Goal: Information Seeking & Learning: Learn about a topic

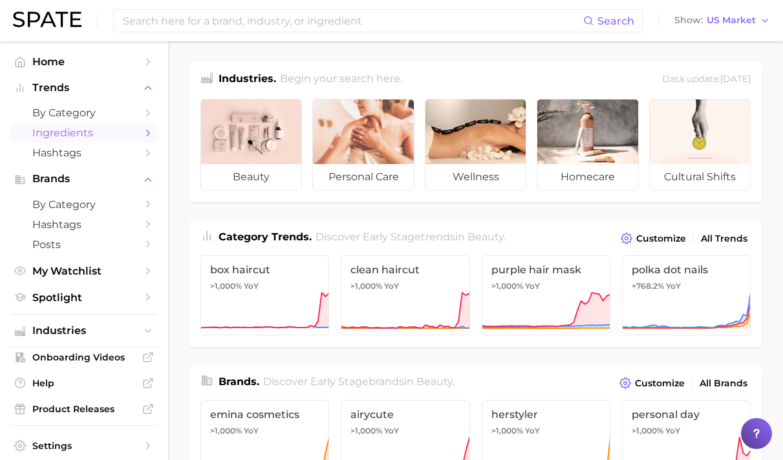
click at [147, 132] on polyline "Sidebar" at bounding box center [148, 133] width 3 height 6
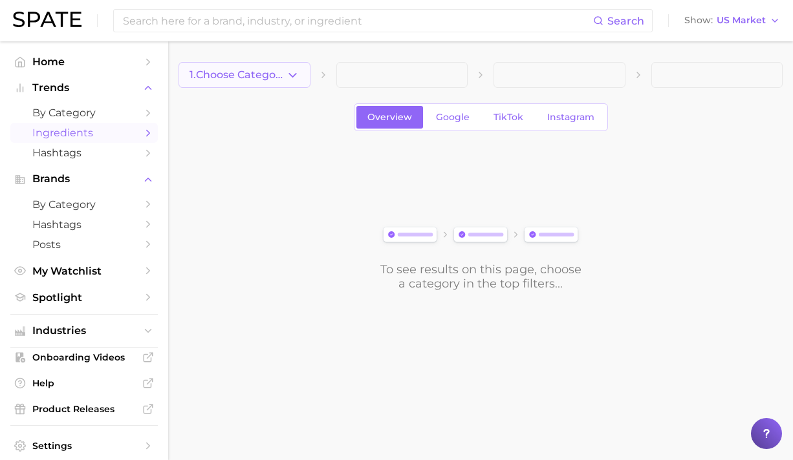
click at [286, 76] on icon "button" at bounding box center [293, 76] width 14 height 14
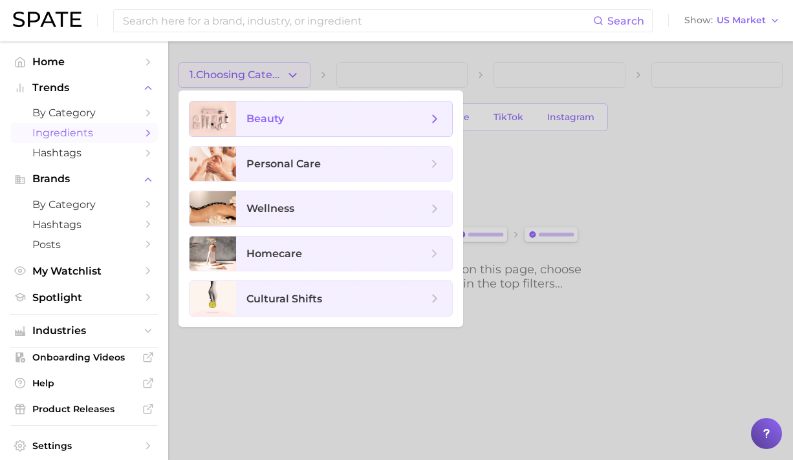
click at [288, 119] on span "beauty" at bounding box center [336, 119] width 181 height 14
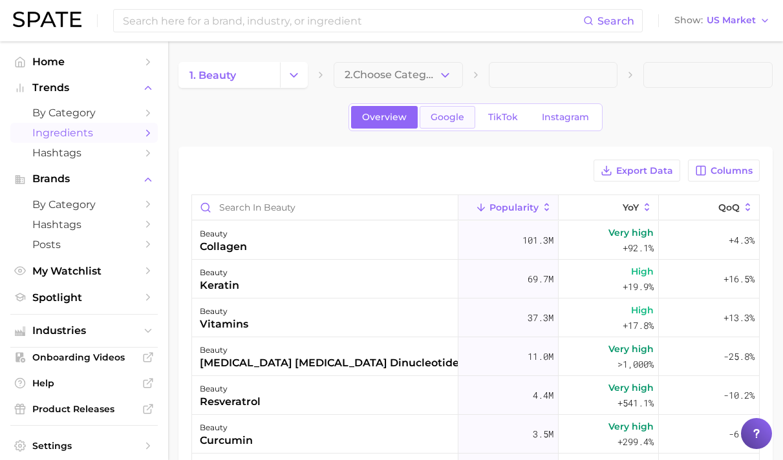
click at [445, 120] on span "Google" at bounding box center [448, 117] width 34 height 11
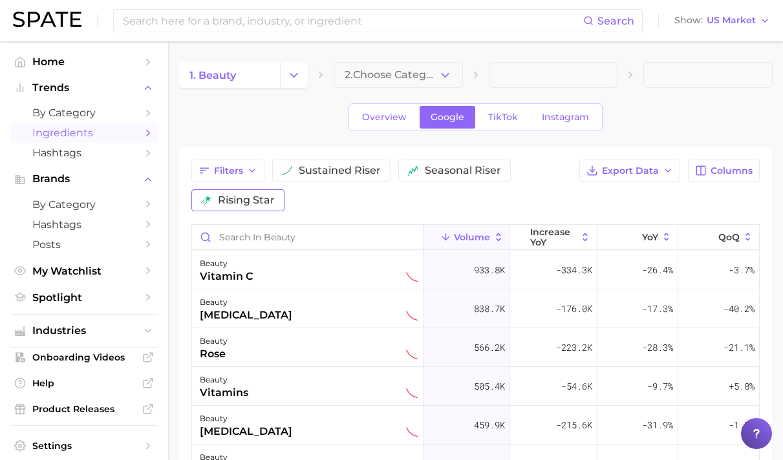
click at [259, 199] on span "rising star" at bounding box center [246, 200] width 57 height 10
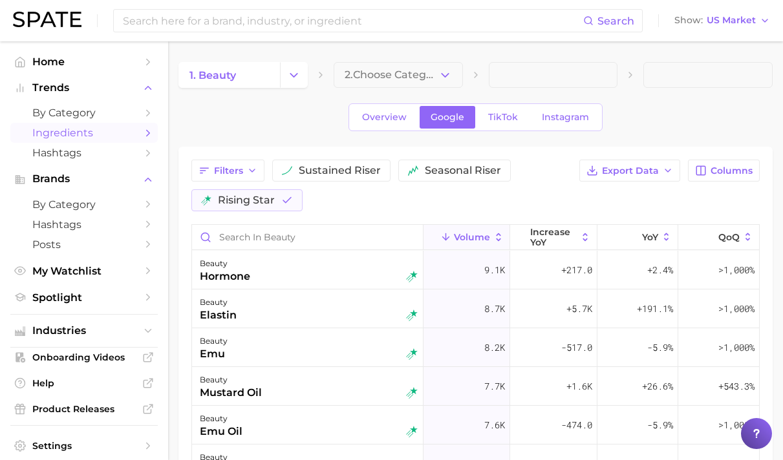
click at [495, 241] on icon at bounding box center [499, 237] width 12 height 12
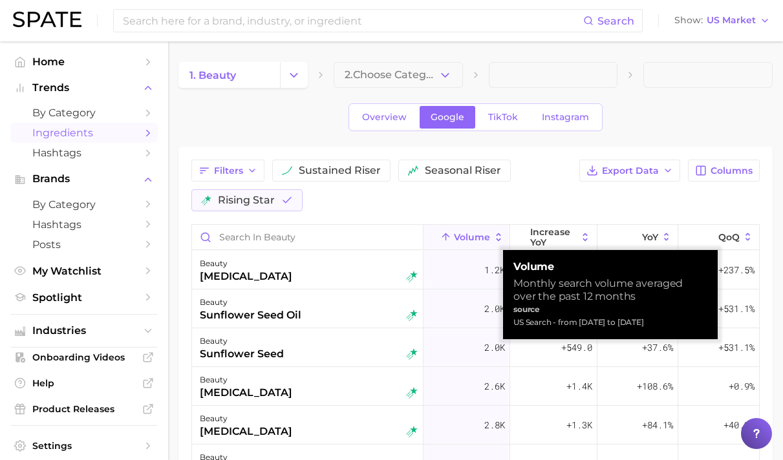
click at [495, 241] on icon at bounding box center [499, 237] width 12 height 12
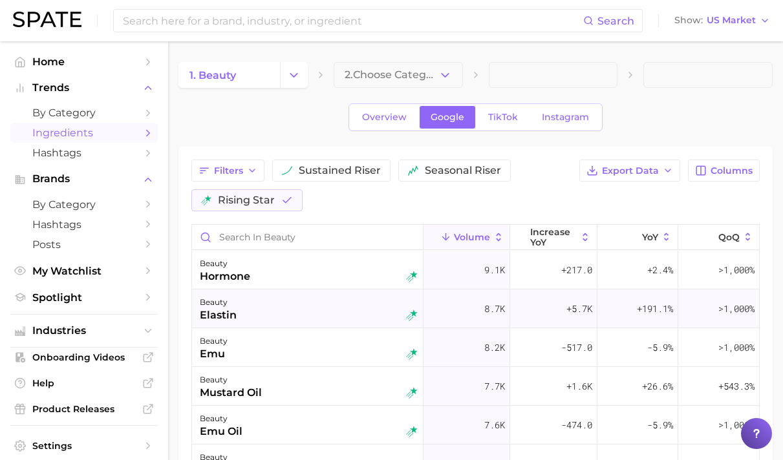
click at [357, 305] on div "beauty elastin" at bounding box center [309, 309] width 218 height 28
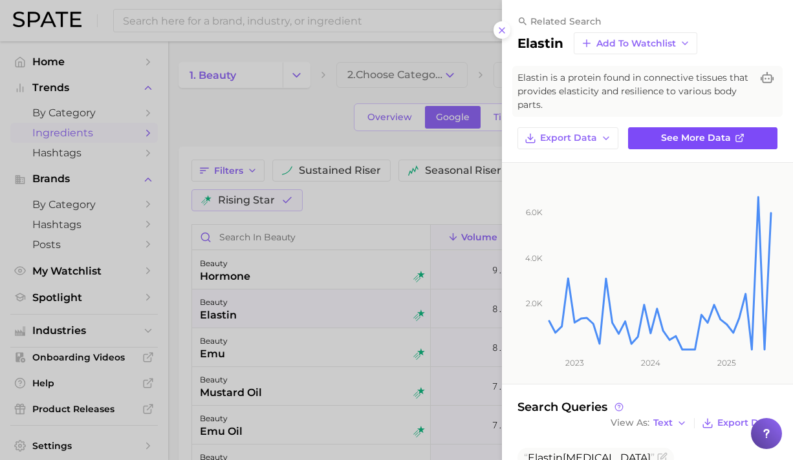
click at [674, 133] on span "See more data" at bounding box center [696, 138] width 70 height 11
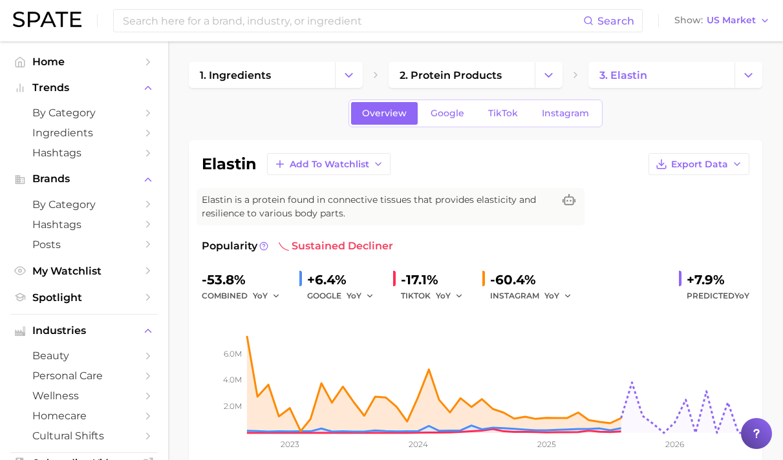
click at [284, 213] on span "Elastin is a protein found in connective tissues that provides elasticity and r…" at bounding box center [378, 206] width 352 height 27
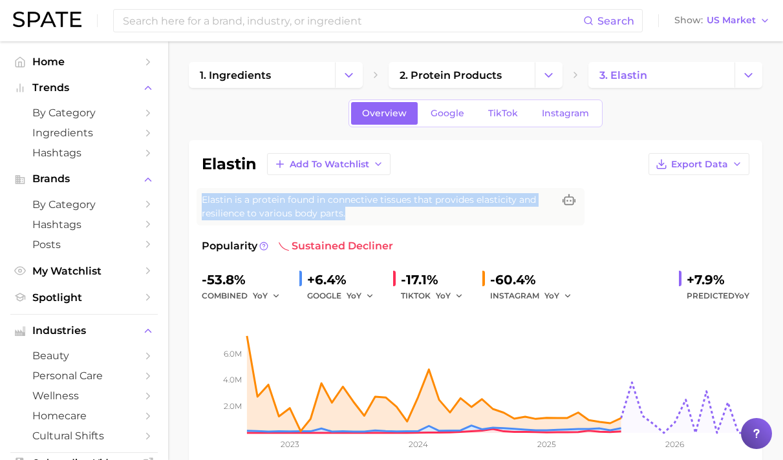
drag, startPoint x: 292, startPoint y: 213, endPoint x: 202, endPoint y: 198, distance: 90.6
click at [202, 198] on span "Elastin is a protein found in connective tissues that provides elasticity and r…" at bounding box center [378, 206] width 352 height 27
copy span "Elastin is a protein found in connective tissues that provides elasticity and r…"
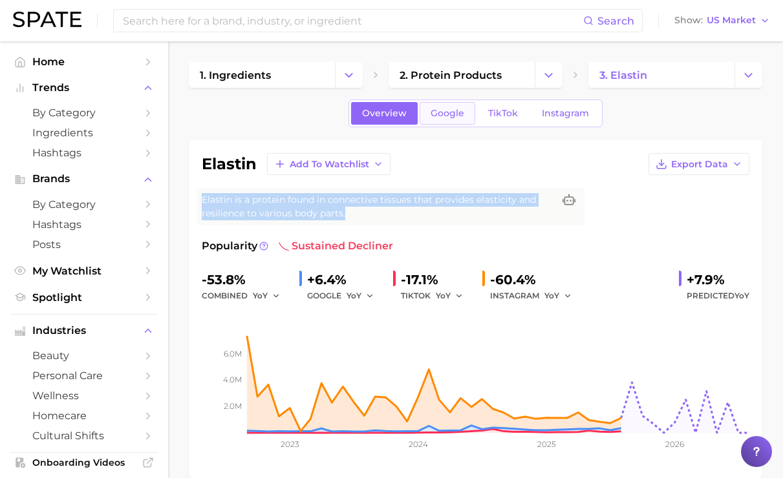
click at [460, 119] on link "Google" at bounding box center [448, 113] width 56 height 23
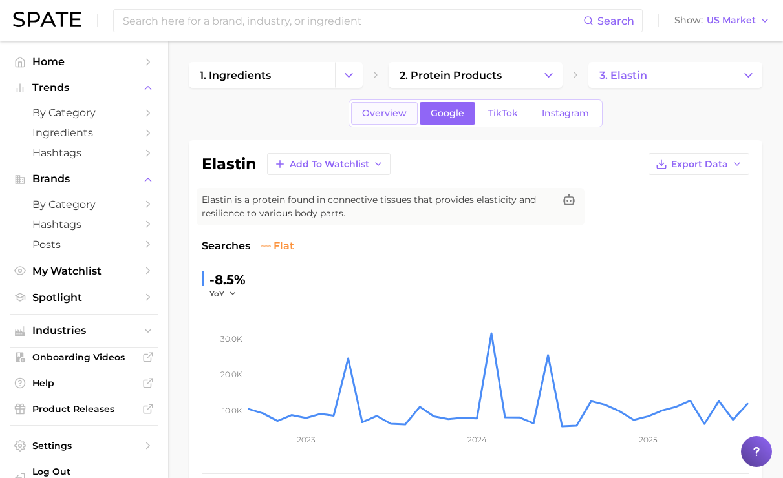
click at [404, 117] on span "Overview" at bounding box center [384, 113] width 45 height 11
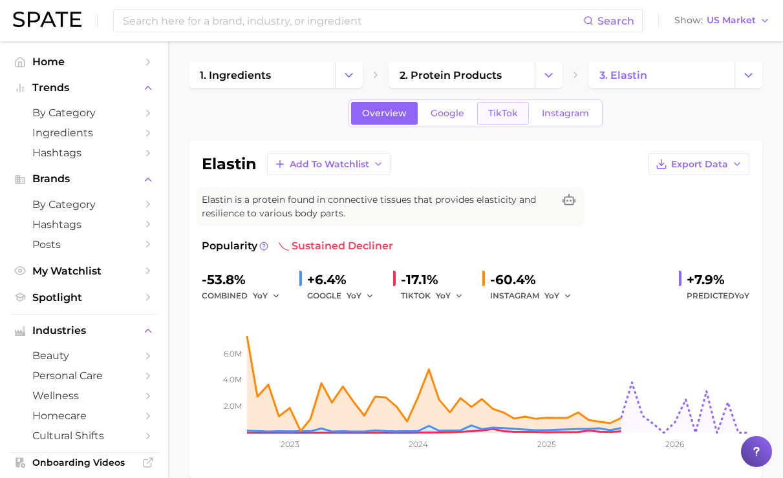
click at [508, 116] on span "TikTok" at bounding box center [503, 113] width 30 height 11
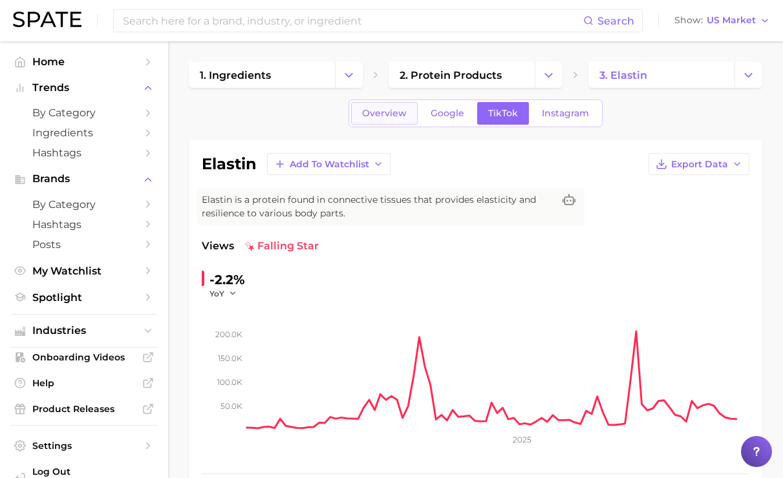
click at [412, 112] on link "Overview" at bounding box center [384, 113] width 67 height 23
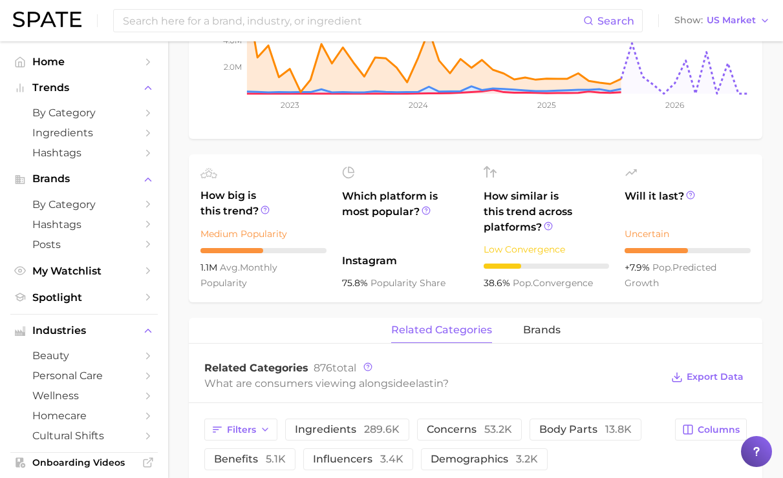
scroll to position [32, 0]
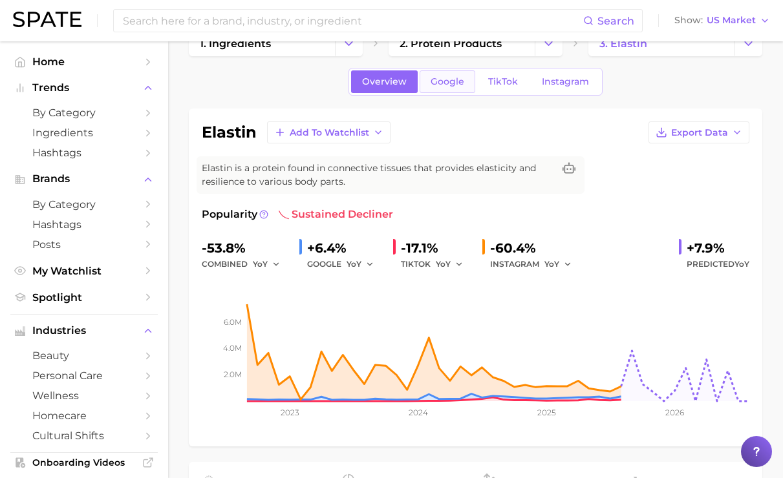
click at [454, 81] on span "Google" at bounding box center [448, 81] width 34 height 11
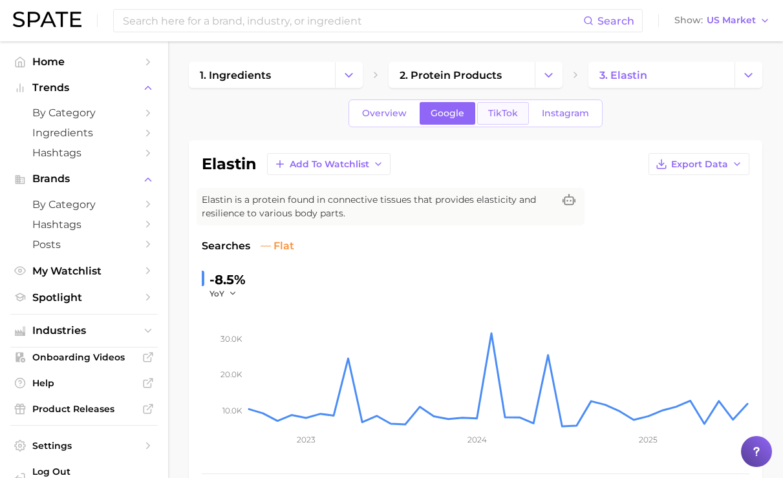
click at [506, 114] on span "TikTok" at bounding box center [503, 113] width 30 height 11
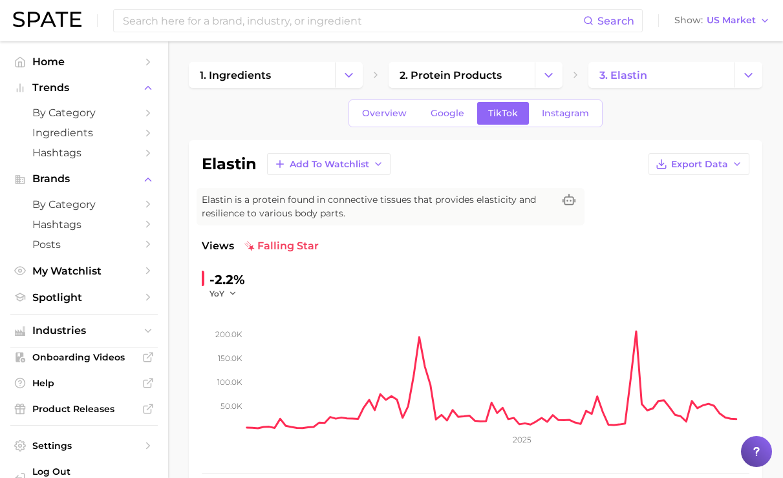
click at [359, 107] on div "Overview Google TikTok Instagram" at bounding box center [476, 114] width 574 height 28
click at [376, 110] on span "Overview" at bounding box center [384, 113] width 45 height 11
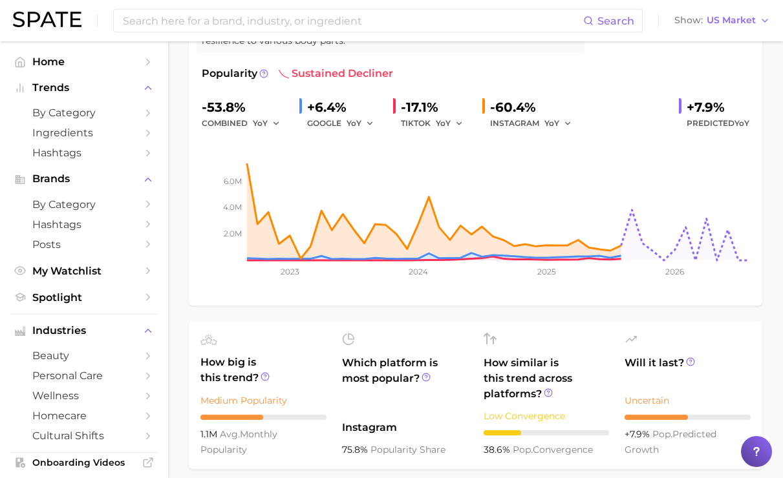
scroll to position [190, 0]
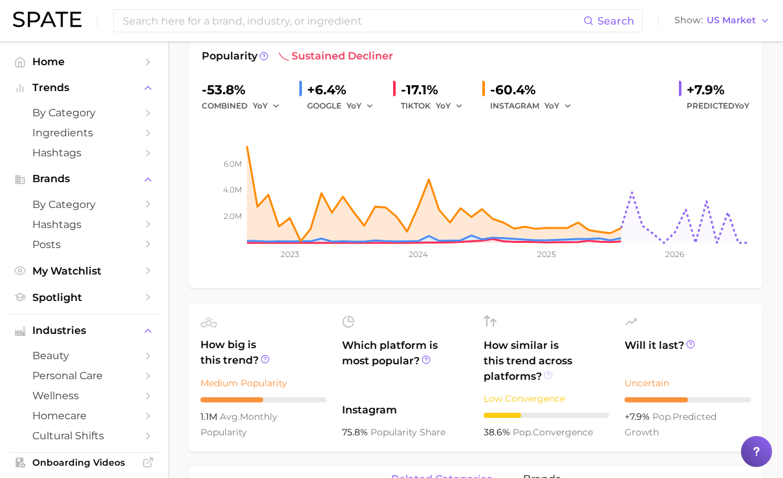
click at [549, 374] on icon at bounding box center [548, 375] width 2 height 3
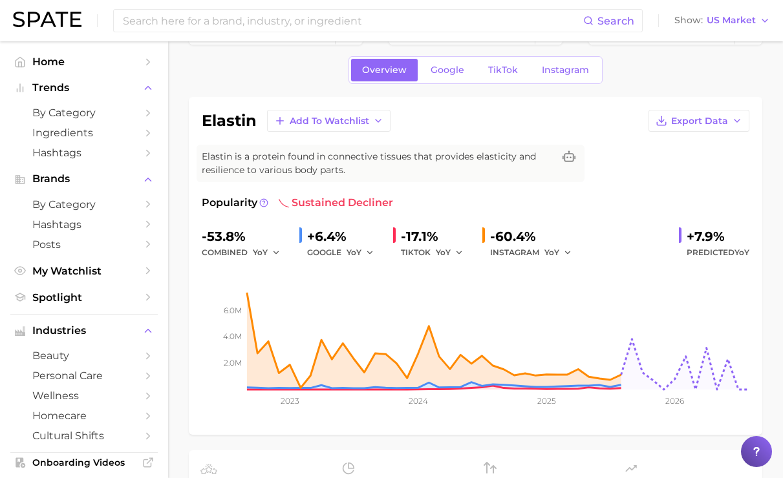
scroll to position [0, 0]
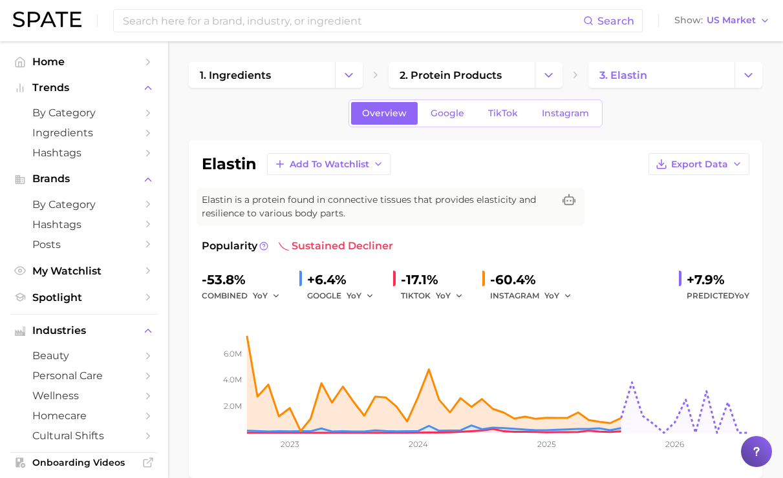
scroll to position [32, 0]
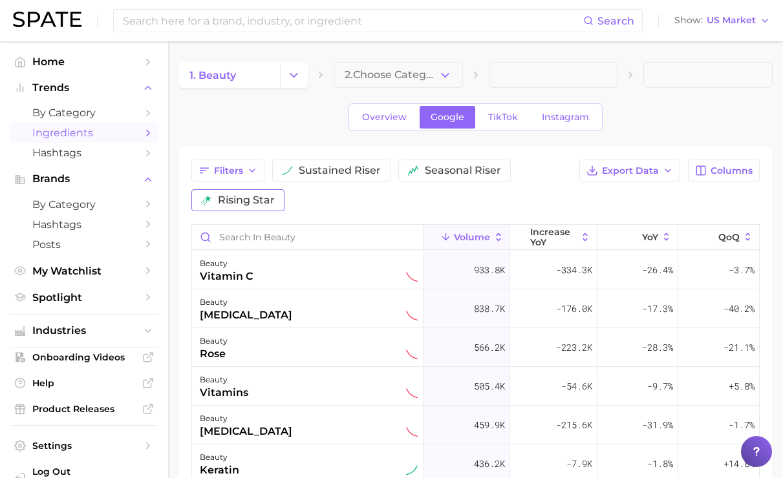
click at [261, 198] on span "rising star" at bounding box center [246, 200] width 57 height 10
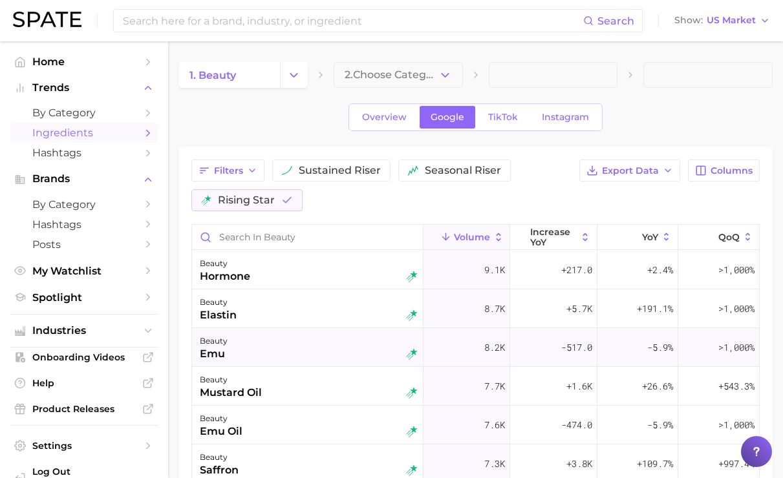
click at [358, 354] on div "beauty emu" at bounding box center [309, 348] width 218 height 28
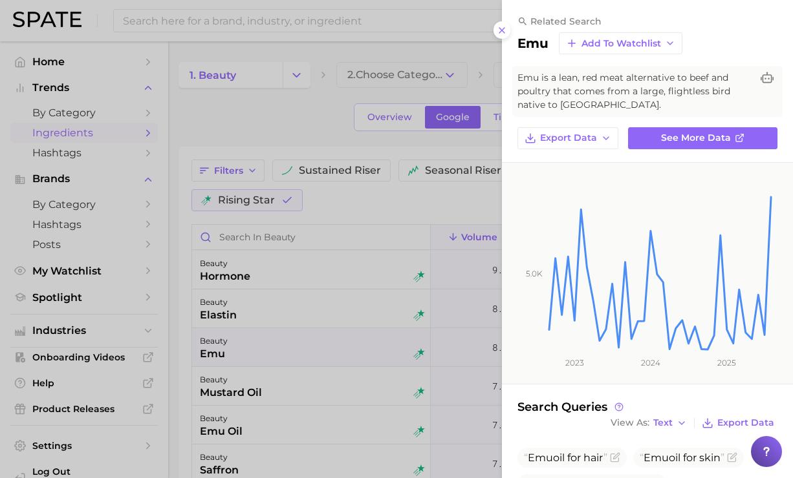
click at [499, 80] on div at bounding box center [396, 239] width 793 height 478
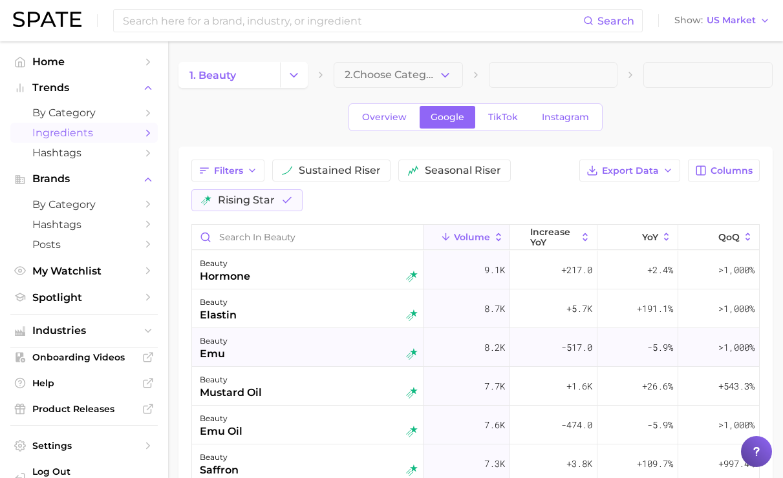
click at [342, 346] on div "beauty emu" at bounding box center [309, 348] width 218 height 28
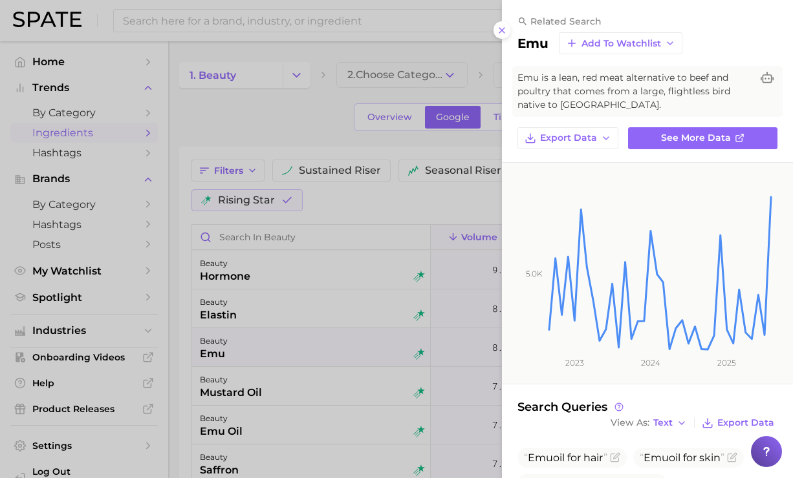
click at [577, 92] on span "Emu is a lean, red meat alternative to beef and poultry that comes from a large…" at bounding box center [634, 91] width 234 height 41
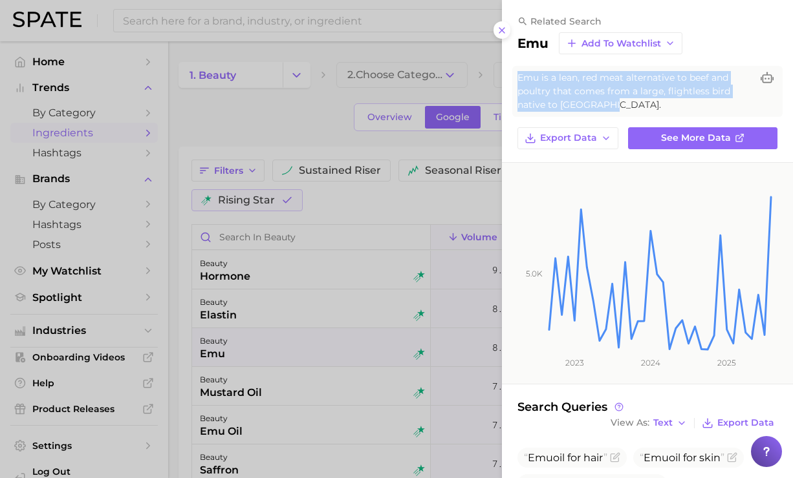
drag, startPoint x: 568, startPoint y: 105, endPoint x: 513, endPoint y: 74, distance: 62.8
click at [513, 74] on div "Emu is a lean, red meat alternative to beef and poultry that comes from a large…" at bounding box center [647, 91] width 270 height 51
copy span "Emu is a lean, red meat alternative to beef and poultry that comes from a large…"
click at [689, 138] on span "See more data" at bounding box center [696, 138] width 70 height 11
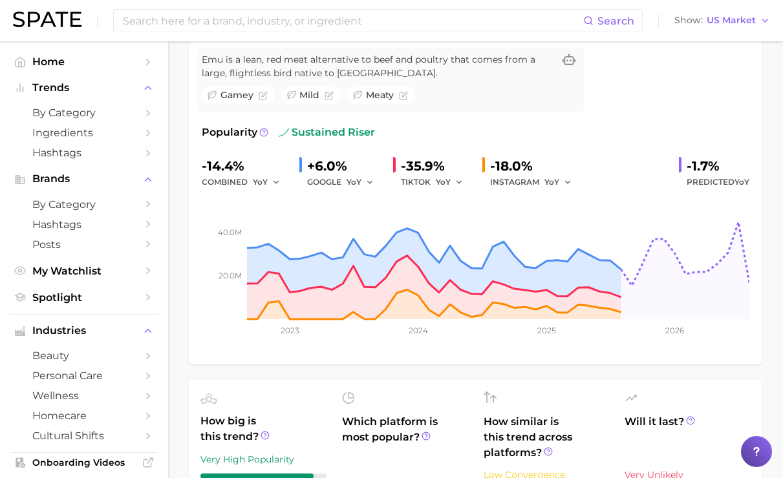
scroll to position [233, 0]
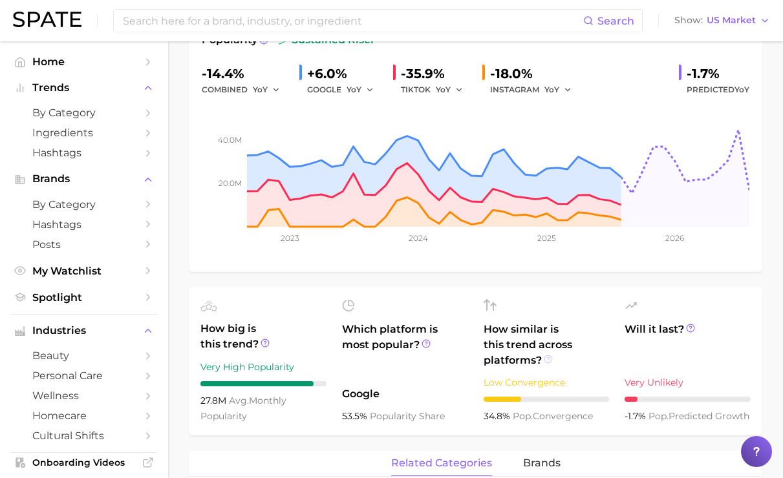
click at [553, 355] on icon at bounding box center [548, 359] width 9 height 9
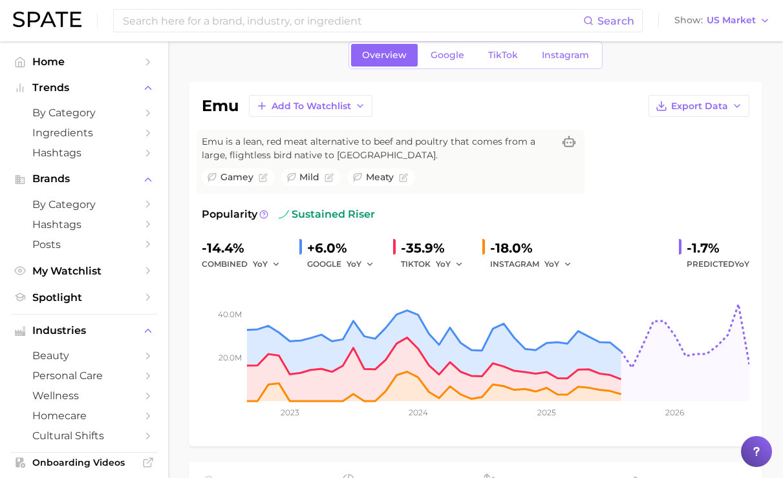
scroll to position [44, 0]
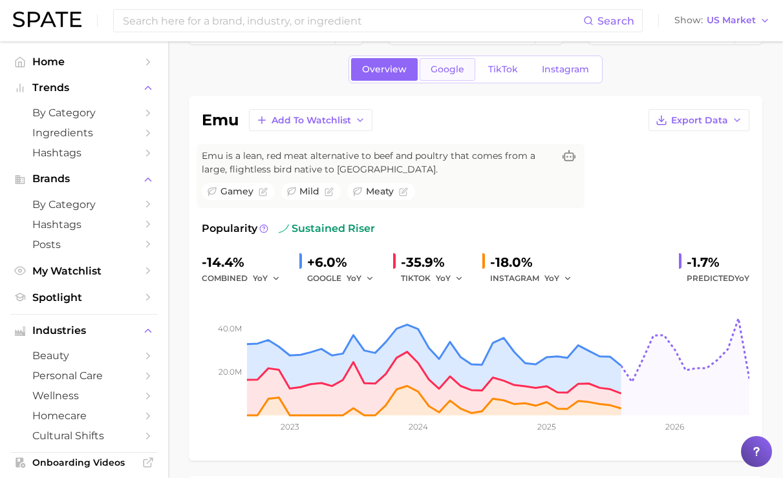
click at [449, 70] on span "Google" at bounding box center [448, 69] width 34 height 11
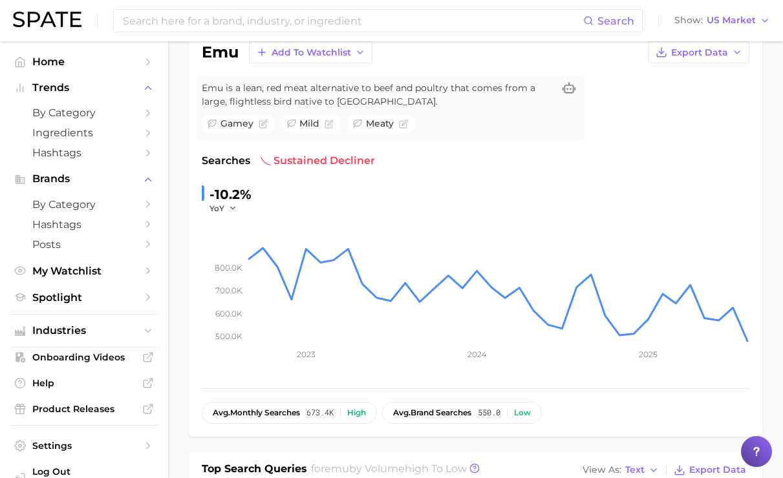
scroll to position [66, 0]
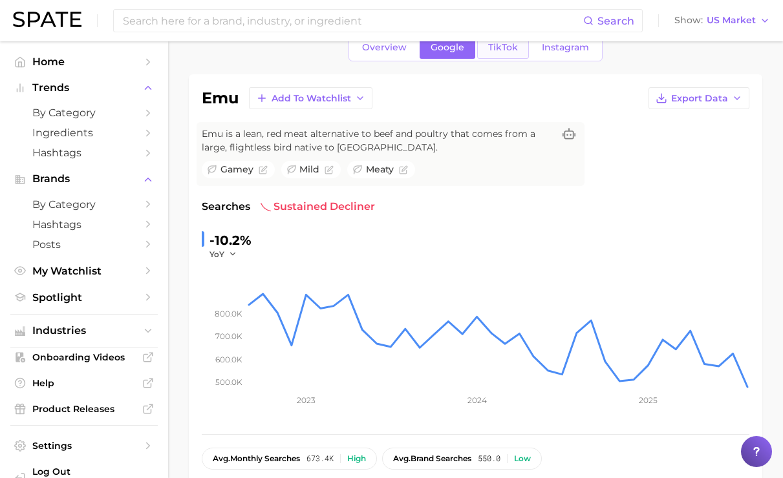
click at [497, 43] on span "TikTok" at bounding box center [503, 47] width 30 height 11
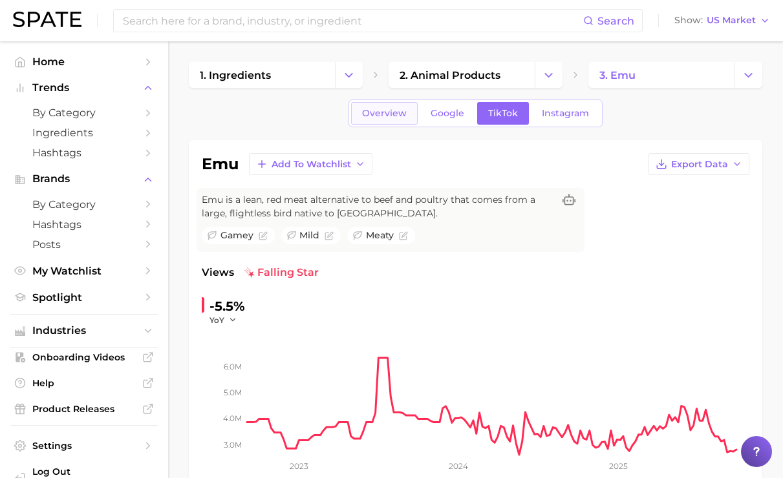
click at [393, 121] on link "Overview" at bounding box center [384, 113] width 67 height 23
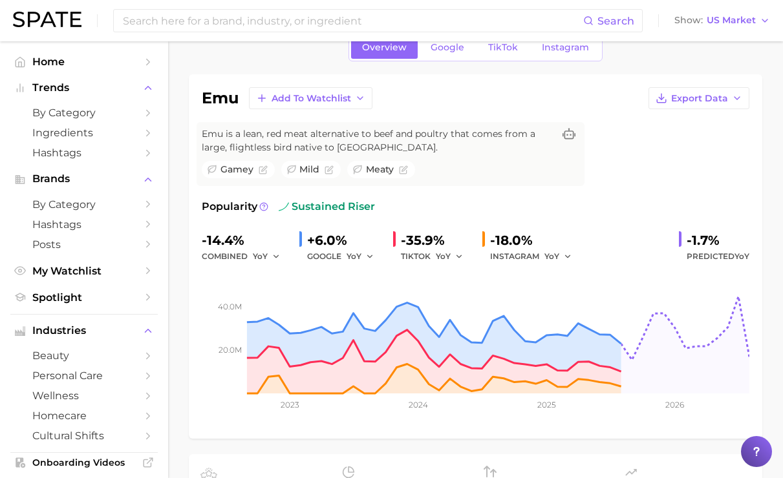
scroll to position [44, 0]
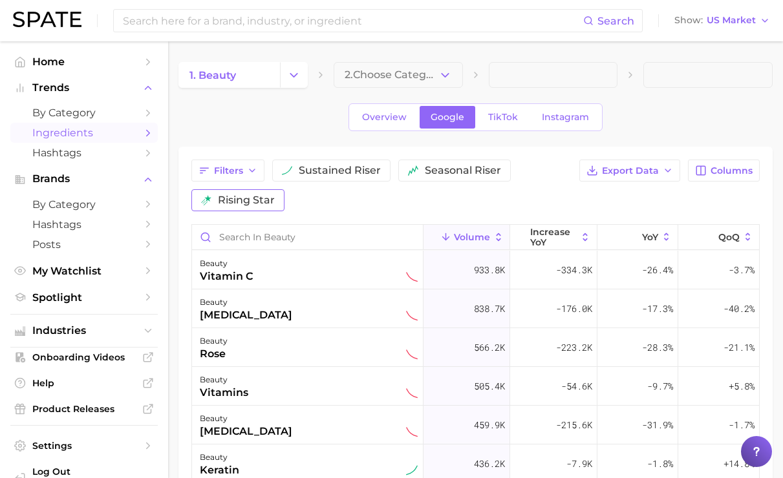
click at [215, 204] on button "rising star" at bounding box center [237, 200] width 93 height 22
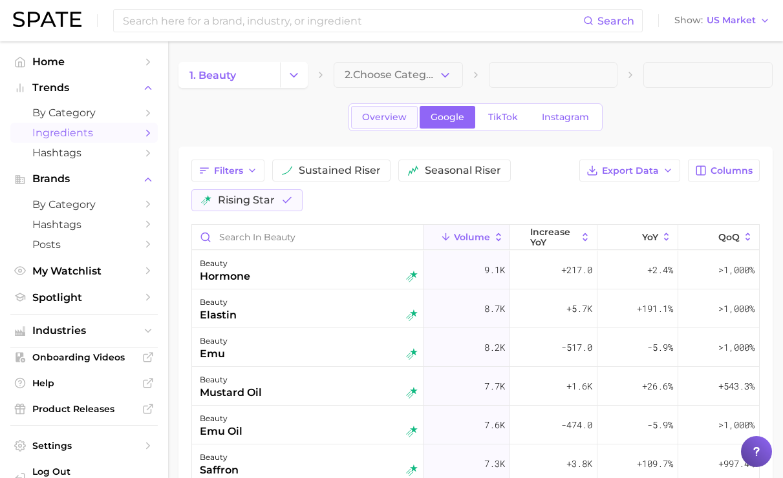
click at [385, 123] on link "Overview" at bounding box center [384, 117] width 67 height 23
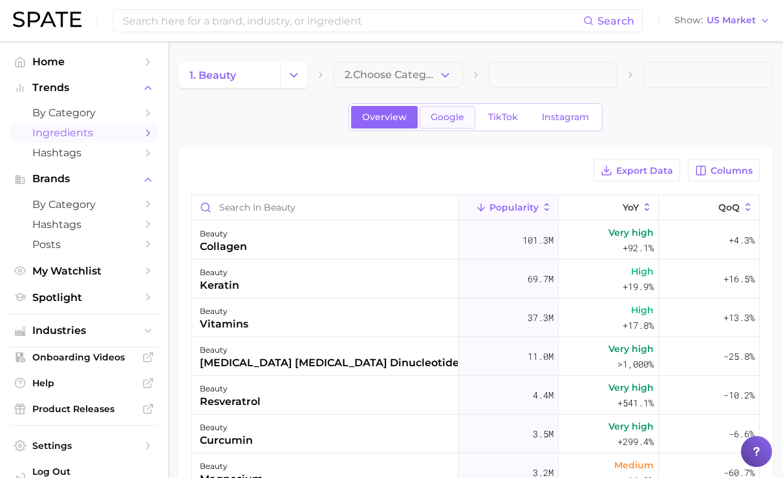
click at [451, 118] on span "Google" at bounding box center [448, 117] width 34 height 11
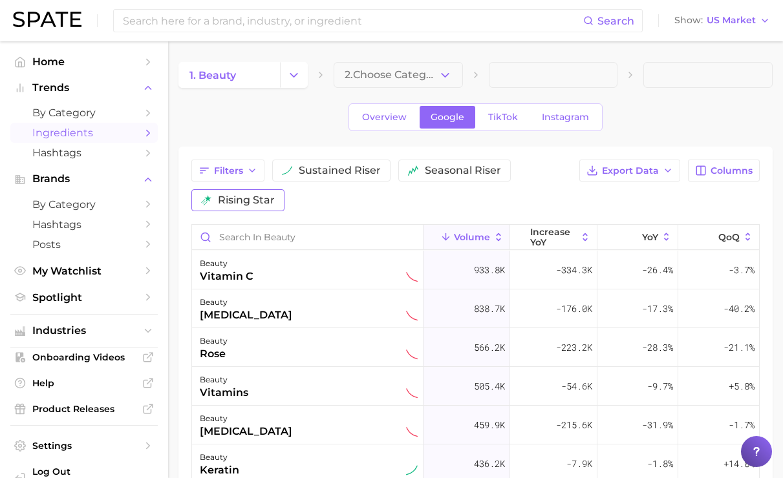
click at [257, 203] on span "rising star" at bounding box center [246, 200] width 57 height 10
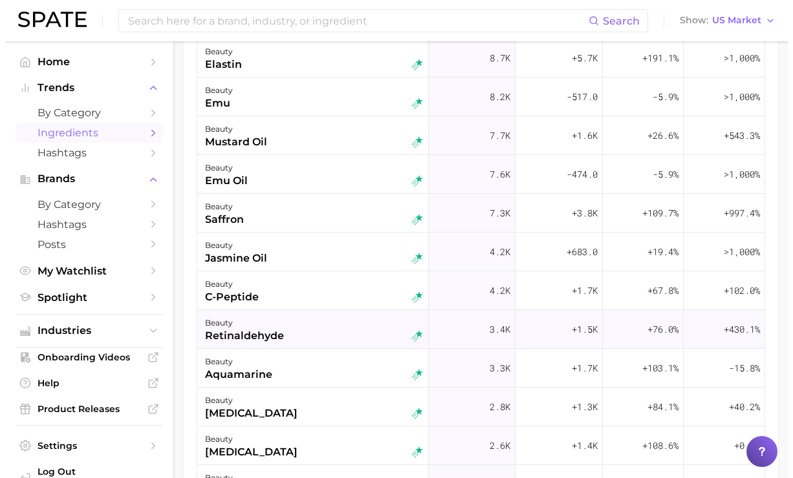
scroll to position [16, 0]
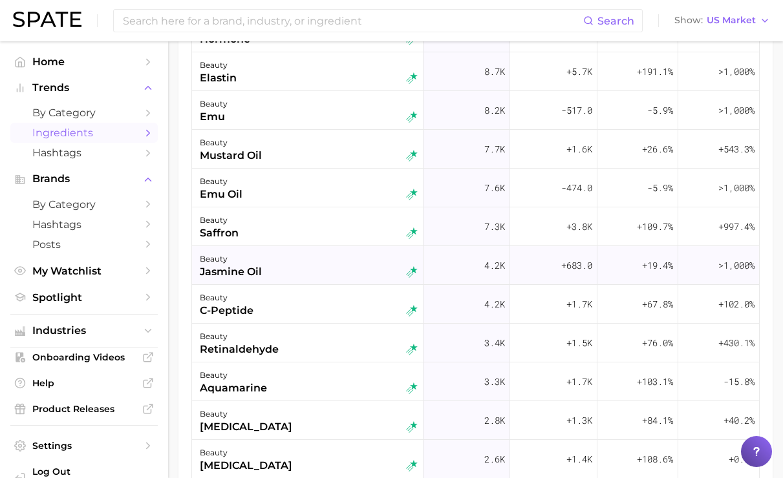
click at [346, 269] on div "beauty jasmine oil" at bounding box center [309, 266] width 218 height 28
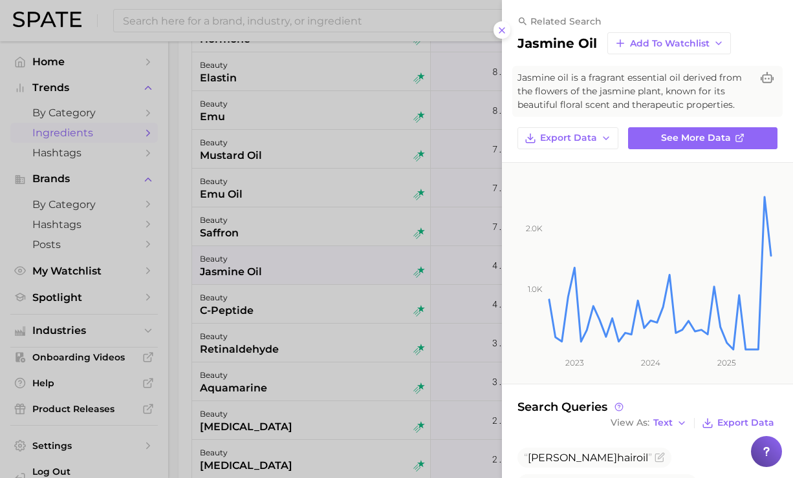
click at [655, 149] on div "related search jasmine oil Add to Watchlist Jasmine oil is a fragrant essential…" at bounding box center [647, 348] width 291 height 696
click at [663, 137] on span "See more data" at bounding box center [696, 138] width 70 height 11
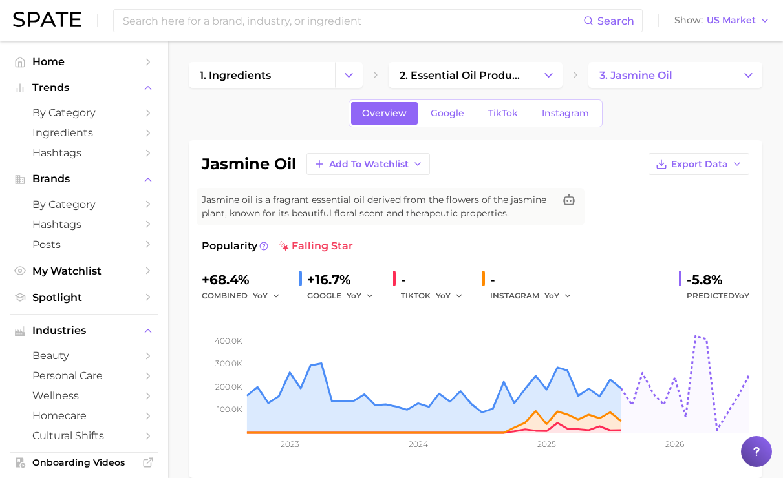
click at [379, 212] on span "Jasmine oil is a fragrant essential oil derived from the flowers of the jasmine…" at bounding box center [378, 206] width 352 height 27
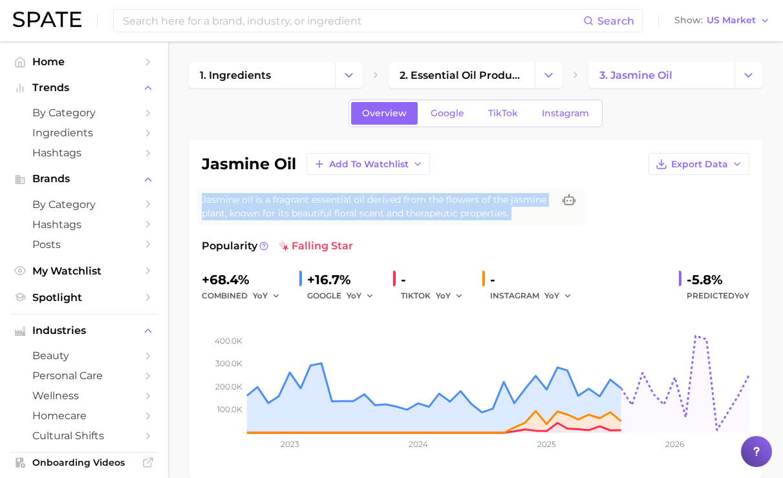
click at [379, 212] on span "Jasmine oil is a fragrant essential oil derived from the flowers of the jasmine…" at bounding box center [378, 206] width 352 height 27
click at [303, 217] on span "Jasmine oil is a fragrant essential oil derived from the flowers of the jasmine…" at bounding box center [378, 206] width 352 height 27
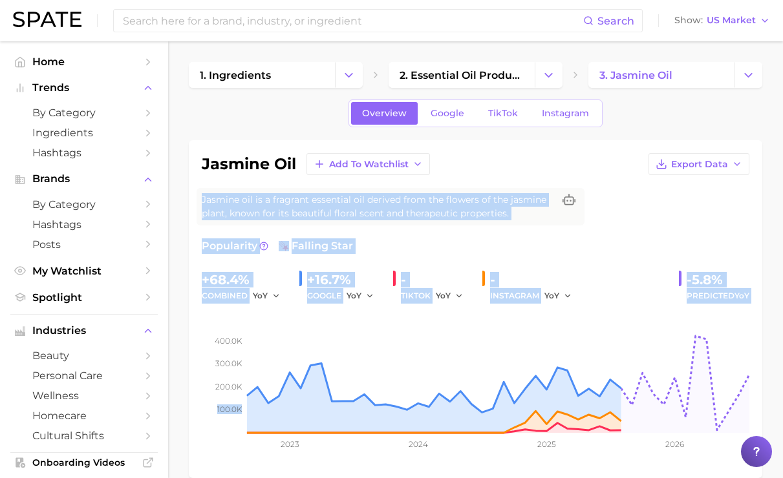
click at [226, 215] on span "Jasmine oil is a fragrant essential oil derived from the flowers of the jasmine…" at bounding box center [378, 206] width 352 height 27
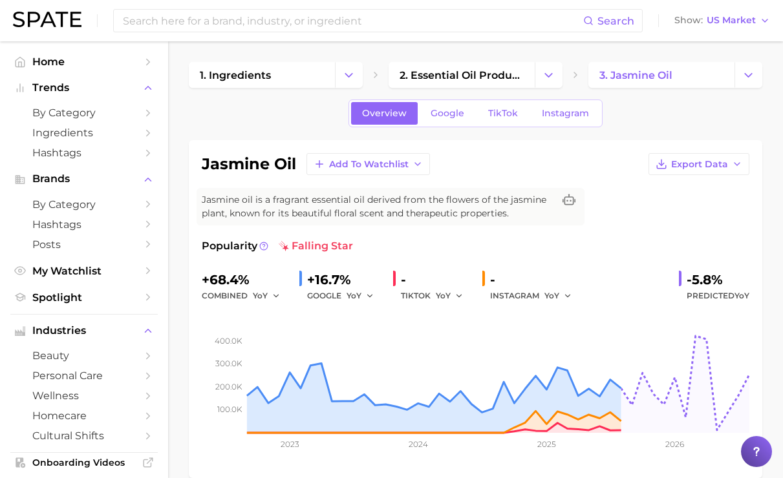
click at [233, 202] on span "Jasmine oil is a fragrant essential oil derived from the flowers of the jasmine…" at bounding box center [378, 206] width 352 height 27
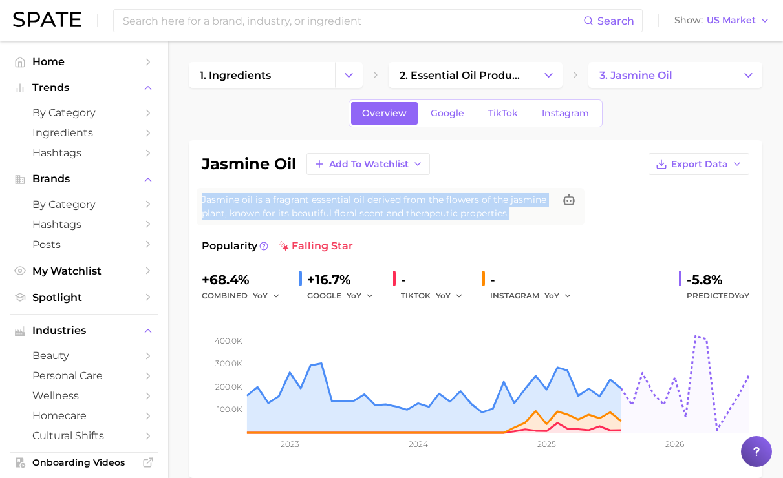
drag, startPoint x: 200, startPoint y: 200, endPoint x: 449, endPoint y: 212, distance: 249.2
click at [449, 212] on div "Jasmine oil is a fragrant essential oil derived from the flowers of the jasmine…" at bounding box center [391, 207] width 388 height 38
copy span "Jasmine oil is a fragrant essential oil derived from the flowers of the jasmine…"
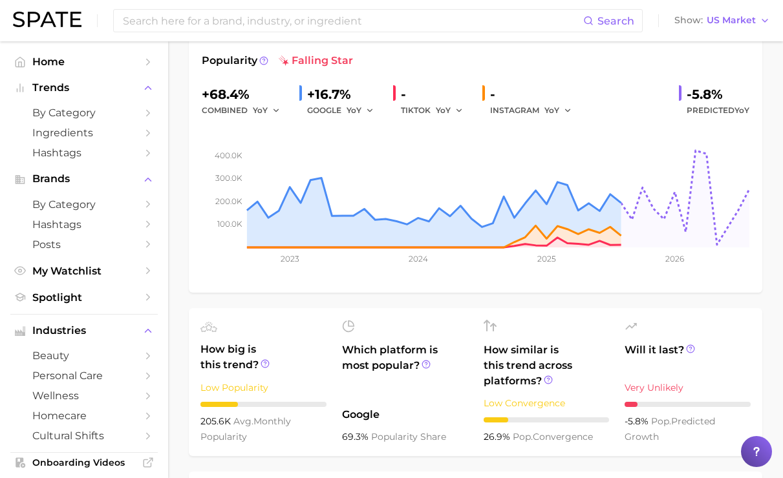
scroll to position [207, 0]
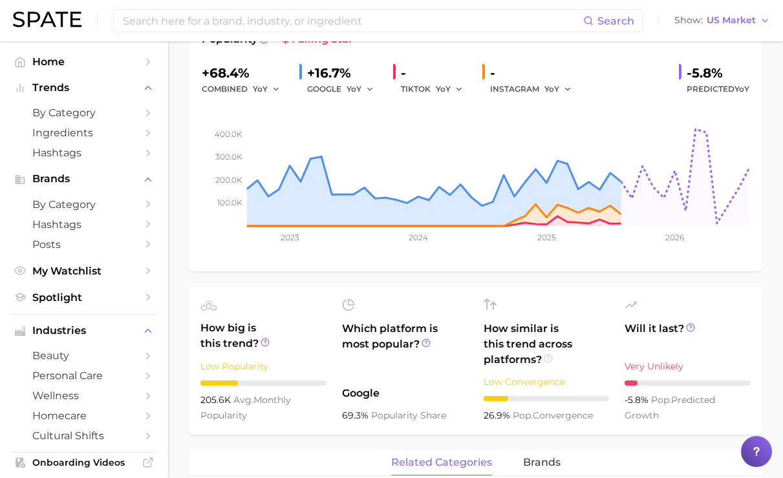
click at [553, 354] on icon at bounding box center [548, 358] width 9 height 9
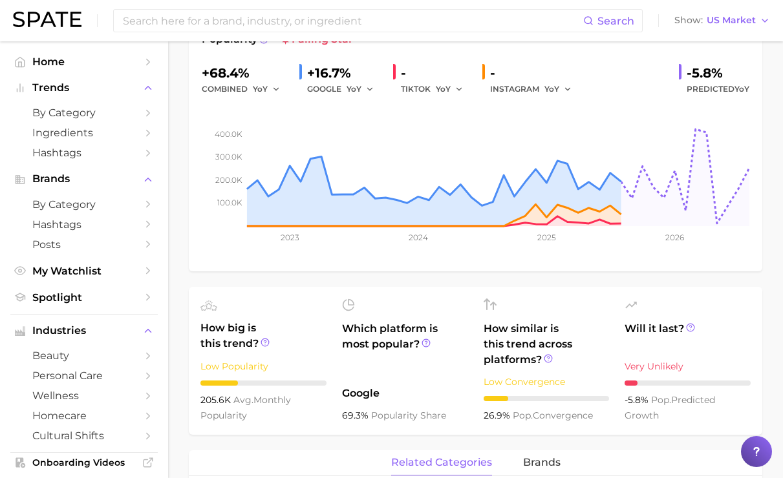
scroll to position [0, 0]
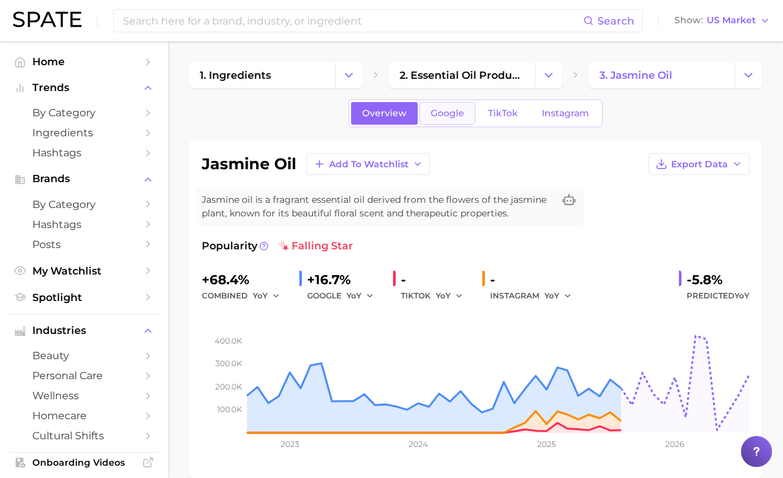
click at [449, 106] on link "Google" at bounding box center [448, 113] width 56 height 23
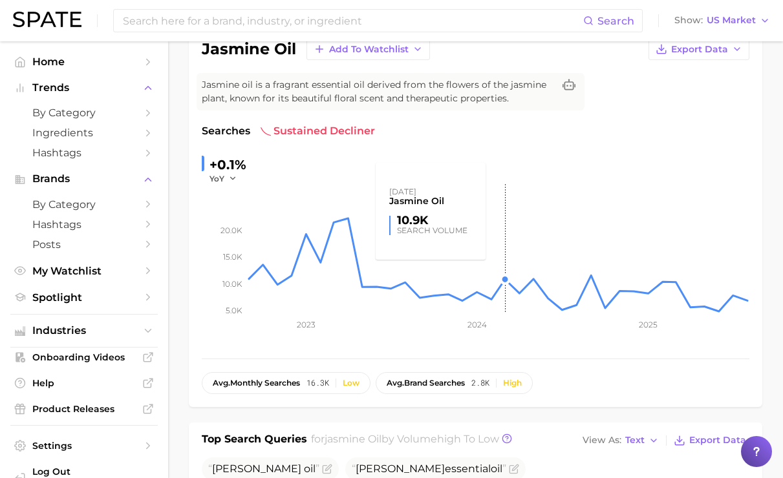
scroll to position [2, 0]
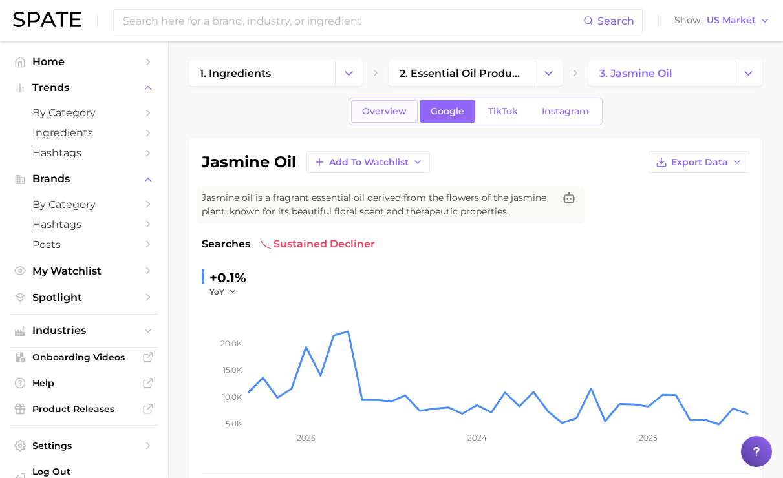
click at [401, 113] on span "Overview" at bounding box center [384, 111] width 45 height 11
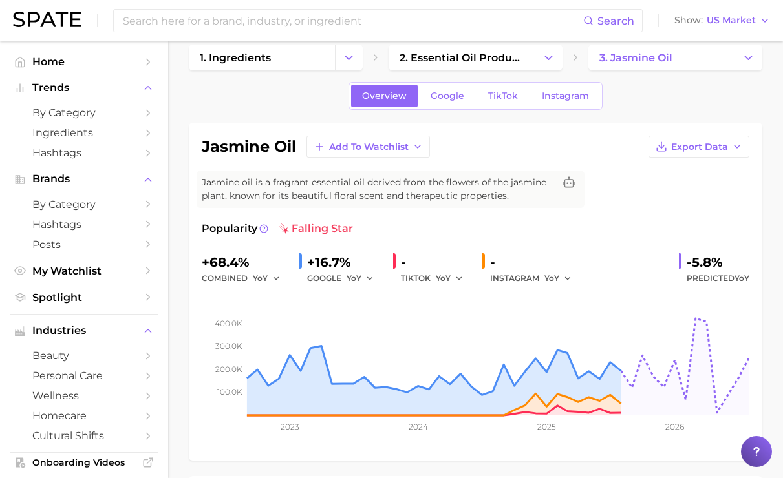
scroll to position [75, 0]
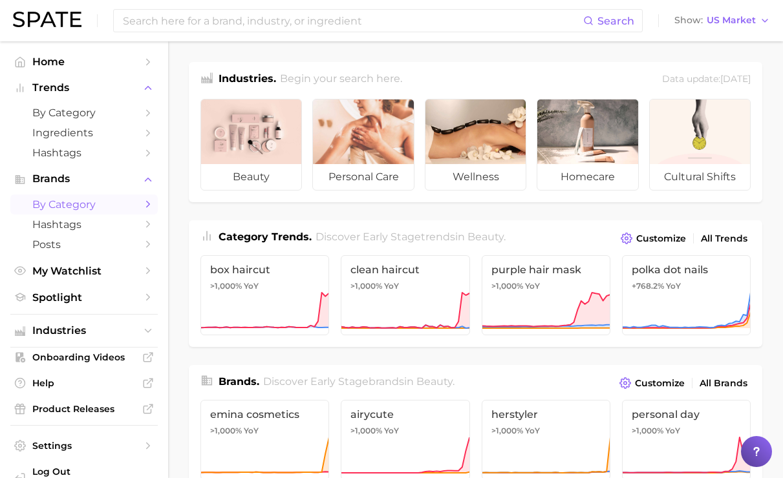
click at [128, 205] on link "by Category" at bounding box center [83, 205] width 147 height 20
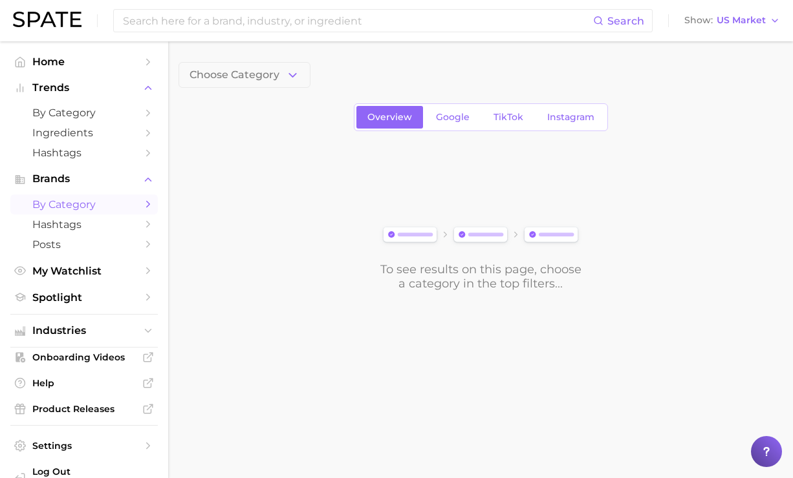
click at [247, 55] on main "Choose Category Overview Google TikTok Instagram To see results on this page, c…" at bounding box center [480, 198] width 625 height 314
click at [268, 80] on span "Choose Category" at bounding box center [234, 75] width 90 height 12
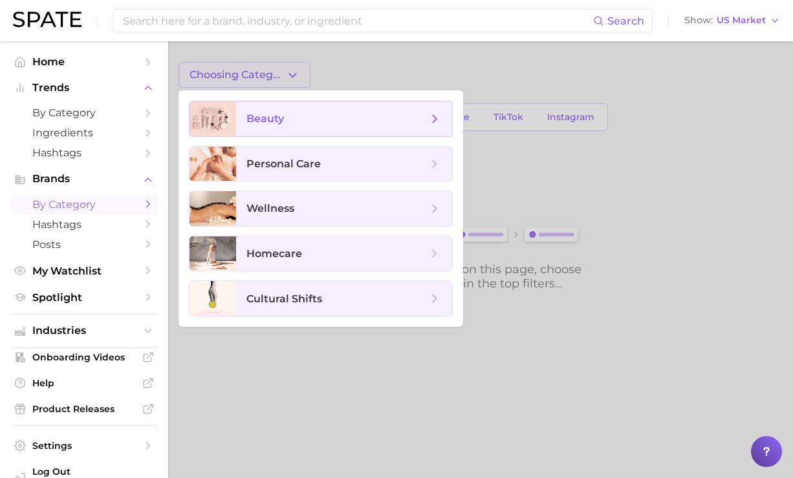
click at [295, 118] on span "beauty" at bounding box center [336, 119] width 181 height 14
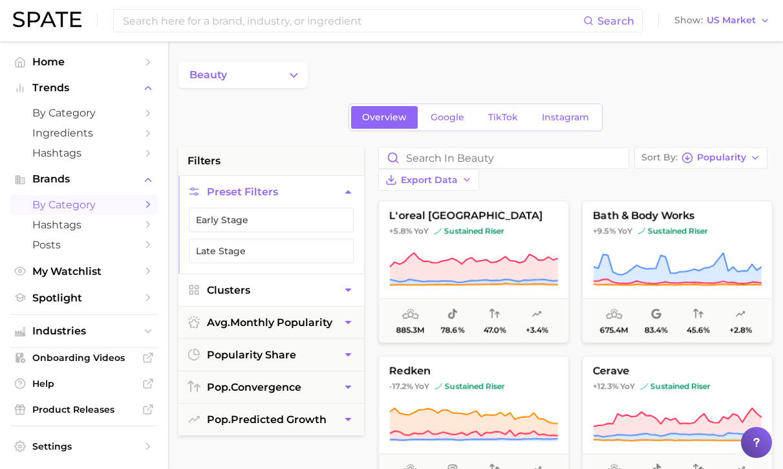
click at [318, 291] on button "Clusters" at bounding box center [271, 290] width 186 height 32
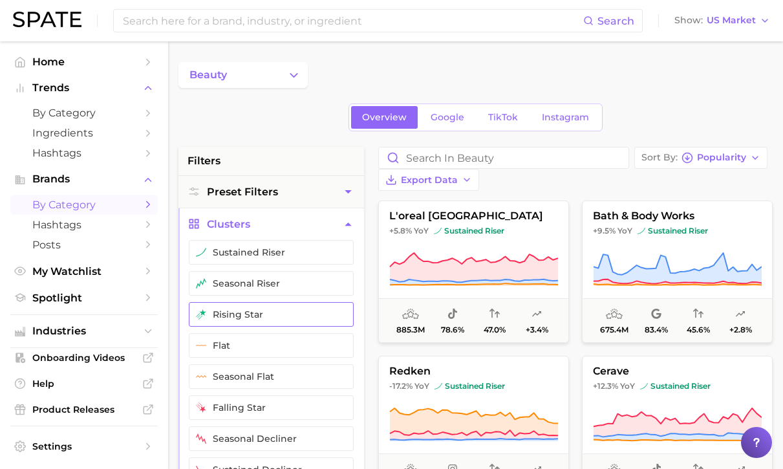
click at [320, 319] on button "rising star" at bounding box center [271, 314] width 165 height 25
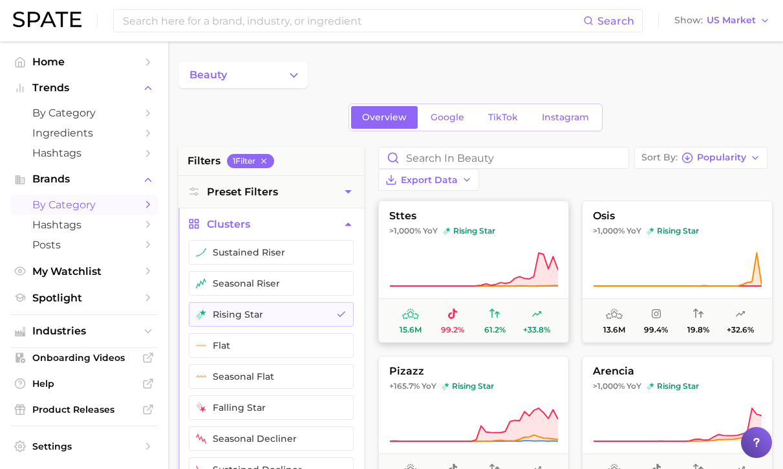
click at [506, 226] on span ">1,000% YoY rising star" at bounding box center [473, 231] width 189 height 10
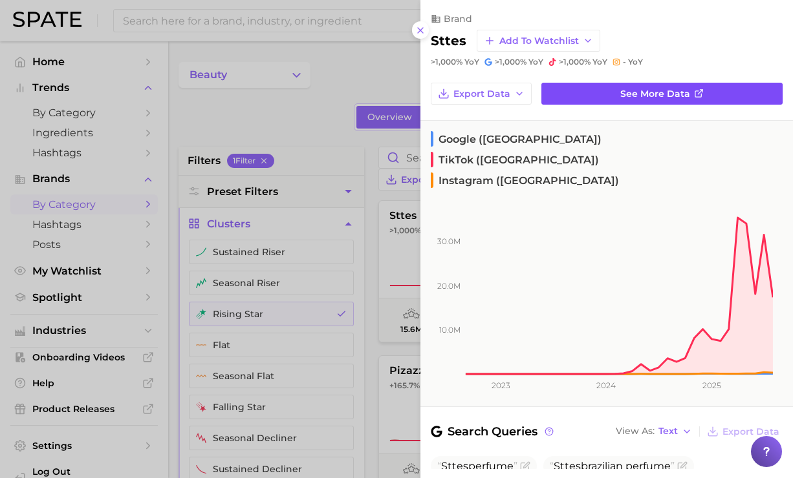
click at [598, 86] on link "See more data" at bounding box center [661, 94] width 241 height 22
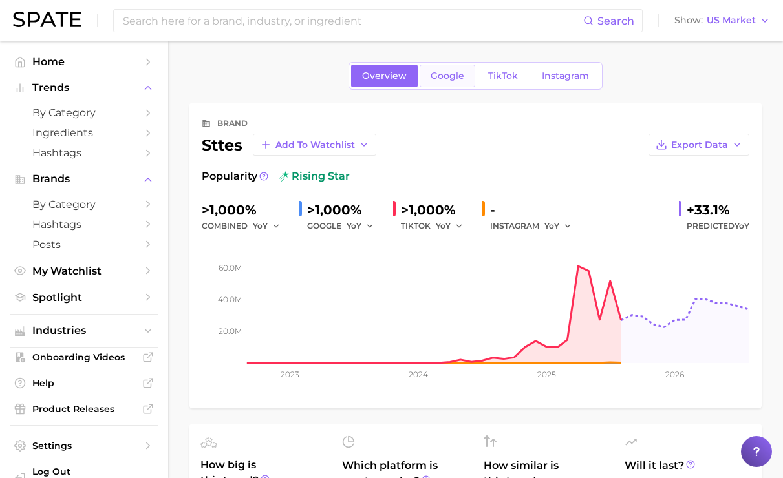
click at [449, 76] on span "Google" at bounding box center [448, 75] width 34 height 11
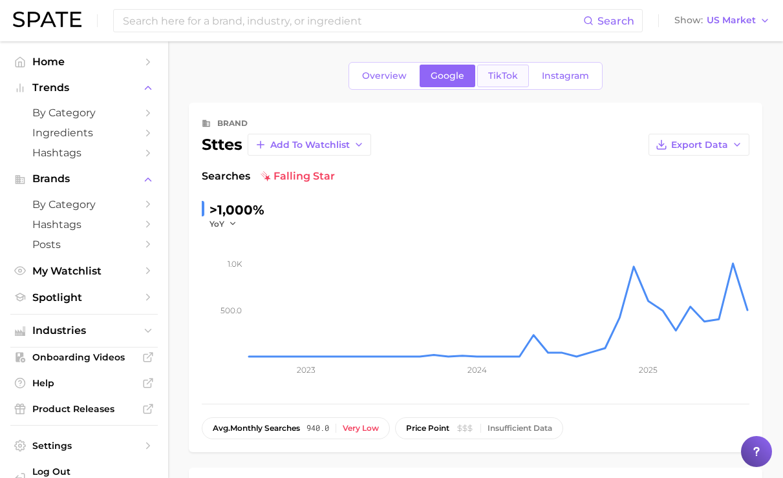
click at [502, 76] on span "TikTok" at bounding box center [503, 75] width 30 height 11
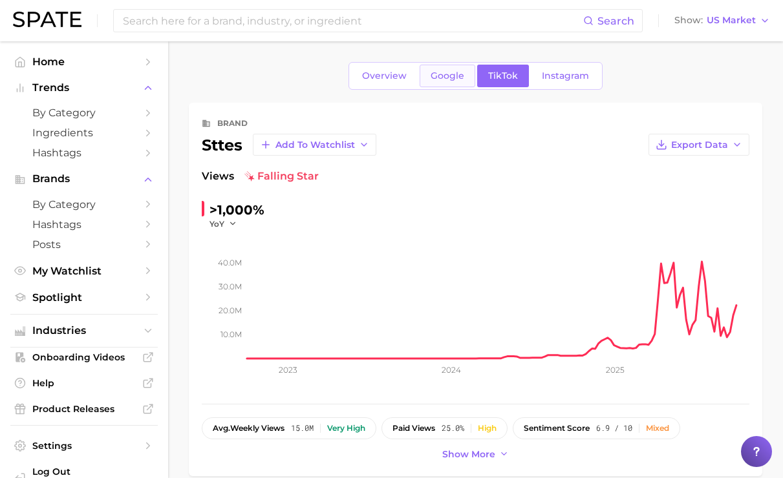
click at [430, 81] on link "Google" at bounding box center [448, 76] width 56 height 23
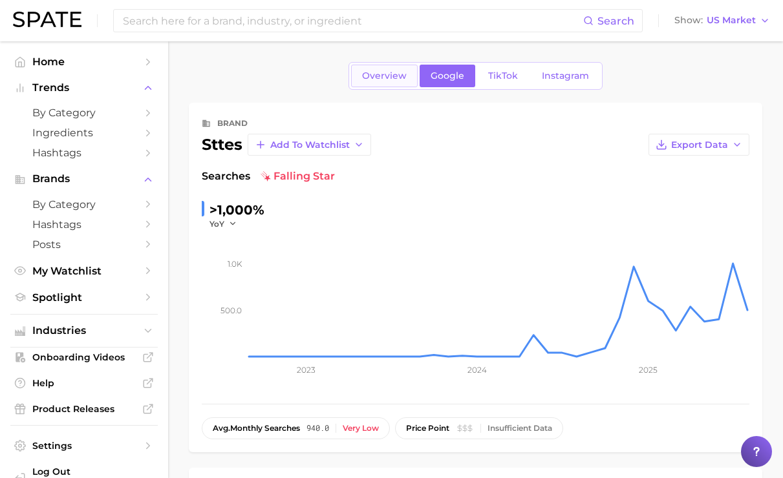
click at [407, 79] on span "Overview" at bounding box center [384, 75] width 45 height 11
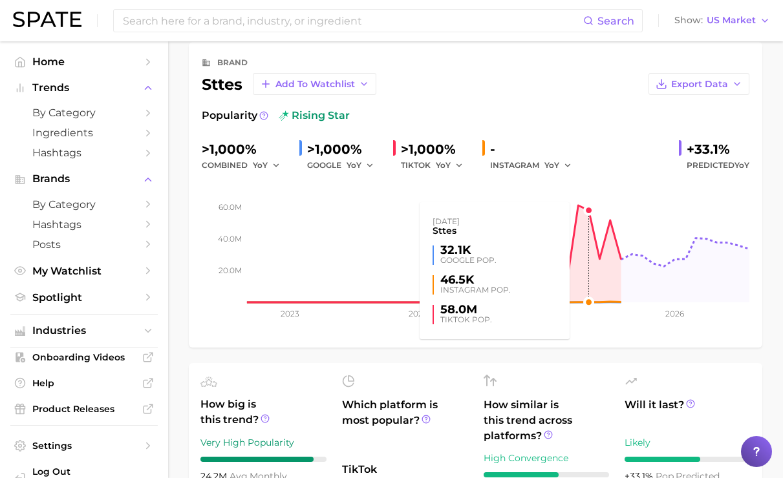
scroll to position [11, 0]
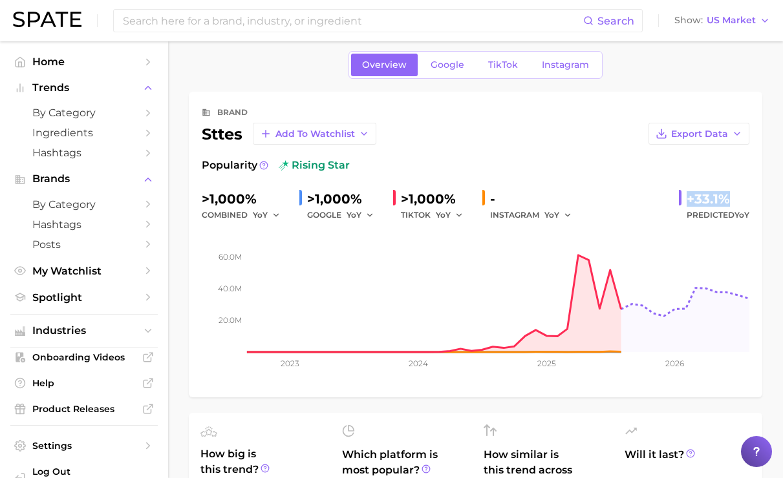
drag, startPoint x: 689, startPoint y: 195, endPoint x: 729, endPoint y: 194, distance: 40.8
click at [729, 194] on div "+33.1%" at bounding box center [718, 199] width 63 height 21
copy div "+33.1%"
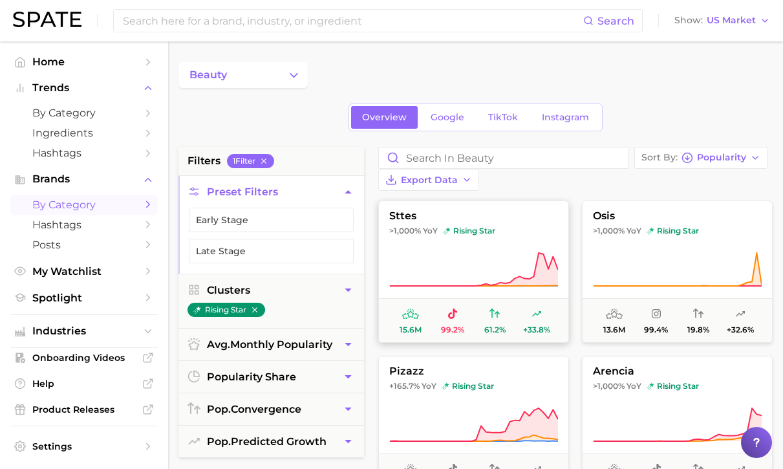
click at [649, 200] on button "osis >1,000% YoY rising star 13.6m 99.4% 19.8% +32.6%" at bounding box center [677, 271] width 191 height 142
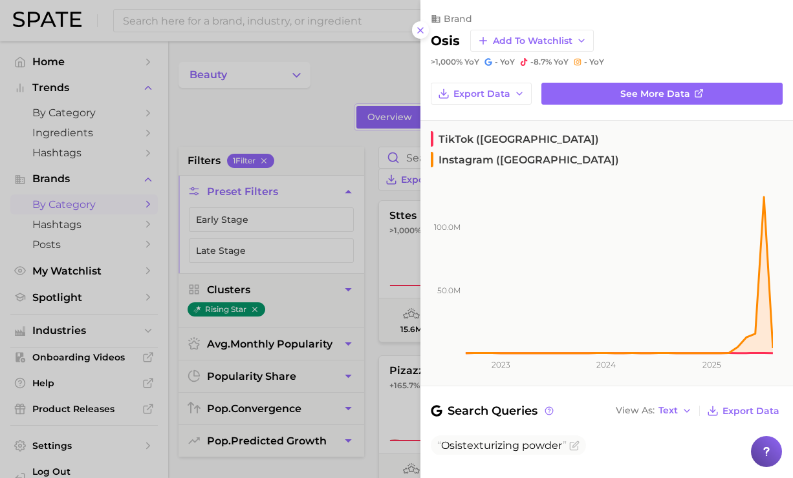
click at [303, 131] on div at bounding box center [396, 239] width 793 height 478
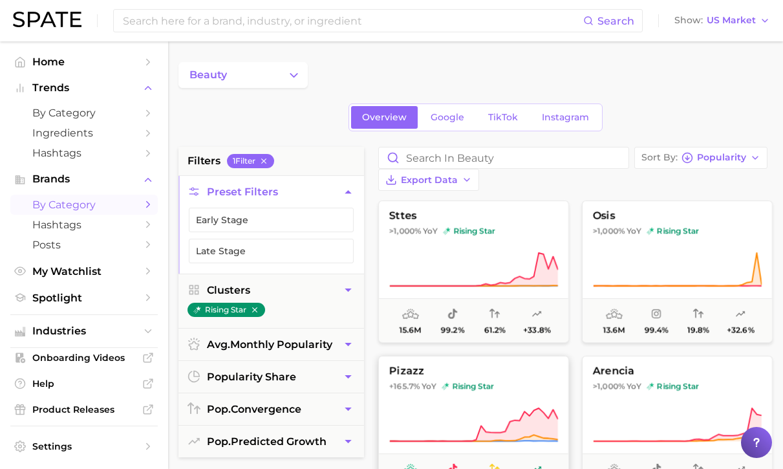
click at [457, 407] on icon at bounding box center [473, 425] width 169 height 36
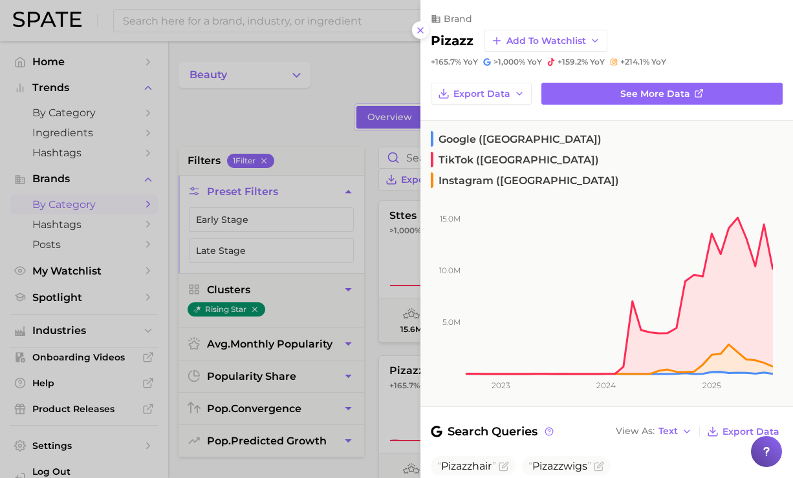
click at [323, 169] on div at bounding box center [396, 239] width 793 height 478
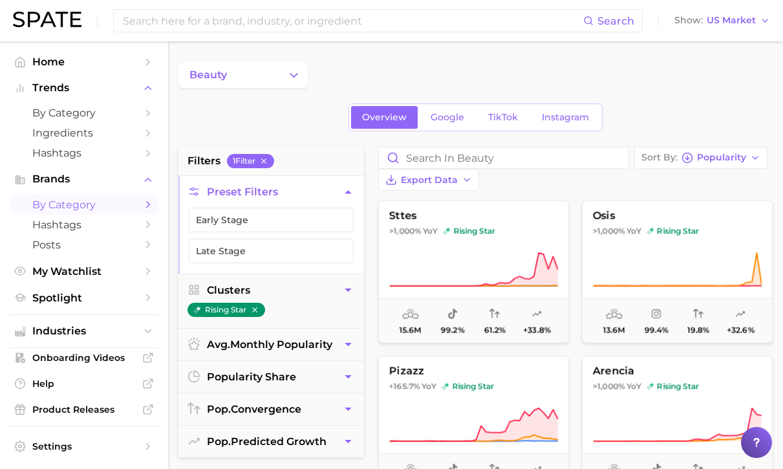
scroll to position [83, 0]
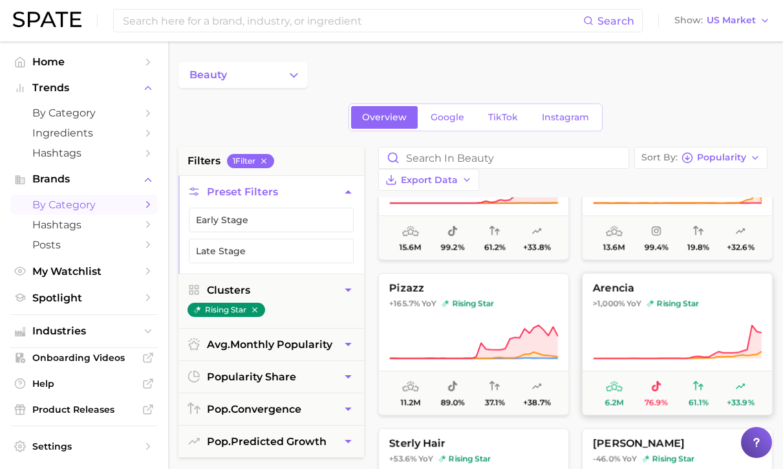
click at [633, 324] on icon at bounding box center [677, 342] width 169 height 36
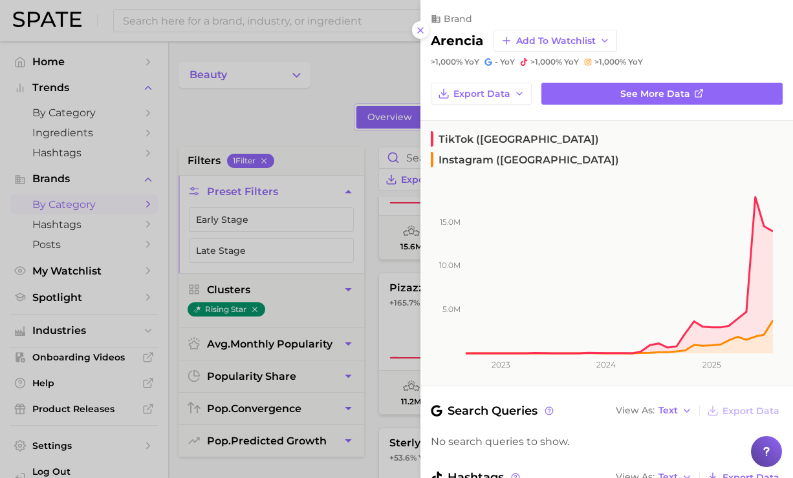
click at [308, 114] on div at bounding box center [396, 239] width 793 height 478
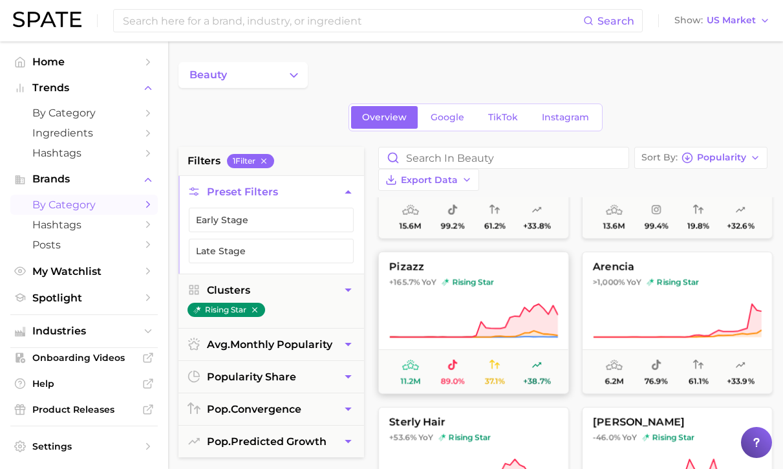
scroll to position [153, 0]
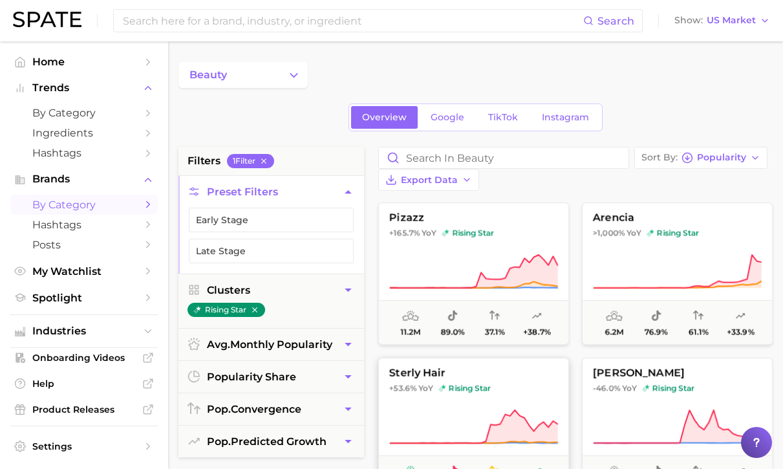
click at [464, 423] on icon at bounding box center [473, 427] width 169 height 36
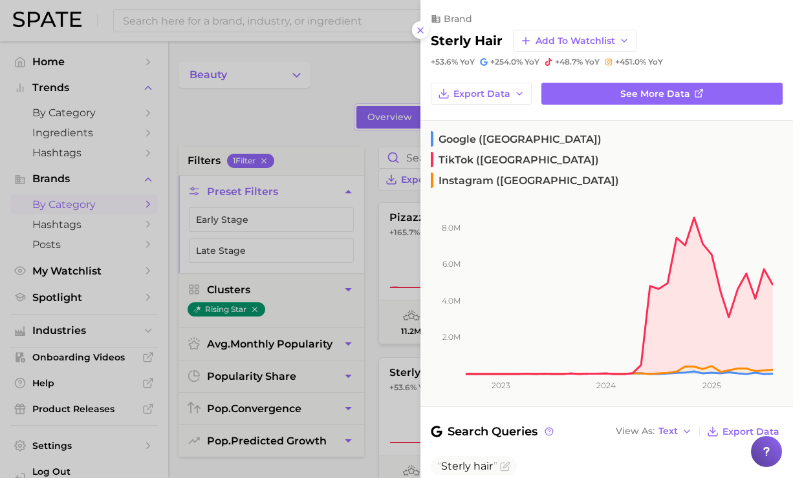
click at [348, 124] on div at bounding box center [396, 239] width 793 height 478
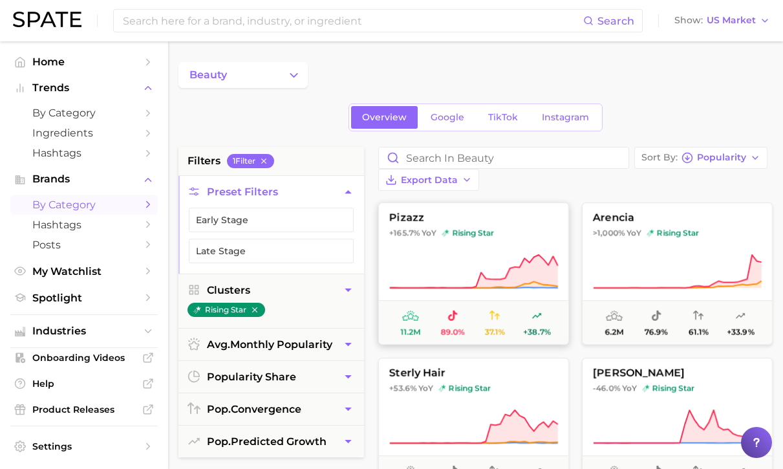
scroll to position [171, 0]
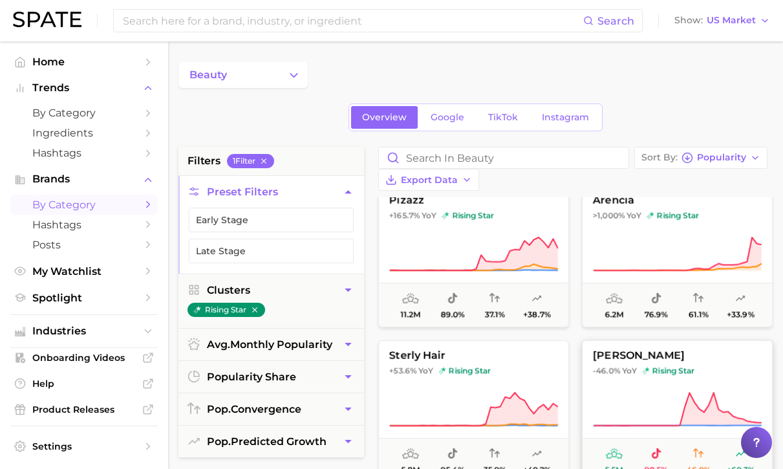
click at [647, 350] on span "dr. idriss" at bounding box center [677, 356] width 189 height 12
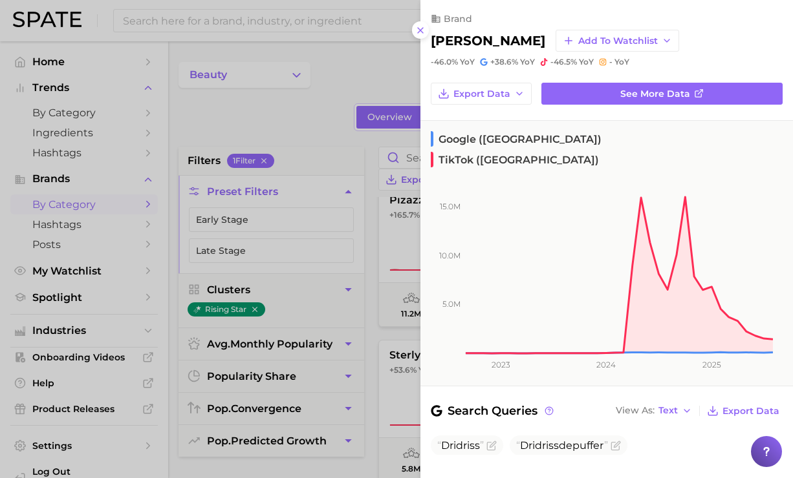
click at [365, 166] on div at bounding box center [396, 239] width 793 height 478
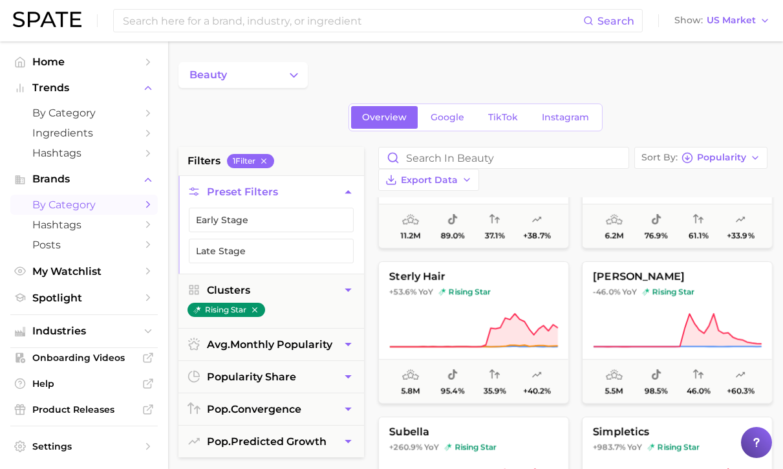
scroll to position [268, 0]
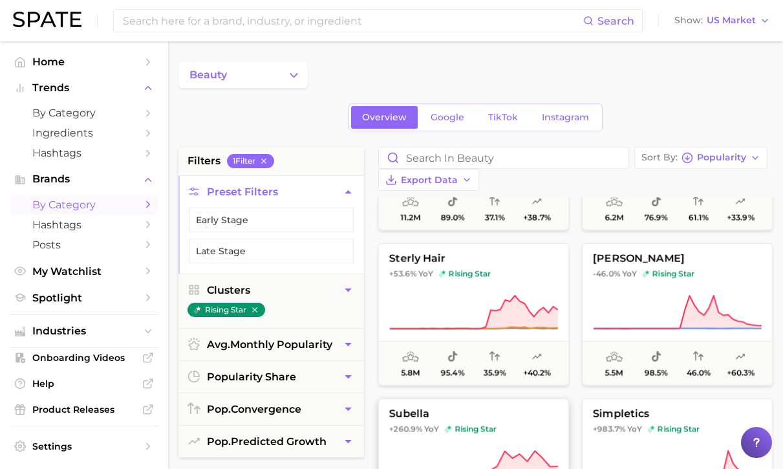
click at [526, 421] on button "subella +260.9% YoY rising star 4.4m 77.8% 63.8% +36.1%" at bounding box center [473, 469] width 191 height 142
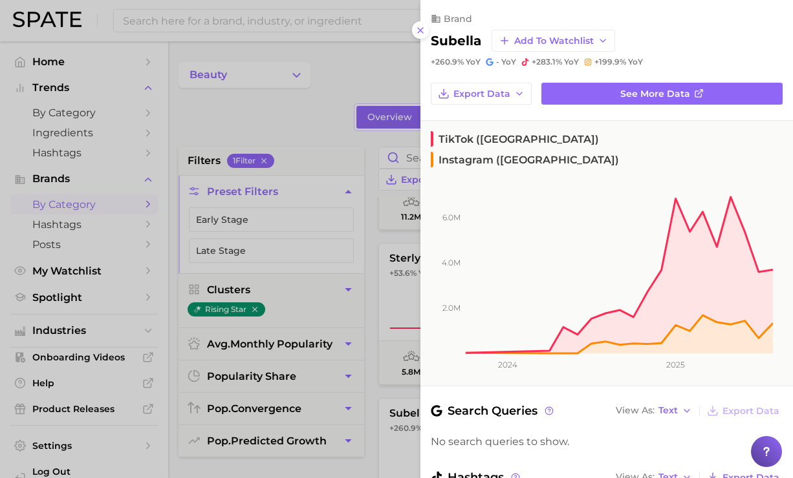
click at [359, 66] on div at bounding box center [396, 239] width 793 height 478
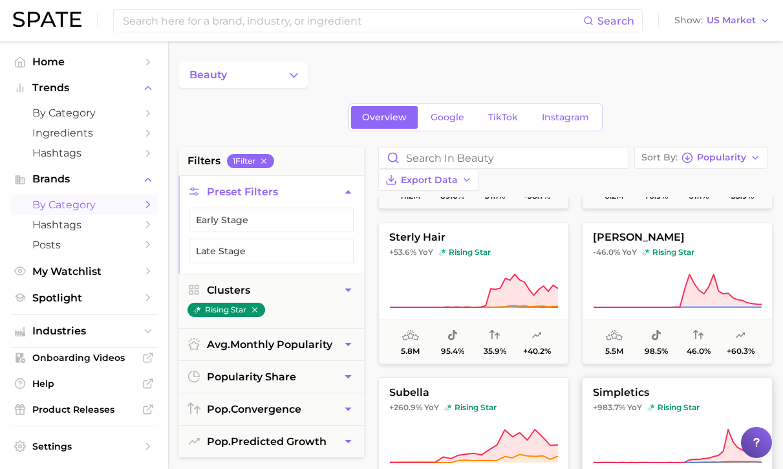
scroll to position [292, 0]
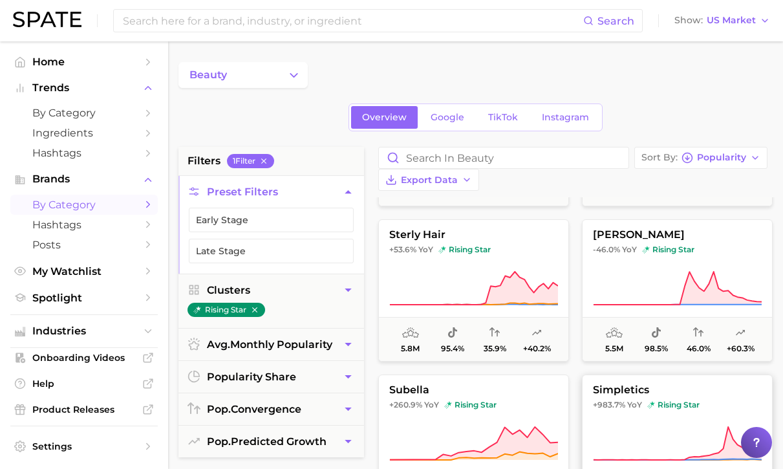
click at [625, 400] on span "+983.7% YoY" at bounding box center [617, 405] width 49 height 10
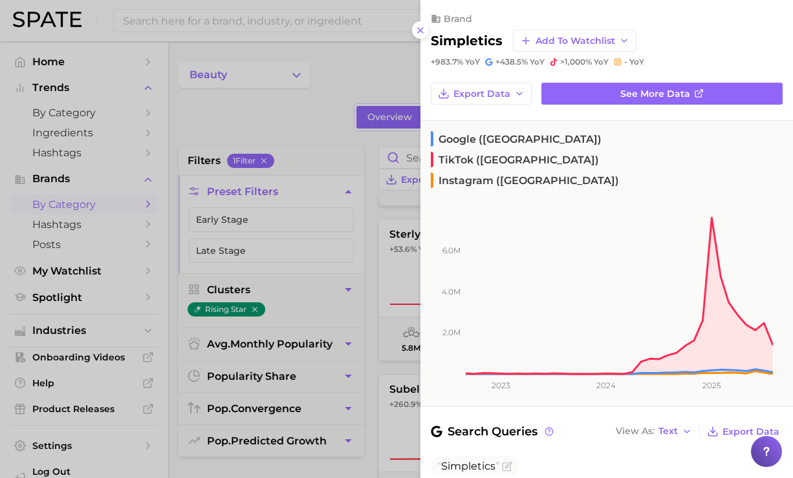
click at [347, 116] on div at bounding box center [396, 239] width 793 height 478
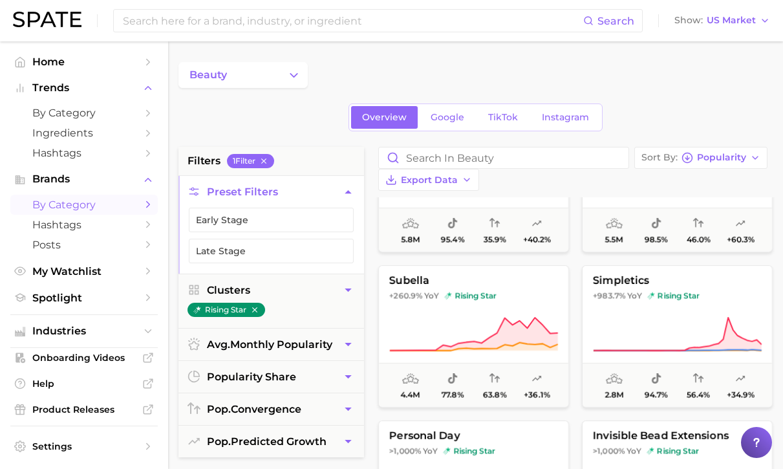
scroll to position [476, 0]
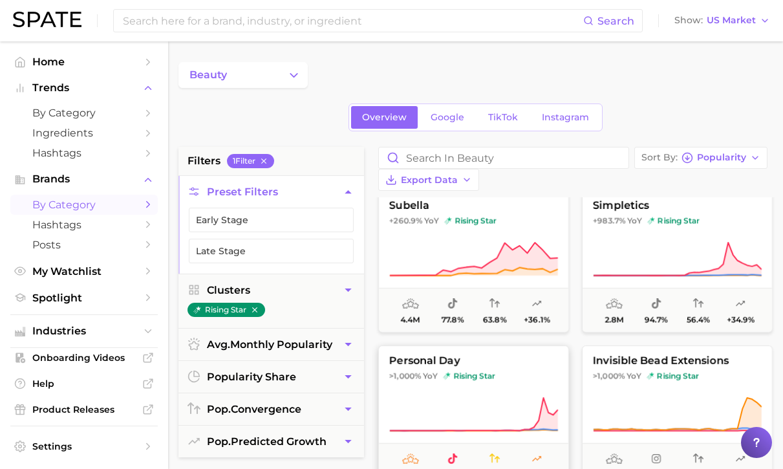
click at [498, 370] on span ">1,000% YoY rising star" at bounding box center [473, 375] width 189 height 10
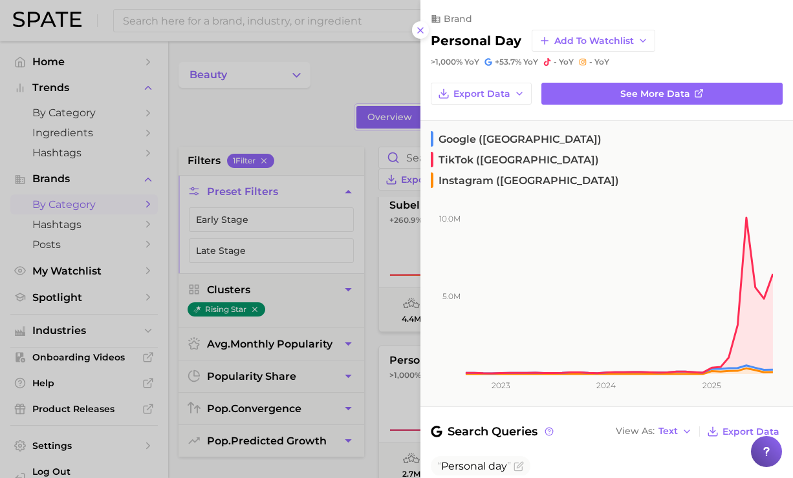
click at [321, 109] on div at bounding box center [396, 239] width 793 height 478
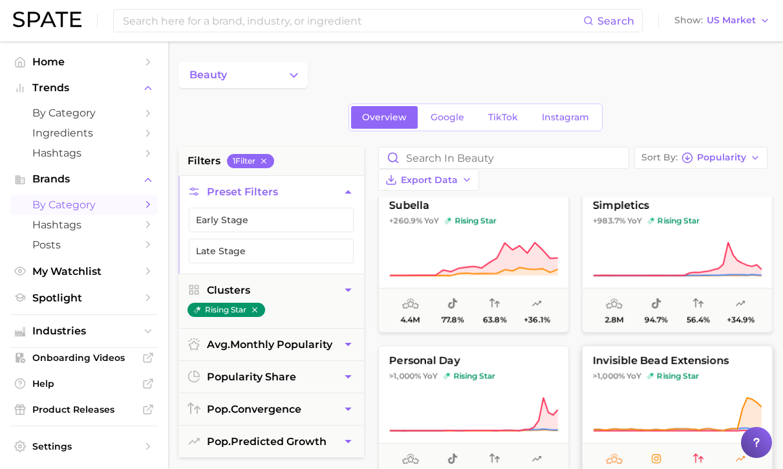
click at [661, 355] on span "invisible bead extensions" at bounding box center [677, 361] width 189 height 12
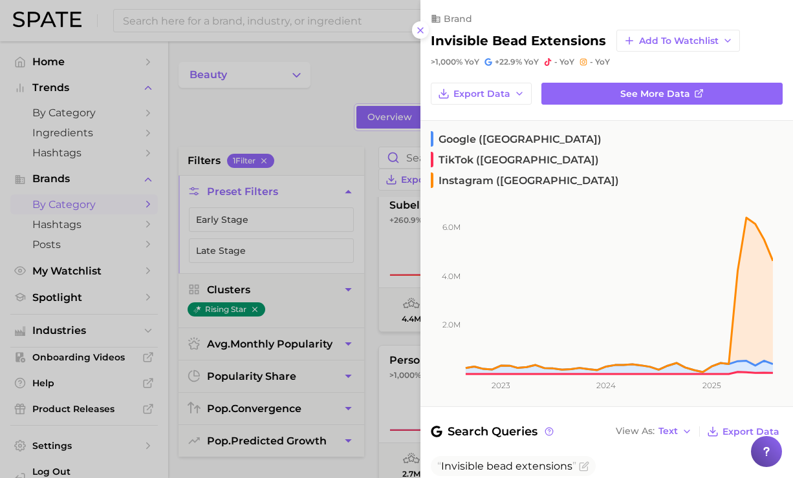
click at [362, 125] on div at bounding box center [396, 239] width 793 height 478
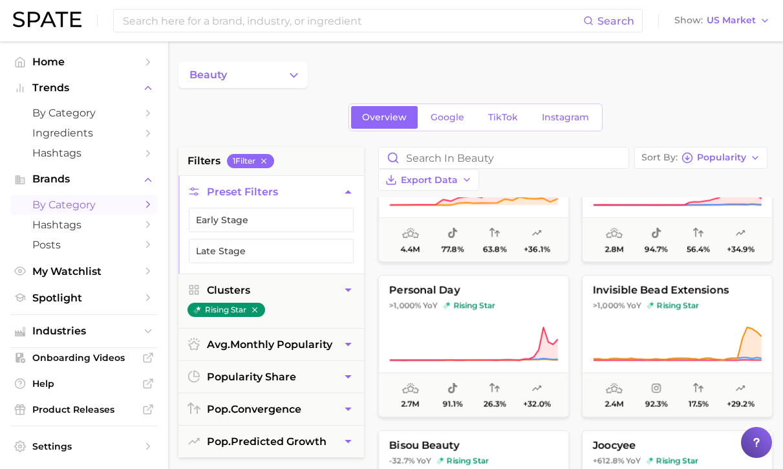
scroll to position [568, 0]
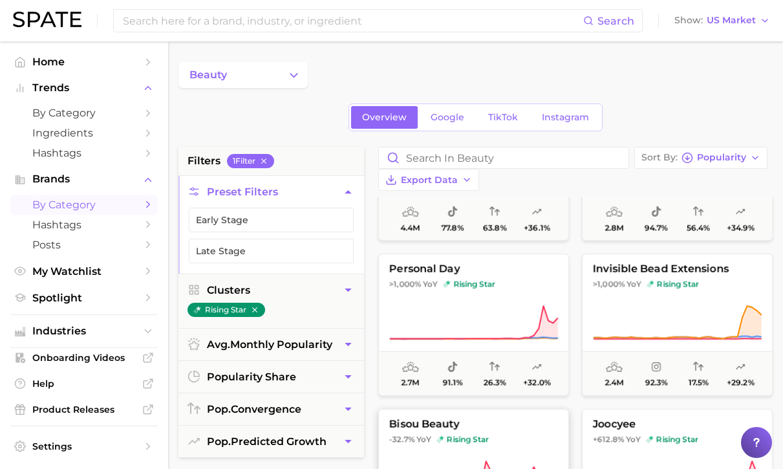
click at [481, 418] on span "bisou beauty" at bounding box center [473, 424] width 189 height 12
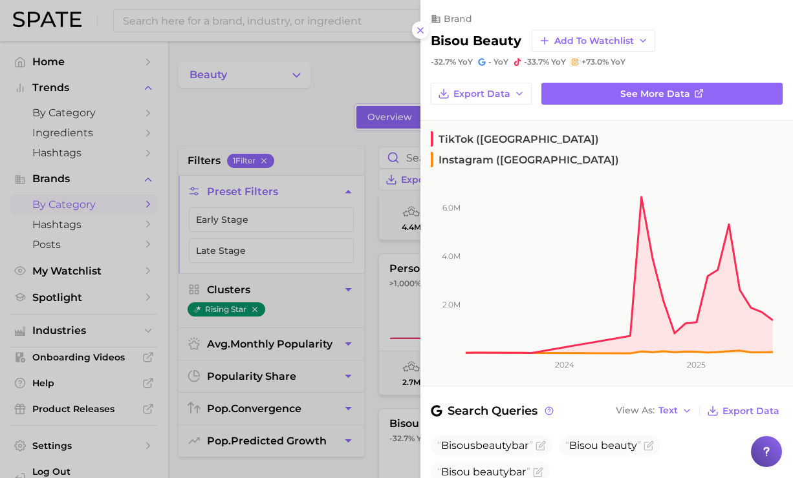
click at [315, 123] on div at bounding box center [396, 239] width 793 height 478
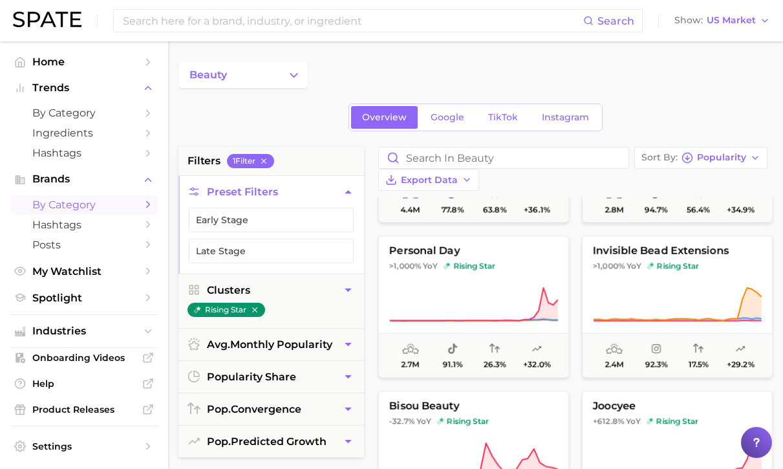
scroll to position [636, 0]
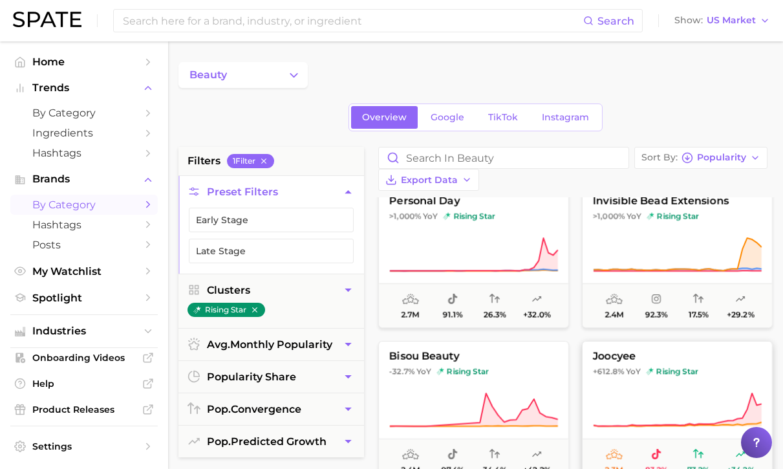
click at [638, 392] on icon at bounding box center [677, 410] width 169 height 36
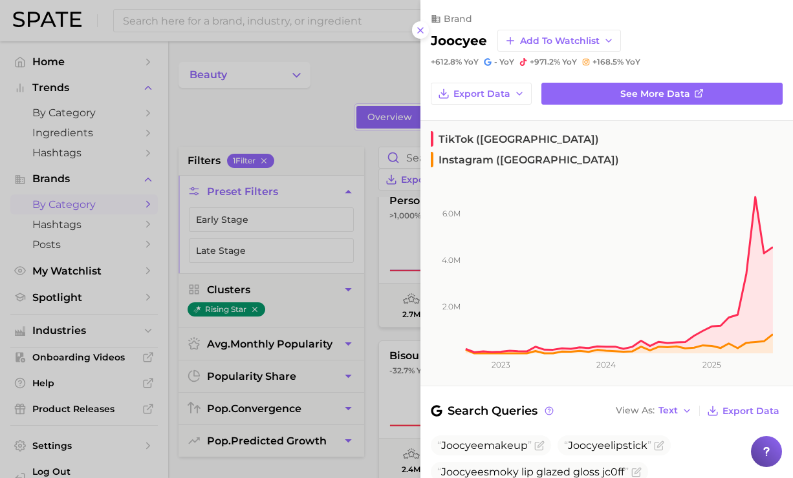
click at [354, 119] on div at bounding box center [396, 239] width 793 height 478
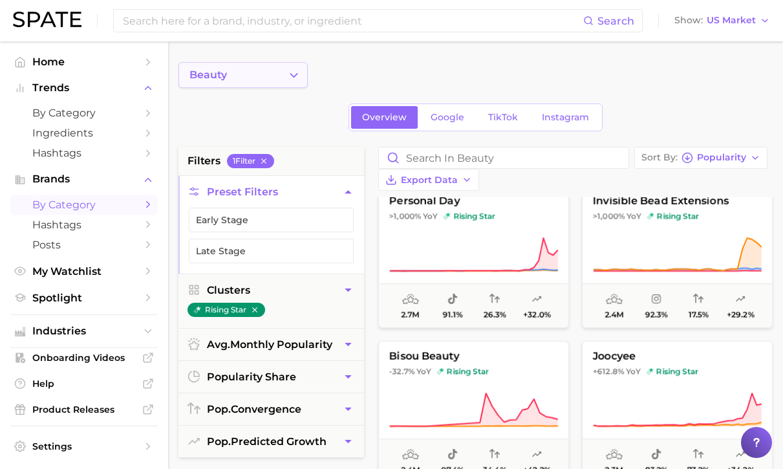
click at [295, 72] on icon "Change Category" at bounding box center [294, 76] width 14 height 14
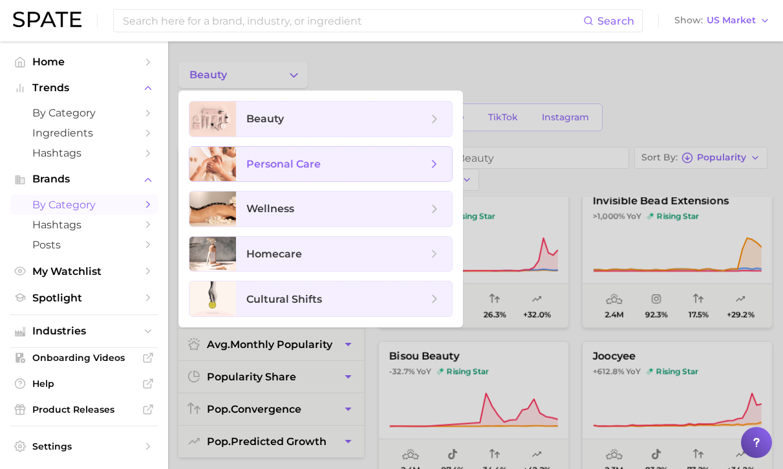
click at [332, 162] on span "personal care" at bounding box center [336, 164] width 181 height 14
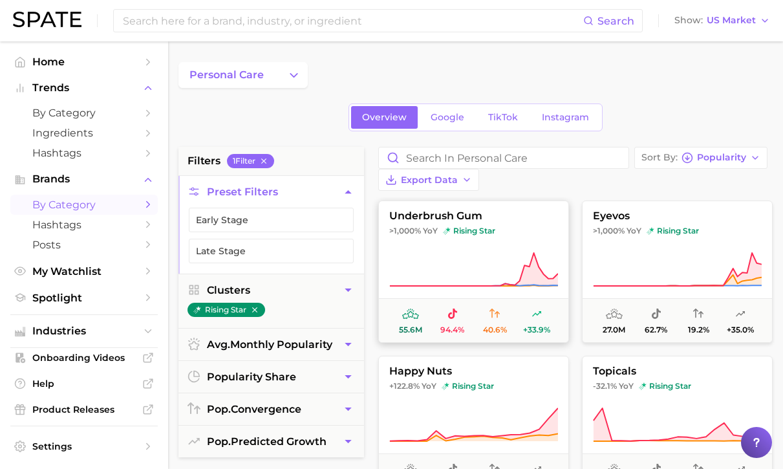
click at [500, 228] on button "underbrush gum >1,000% YoY rising star 55.6m 94.4% 40.6% +33.9%" at bounding box center [473, 271] width 191 height 142
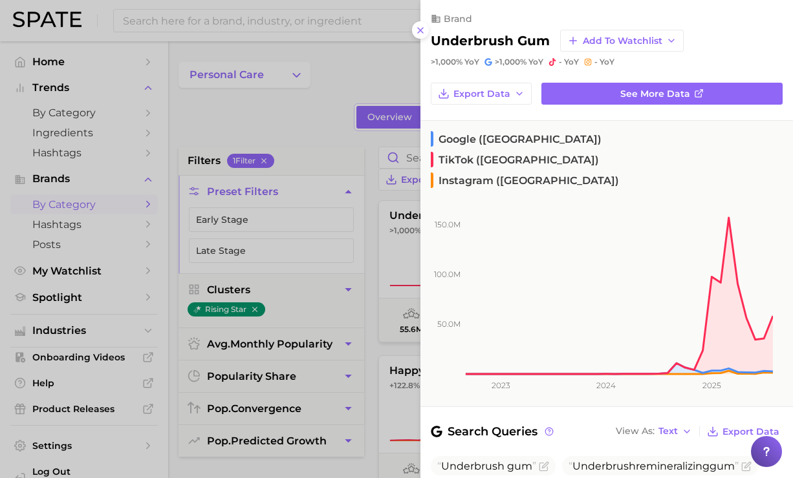
click at [301, 121] on div at bounding box center [396, 239] width 793 height 478
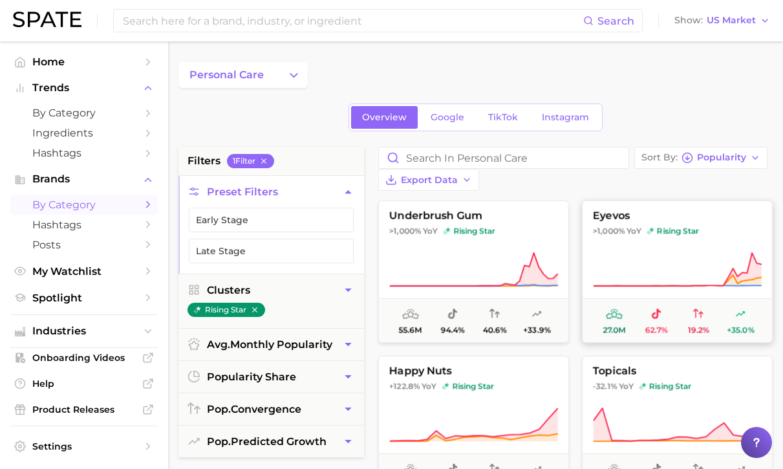
click at [689, 202] on button "eyevos >1,000% YoY rising star 27.0m 62.7% 19.2% +35.0%" at bounding box center [677, 271] width 191 height 142
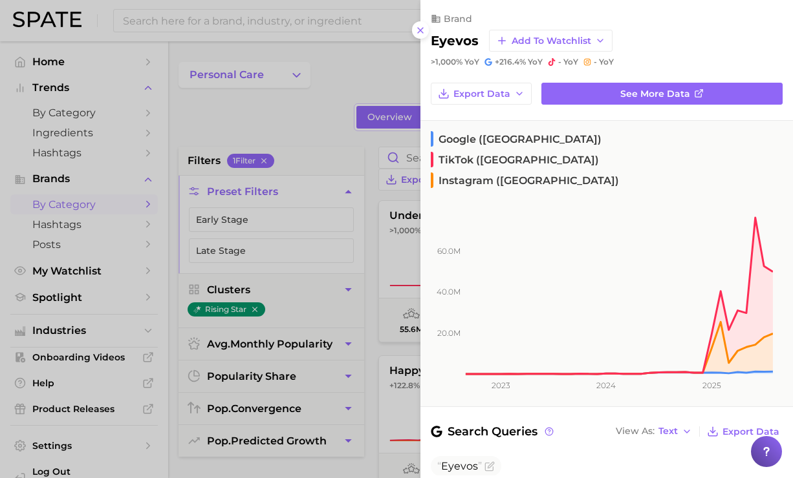
click at [297, 105] on div at bounding box center [396, 239] width 793 height 478
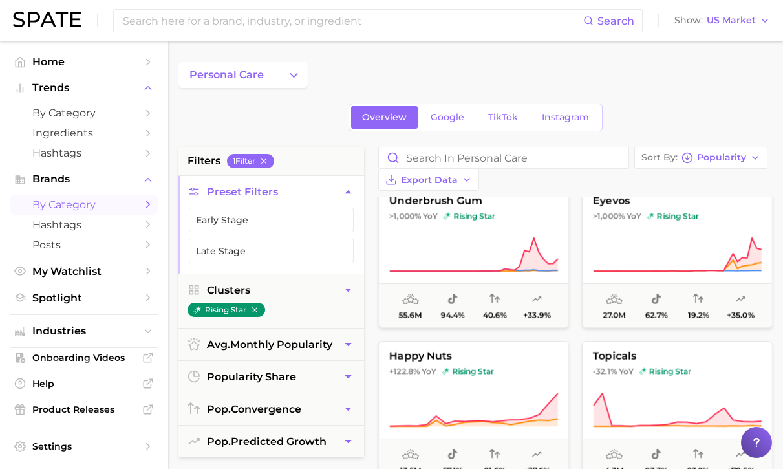
scroll to position [17, 0]
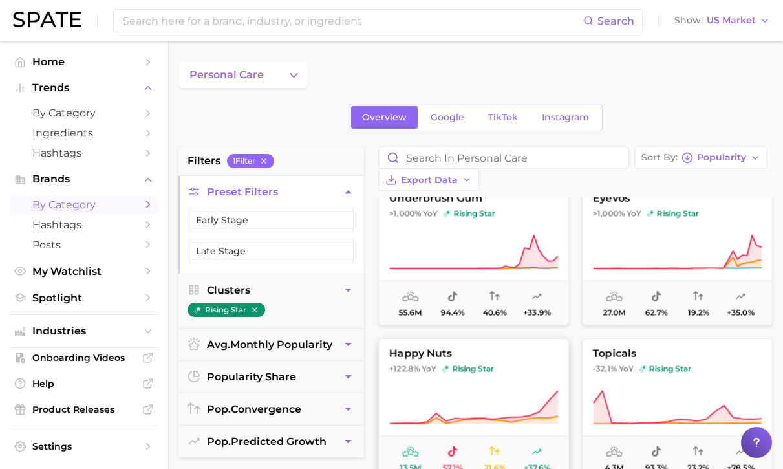
click at [496, 354] on button "happy nuts +122.8% YoY rising star 13.5m 57.1% 21.6% +37.6%" at bounding box center [473, 409] width 191 height 142
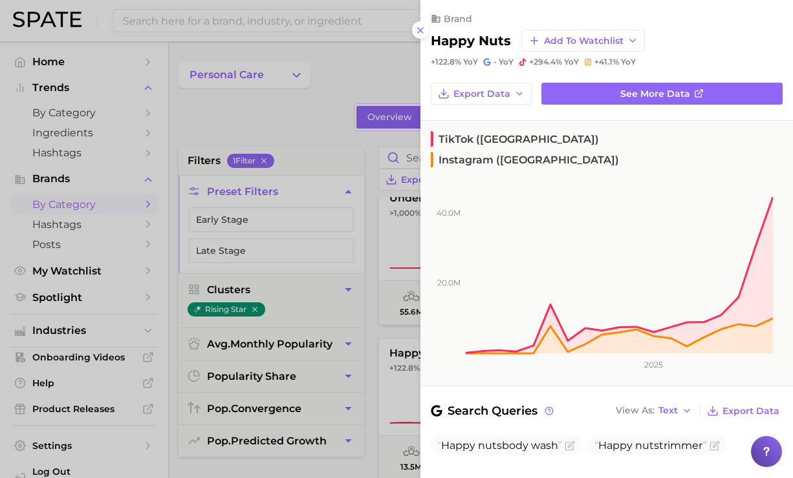
click at [334, 143] on div at bounding box center [396, 239] width 793 height 478
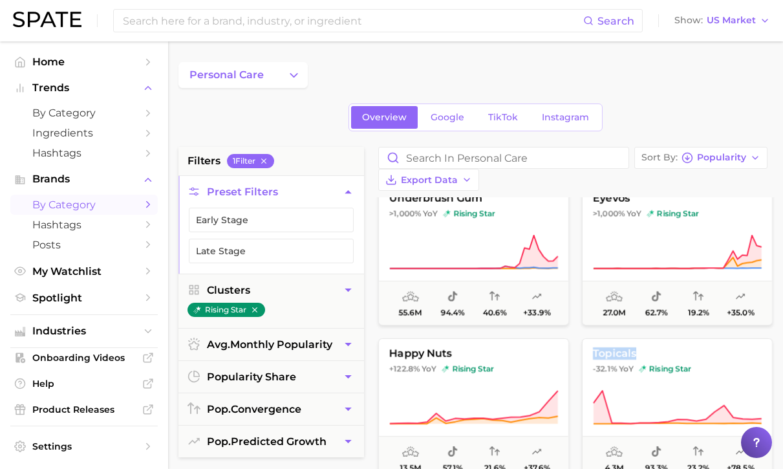
click at [623, 339] on button "topicals -32.1% YoY rising star 4.3m 93.3% 23.2% +78.5%" at bounding box center [677, 409] width 191 height 142
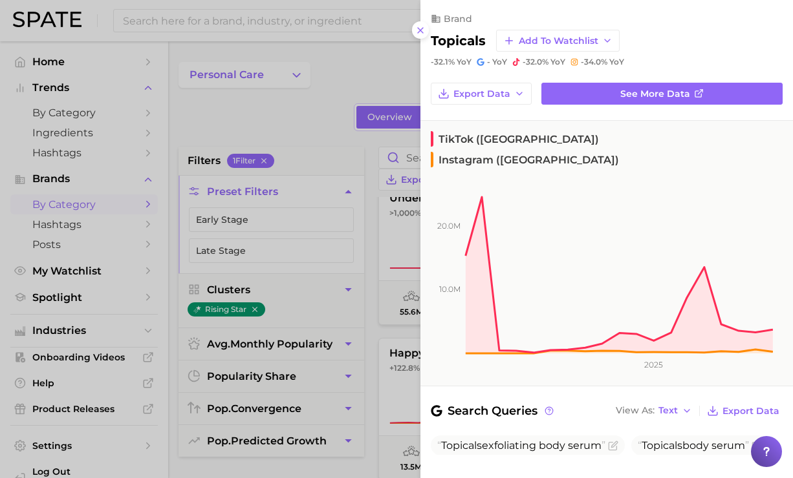
click at [303, 109] on div at bounding box center [396, 239] width 793 height 478
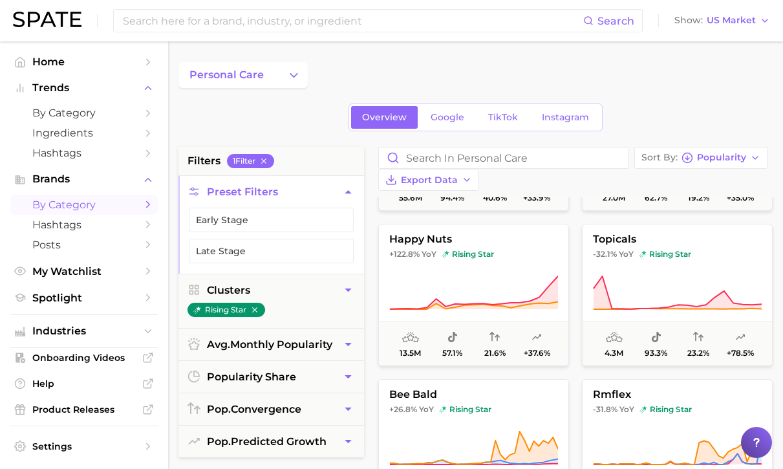
scroll to position [153, 0]
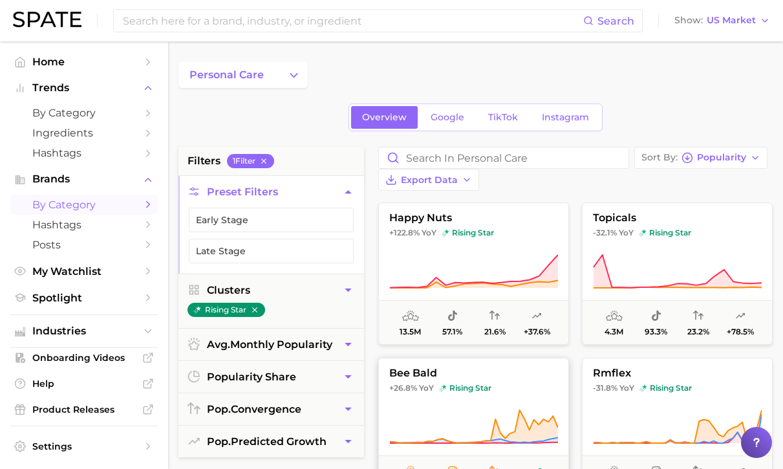
click at [497, 383] on span "+26.8% YoY rising star" at bounding box center [473, 388] width 189 height 10
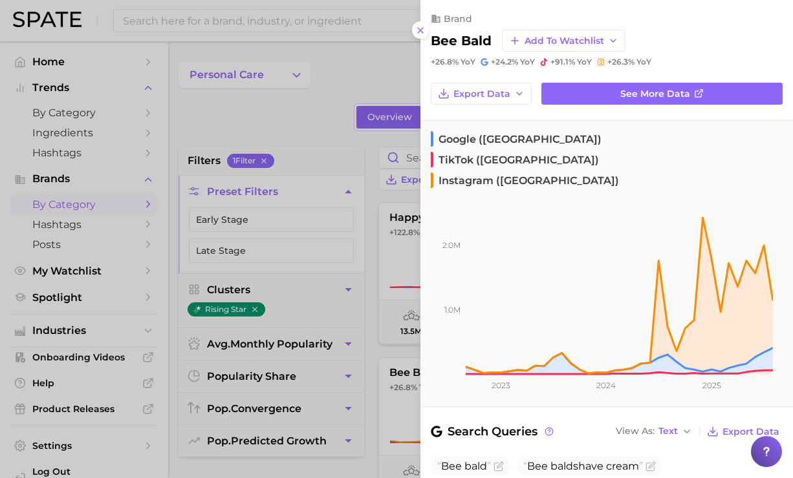
click at [351, 151] on div at bounding box center [396, 239] width 793 height 478
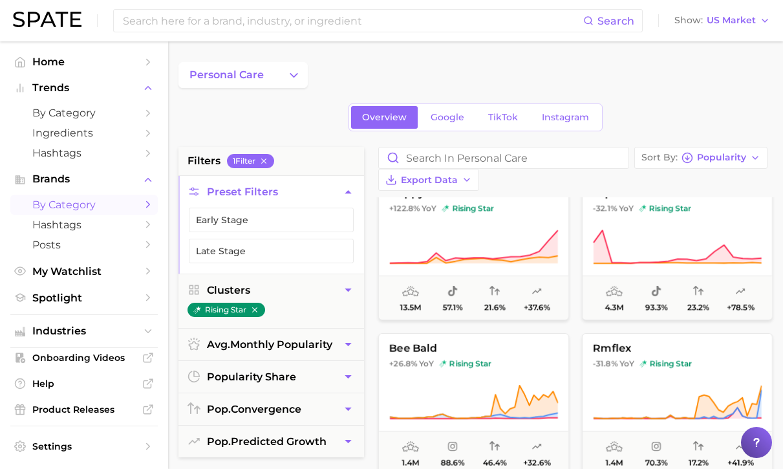
scroll to position [217, 0]
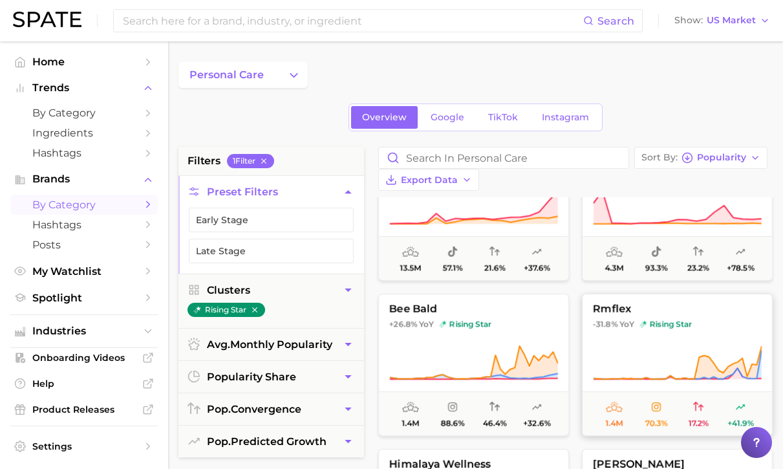
click at [656, 345] on icon at bounding box center [677, 363] width 169 height 36
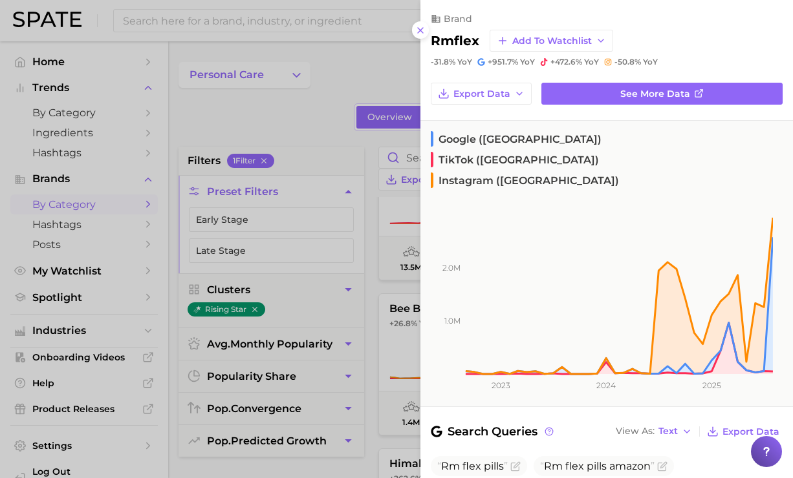
click at [347, 74] on div at bounding box center [396, 239] width 793 height 478
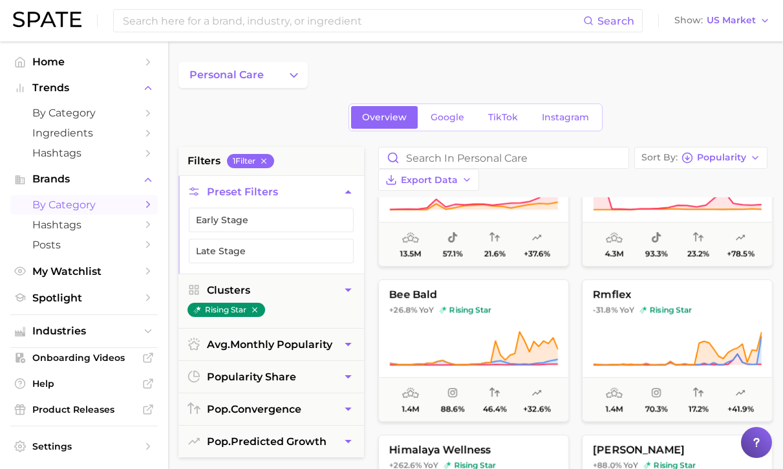
scroll to position [272, 0]
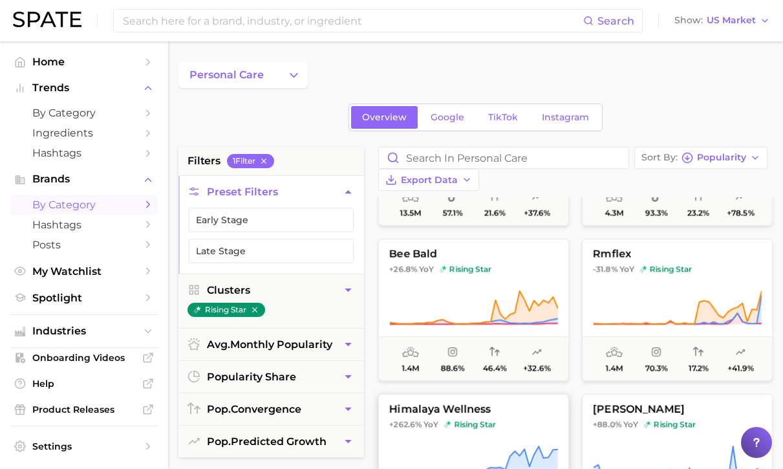
click at [522, 403] on span "himalaya wellness" at bounding box center [473, 409] width 189 height 12
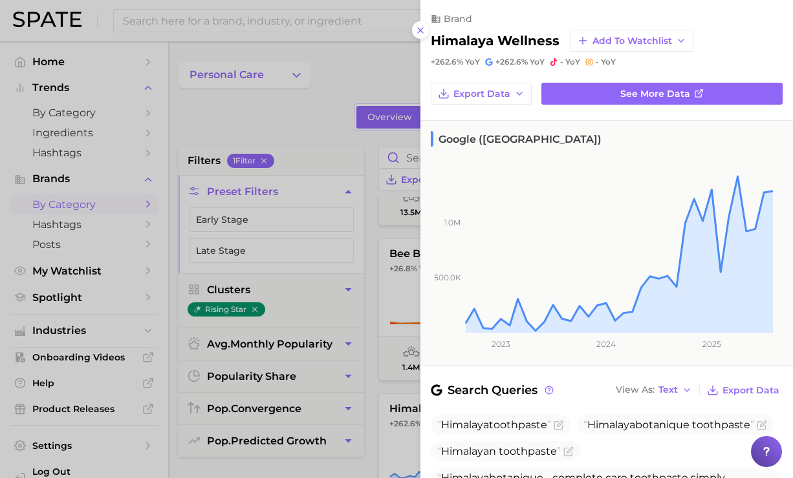
click at [315, 114] on div at bounding box center [396, 239] width 793 height 478
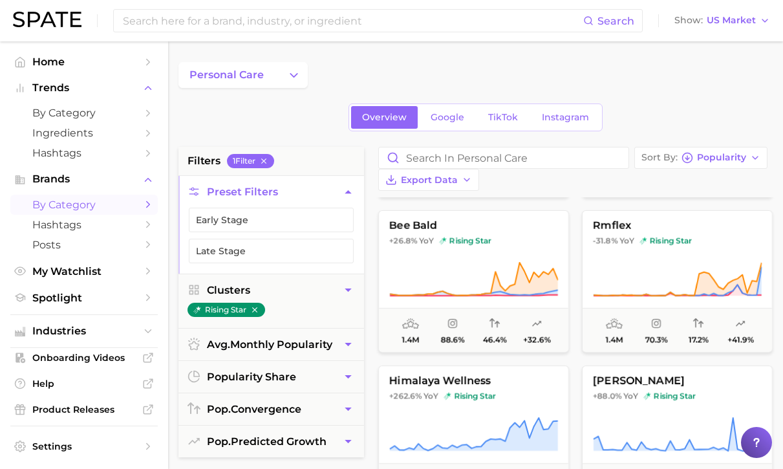
scroll to position [334, 0]
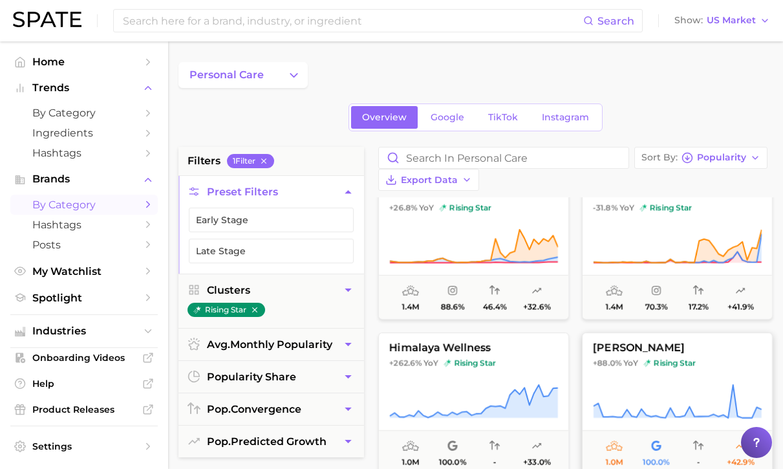
click at [676, 383] on icon at bounding box center [677, 401] width 169 height 36
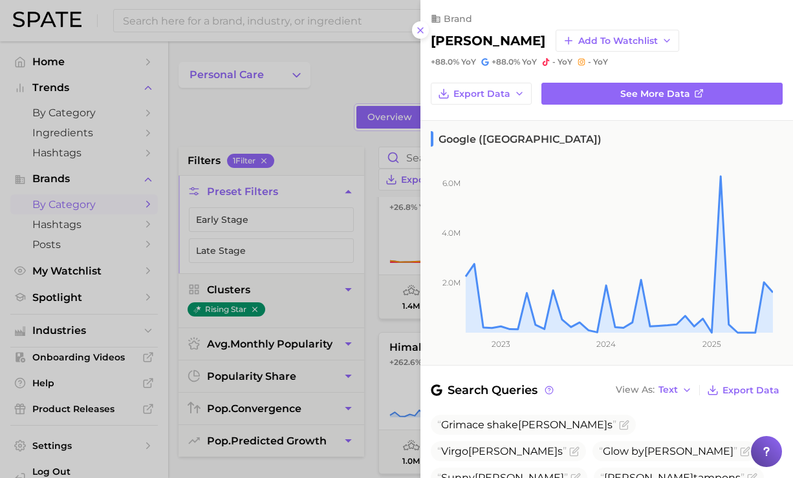
click at [356, 137] on div at bounding box center [396, 239] width 793 height 478
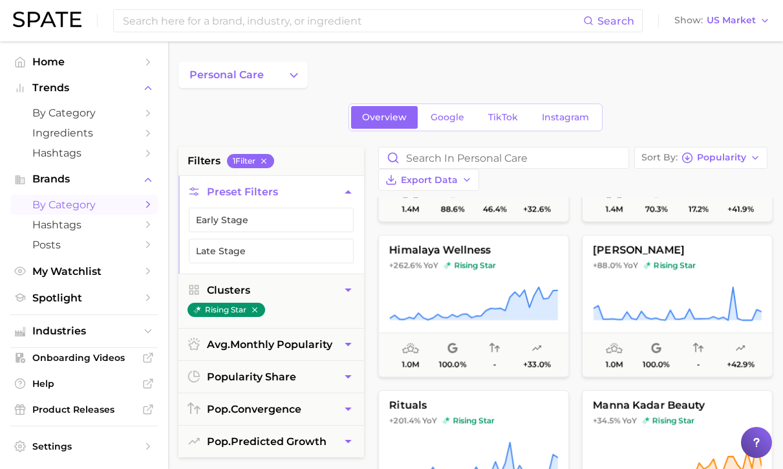
scroll to position [473, 0]
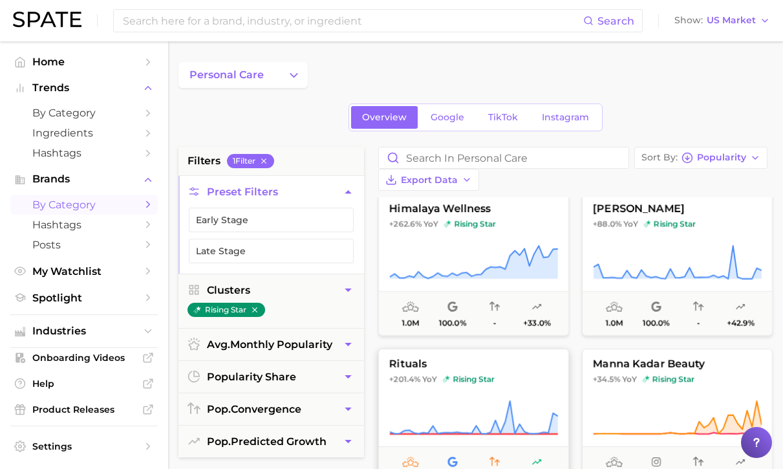
click at [478, 374] on button "rituals +201.4% YoY rising star 924.0k 99.6% 55.7% +39.6%" at bounding box center [473, 420] width 191 height 142
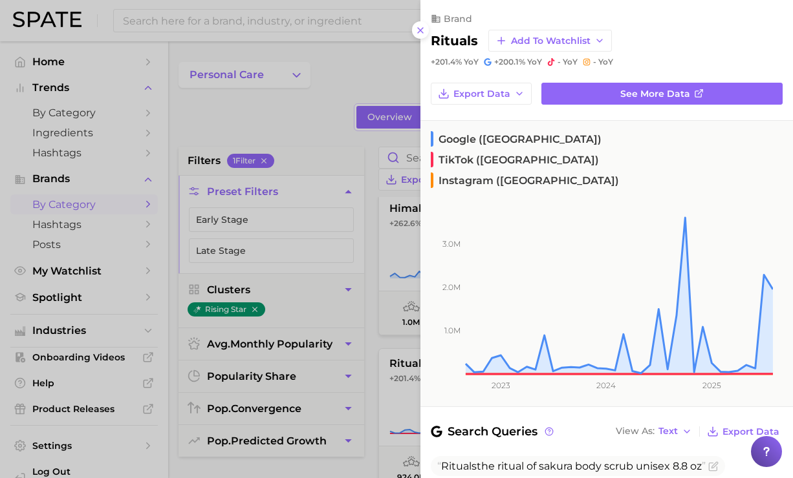
click at [365, 140] on div at bounding box center [396, 239] width 793 height 478
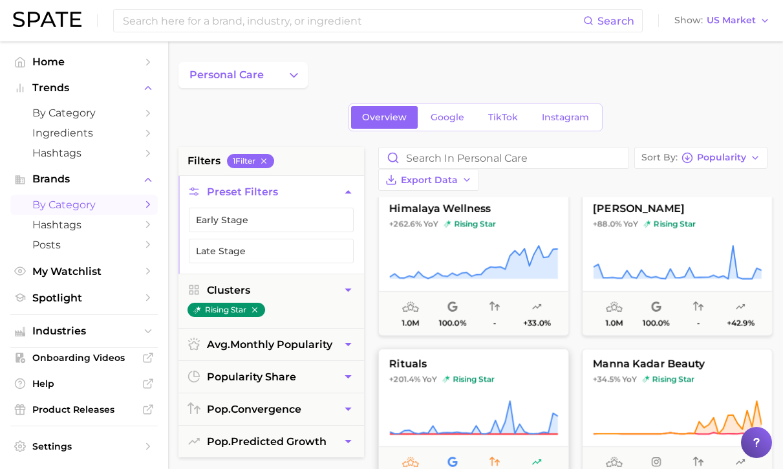
scroll to position [501, 0]
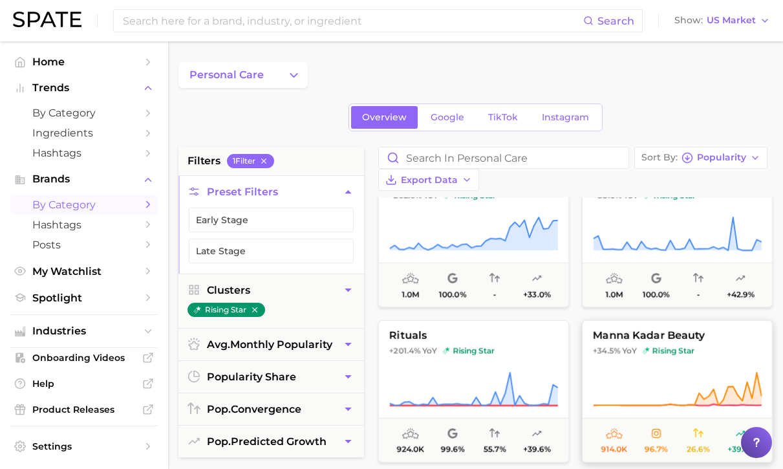
click at [613, 371] on icon at bounding box center [677, 389] width 169 height 36
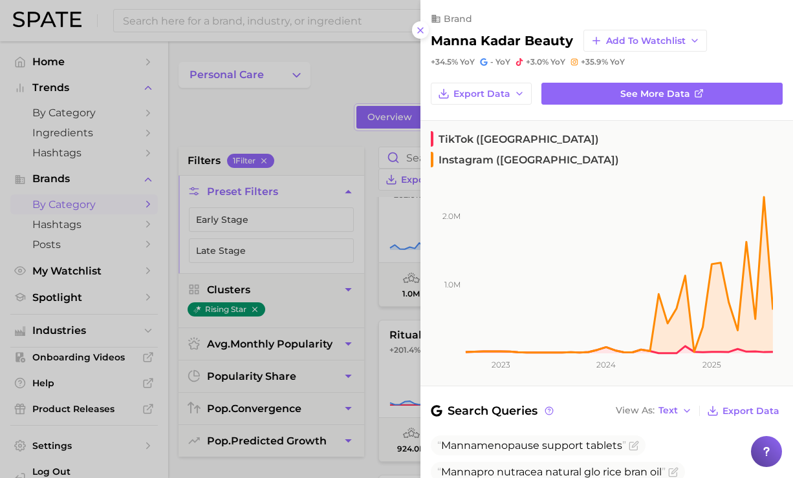
click at [301, 115] on div at bounding box center [396, 239] width 793 height 478
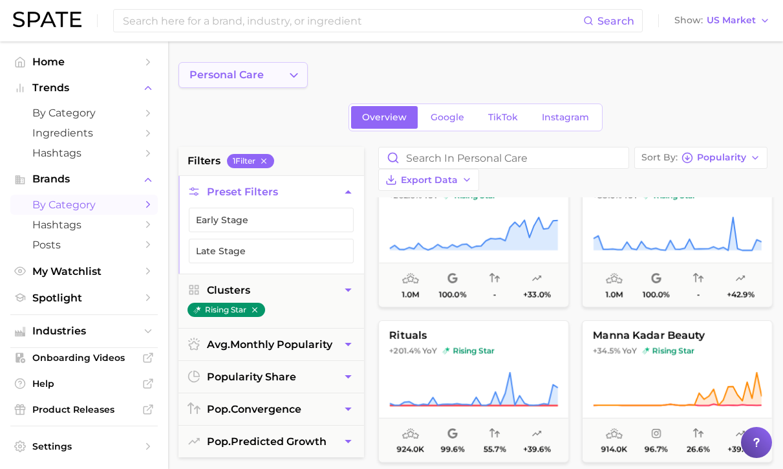
click at [300, 80] on icon "Change Category" at bounding box center [294, 76] width 14 height 14
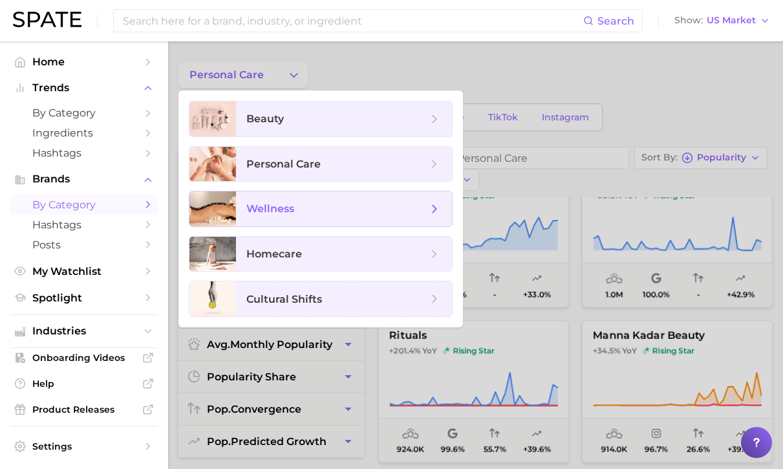
click at [322, 205] on span "wellness" at bounding box center [336, 209] width 181 height 14
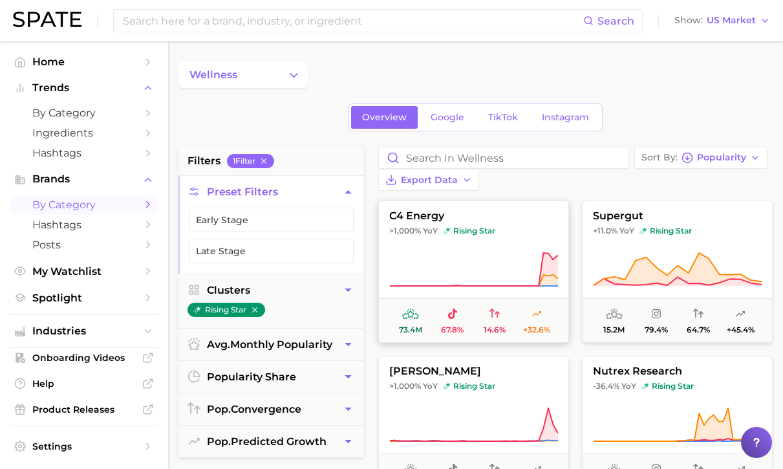
click at [496, 220] on button "c4 energy >1,000% YoY rising star 73.4m 67.8% 14.6% +32.6%" at bounding box center [473, 271] width 191 height 142
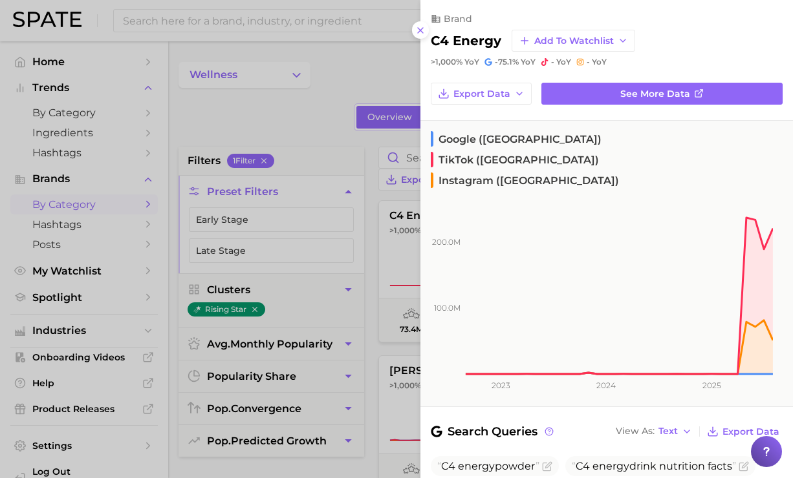
click at [297, 108] on div at bounding box center [396, 239] width 793 height 478
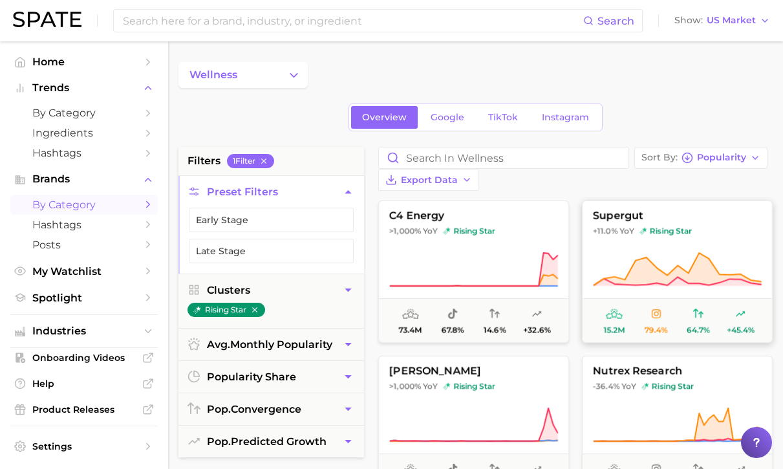
click at [640, 210] on span "supergut" at bounding box center [677, 216] width 189 height 12
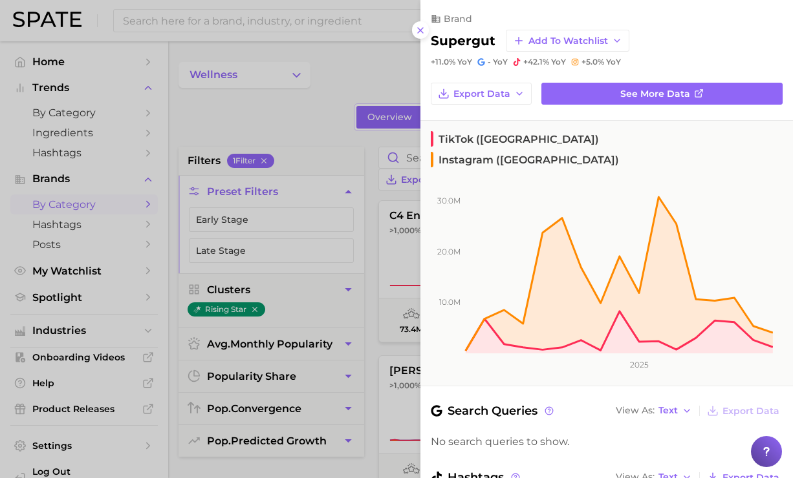
click at [359, 84] on div at bounding box center [396, 239] width 793 height 478
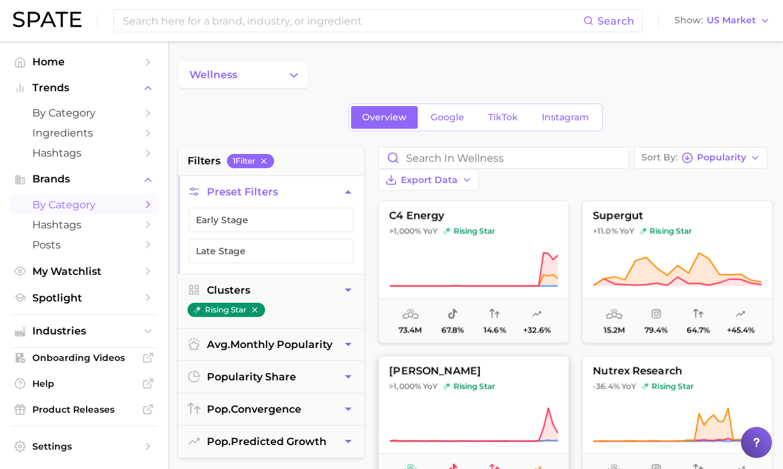
click at [478, 381] on span "rising star" at bounding box center [469, 386] width 52 height 10
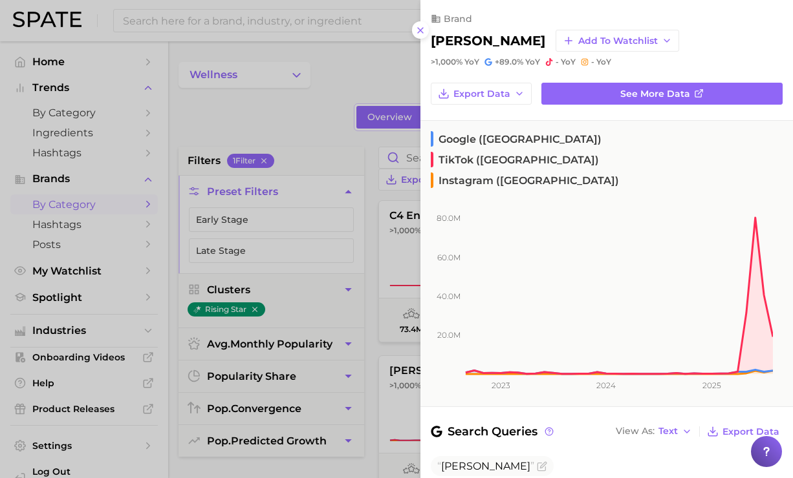
click at [283, 123] on div at bounding box center [396, 239] width 793 height 478
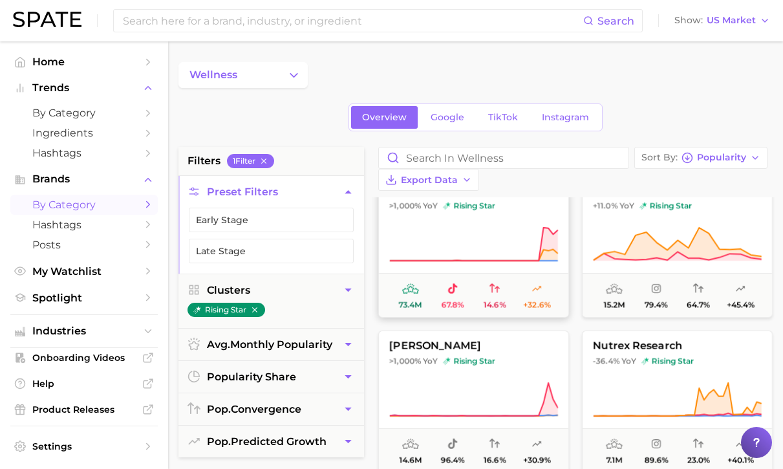
scroll to position [74, 0]
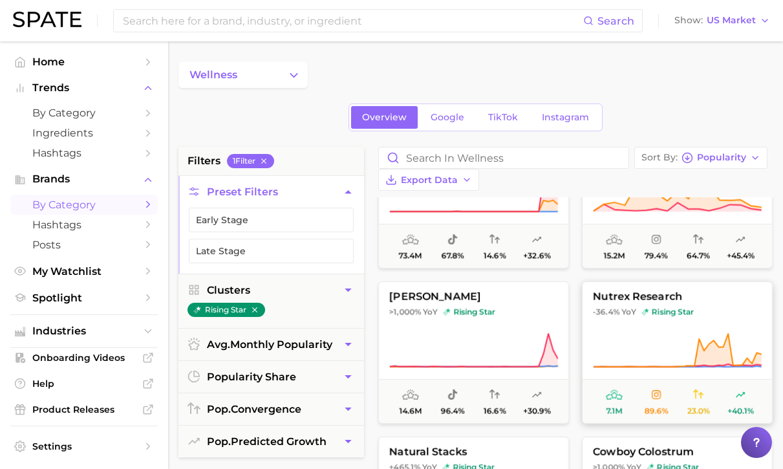
click at [680, 332] on icon at bounding box center [677, 350] width 169 height 36
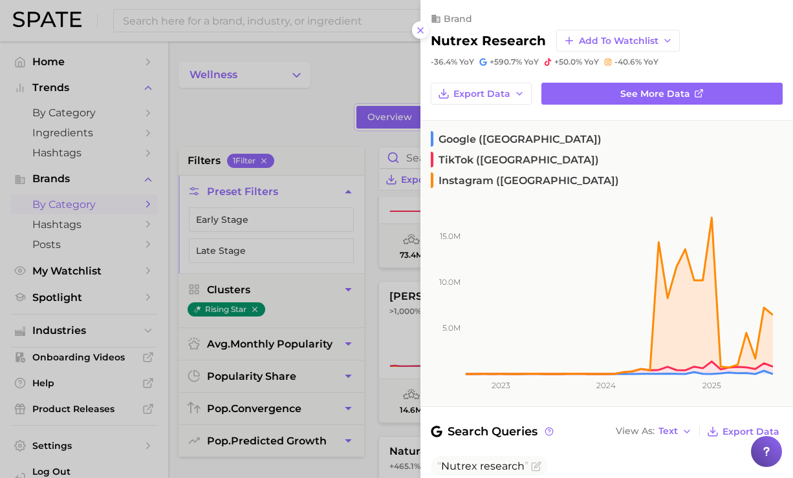
click at [305, 107] on div at bounding box center [396, 239] width 793 height 478
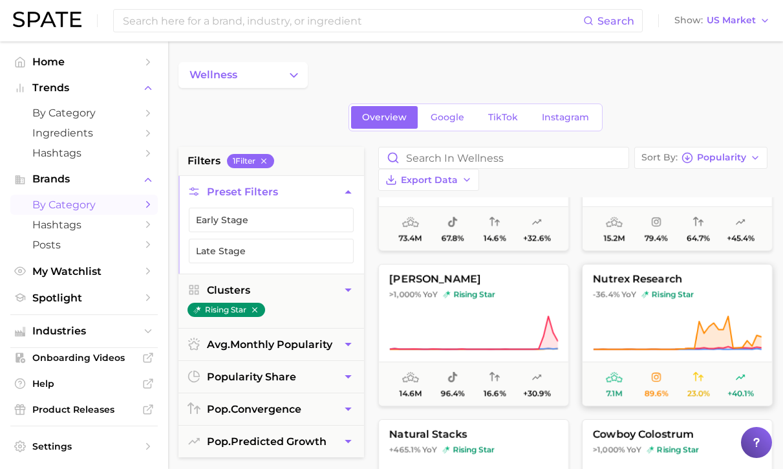
scroll to position [141, 0]
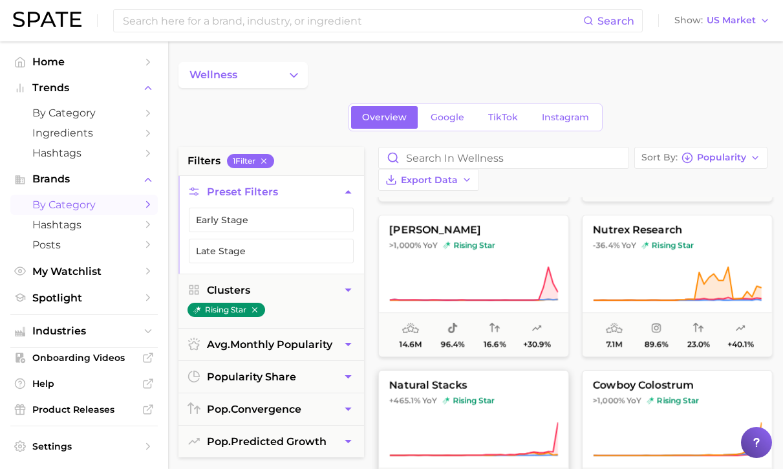
click at [522, 395] on button "natural stacks +465.1% YoY rising star 4.4m 72.7% 20.6% +31.4%" at bounding box center [473, 441] width 191 height 142
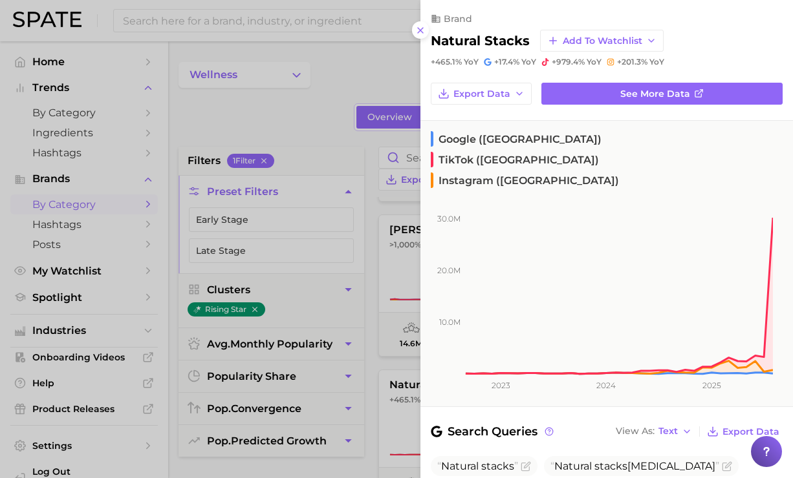
click at [288, 122] on div at bounding box center [396, 239] width 793 height 478
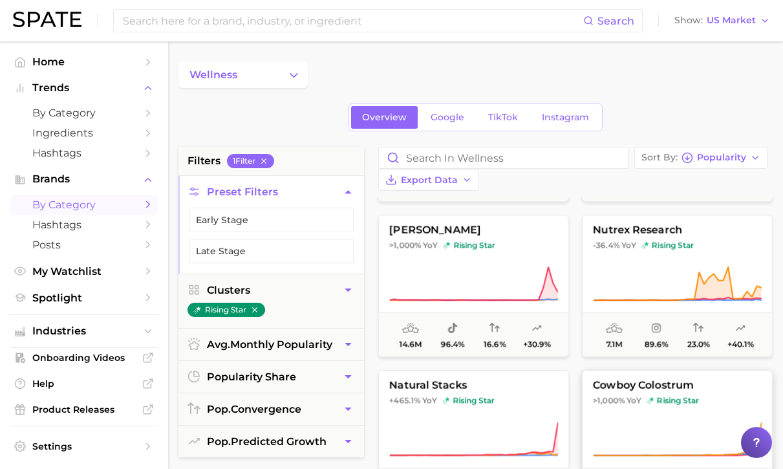
scroll to position [169, 0]
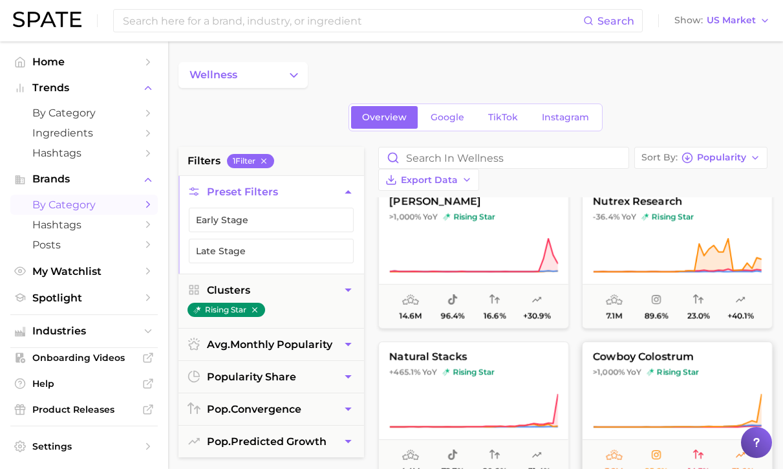
click at [627, 392] on icon at bounding box center [677, 410] width 169 height 36
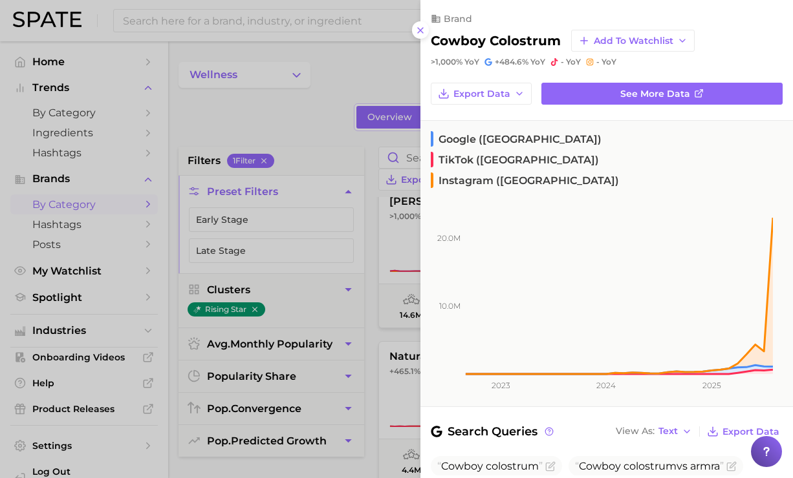
click at [321, 147] on div at bounding box center [396, 239] width 793 height 478
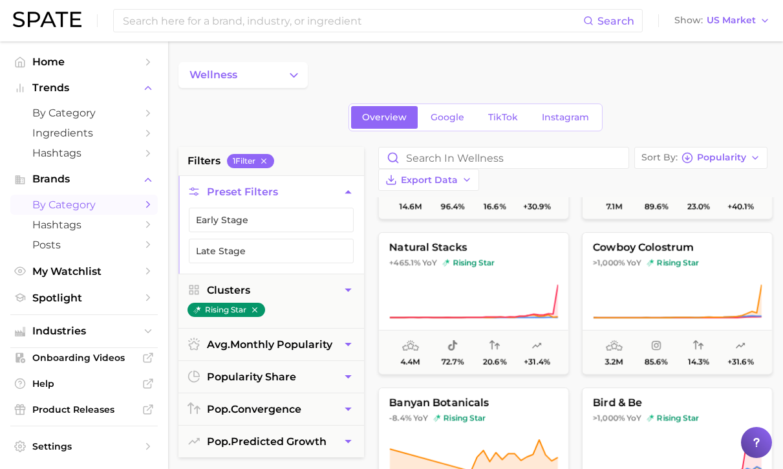
scroll to position [306, 0]
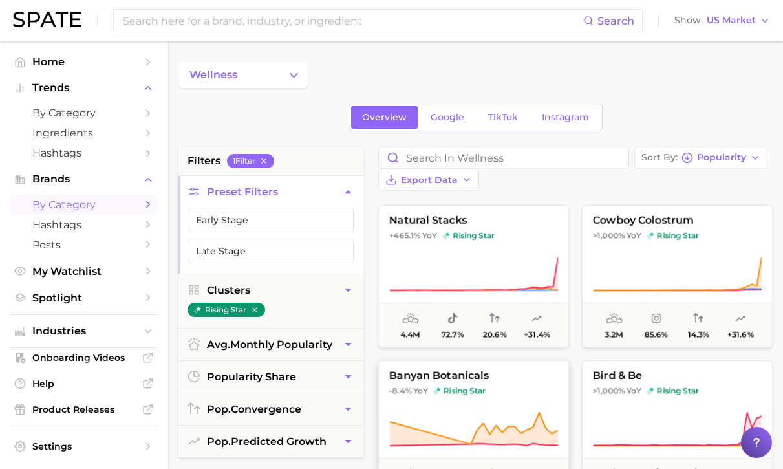
click at [526, 385] on span "-8.4% YoY rising star" at bounding box center [473, 390] width 189 height 10
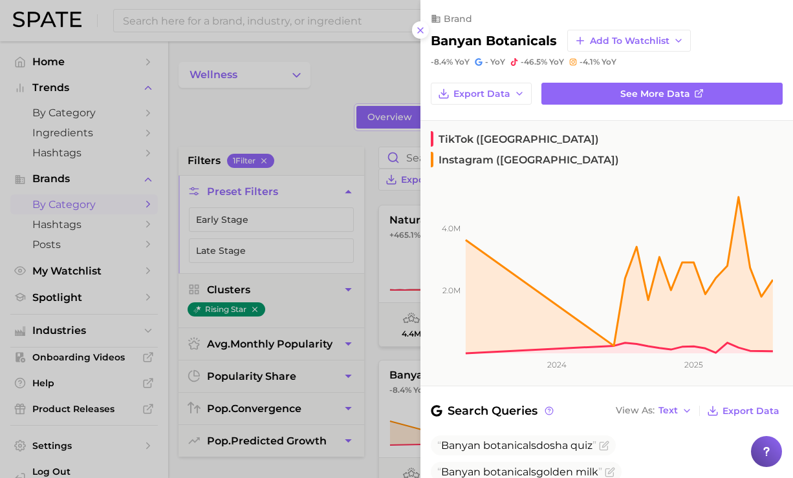
click at [336, 138] on div at bounding box center [396, 239] width 793 height 478
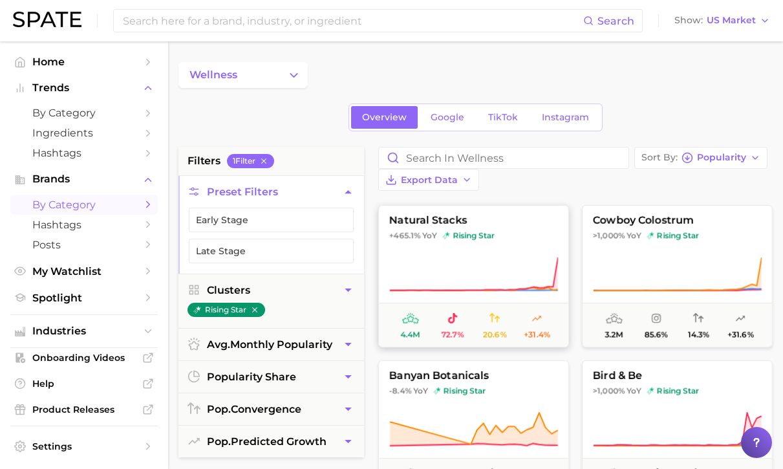
scroll to position [394, 0]
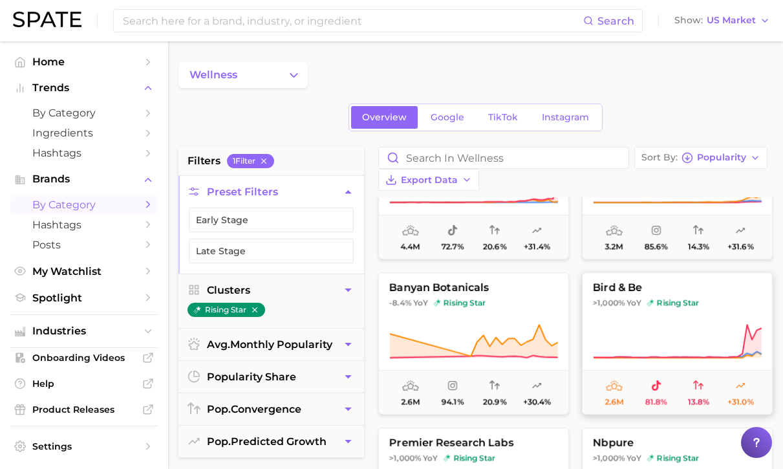
click at [628, 323] on icon at bounding box center [677, 341] width 169 height 36
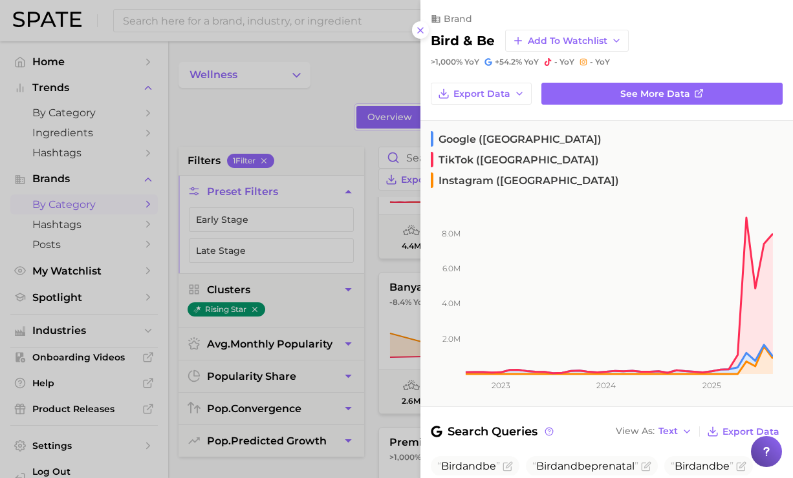
click at [339, 115] on div at bounding box center [396, 239] width 793 height 478
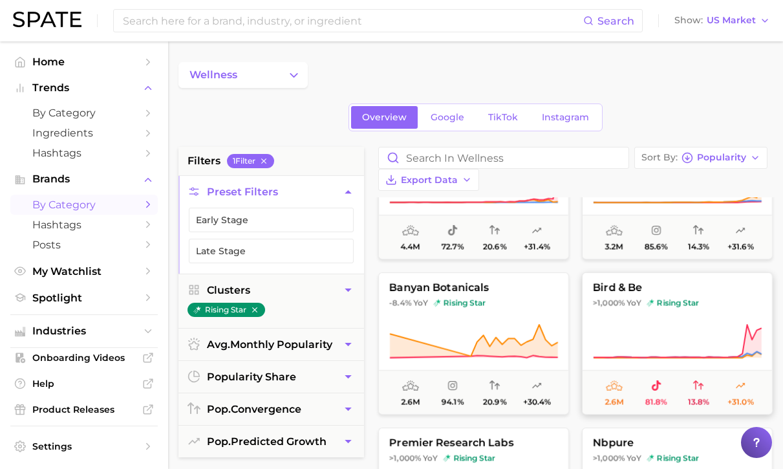
scroll to position [473, 0]
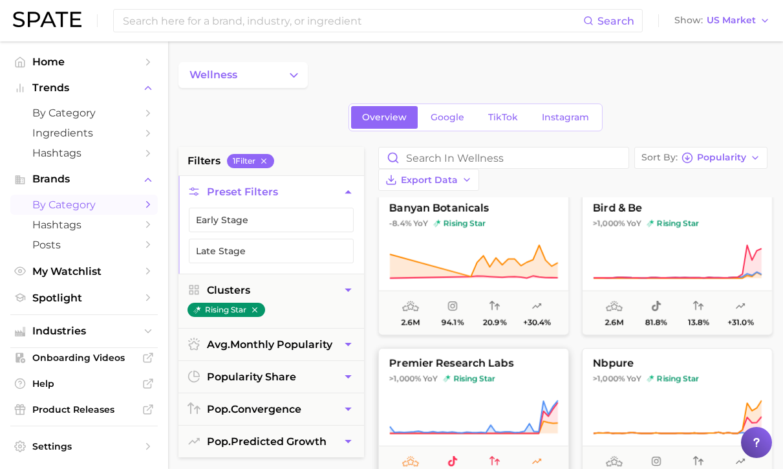
click at [494, 370] on button "premier research labs >1,000% YoY rising star 2.2m 47.8% 16.0% +28.3%" at bounding box center [473, 419] width 191 height 142
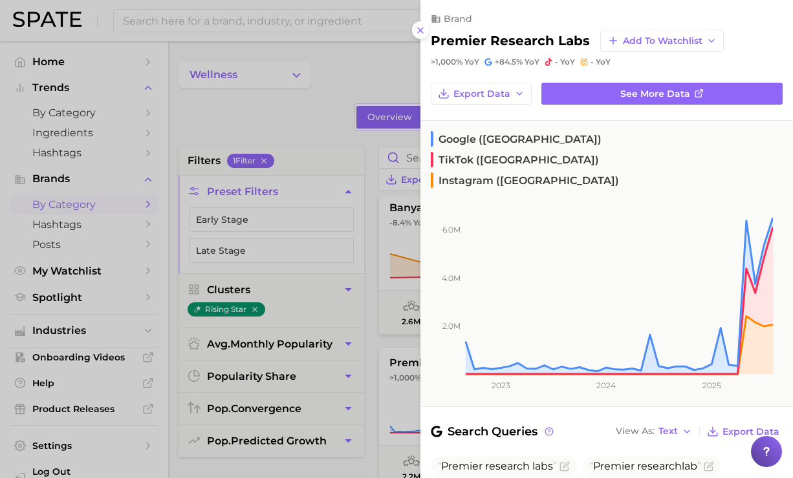
click at [313, 100] on div at bounding box center [396, 239] width 793 height 478
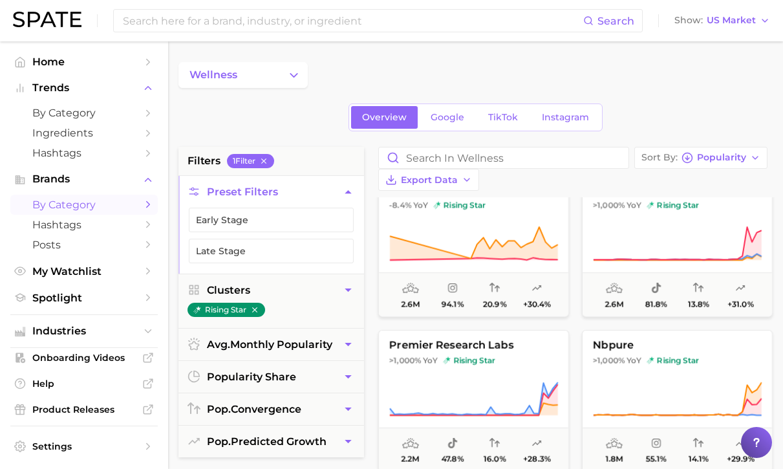
scroll to position [541, 0]
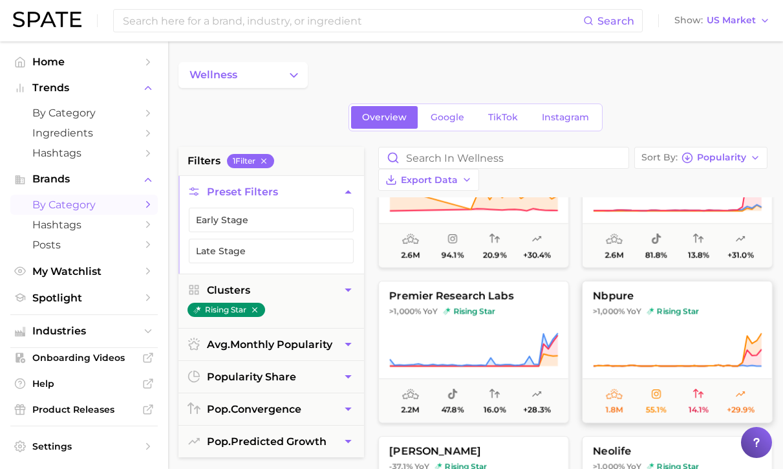
click at [644, 332] on icon at bounding box center [677, 350] width 169 height 36
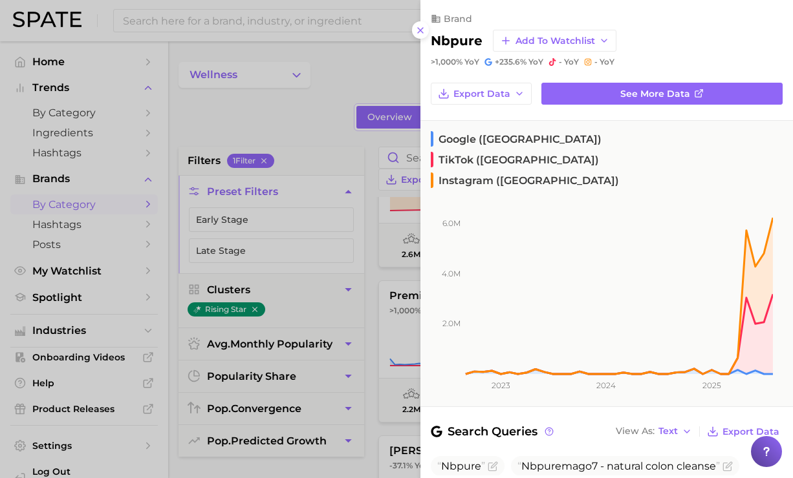
click at [332, 154] on div at bounding box center [396, 239] width 793 height 478
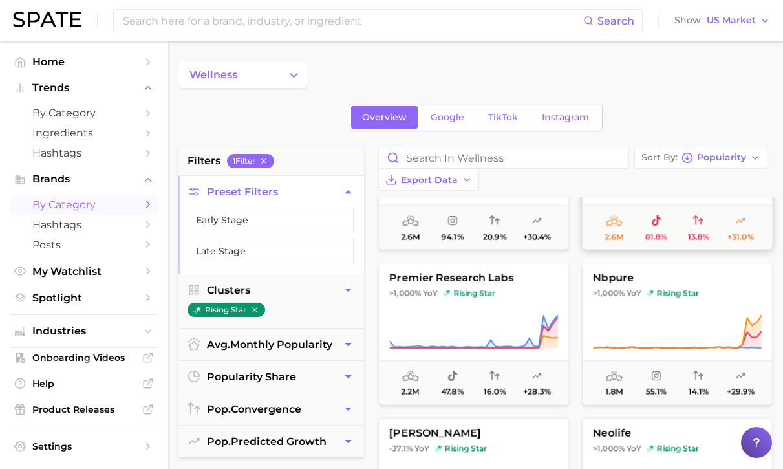
scroll to position [586, 0]
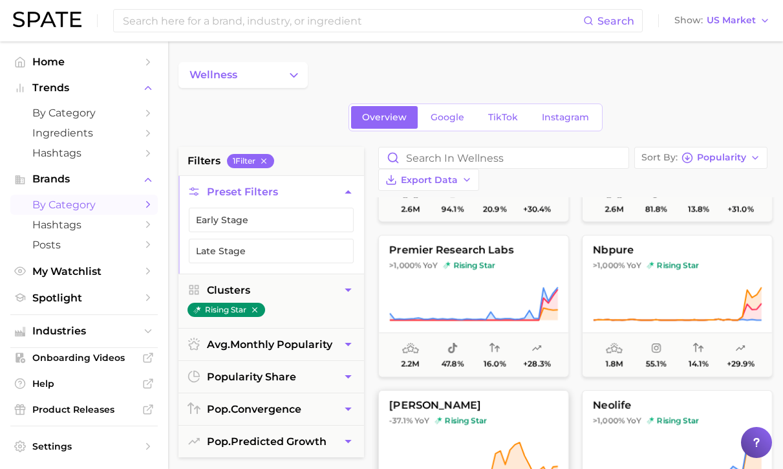
click at [519, 400] on span "hilma" at bounding box center [473, 406] width 189 height 12
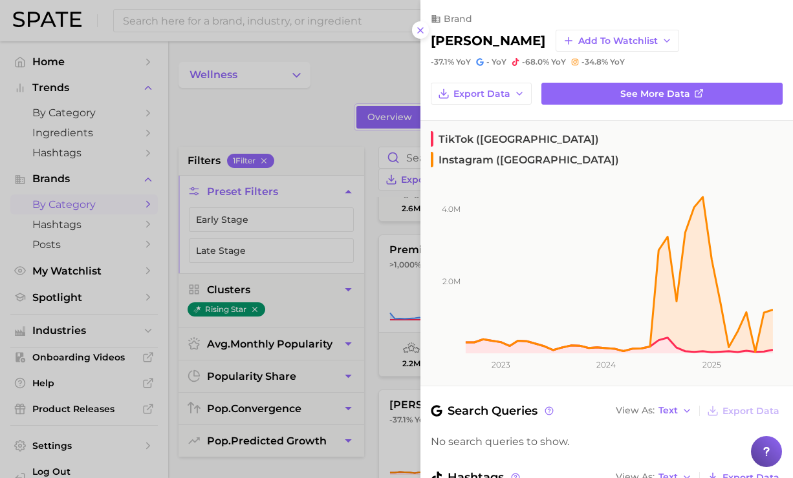
click at [347, 86] on div at bounding box center [396, 239] width 793 height 478
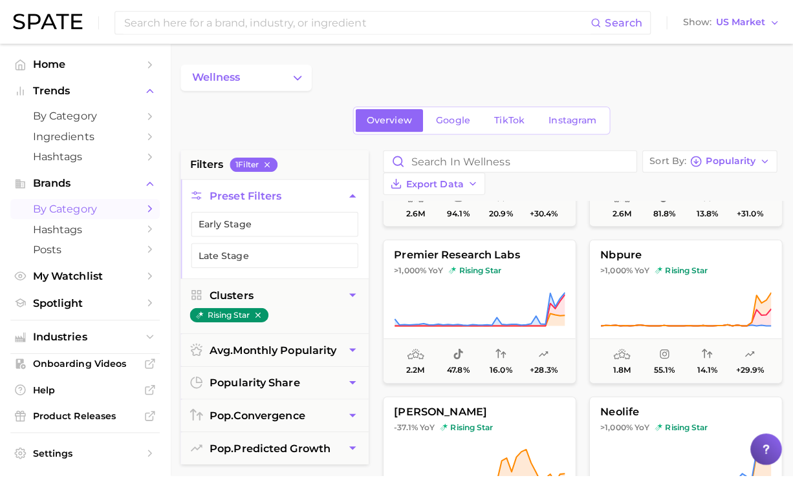
scroll to position [629, 0]
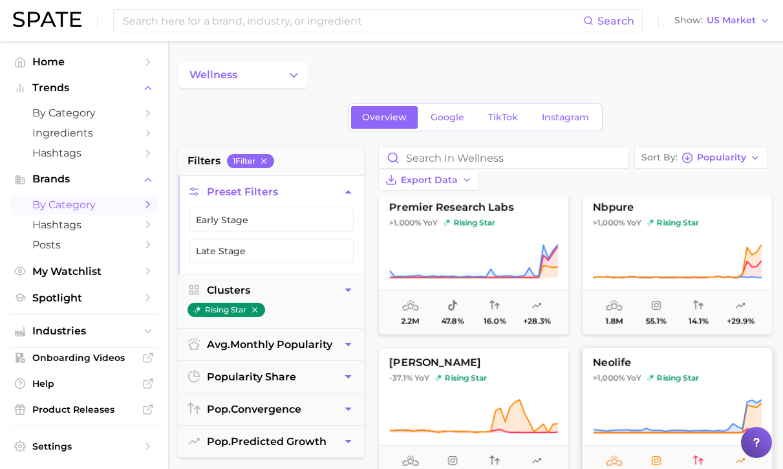
click at [620, 347] on button "neolife >1,000% YoY rising star 1.7m 78.6% 16.5% +25.0%" at bounding box center [677, 418] width 191 height 142
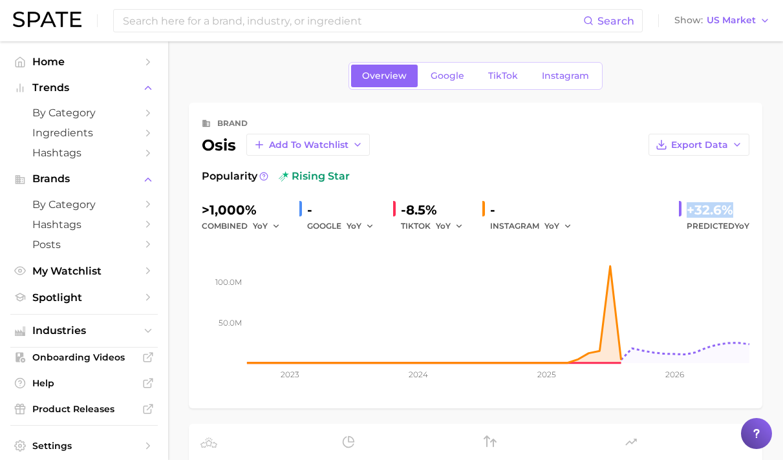
drag, startPoint x: 686, startPoint y: 211, endPoint x: 758, endPoint y: 212, distance: 71.8
click at [758, 212] on div "brand osis Add to Watchlist Export Data Popularity rising star >1,000% combined…" at bounding box center [476, 256] width 574 height 306
copy div "+32.6%"
click at [461, 83] on link "Google" at bounding box center [448, 76] width 56 height 23
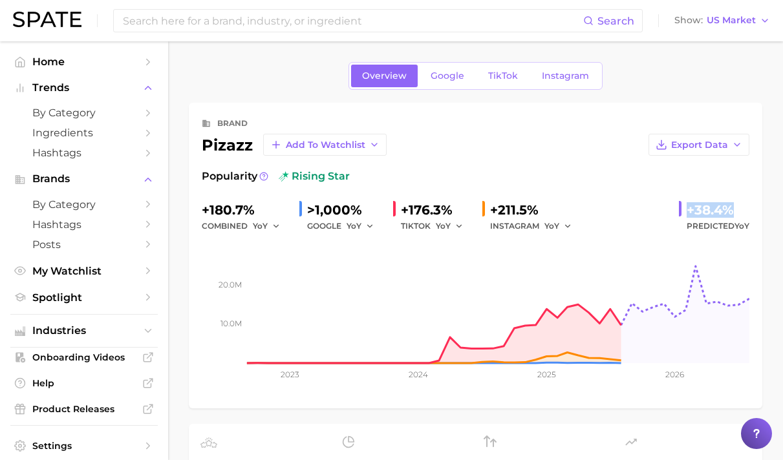
drag, startPoint x: 689, startPoint y: 209, endPoint x: 771, endPoint y: 208, distance: 81.5
copy div "+38.4%"
click at [447, 72] on span "Google" at bounding box center [448, 75] width 34 height 11
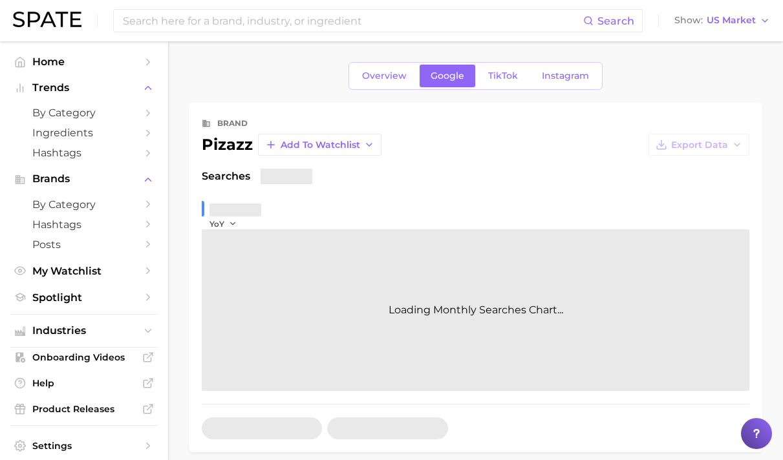
scroll to position [18, 0]
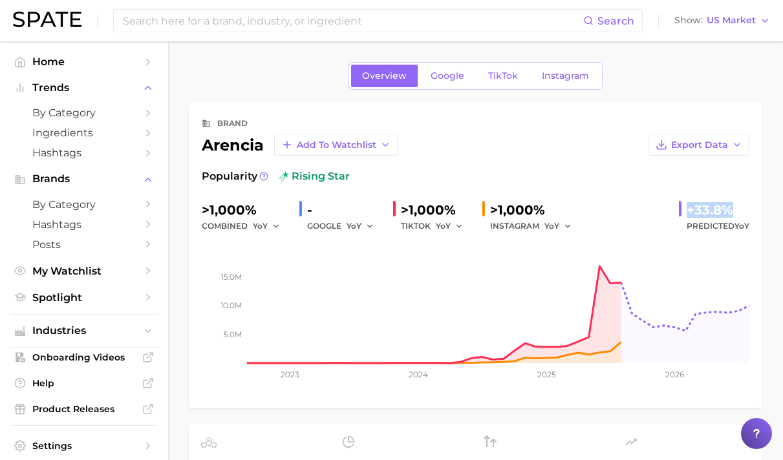
drag, startPoint x: 687, startPoint y: 207, endPoint x: 728, endPoint y: 208, distance: 41.4
click at [728, 208] on div "+33.8% Predicted YoY" at bounding box center [714, 217] width 70 height 34
copy div "+33.8%"
click at [458, 78] on span "Google" at bounding box center [448, 75] width 34 height 11
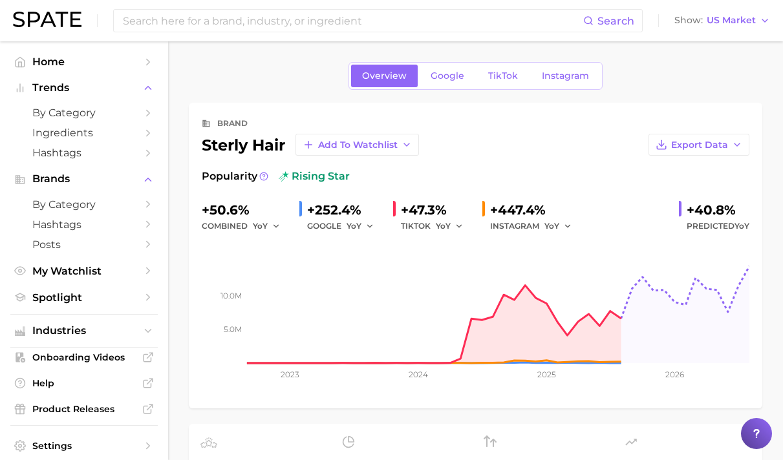
scroll to position [12, 0]
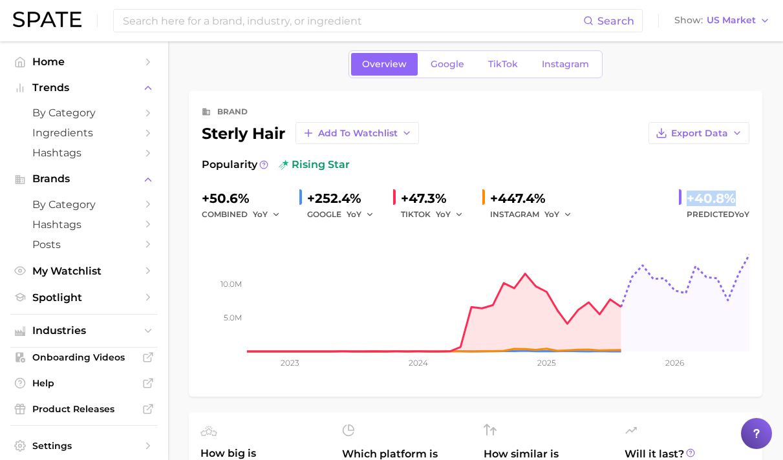
drag, startPoint x: 684, startPoint y: 197, endPoint x: 732, endPoint y: 200, distance: 48.0
click at [732, 200] on div "+40.8% Predicted YoY" at bounding box center [714, 205] width 70 height 34
copy div "+40.8%"
click at [444, 58] on link "Google" at bounding box center [448, 64] width 56 height 23
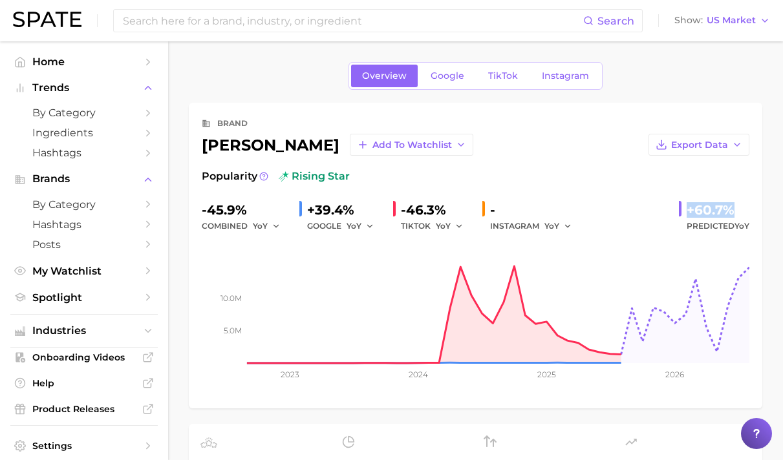
drag, startPoint x: 686, startPoint y: 206, endPoint x: 735, endPoint y: 207, distance: 48.5
click at [735, 207] on div "+60.7% Predicted YoY" at bounding box center [714, 217] width 70 height 34
copy div "+60.7%"
click at [456, 81] on link "Google" at bounding box center [448, 76] width 56 height 23
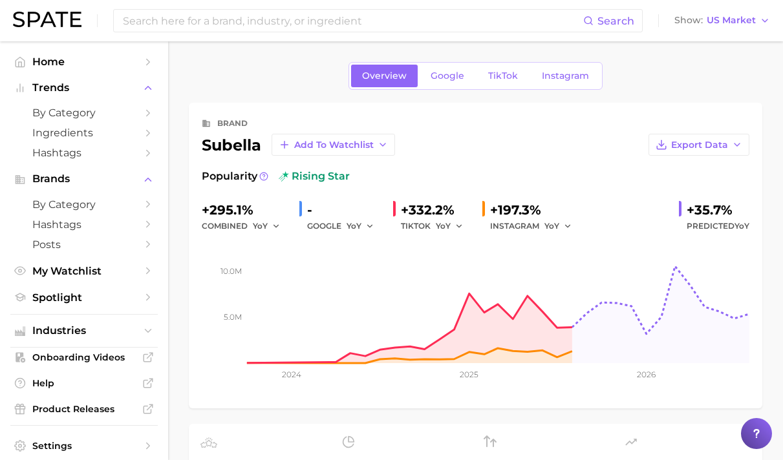
scroll to position [3, 0]
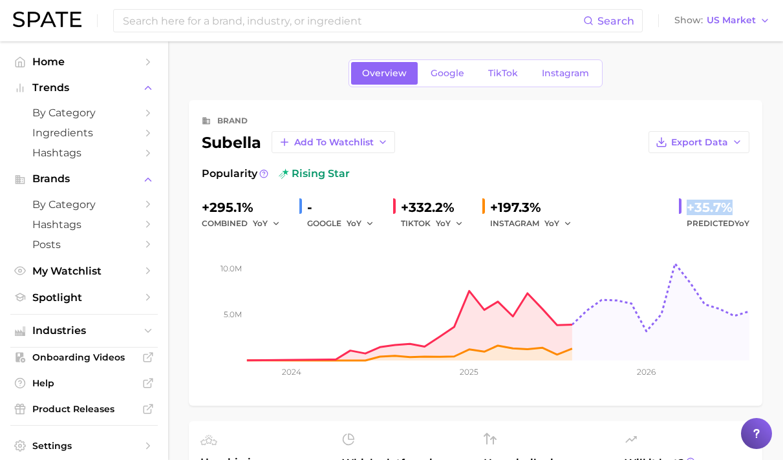
drag, startPoint x: 678, startPoint y: 204, endPoint x: 731, endPoint y: 202, distance: 53.1
click at [731, 202] on div "+295.1% combined YoY - GOOGLE YoY +332.2% TIKTOK YoY +197.3% INSTAGRAM YoY +35.…" at bounding box center [476, 214] width 548 height 34
copy div "+35.7%"
click at [449, 79] on link "Google" at bounding box center [448, 73] width 56 height 23
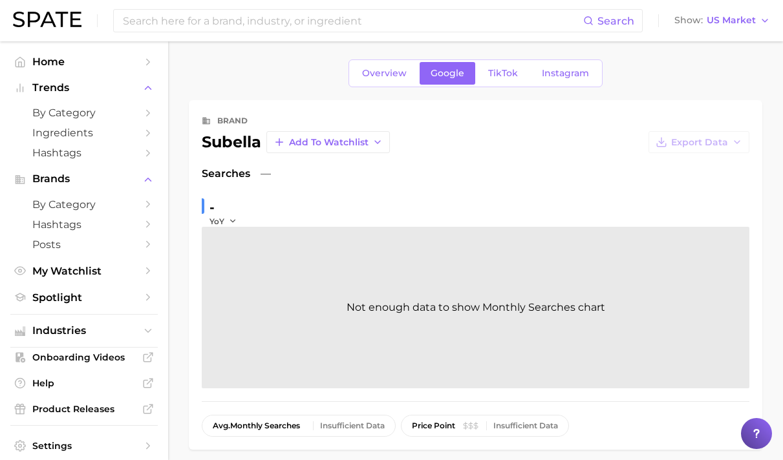
scroll to position [18, 0]
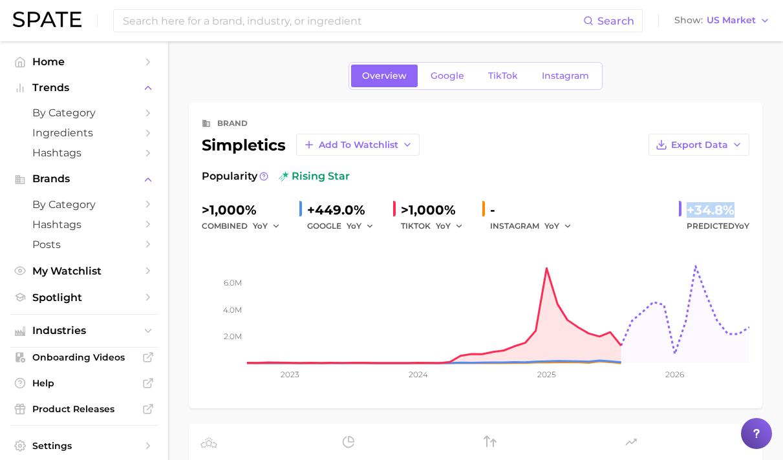
drag, startPoint x: 680, startPoint y: 206, endPoint x: 754, endPoint y: 211, distance: 73.9
click at [754, 211] on div "brand simpletics Add to Watchlist Export Data Popularity rising star >1,000% co…" at bounding box center [476, 256] width 574 height 306
copy div "+34.8%"
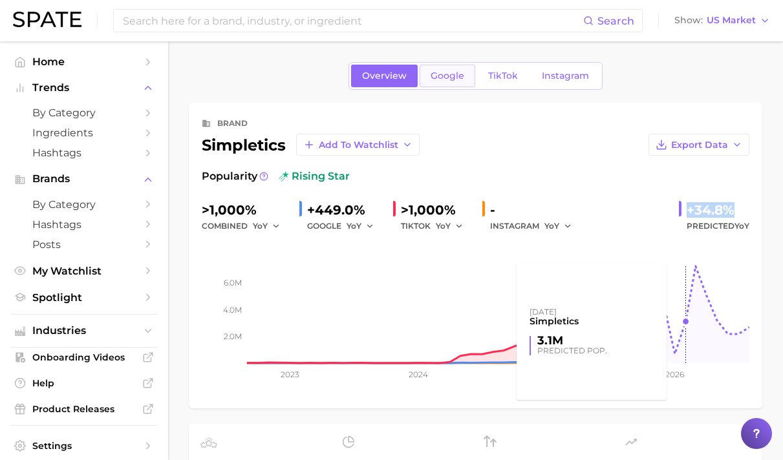
click at [441, 75] on span "Google" at bounding box center [448, 75] width 34 height 11
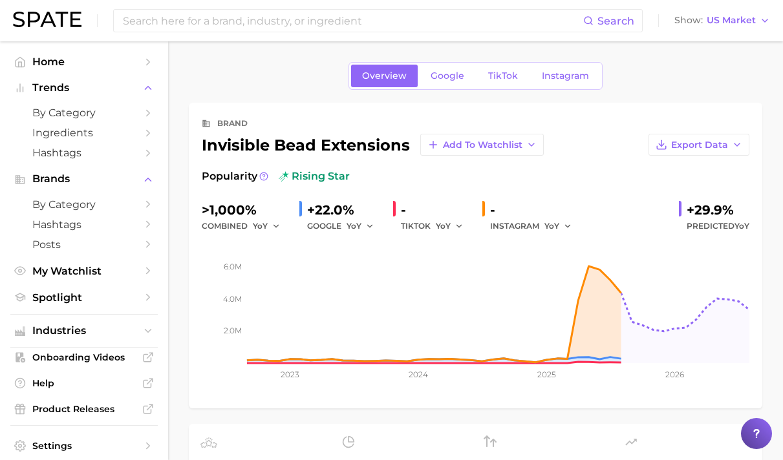
drag, startPoint x: 685, startPoint y: 204, endPoint x: 732, endPoint y: 199, distance: 47.5
click at [732, 199] on div "Popularity rising star >1,000% combined YoY +22.0% GOOGLE YoY - TIKTOK YoY - IN…" at bounding box center [476, 282] width 548 height 227
drag, startPoint x: 689, startPoint y: 207, endPoint x: 733, endPoint y: 208, distance: 44.0
click at [733, 208] on div "+29.9% Predicted YoY" at bounding box center [714, 217] width 70 height 34
copy div "+29.9%"
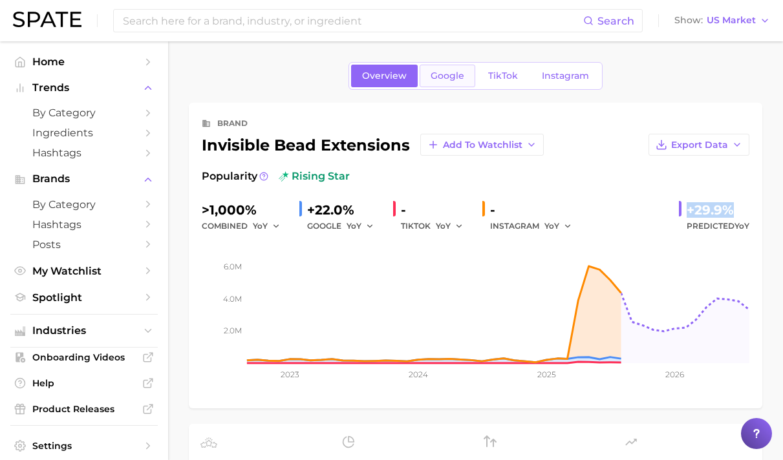
click at [475, 84] on link "Google" at bounding box center [448, 76] width 56 height 23
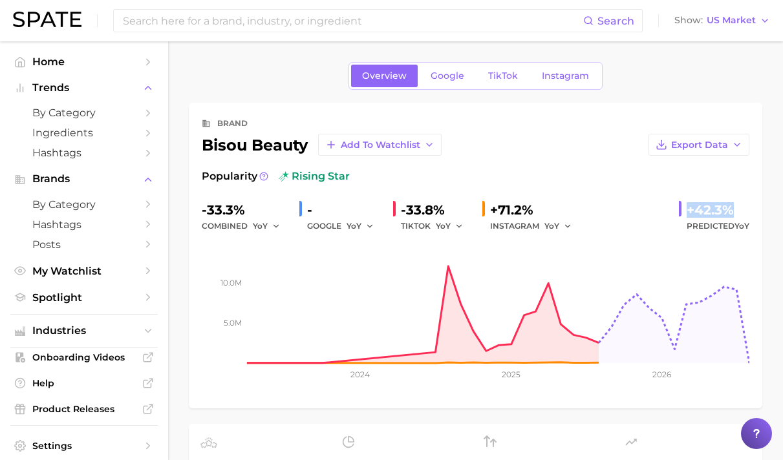
drag, startPoint x: 686, startPoint y: 208, endPoint x: 767, endPoint y: 206, distance: 80.9
click at [447, 79] on span "Google" at bounding box center [448, 75] width 34 height 11
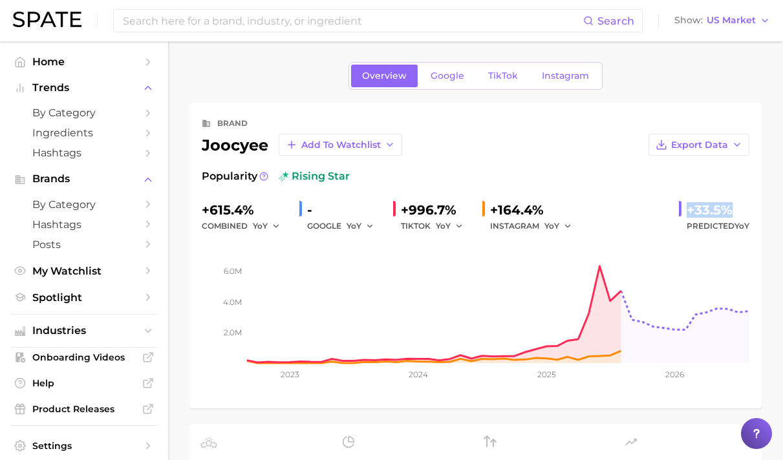
drag, startPoint x: 682, startPoint y: 207, endPoint x: 716, endPoint y: 208, distance: 34.3
click at [735, 204] on div "+33.5% Predicted YoY" at bounding box center [714, 217] width 70 height 34
copy div "+33.5%"
click at [456, 70] on span "Google" at bounding box center [448, 75] width 34 height 11
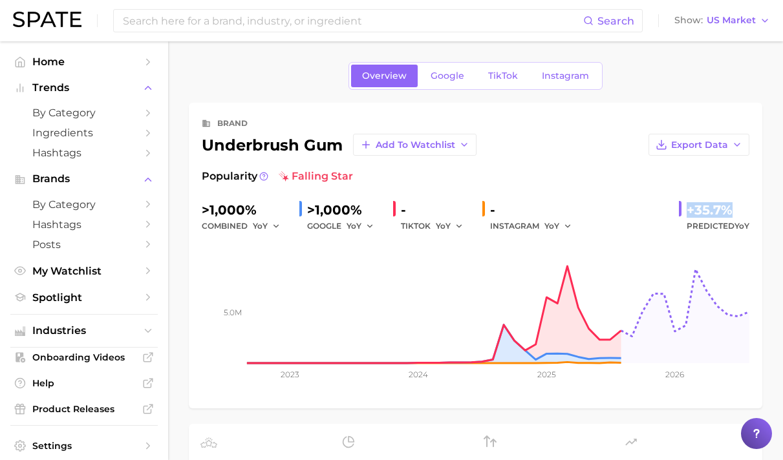
drag, startPoint x: 685, startPoint y: 213, endPoint x: 739, endPoint y: 207, distance: 54.0
click at [739, 207] on div "+35.7% Predicted YoY" at bounding box center [714, 217] width 70 height 34
copy div "+35.7%"
click at [445, 75] on span "Google" at bounding box center [448, 75] width 34 height 11
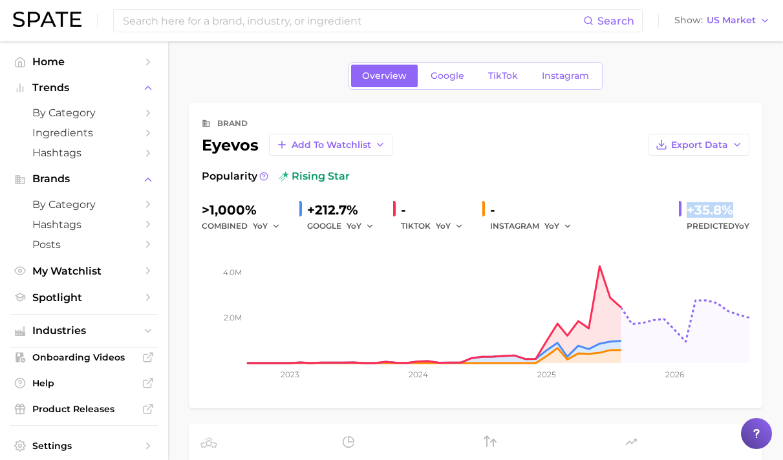
drag, startPoint x: 683, startPoint y: 208, endPoint x: 732, endPoint y: 208, distance: 49.1
copy div "+35.8%"
click at [451, 74] on span "Google" at bounding box center [448, 75] width 34 height 11
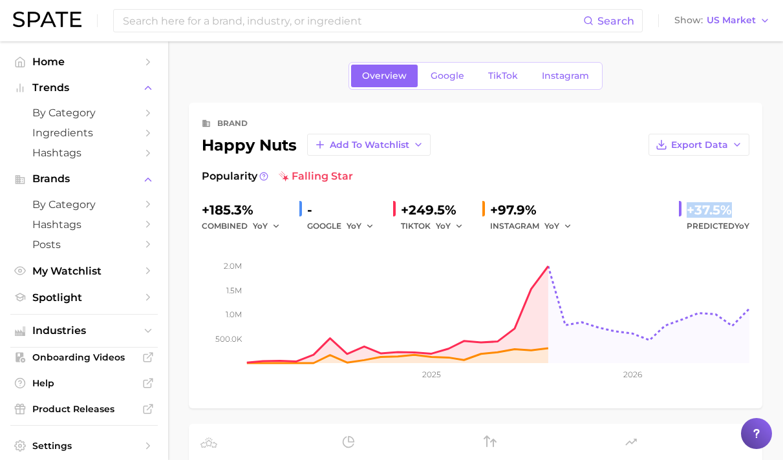
drag, startPoint x: 690, startPoint y: 203, endPoint x: 751, endPoint y: 212, distance: 62.1
click at [758, 211] on div "brand happy nuts Add to Watchlist Export Data Popularity falling star +185.3% c…" at bounding box center [476, 256] width 574 height 306
copy div "+37.5%"
click at [457, 80] on span "Google" at bounding box center [448, 75] width 34 height 11
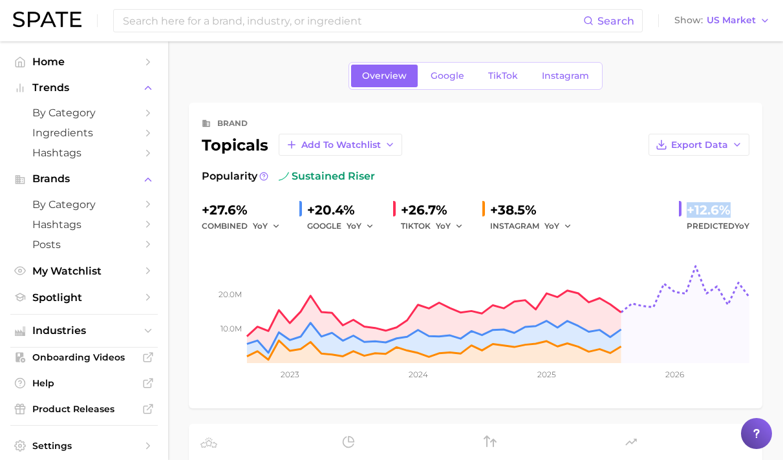
drag, startPoint x: 678, startPoint y: 202, endPoint x: 771, endPoint y: 210, distance: 94.1
copy div "+12.6%"
click at [438, 75] on span "Google" at bounding box center [448, 75] width 34 height 11
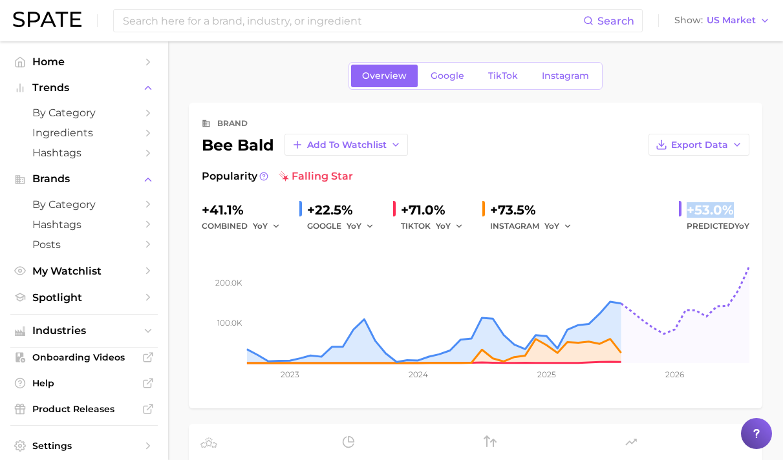
drag, startPoint x: 678, startPoint y: 206, endPoint x: 735, endPoint y: 204, distance: 57.6
click at [736, 204] on div "+41.1% combined YoY +22.5% GOOGLE YoY +71.0% TIKTOK YoY +73.5% INSTAGRAM YoY +5…" at bounding box center [476, 217] width 548 height 34
copy div "+53.0%"
click at [456, 83] on link "Google" at bounding box center [448, 76] width 56 height 23
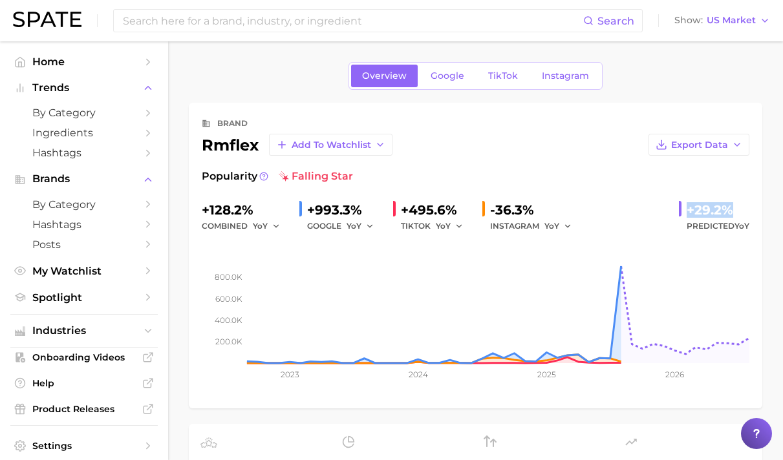
drag, startPoint x: 688, startPoint y: 215, endPoint x: 745, endPoint y: 211, distance: 57.0
click at [745, 211] on div "+29.2%" at bounding box center [718, 210] width 63 height 21
copy div "+29.2%"
click at [453, 76] on span "Google" at bounding box center [448, 75] width 34 height 11
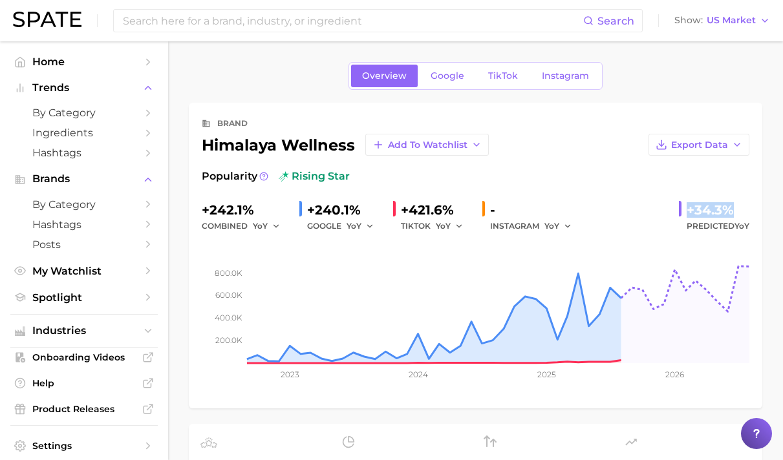
drag, startPoint x: 680, startPoint y: 206, endPoint x: 744, endPoint y: 207, distance: 63.4
click at [744, 207] on div "+34.3% Predicted YoY" at bounding box center [714, 217] width 70 height 34
copy div "+34.3%"
click at [453, 74] on span "Google" at bounding box center [448, 75] width 34 height 11
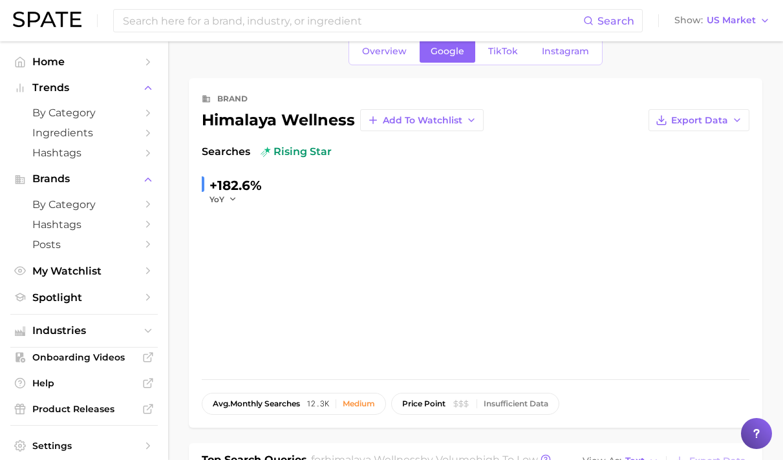
scroll to position [74, 0]
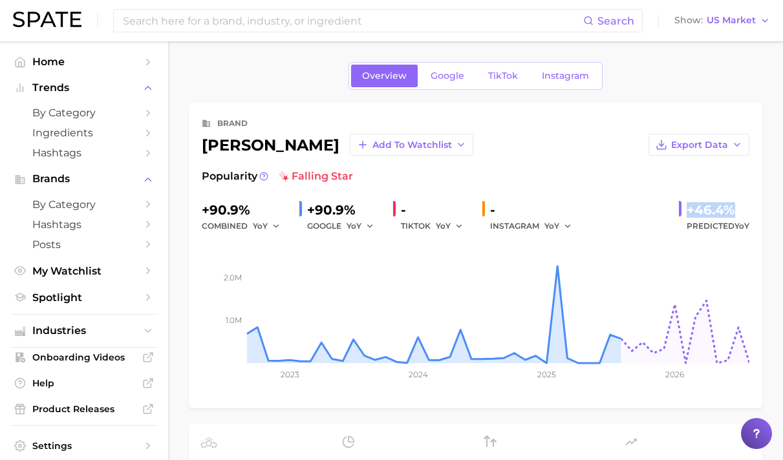
drag, startPoint x: 687, startPoint y: 209, endPoint x: 747, endPoint y: 213, distance: 60.9
click at [747, 213] on div "+46.4% Predicted YoY" at bounding box center [714, 217] width 70 height 34
copy div "+46.4%"
click at [459, 78] on span "Google" at bounding box center [448, 75] width 34 height 11
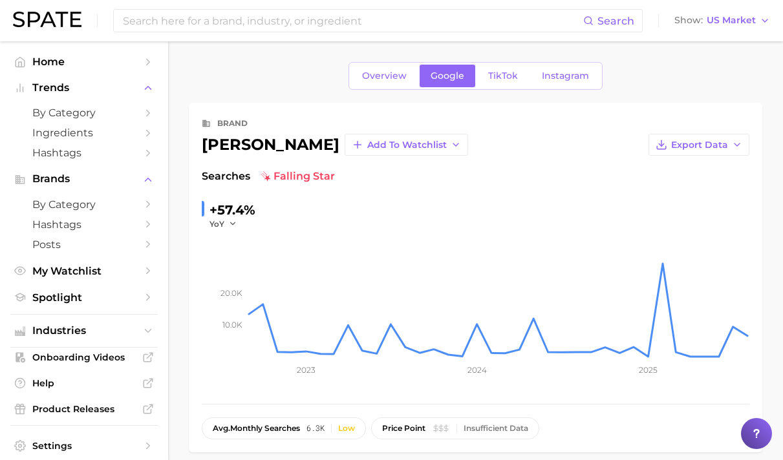
scroll to position [21, 0]
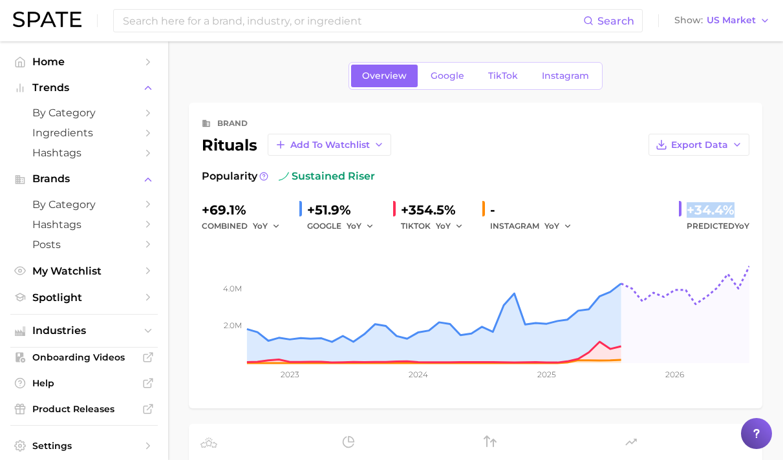
drag, startPoint x: 685, startPoint y: 217, endPoint x: 759, endPoint y: 219, distance: 73.8
click at [759, 219] on div "brand rituals Add to Watchlist Export Data Popularity sustained riser +69.1% co…" at bounding box center [476, 256] width 574 height 306
copy div "+34.4%"
click at [445, 73] on span "Google" at bounding box center [448, 75] width 34 height 11
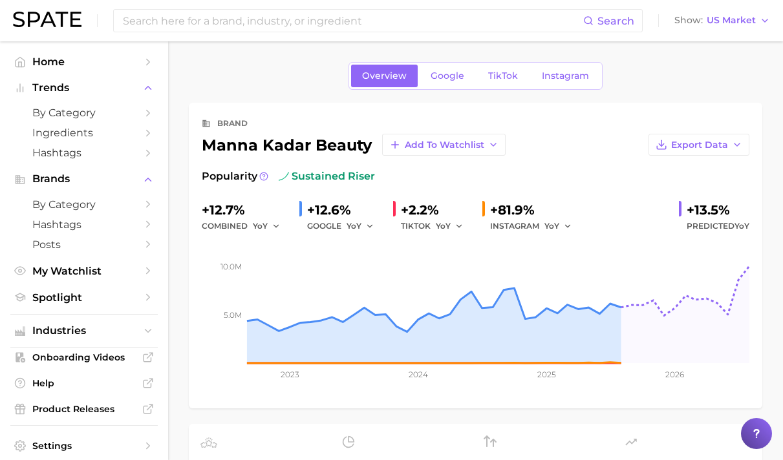
drag, startPoint x: 691, startPoint y: 191, endPoint x: 738, endPoint y: 200, distance: 47.6
click at [738, 200] on div "Popularity sustained riser +12.7% combined YoY +12.6% GOOGLE YoY +2.2% TIKTOK Y…" at bounding box center [476, 282] width 548 height 227
click at [709, 206] on div "+13.5%" at bounding box center [718, 210] width 63 height 21
drag, startPoint x: 689, startPoint y: 207, endPoint x: 727, endPoint y: 208, distance: 38.8
click at [727, 208] on div "+13.5%" at bounding box center [718, 210] width 63 height 21
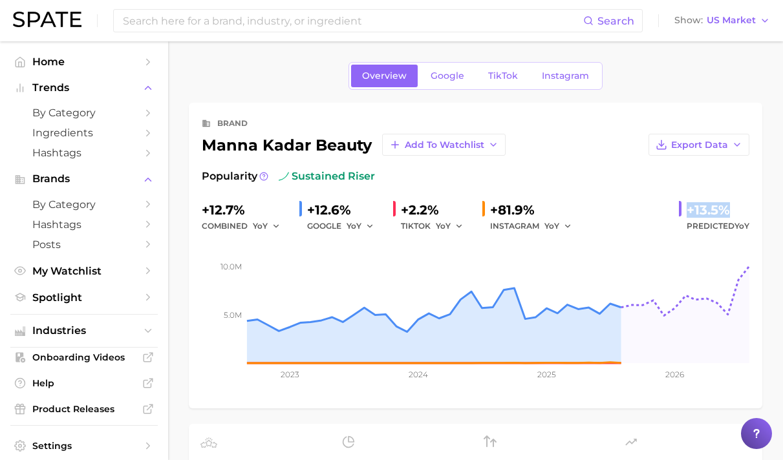
copy div "+13.5%"
click at [454, 83] on link "Google" at bounding box center [448, 76] width 56 height 23
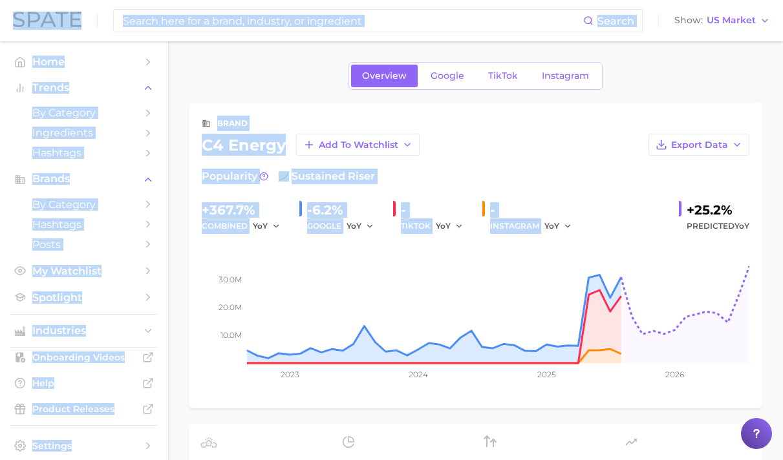
drag, startPoint x: 683, startPoint y: 209, endPoint x: 811, endPoint y: 211, distance: 128.7
click at [782, 211] on html "Search Show US Market Home Trends by Category Ingredients Hashtags Brands by Ca…" at bounding box center [391, 230] width 783 height 460
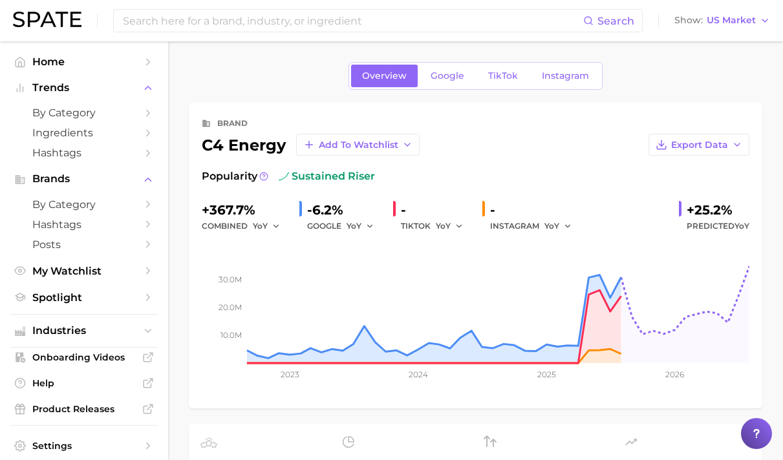
click at [704, 209] on div "+25.2%" at bounding box center [718, 210] width 63 height 21
drag, startPoint x: 676, startPoint y: 209, endPoint x: 738, endPoint y: 210, distance: 62.1
click at [738, 210] on div "+367.7% combined YoY -6.2% GOOGLE YoY - TIKTOK YoY - INSTAGRAM YoY +25.2% Predi…" at bounding box center [476, 217] width 548 height 34
copy div "+25.2%"
click at [453, 71] on span "Google" at bounding box center [448, 75] width 34 height 11
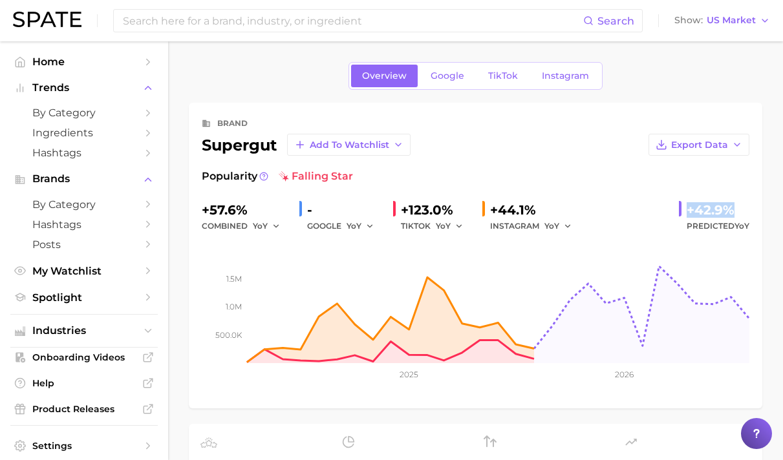
drag, startPoint x: 681, startPoint y: 203, endPoint x: 757, endPoint y: 215, distance: 76.6
click at [757, 215] on div "brand supergut Add to Watchlist Export Data Popularity falling star +57.6% comb…" at bounding box center [476, 256] width 574 height 306
copy div "+42.9%"
click at [442, 72] on span "Google" at bounding box center [448, 75] width 34 height 11
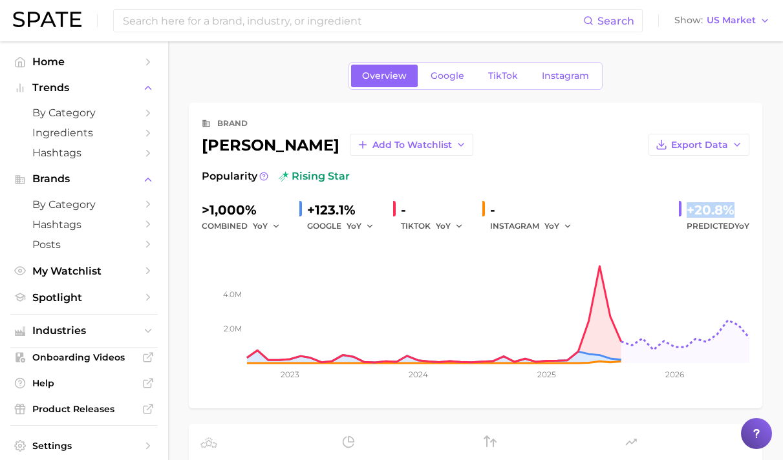
drag, startPoint x: 689, startPoint y: 205, endPoint x: 749, endPoint y: 206, distance: 60.1
click at [757, 204] on div "brand [PERSON_NAME] Add to Watchlist Export Data Popularity rising star >1,000%…" at bounding box center [476, 256] width 574 height 306
copy div "+20.8%"
click at [449, 74] on span "Google" at bounding box center [448, 75] width 34 height 11
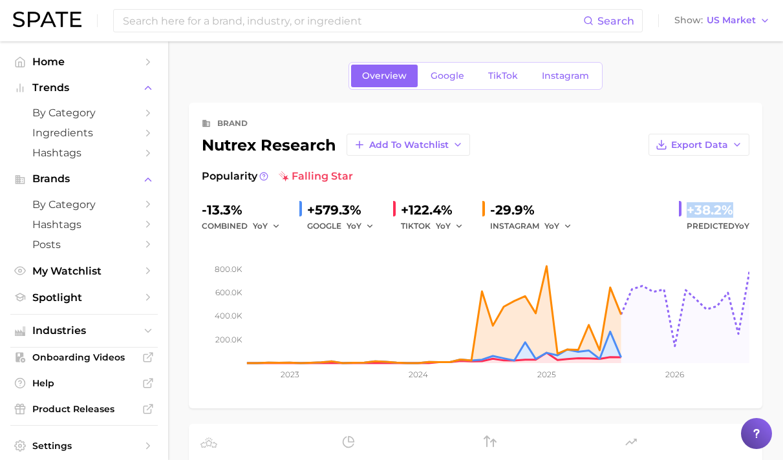
drag, startPoint x: 696, startPoint y: 212, endPoint x: 762, endPoint y: 215, distance: 66.0
click at [462, 79] on span "Google" at bounding box center [448, 75] width 34 height 11
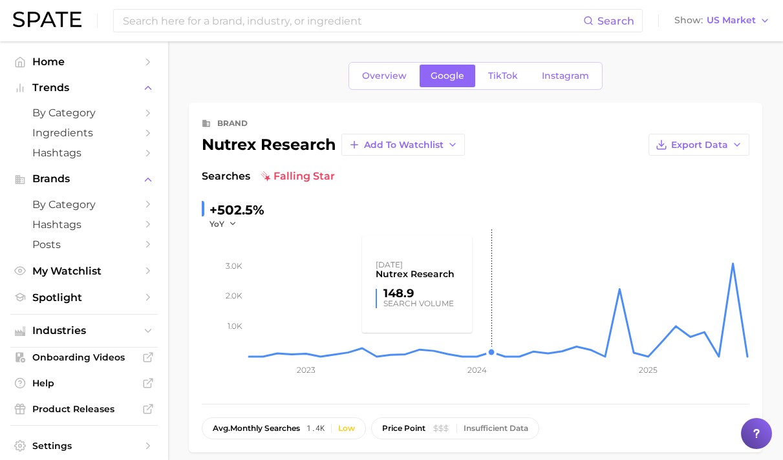
scroll to position [18, 0]
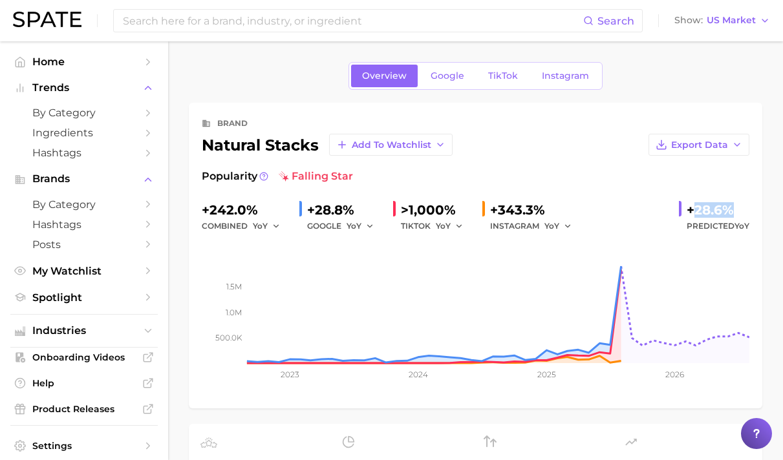
drag, startPoint x: 693, startPoint y: 206, endPoint x: 700, endPoint y: 208, distance: 6.8
click at [738, 205] on div "+28.6%" at bounding box center [718, 210] width 63 height 21
click at [700, 208] on div "+28.6%" at bounding box center [718, 210] width 63 height 21
drag, startPoint x: 680, startPoint y: 209, endPoint x: 738, endPoint y: 207, distance: 58.2
click at [749, 207] on div "+28.6% Predicted YoY" at bounding box center [714, 217] width 70 height 34
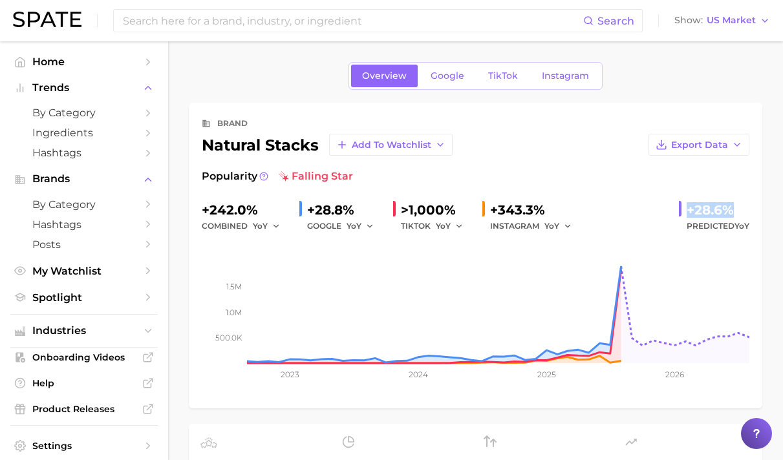
copy div "+28.6%"
click at [449, 68] on link "Google" at bounding box center [448, 76] width 56 height 23
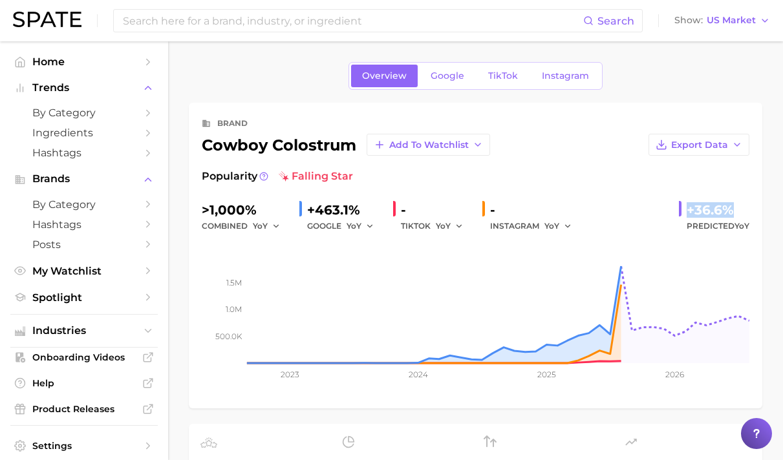
drag, startPoint x: 686, startPoint y: 204, endPoint x: 741, endPoint y: 208, distance: 55.1
click at [741, 208] on div "+36.6% Predicted YoY" at bounding box center [714, 217] width 70 height 34
copy div "+36.6%"
click at [451, 71] on span "Google" at bounding box center [448, 75] width 34 height 11
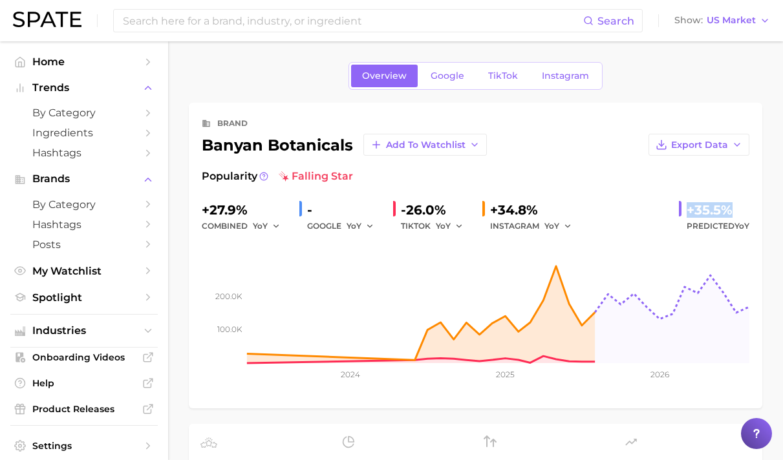
drag, startPoint x: 687, startPoint y: 209, endPoint x: 732, endPoint y: 208, distance: 45.3
click at [733, 208] on div "+35.5% Predicted YoY" at bounding box center [714, 217] width 70 height 34
copy div "+35.5%"
click at [449, 80] on span "Google" at bounding box center [448, 75] width 34 height 11
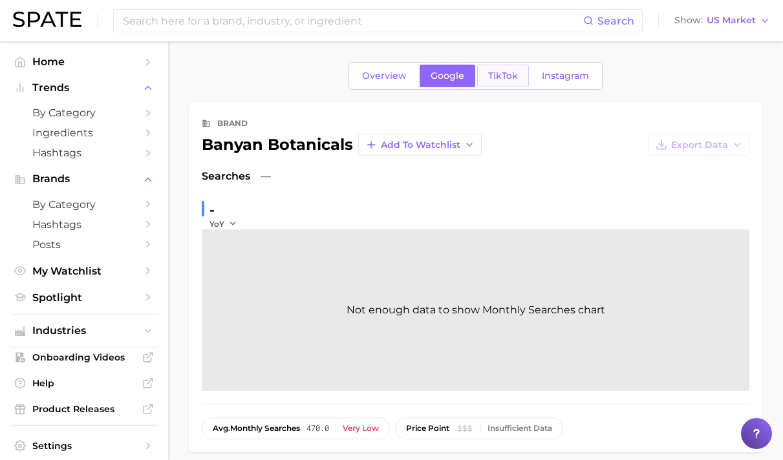
click at [482, 78] on link "TikTok" at bounding box center [503, 76] width 52 height 23
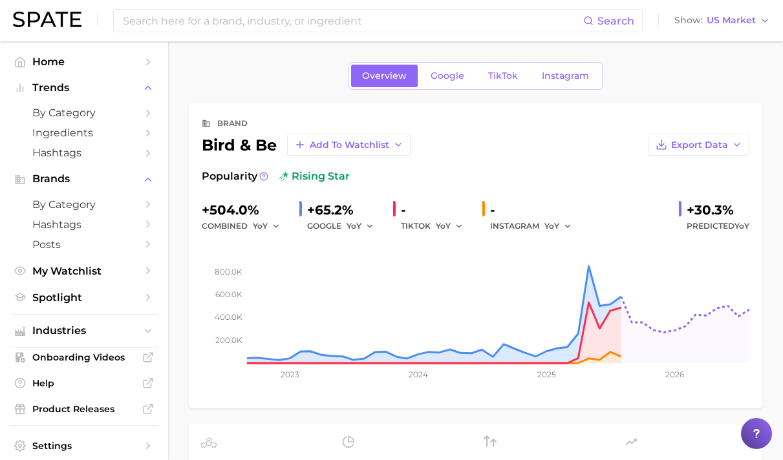
drag, startPoint x: 686, startPoint y: 206, endPoint x: 772, endPoint y: 200, distance: 86.2
drag, startPoint x: 671, startPoint y: 205, endPoint x: 760, endPoint y: 204, distance: 88.6
click at [760, 204] on div "brand bird & be Add to Watchlist Export Data Popularity rising star +504.0% com…" at bounding box center [476, 256] width 574 height 306
copy div "+30.3%"
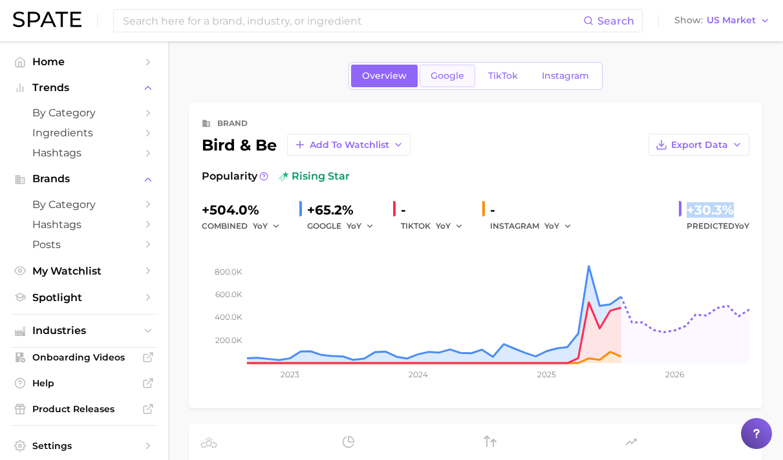
click at [454, 77] on span "Google" at bounding box center [448, 75] width 34 height 11
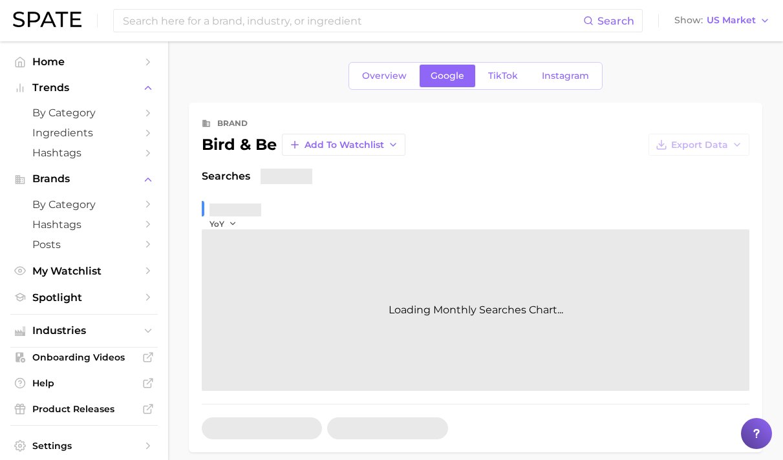
scroll to position [87, 0]
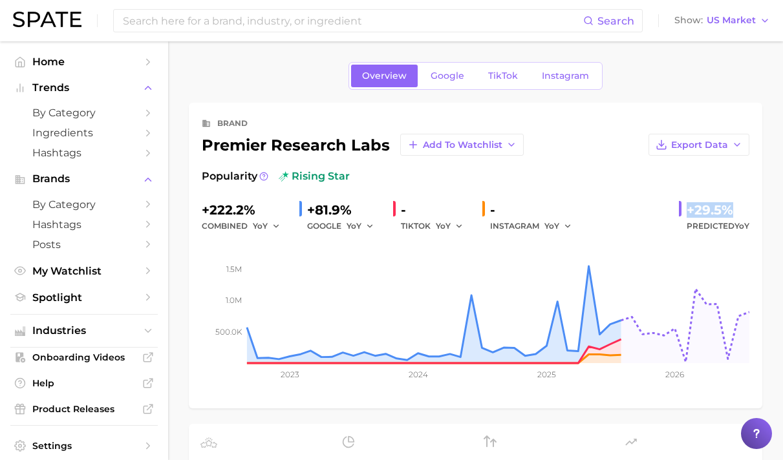
drag, startPoint x: 689, startPoint y: 209, endPoint x: 763, endPoint y: 208, distance: 74.4
copy div "+29.5%"
click at [454, 78] on span "Google" at bounding box center [448, 75] width 34 height 11
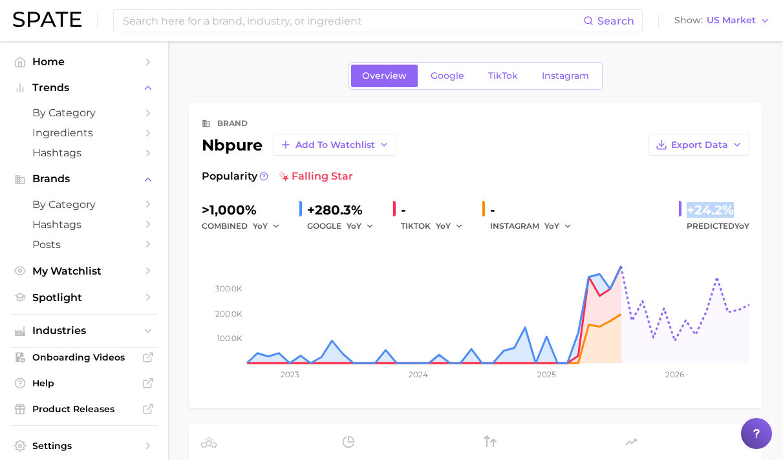
drag, startPoint x: 677, startPoint y: 207, endPoint x: 819, endPoint y: 217, distance: 142.6
click at [782, 217] on html "Search Show US Market Home Trends by Category Ingredients Hashtags Brands by Ca…" at bounding box center [391, 230] width 783 height 460
copy div "+24.2%"
click at [460, 72] on span "Google" at bounding box center [448, 75] width 34 height 11
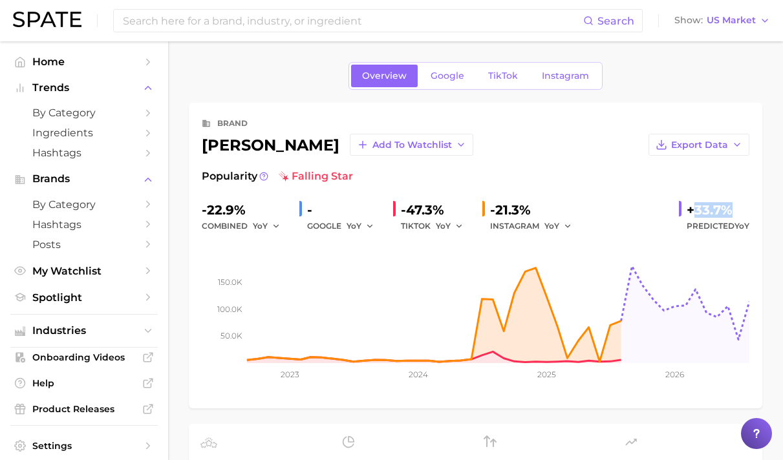
drag, startPoint x: 693, startPoint y: 214, endPoint x: 729, endPoint y: 214, distance: 36.2
click at [744, 214] on div "+33.7%" at bounding box center [718, 210] width 63 height 21
click at [689, 214] on div "+33.7%" at bounding box center [718, 210] width 63 height 21
drag, startPoint x: 687, startPoint y: 210, endPoint x: 744, endPoint y: 212, distance: 56.9
click at [744, 212] on div "+33.7% Predicted YoY" at bounding box center [714, 217] width 70 height 34
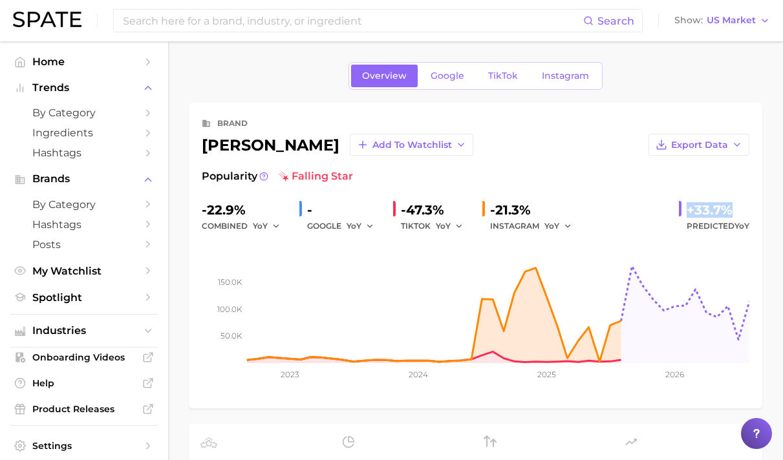
copy div "+33.7%"
click at [451, 67] on link "Google" at bounding box center [448, 76] width 56 height 23
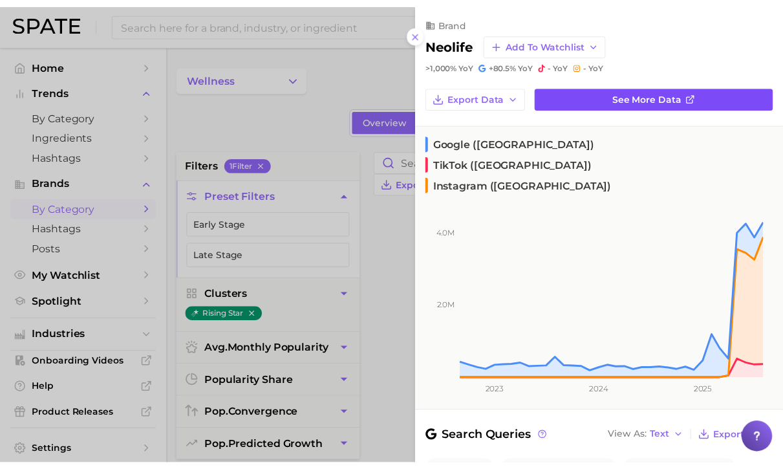
scroll to position [629, 0]
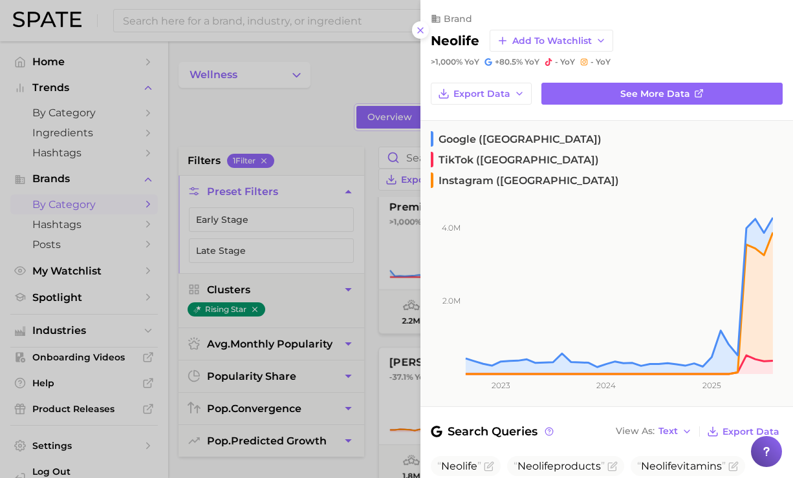
click at [282, 115] on div at bounding box center [396, 239] width 793 height 478
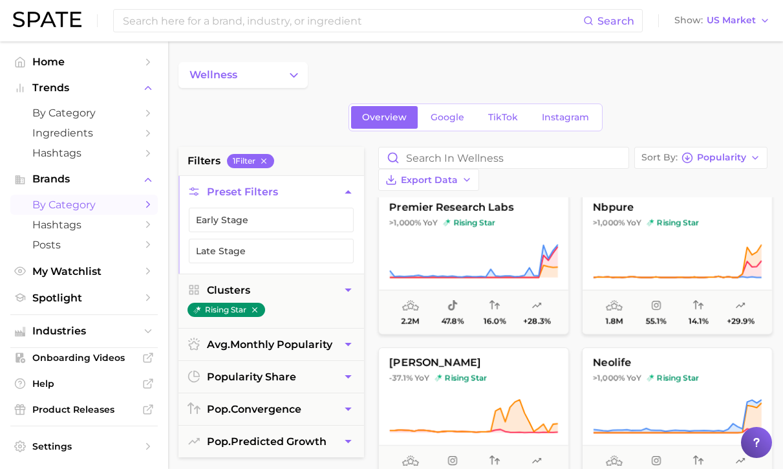
click at [284, 69] on button "wellness" at bounding box center [242, 75] width 129 height 26
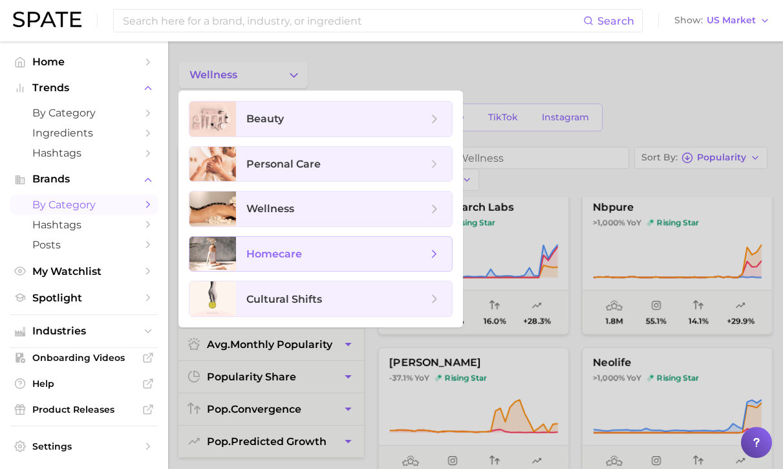
click at [325, 258] on span "homecare" at bounding box center [336, 254] width 181 height 14
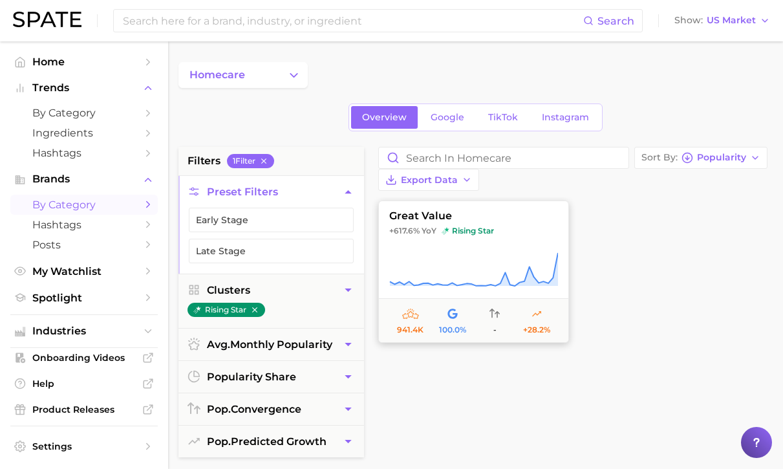
click at [489, 220] on button "great value +617.6% YoY rising star 941.4k 100.0% - +28.2%" at bounding box center [473, 271] width 191 height 142
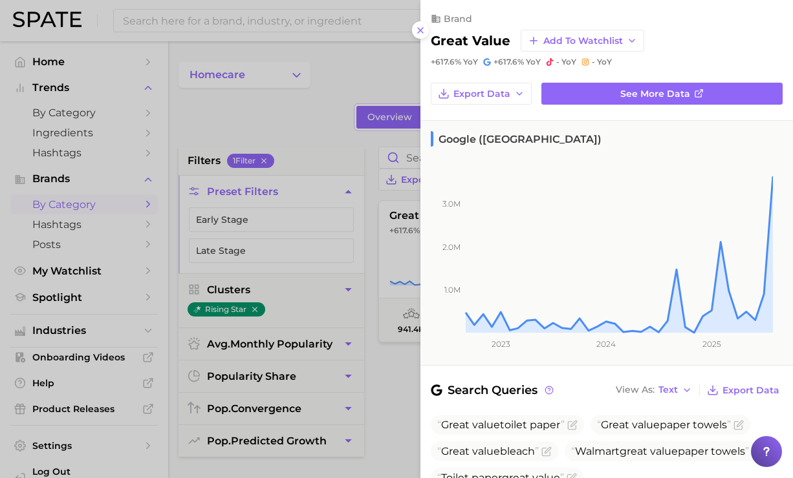
click at [333, 103] on div at bounding box center [396, 239] width 793 height 478
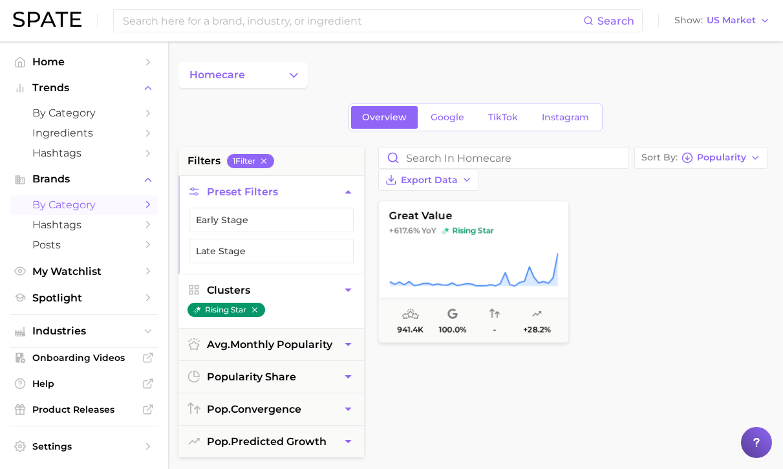
click at [347, 292] on icon "button" at bounding box center [348, 290] width 14 height 14
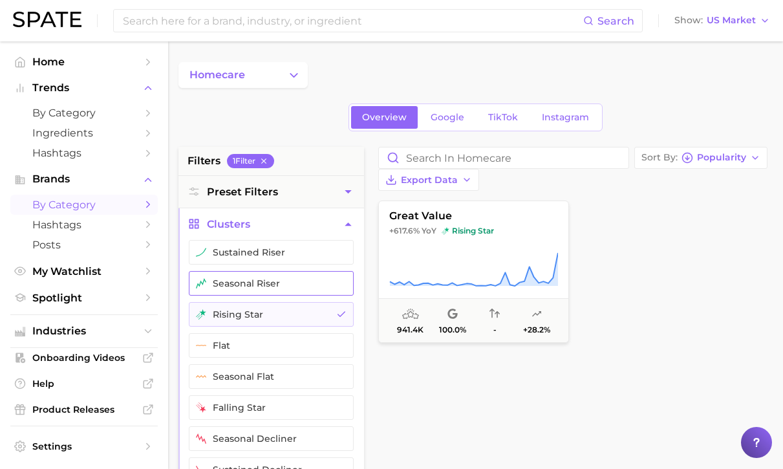
click at [312, 284] on button "seasonal riser" at bounding box center [271, 283] width 165 height 25
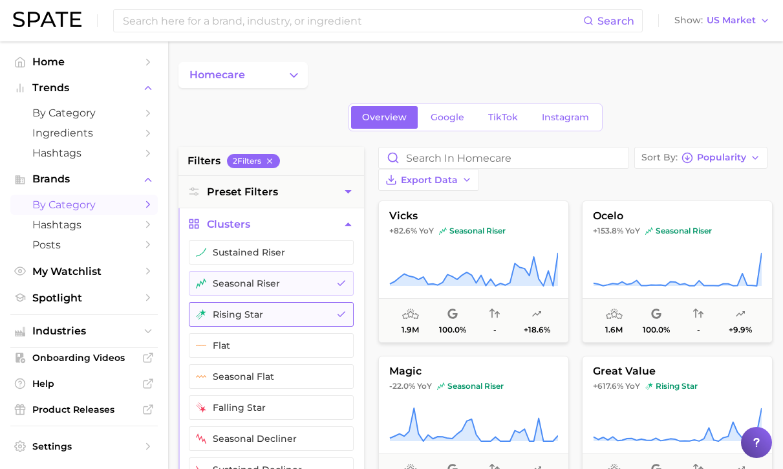
click at [326, 303] on button "rising star" at bounding box center [271, 314] width 165 height 25
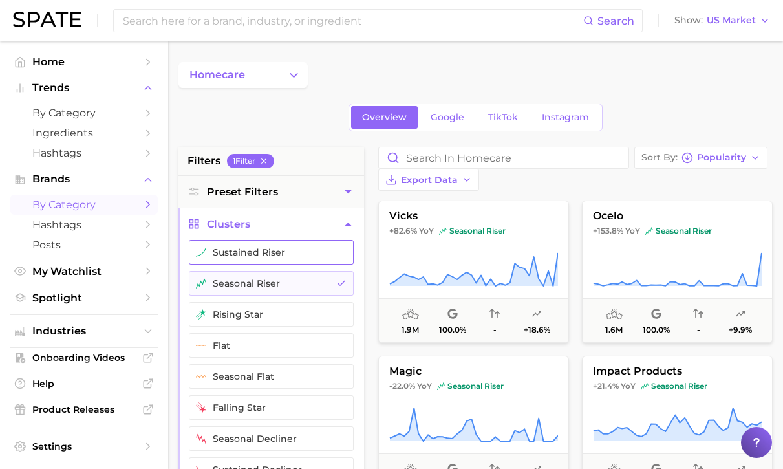
click at [312, 253] on button "sustained riser" at bounding box center [271, 252] width 165 height 25
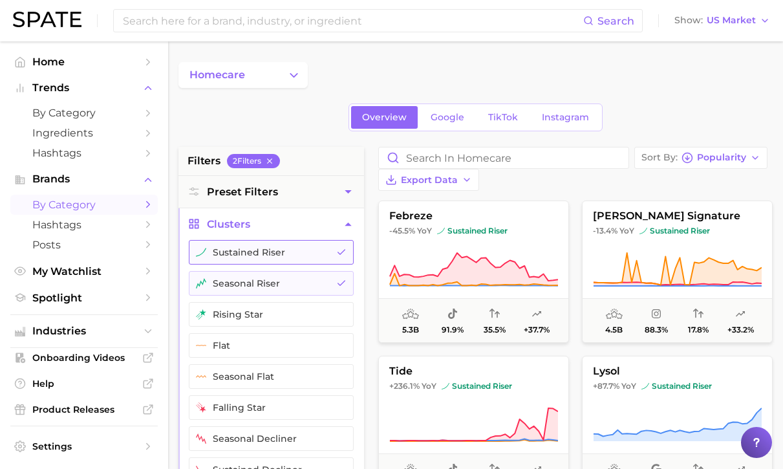
click at [325, 257] on button "sustained riser" at bounding box center [271, 252] width 165 height 25
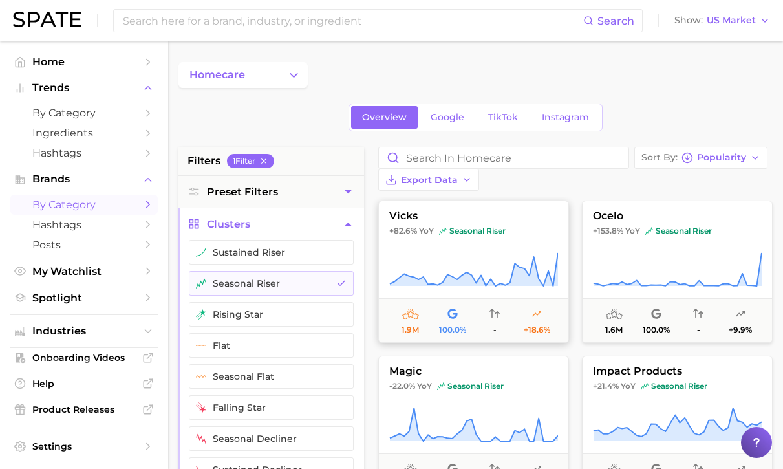
click at [442, 210] on span "vicks" at bounding box center [473, 216] width 189 height 12
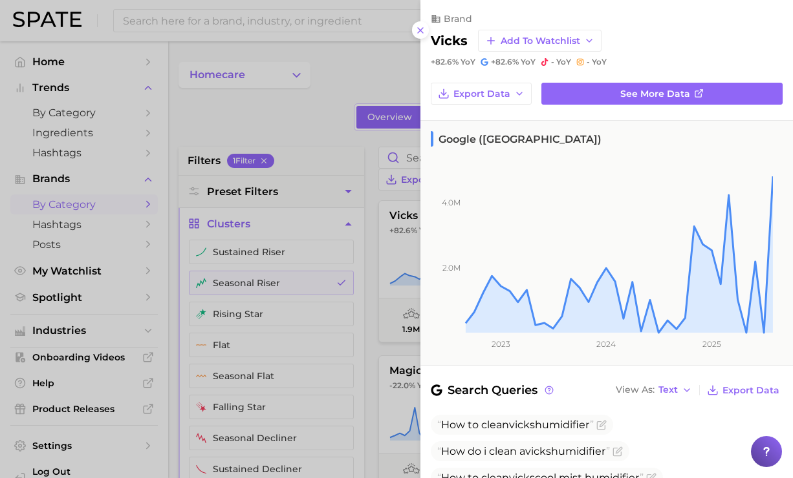
click at [330, 122] on div at bounding box center [396, 239] width 793 height 478
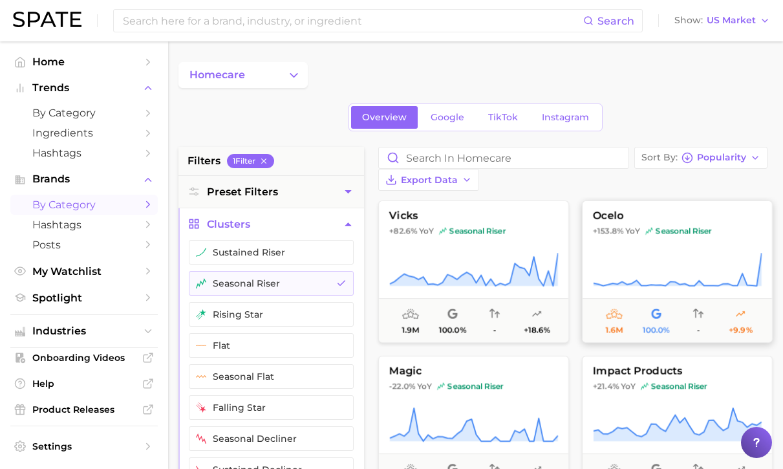
click at [680, 252] on icon at bounding box center [677, 270] width 169 height 36
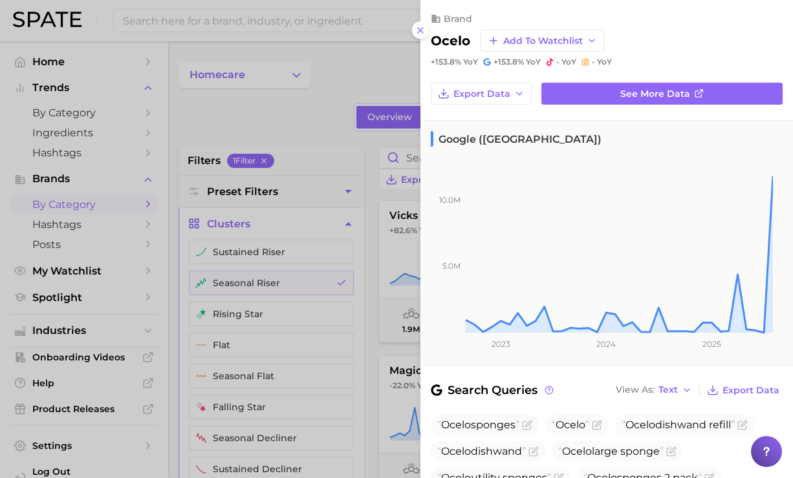
click at [361, 85] on div at bounding box center [396, 239] width 793 height 478
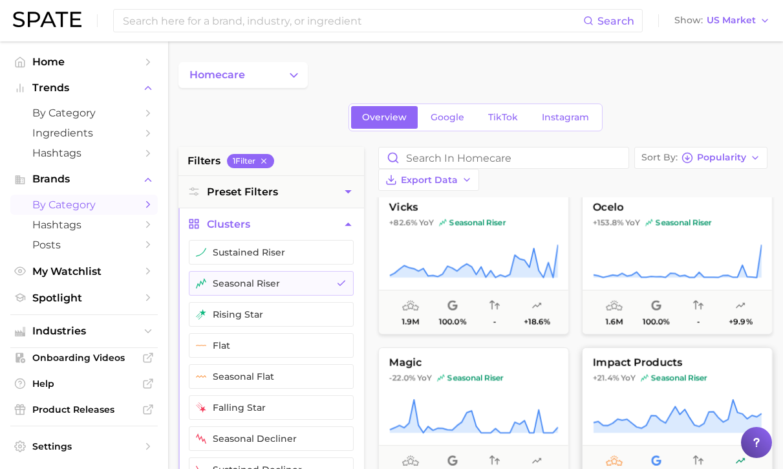
scroll to position [18, 0]
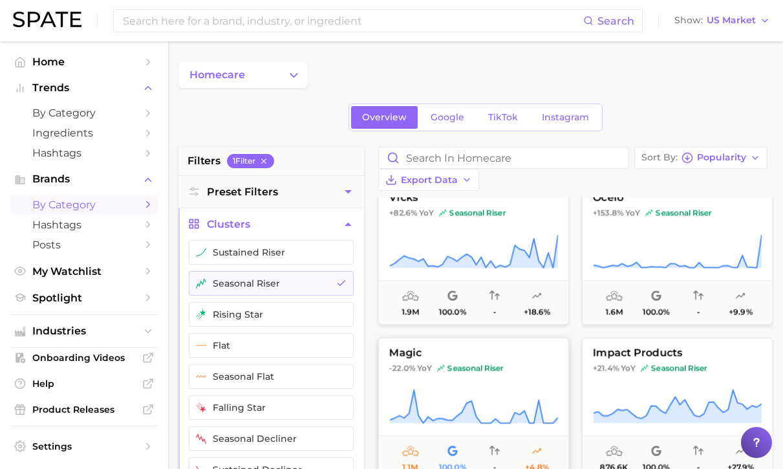
click at [478, 389] on icon at bounding box center [473, 407] width 169 height 36
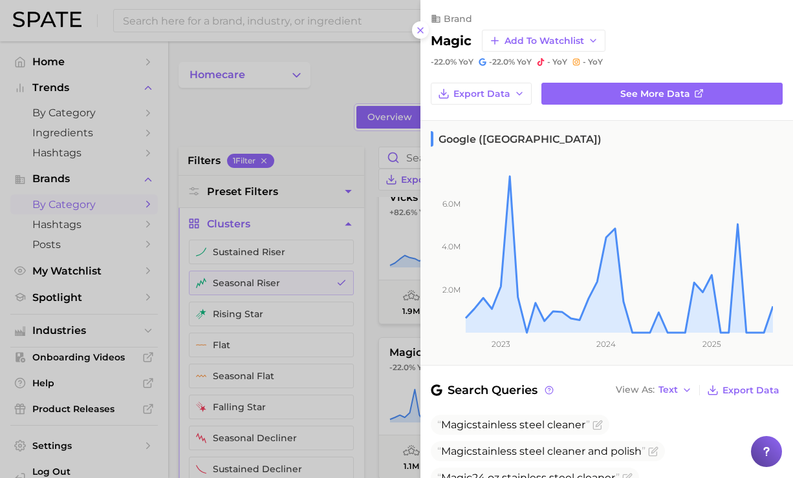
click at [346, 101] on div at bounding box center [396, 239] width 793 height 478
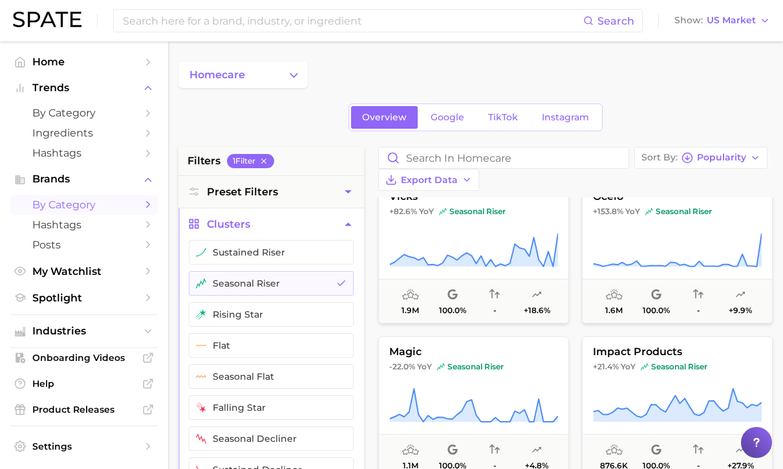
scroll to position [35, 0]
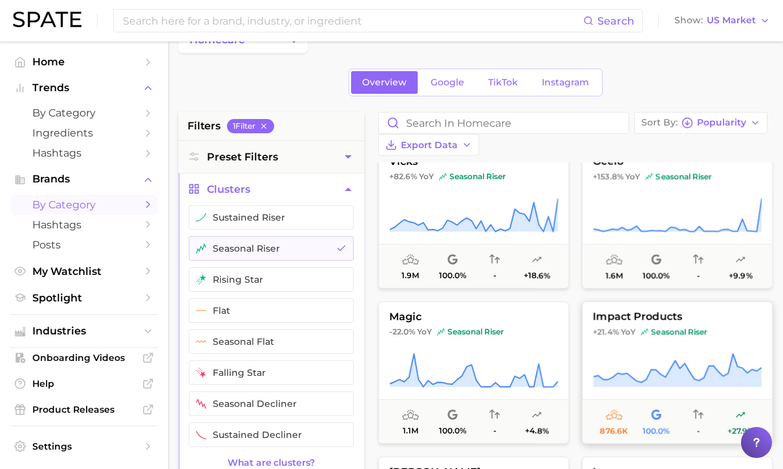
click at [696, 352] on icon at bounding box center [677, 370] width 169 height 36
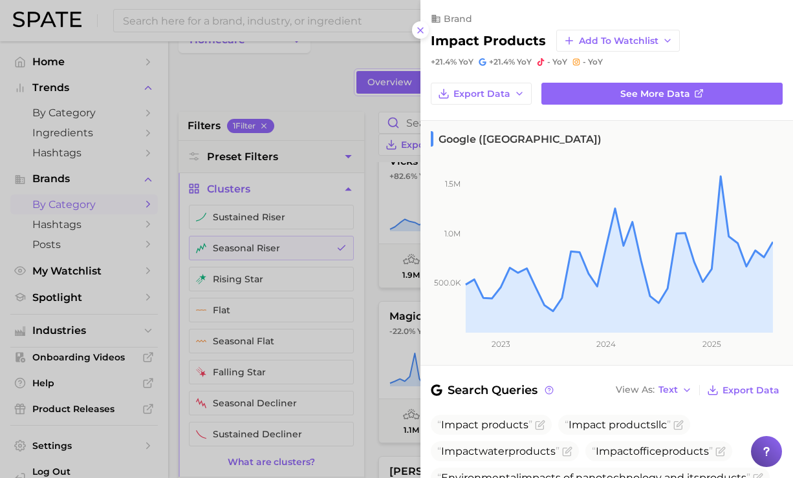
click at [319, 83] on div at bounding box center [396, 239] width 793 height 478
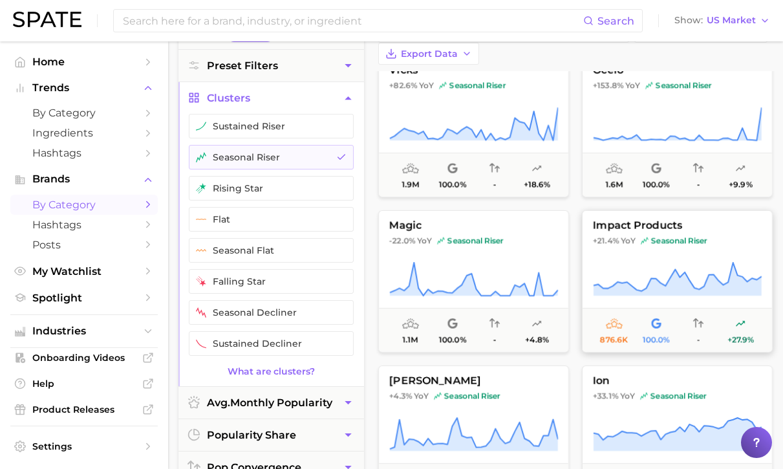
scroll to position [174, 0]
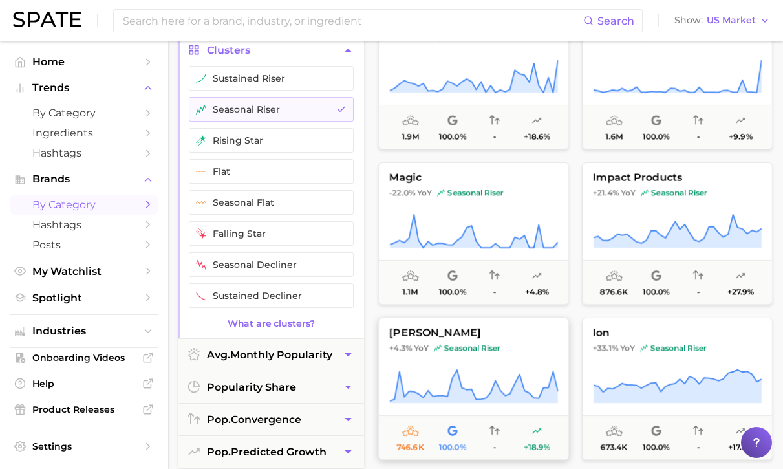
click at [467, 334] on button "dorai +4.3% YoY seasonal riser 746.6k 100.0% - +18.9%" at bounding box center [473, 388] width 191 height 142
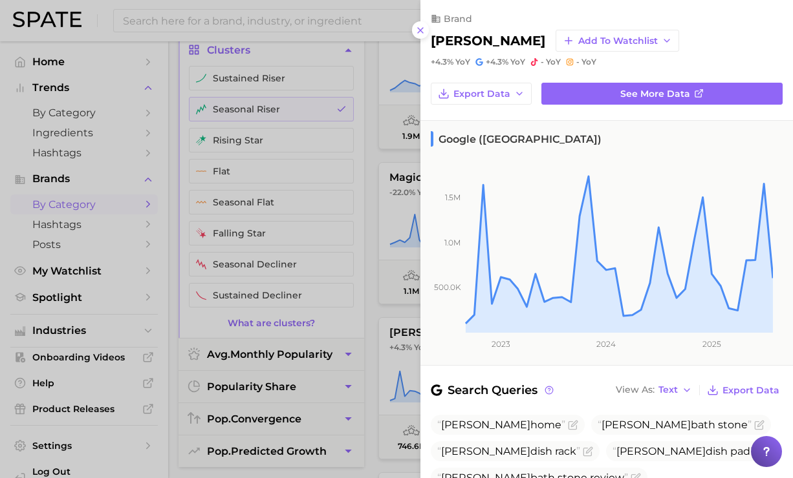
click at [381, 153] on div at bounding box center [396, 239] width 793 height 478
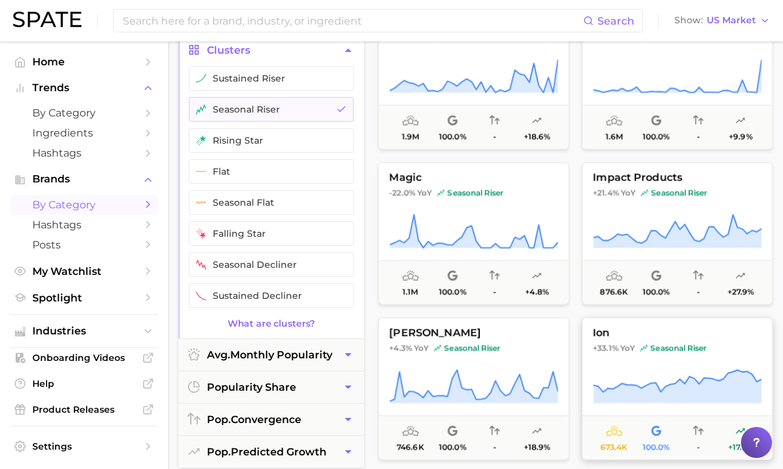
scroll to position [202, 0]
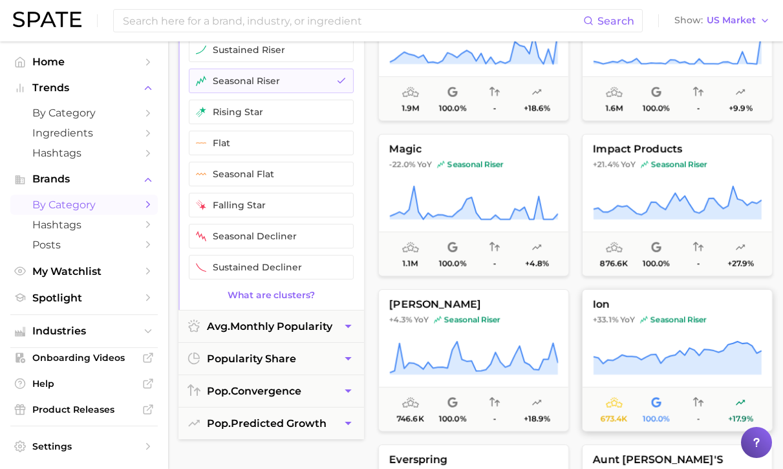
click at [689, 340] on icon at bounding box center [677, 358] width 169 height 36
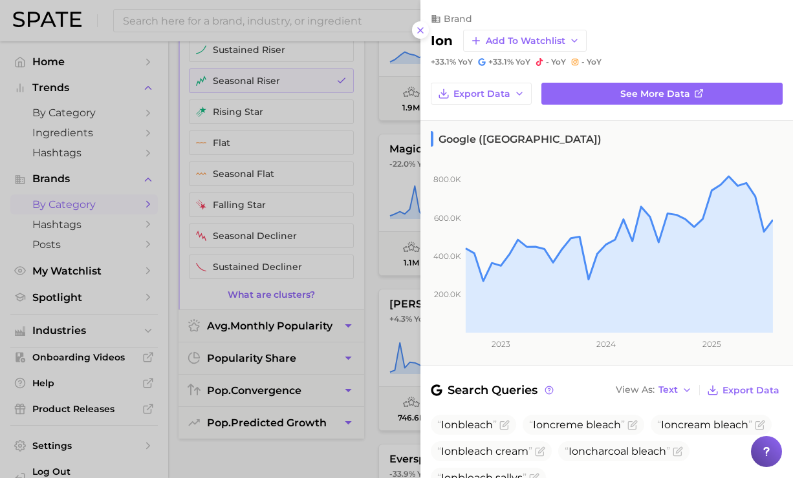
click at [379, 177] on div at bounding box center [396, 239] width 793 height 478
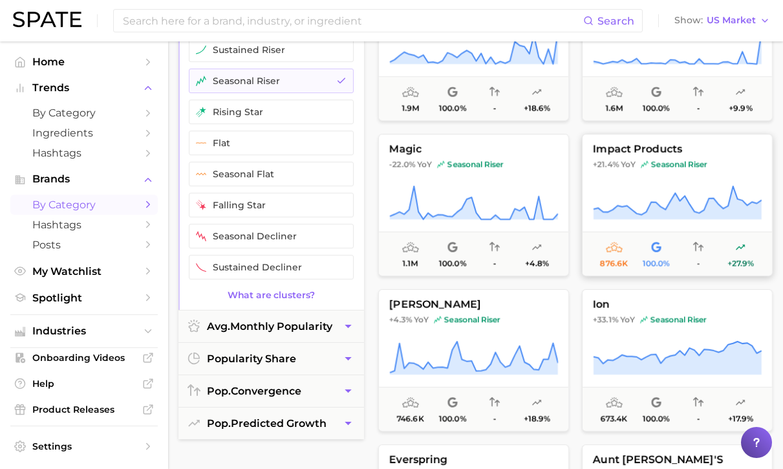
scroll to position [395, 0]
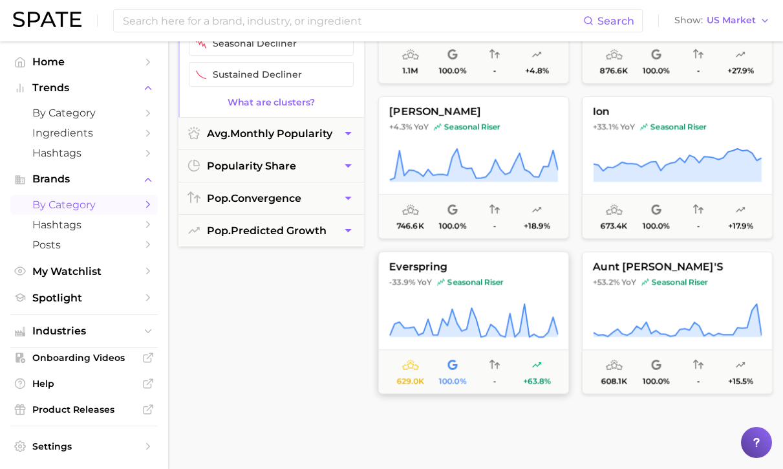
click at [429, 303] on icon at bounding box center [473, 321] width 169 height 36
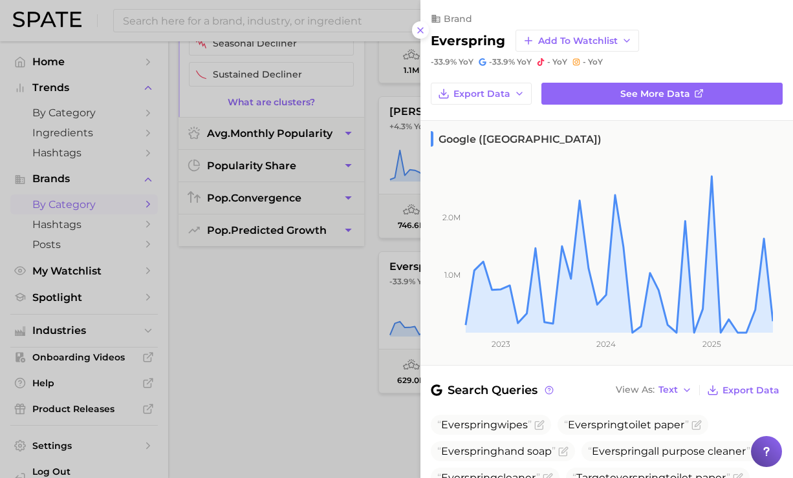
click at [278, 331] on div at bounding box center [396, 239] width 793 height 478
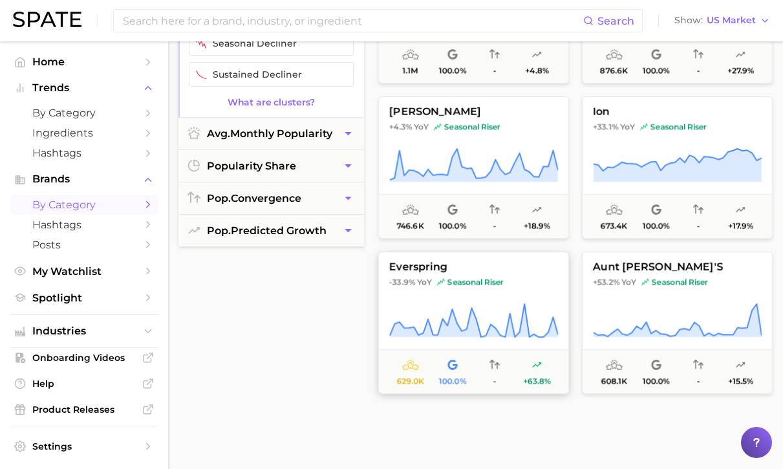
click at [639, 261] on span "aunt fannie's" at bounding box center [677, 267] width 189 height 12
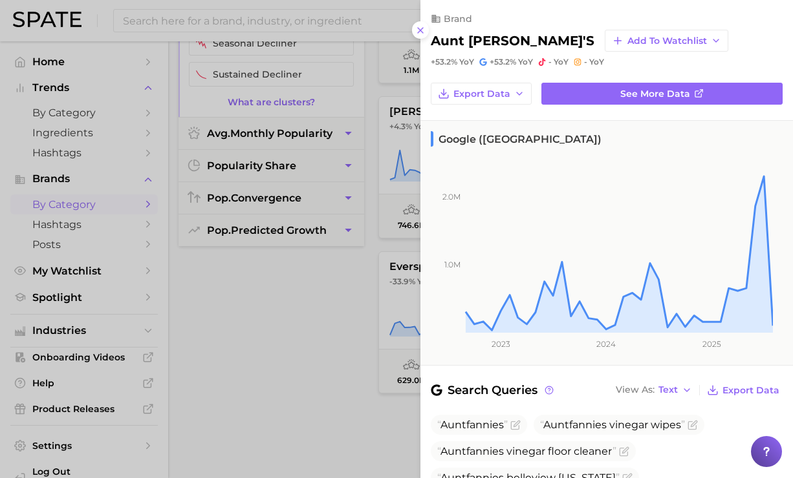
click at [350, 277] on div at bounding box center [396, 239] width 793 height 478
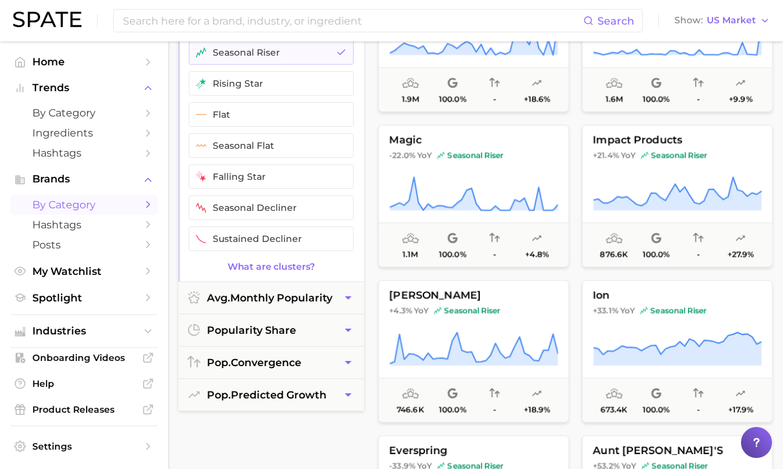
scroll to position [140, 0]
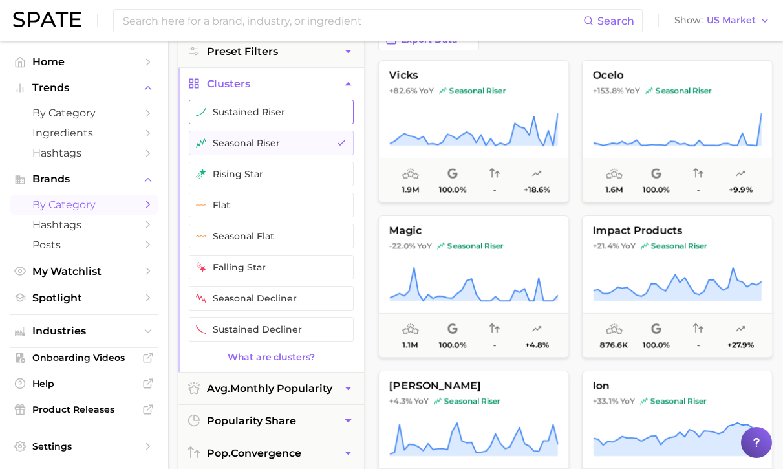
click at [279, 107] on button "sustained riser" at bounding box center [271, 112] width 165 height 25
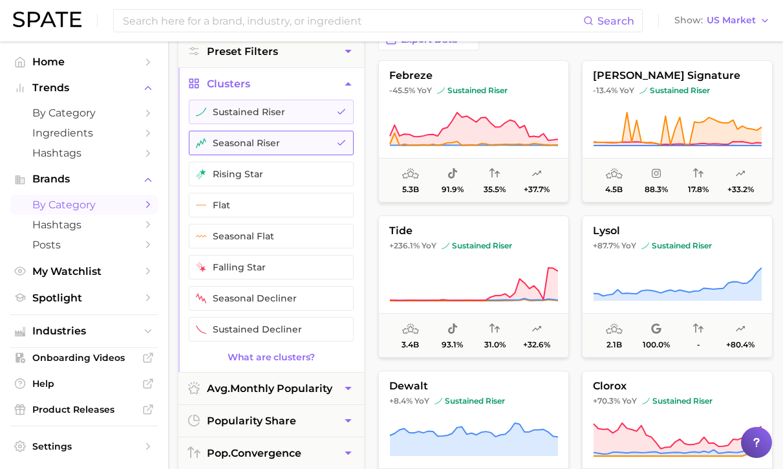
click at [320, 139] on button "seasonal riser" at bounding box center [271, 143] width 165 height 25
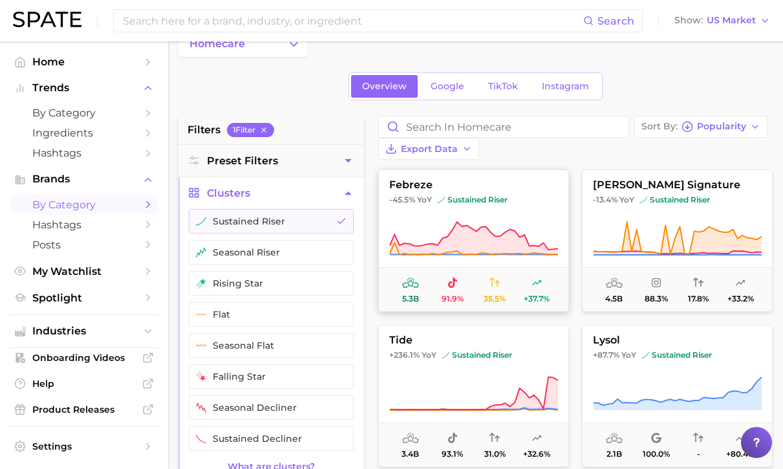
click at [536, 195] on span "-45.5% YoY sustained riser" at bounding box center [473, 200] width 189 height 10
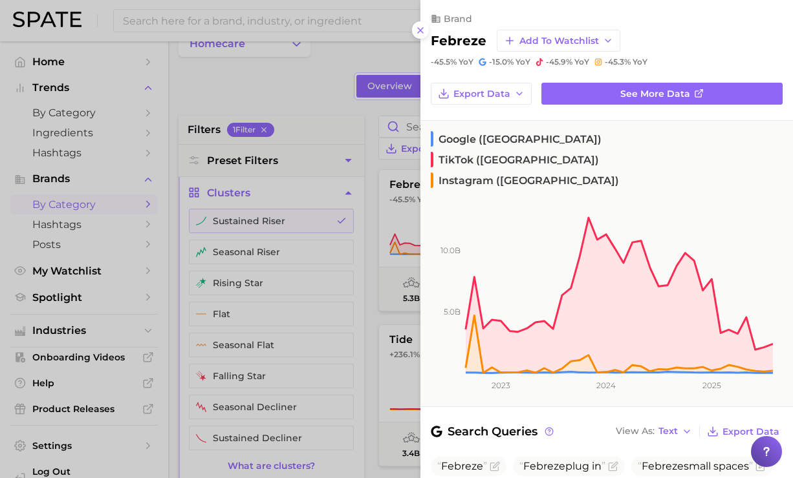
click at [124, 113] on div at bounding box center [396, 239] width 793 height 478
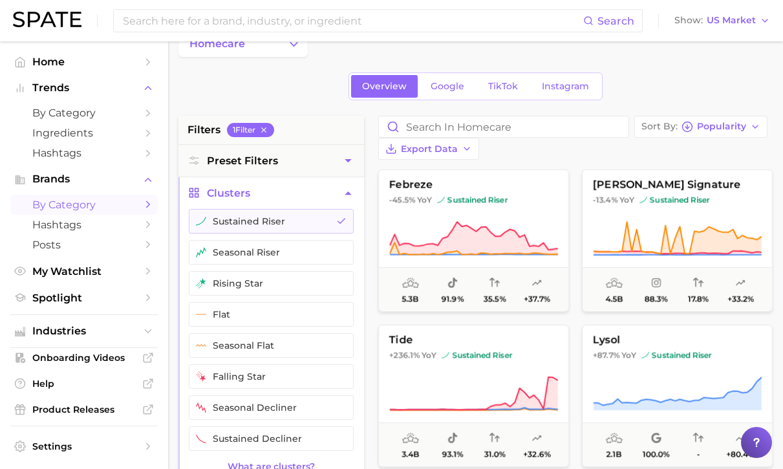
click at [131, 105] on link "by Category" at bounding box center [83, 113] width 147 height 20
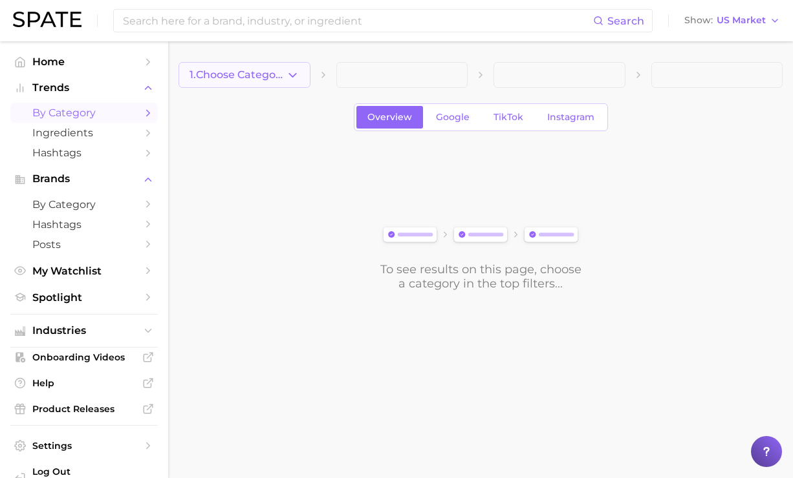
click at [248, 81] on button "1. Choose Category" at bounding box center [244, 75] width 132 height 26
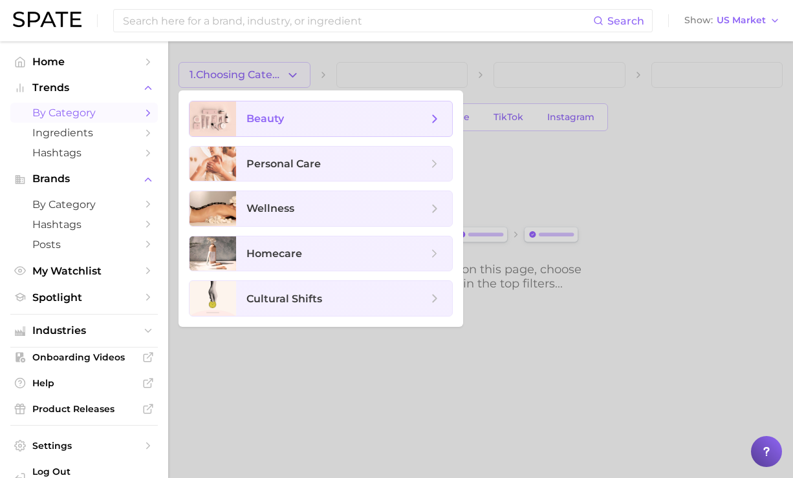
click at [275, 111] on span "beauty" at bounding box center [344, 119] width 216 height 35
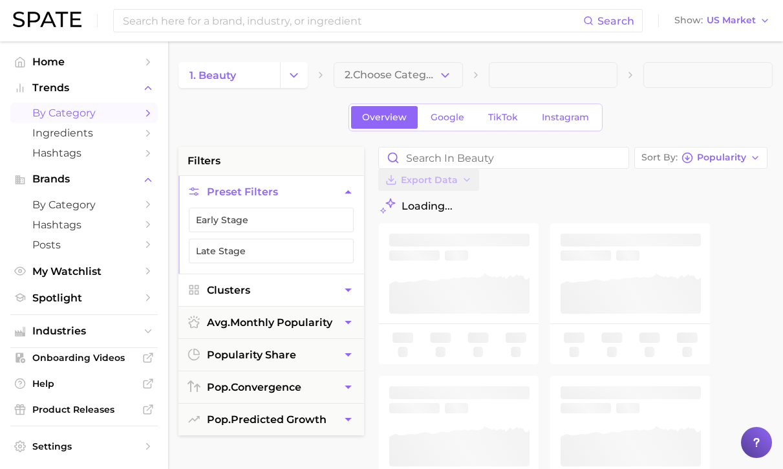
click at [349, 285] on icon "button" at bounding box center [348, 290] width 14 height 14
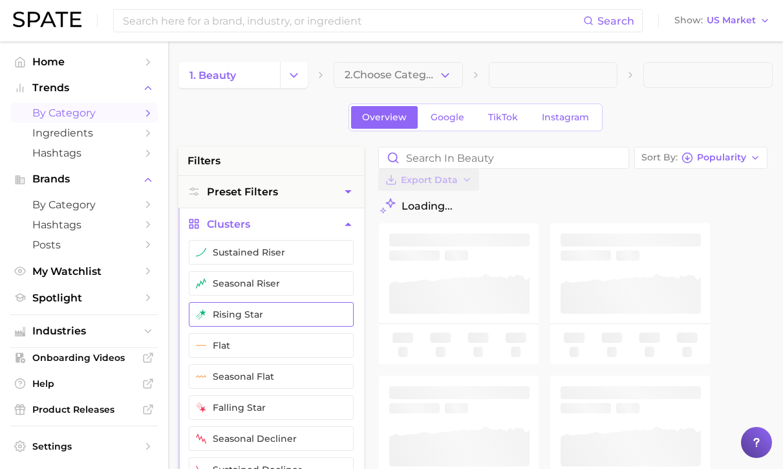
click at [296, 313] on button "rising star" at bounding box center [271, 314] width 165 height 25
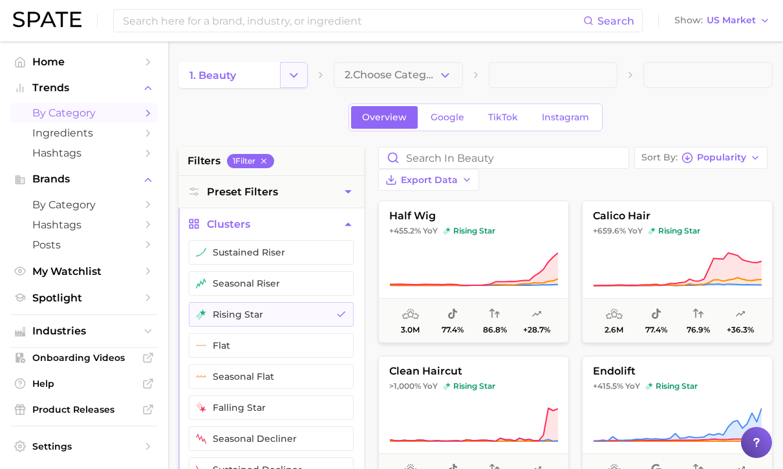
click at [292, 73] on icon "Change Category" at bounding box center [294, 76] width 14 height 14
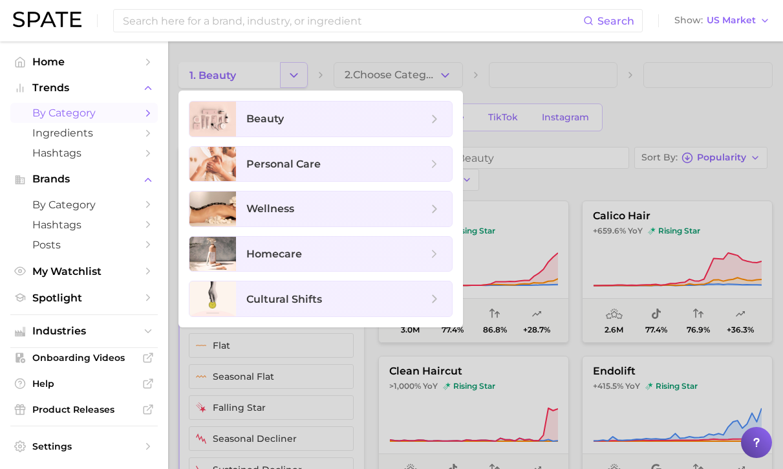
click at [292, 73] on div at bounding box center [391, 234] width 783 height 469
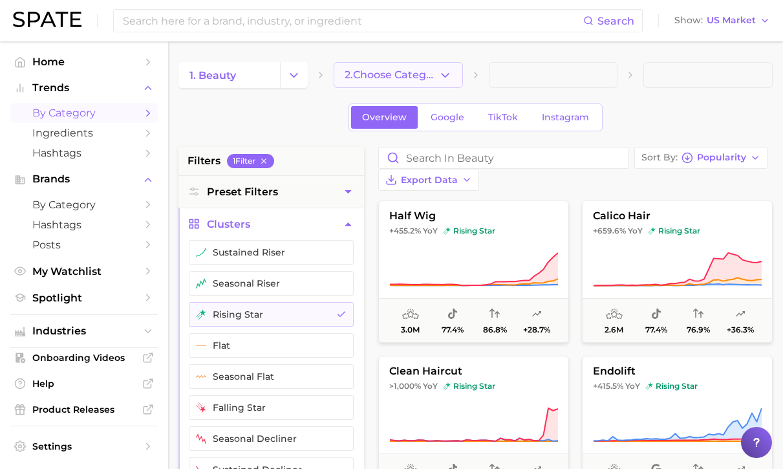
click at [462, 75] on button "2. Choose Category" at bounding box center [398, 75] width 129 height 26
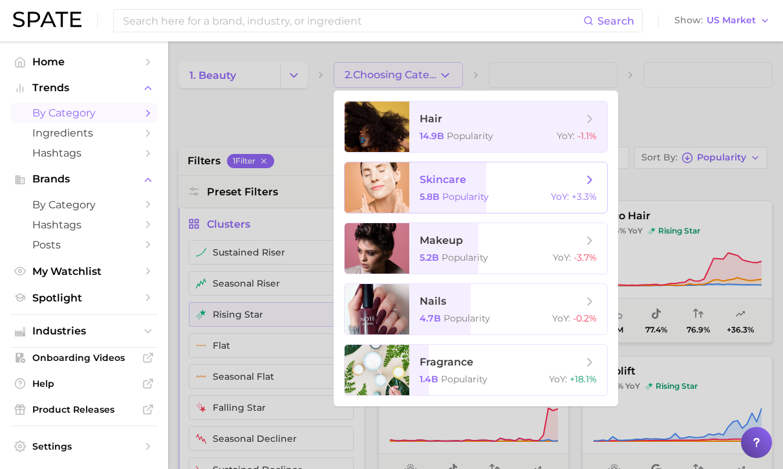
click at [492, 169] on span "skincare 5.8b Popularity YoY : +3.3%" at bounding box center [508, 187] width 198 height 50
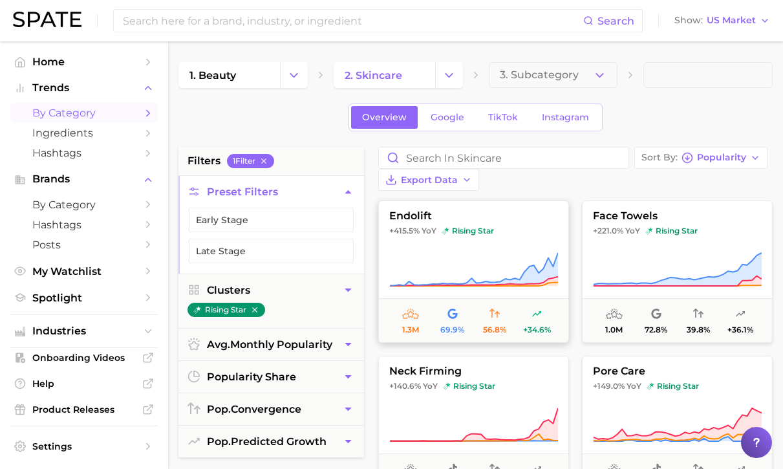
drag, startPoint x: 458, startPoint y: 279, endPoint x: 473, endPoint y: 235, distance: 46.2
click at [471, 252] on icon at bounding box center [473, 270] width 169 height 36
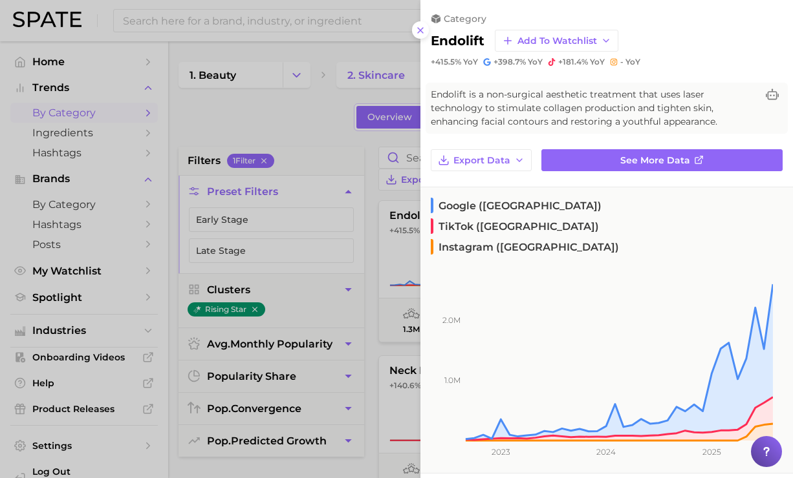
click at [349, 125] on div at bounding box center [396, 239] width 793 height 478
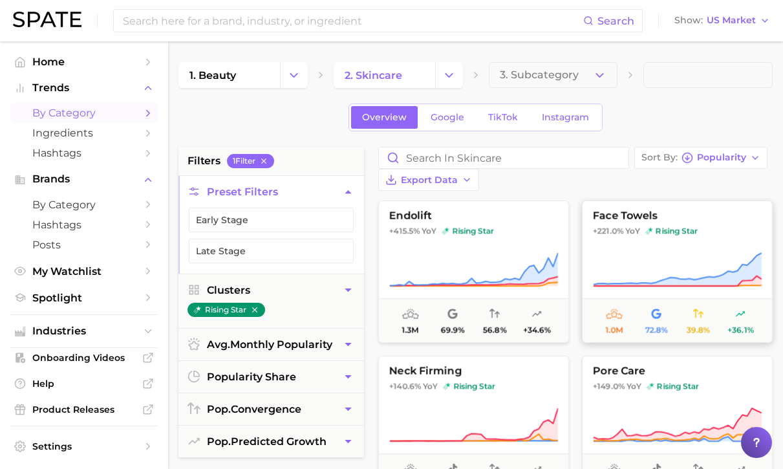
click at [729, 226] on button "face towels +221.0% YoY rising star 1.0m 72.8% 39.8% +36.1%" at bounding box center [677, 271] width 191 height 142
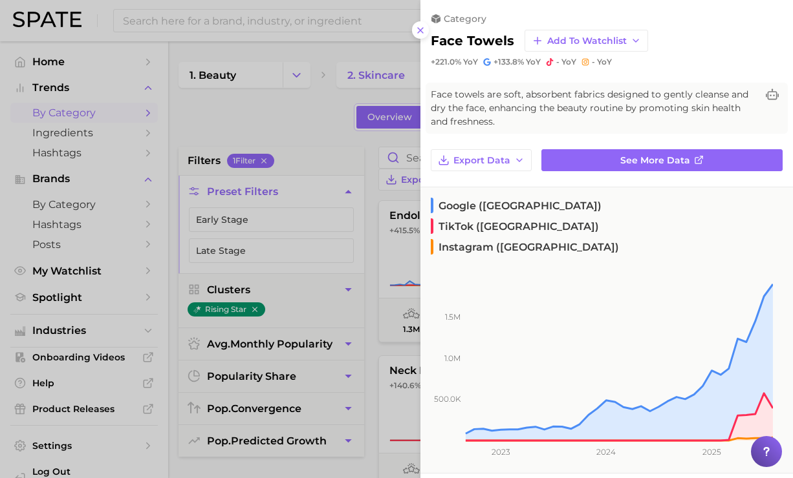
click at [324, 128] on div at bounding box center [396, 239] width 793 height 478
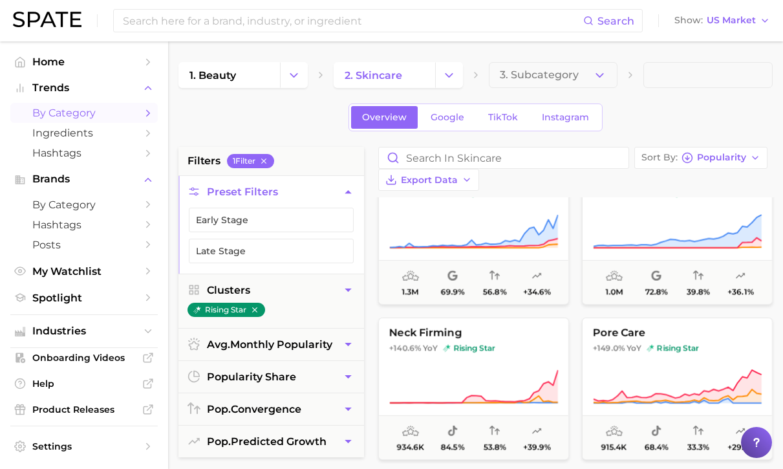
scroll to position [56, 0]
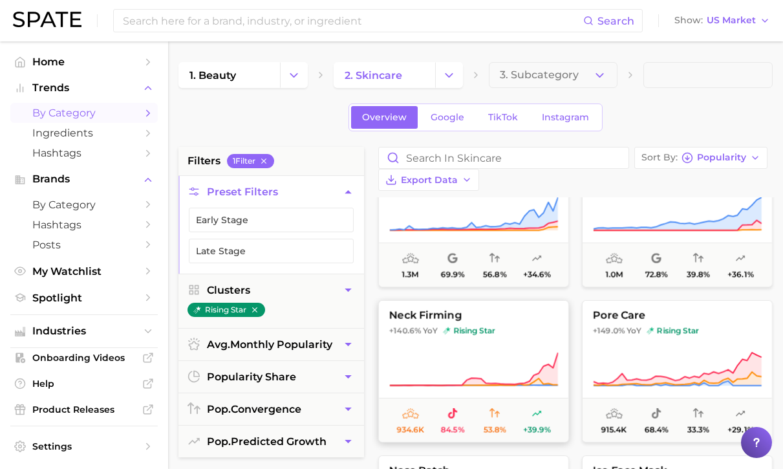
click at [530, 323] on button "neck firming +140.6% YoY rising star 934.6k 84.5% 53.8% +39.9%" at bounding box center [473, 371] width 191 height 142
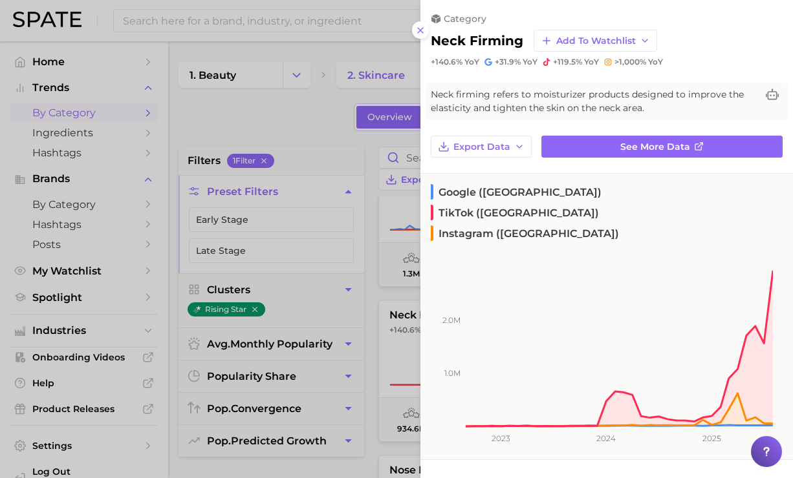
click at [302, 158] on div at bounding box center [396, 239] width 793 height 478
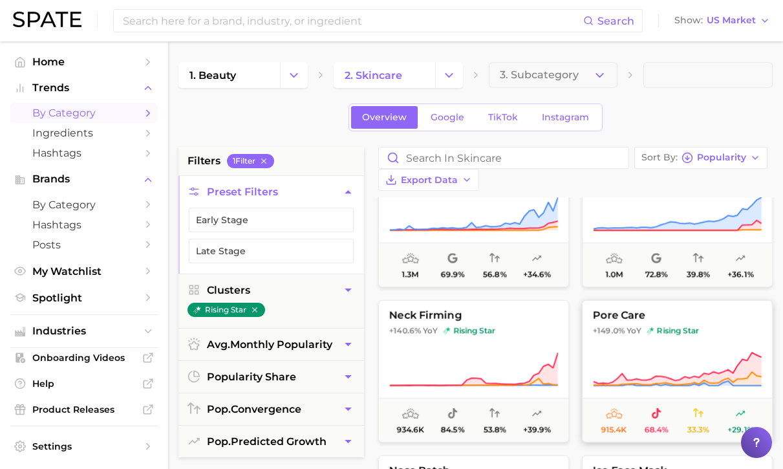
scroll to position [70, 0]
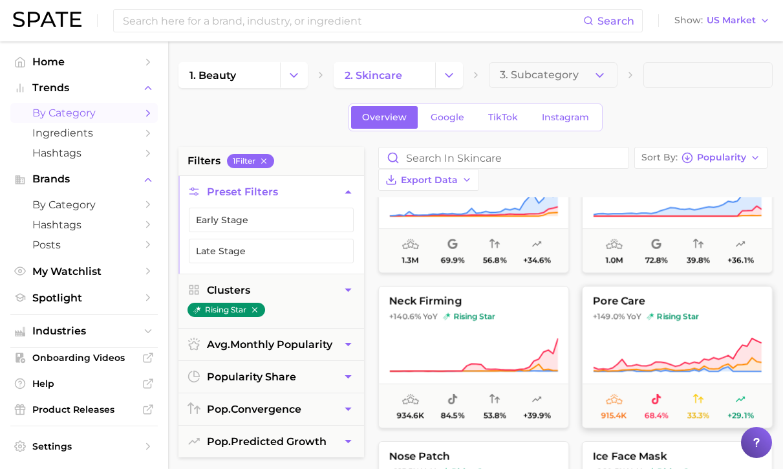
click at [612, 337] on icon at bounding box center [677, 355] width 169 height 36
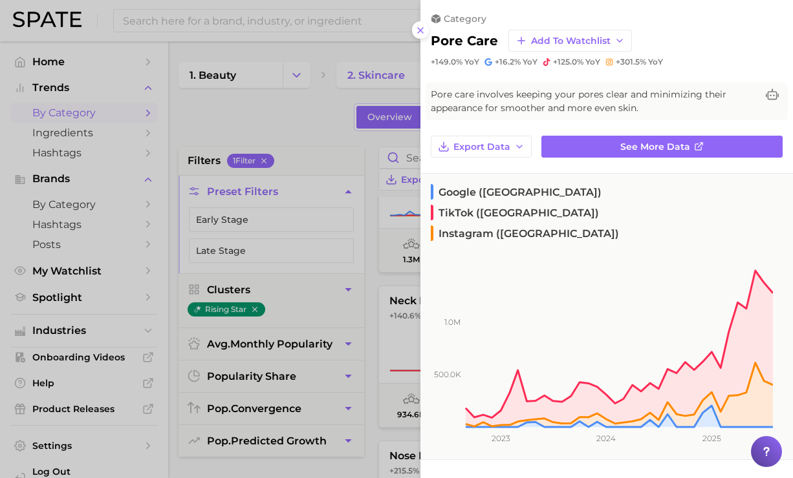
click at [327, 152] on div at bounding box center [396, 239] width 793 height 478
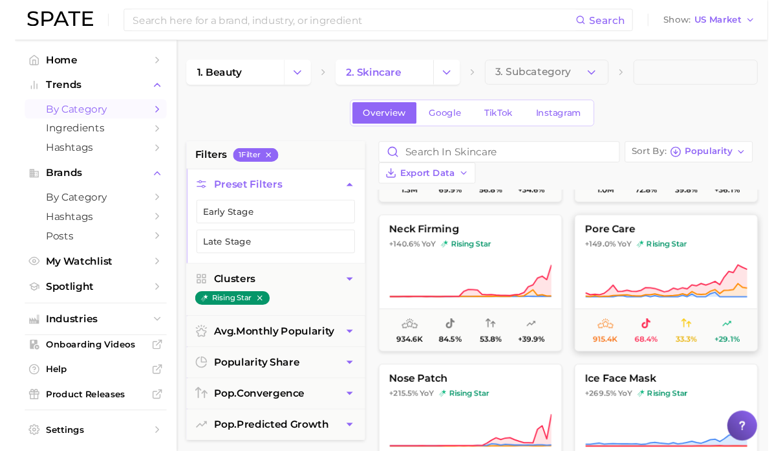
scroll to position [193, 0]
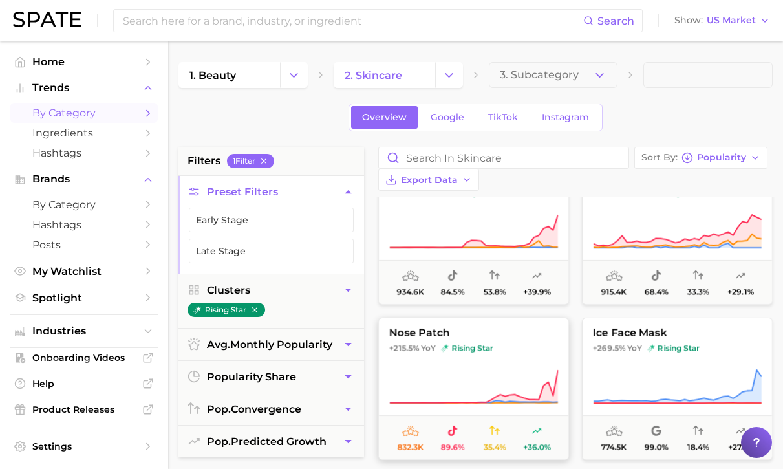
click at [485, 319] on button "nose patch +215.5% YoY rising star 832.3k 89.6% 35.4% +36.0%" at bounding box center [473, 388] width 191 height 142
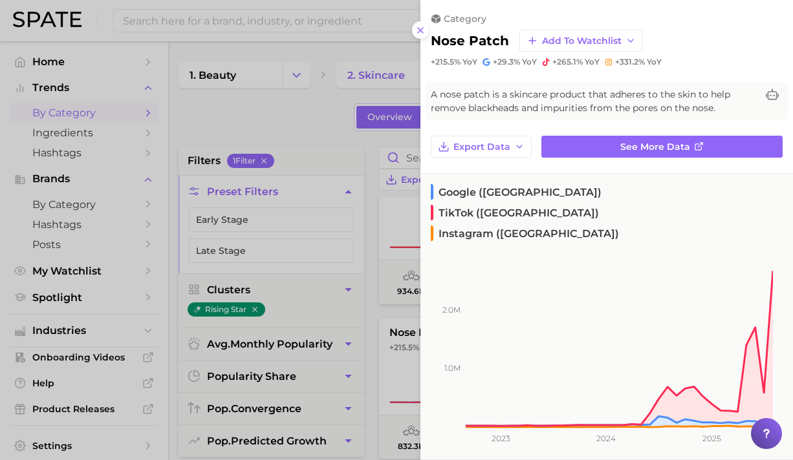
click at [322, 123] on div at bounding box center [396, 230] width 793 height 460
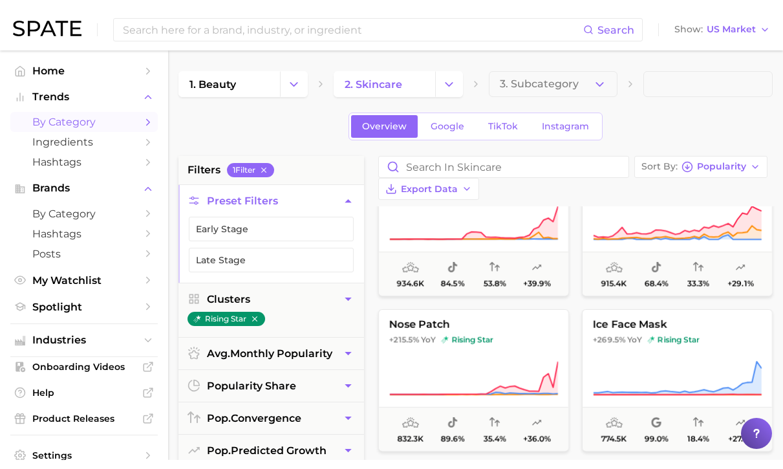
scroll to position [239, 0]
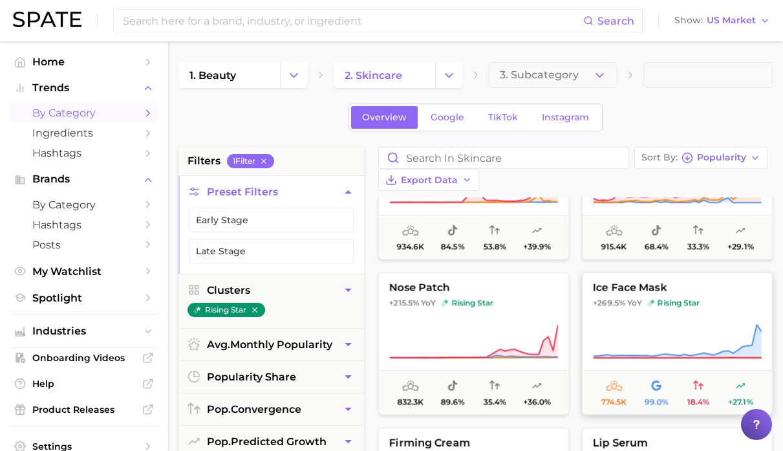
click at [639, 323] on icon at bounding box center [677, 341] width 169 height 36
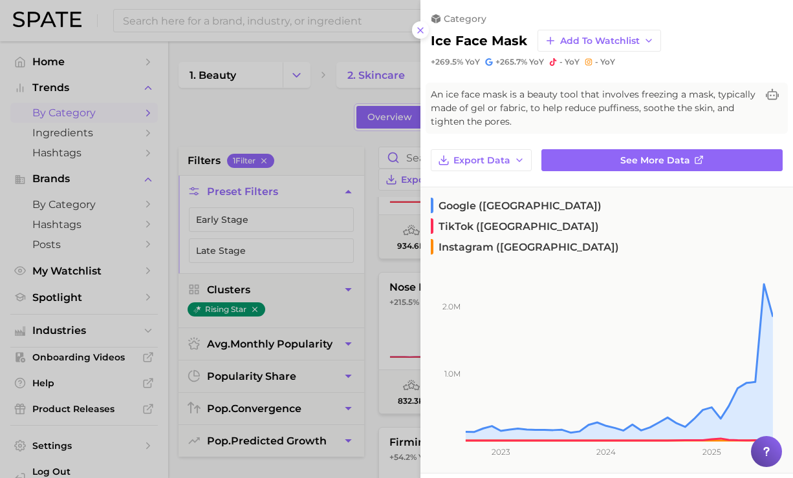
click at [312, 142] on div at bounding box center [396, 239] width 793 height 478
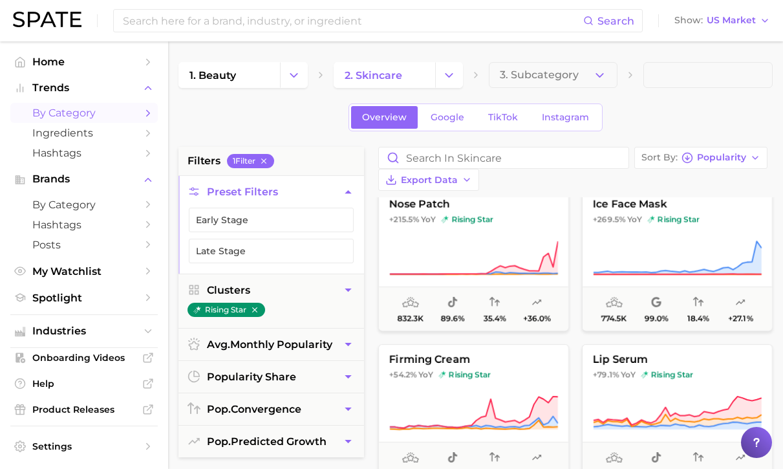
scroll to position [319, 0]
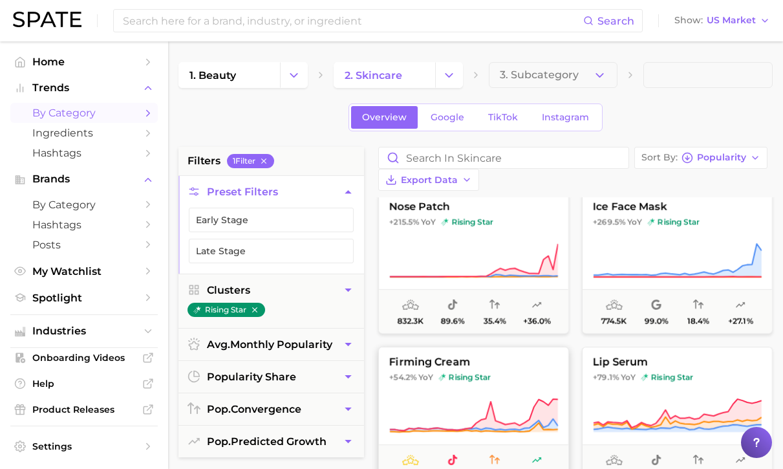
click at [452, 372] on button "firming cream +54.2% YoY rising star 664.7k 70.9% 48.7% +37.2%" at bounding box center [473, 418] width 191 height 142
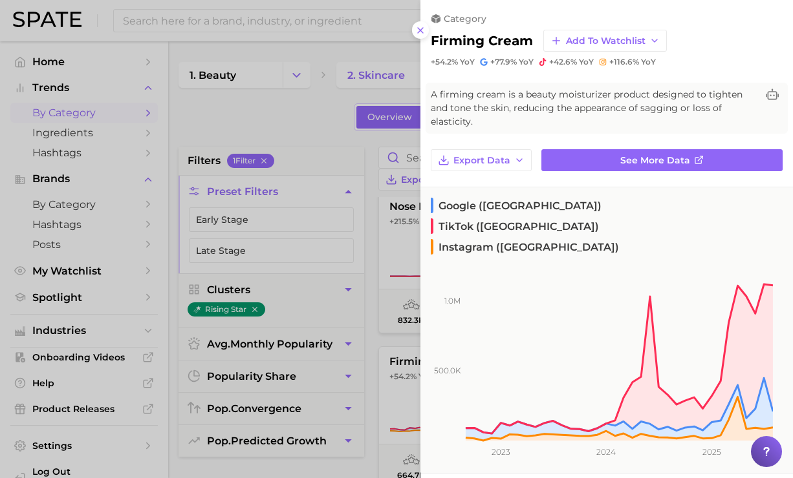
click at [315, 140] on div at bounding box center [396, 239] width 793 height 478
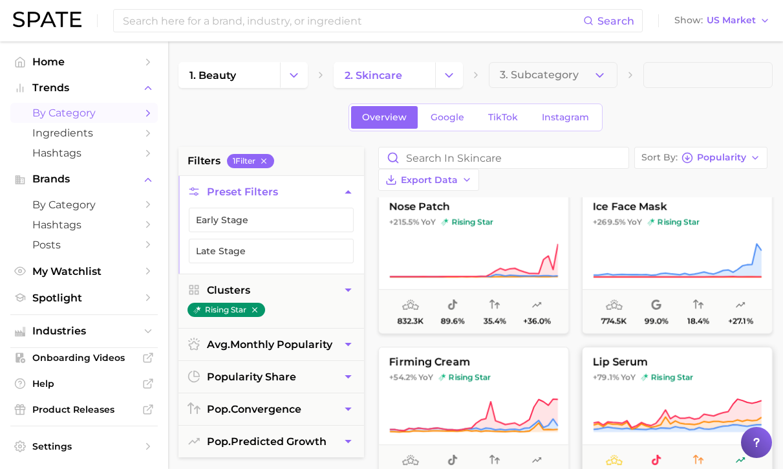
click at [667, 372] on span "rising star" at bounding box center [667, 377] width 52 height 10
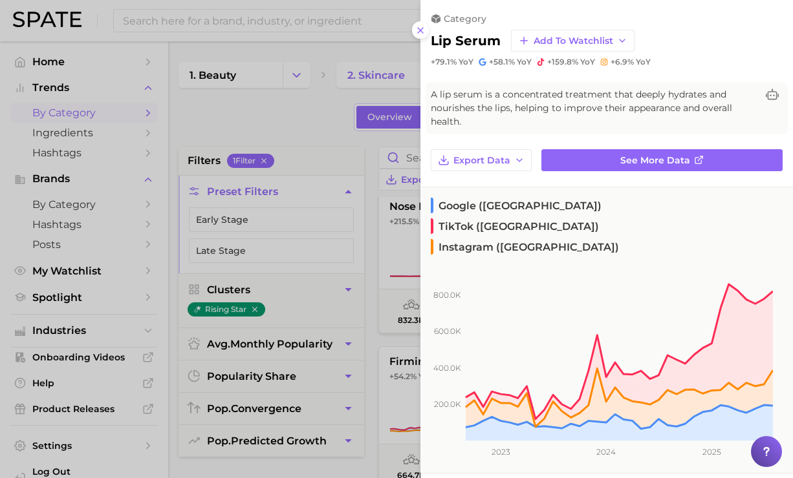
click at [374, 167] on div at bounding box center [396, 239] width 793 height 478
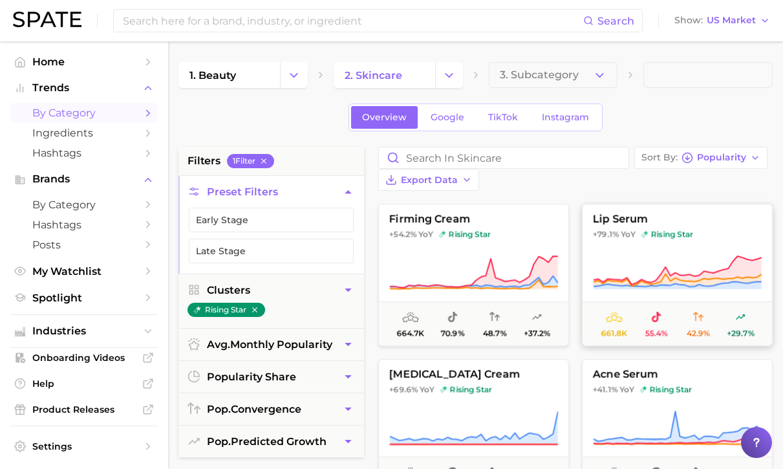
scroll to position [471, 0]
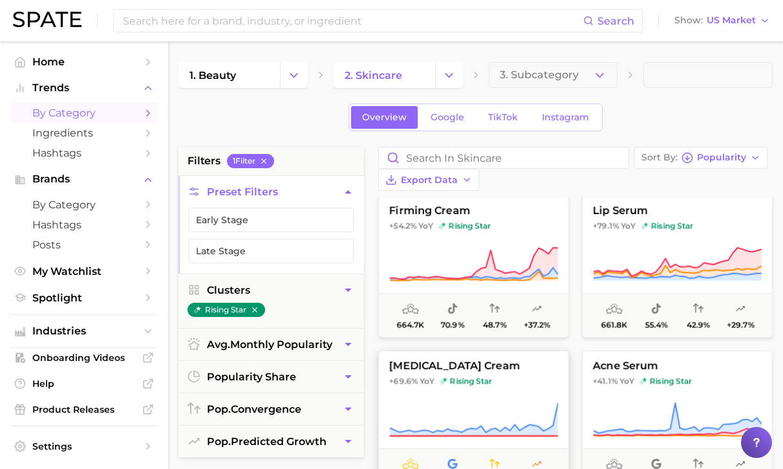
click at [544, 370] on button "vitamin k cream +69.6% YoY rising star 637.1k 99.9% 29.8% +19.9%" at bounding box center [473, 421] width 191 height 142
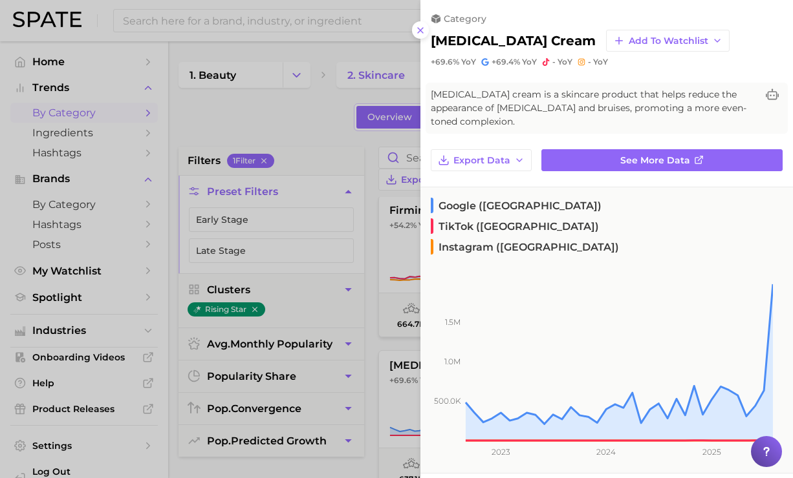
click at [332, 107] on div at bounding box center [396, 239] width 793 height 478
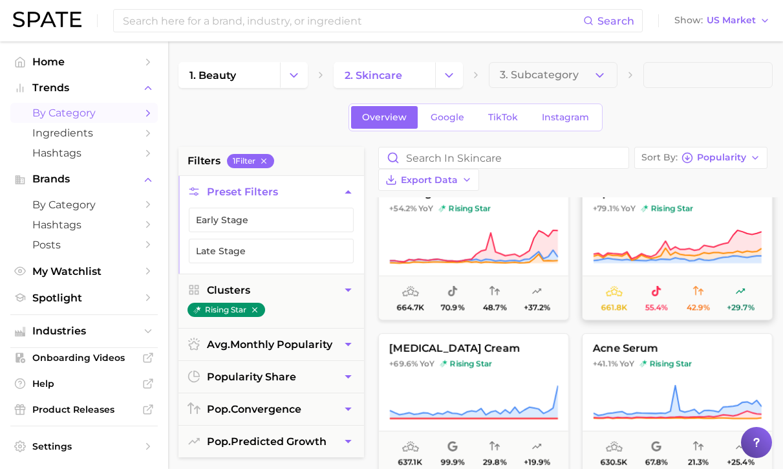
scroll to position [516, 0]
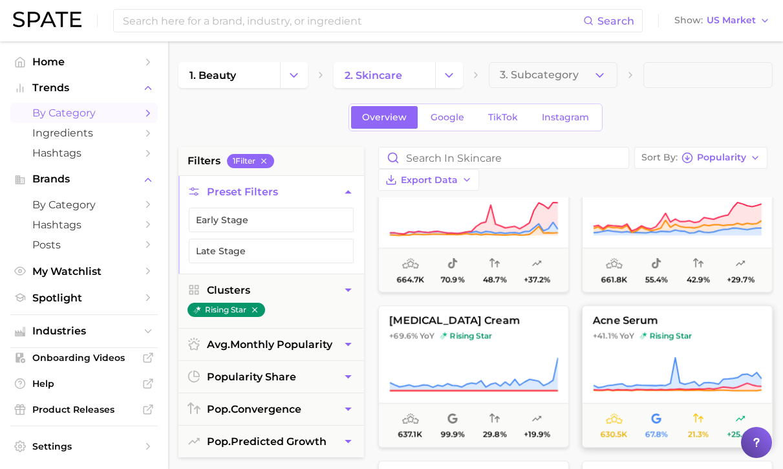
click at [690, 324] on button "acne serum +41.1% YoY rising star 630.5k 67.8% 21.3% +25.4%" at bounding box center [677, 376] width 191 height 142
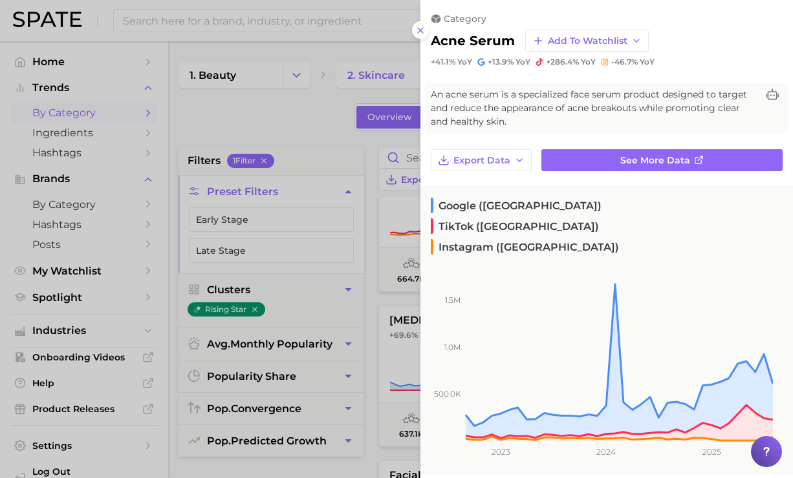
click at [301, 144] on div at bounding box center [396, 239] width 793 height 478
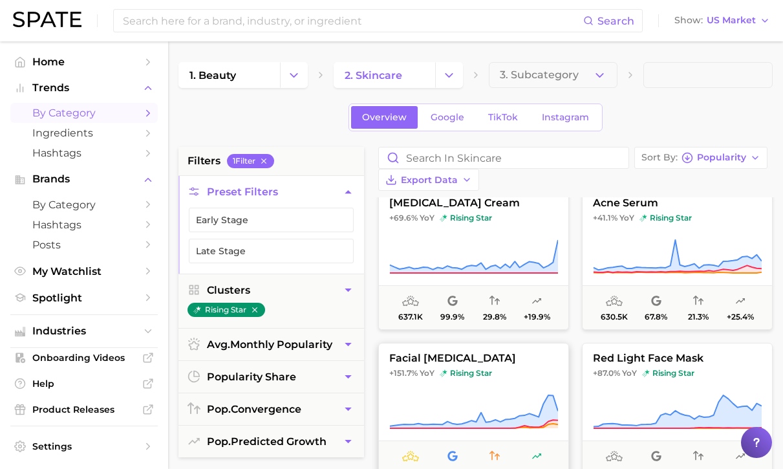
scroll to position [649, 0]
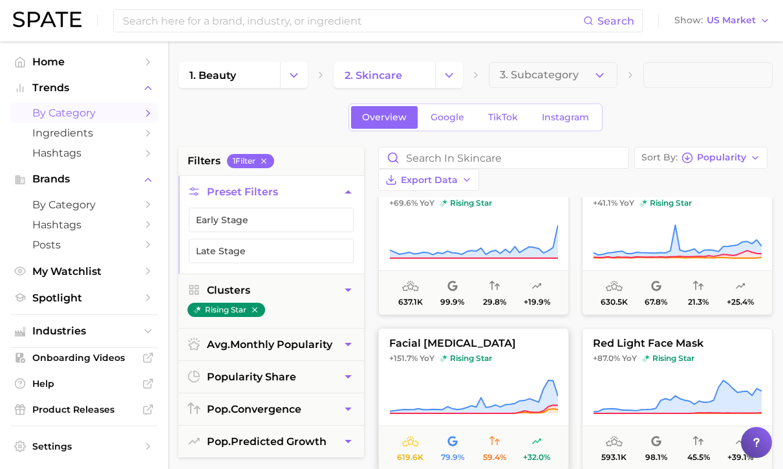
click at [456, 379] on icon at bounding box center [473, 397] width 169 height 36
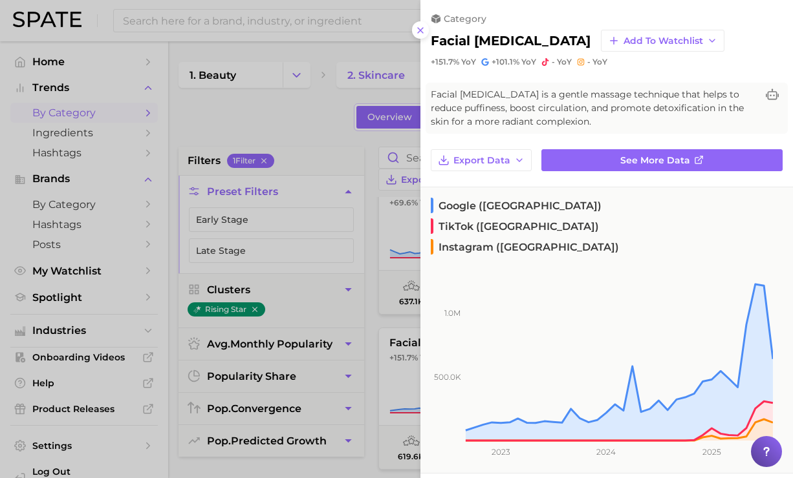
click at [356, 132] on div at bounding box center [396, 239] width 793 height 478
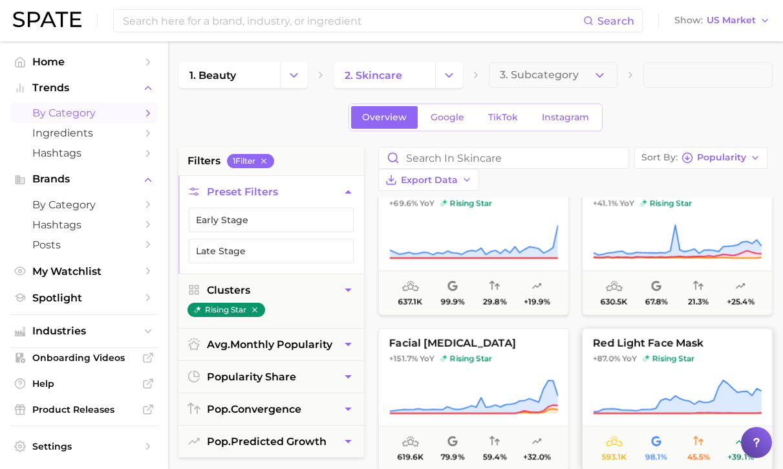
scroll to position [744, 0]
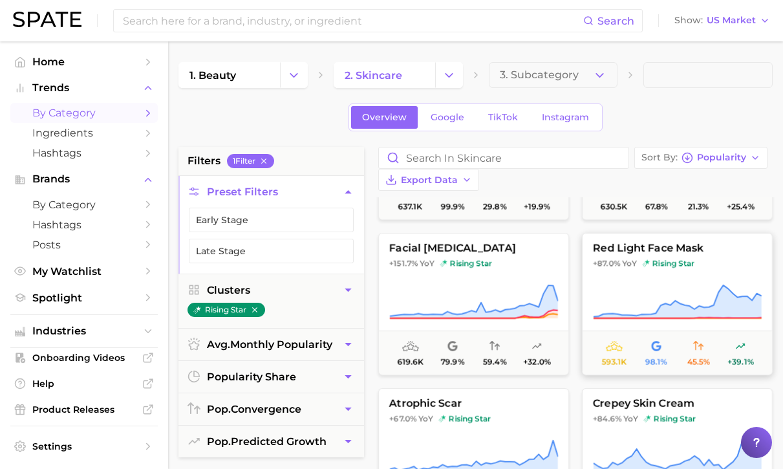
click at [621, 294] on icon at bounding box center [678, 300] width 168 height 31
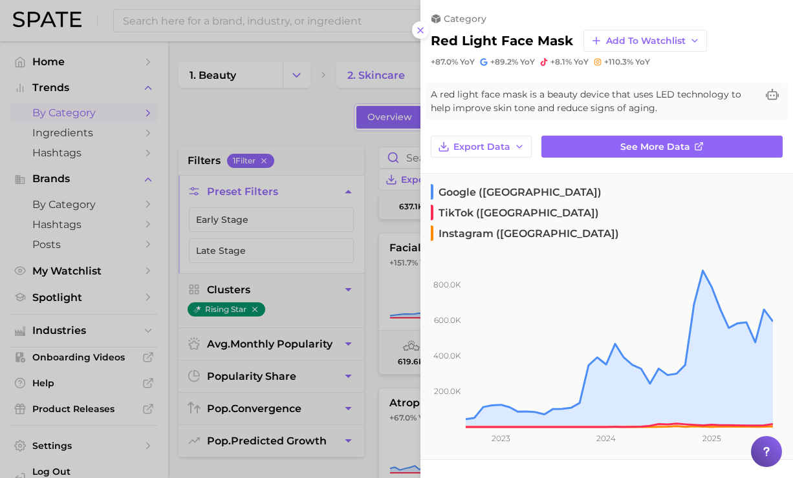
click at [331, 149] on div at bounding box center [396, 239] width 793 height 478
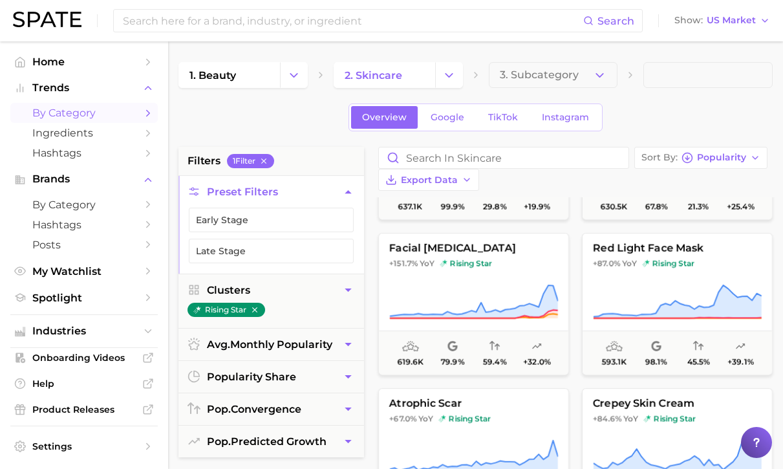
scroll to position [772, 0]
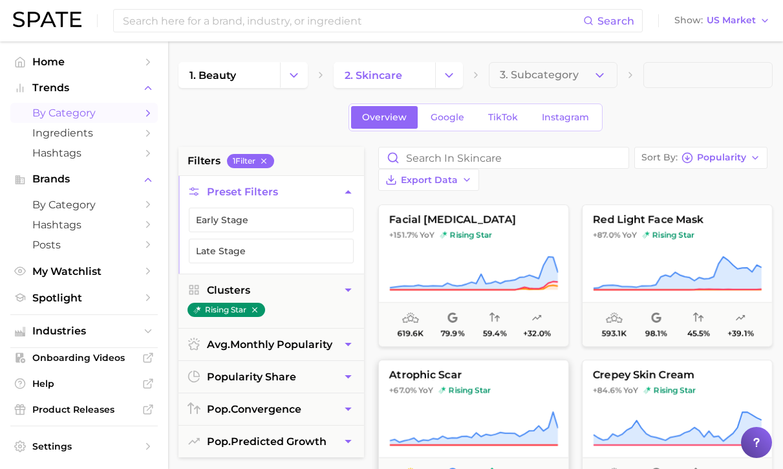
click at [524, 411] on icon at bounding box center [473, 429] width 169 height 36
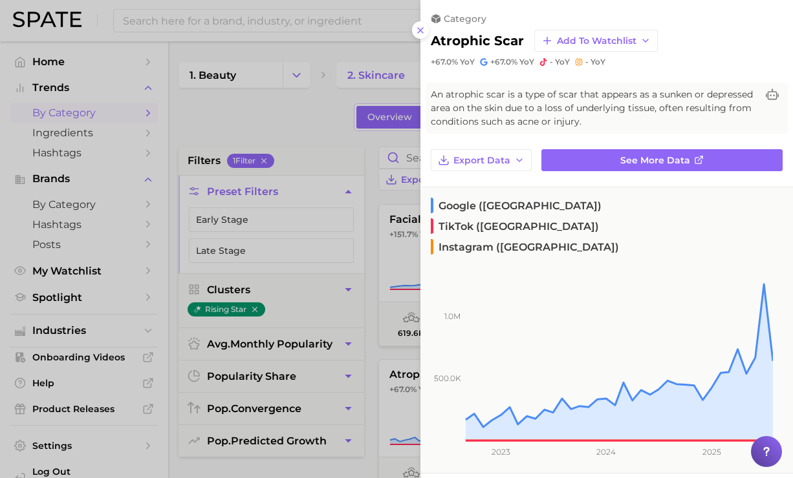
click at [339, 133] on div at bounding box center [396, 239] width 793 height 478
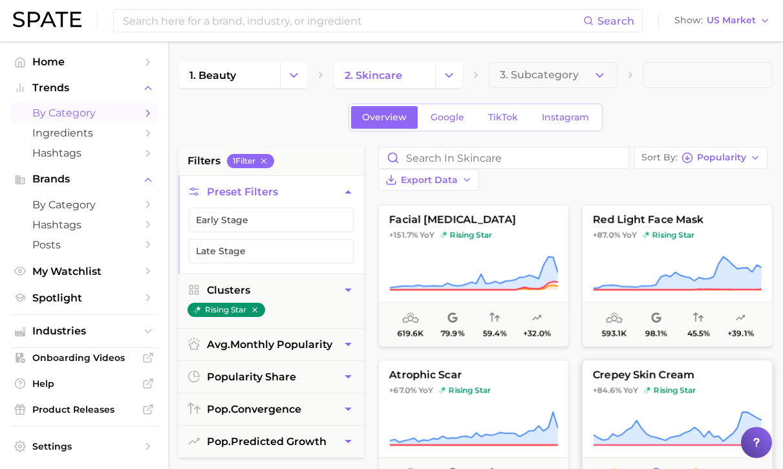
scroll to position [839, 0]
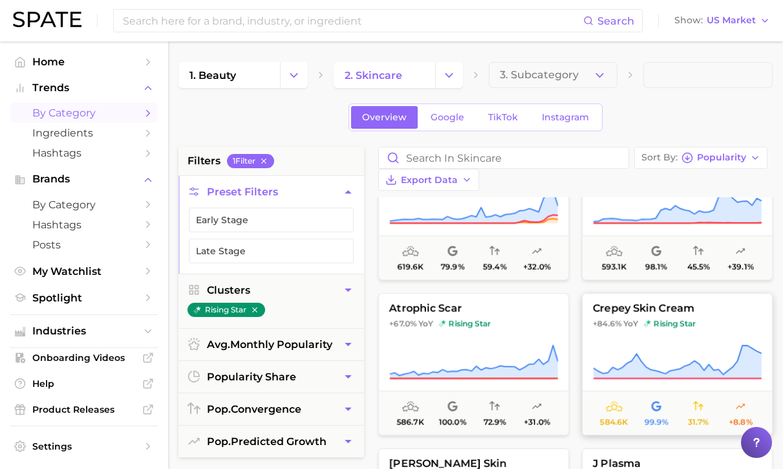
click at [618, 318] on span "+84.6%" at bounding box center [607, 323] width 28 height 10
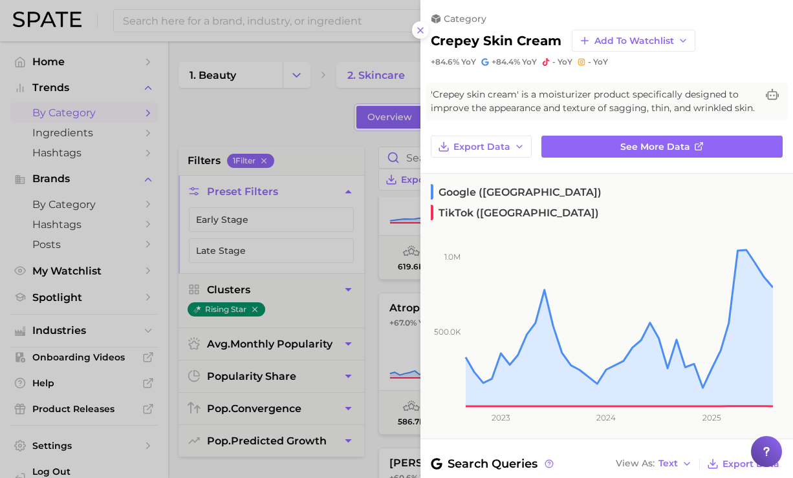
click at [292, 131] on div at bounding box center [396, 239] width 793 height 478
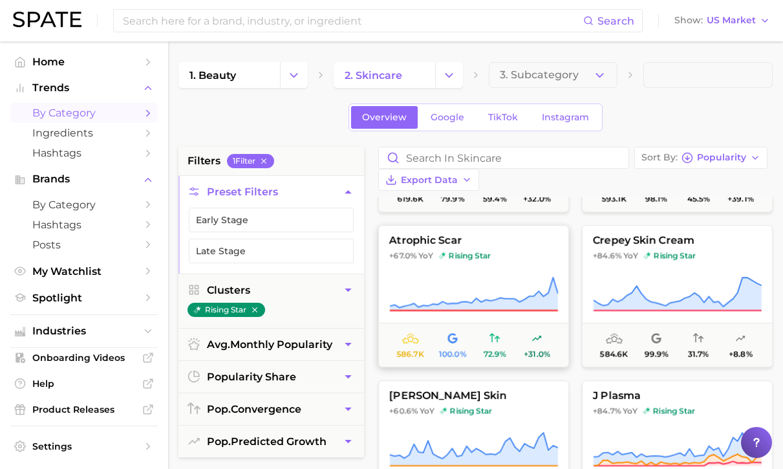
scroll to position [956, 0]
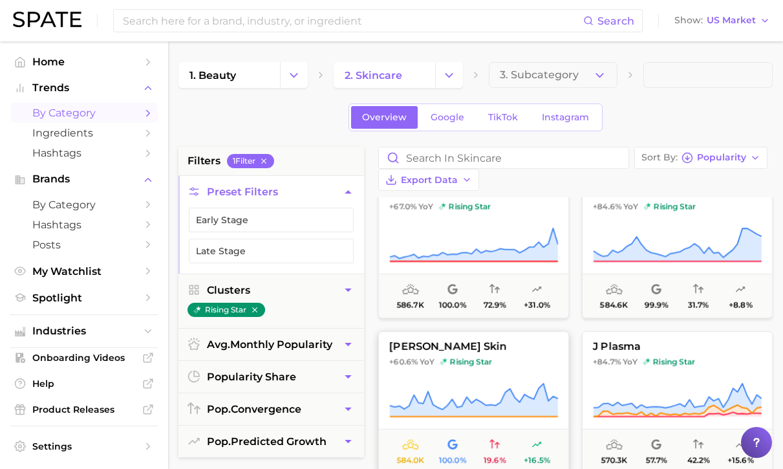
click at [503, 334] on button "ruddy skin +60.6% YoY rising star 584.0k 100.0% 19.6% +16.5%" at bounding box center [473, 402] width 191 height 142
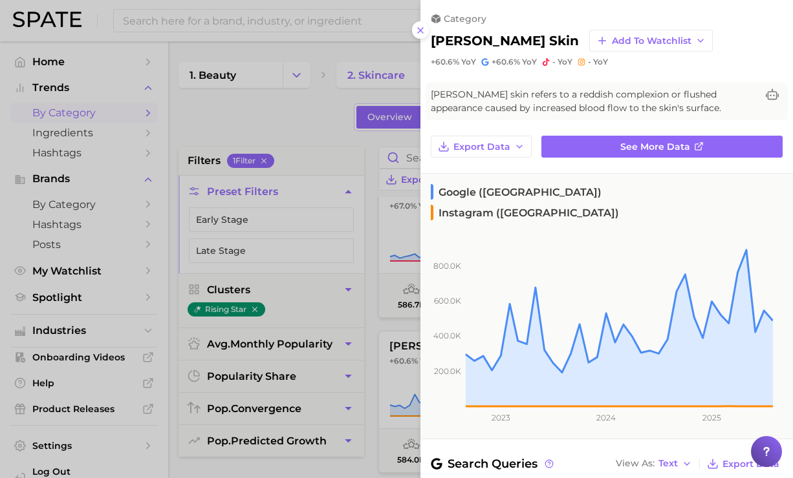
click at [338, 123] on div at bounding box center [396, 239] width 793 height 478
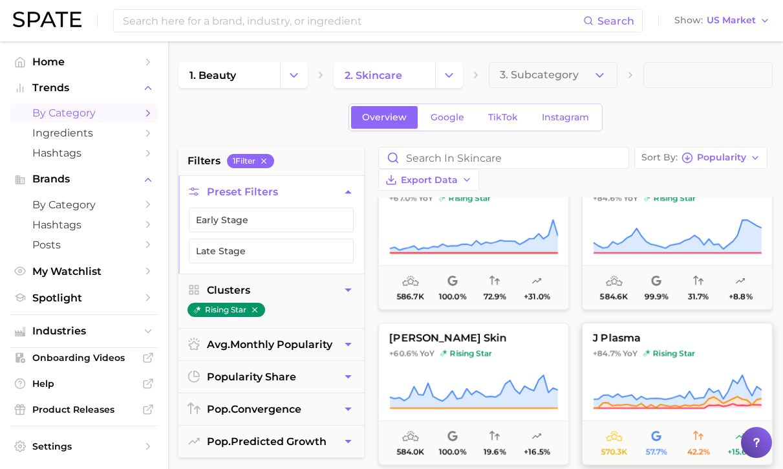
scroll to position [1053, 0]
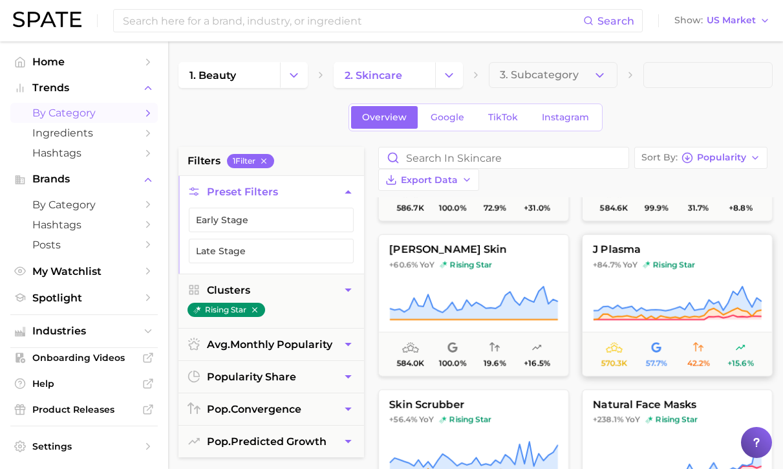
click at [658, 285] on icon at bounding box center [677, 303] width 169 height 36
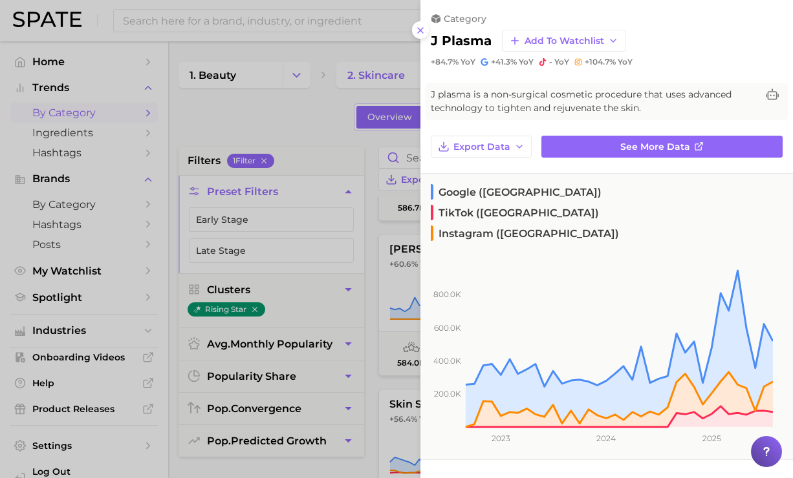
click at [321, 132] on div at bounding box center [396, 239] width 793 height 478
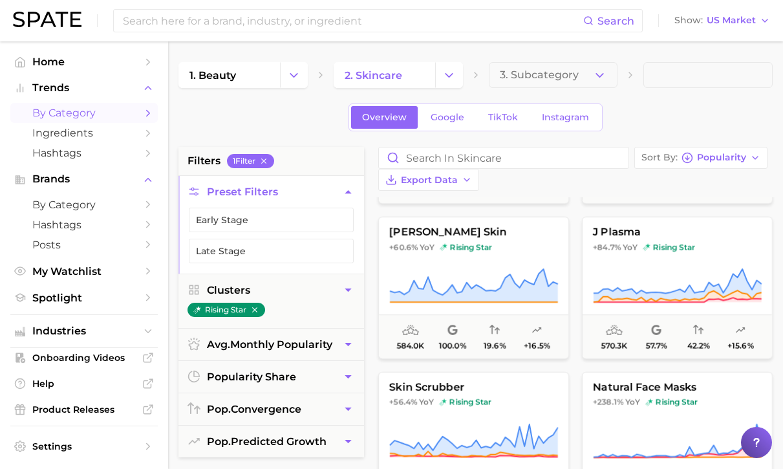
scroll to position [1090, 0]
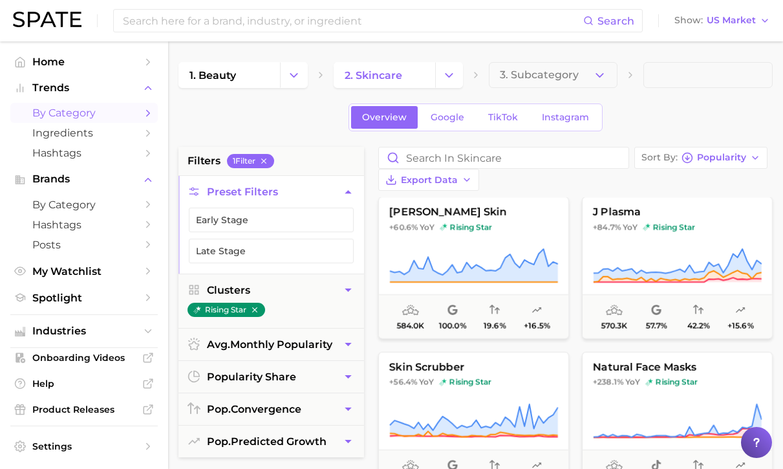
click at [442, 404] on icon at bounding box center [474, 417] width 168 height 26
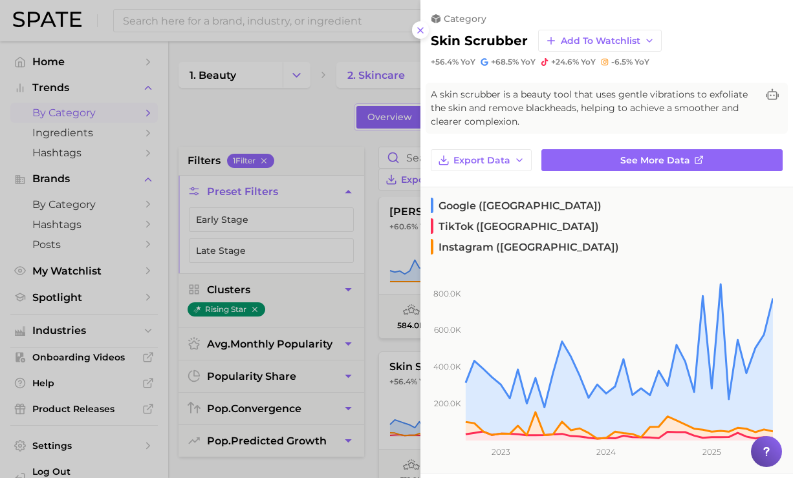
click at [339, 140] on div at bounding box center [396, 239] width 793 height 478
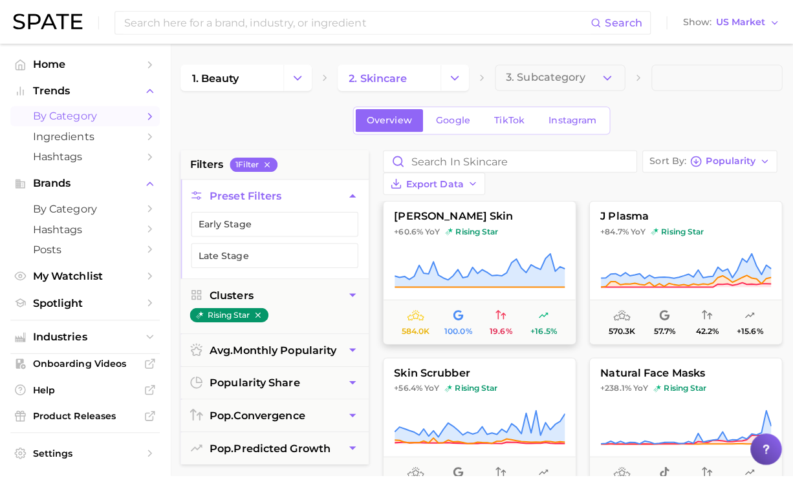
scroll to position [1178, 0]
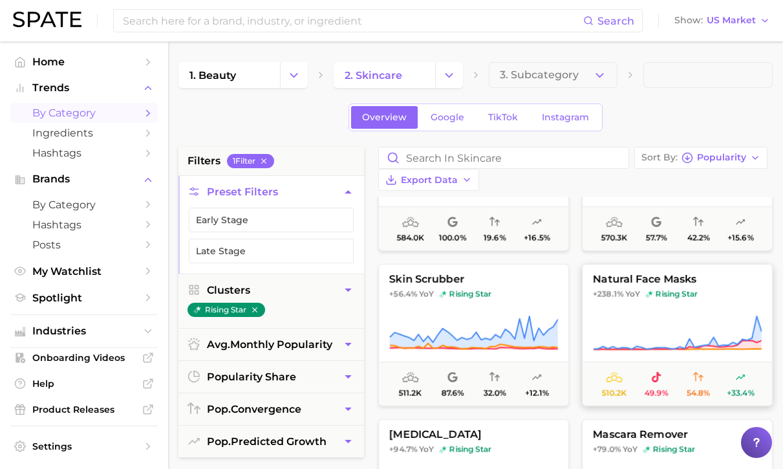
click at [621, 315] on icon at bounding box center [677, 333] width 169 height 36
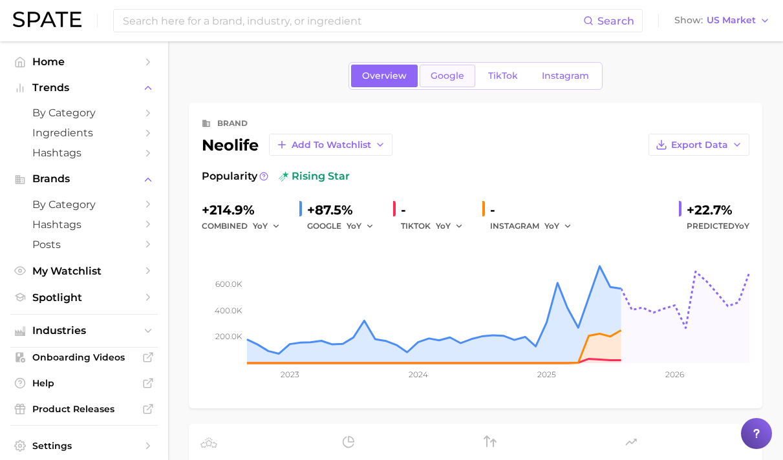
click at [462, 74] on span "Google" at bounding box center [448, 75] width 34 height 11
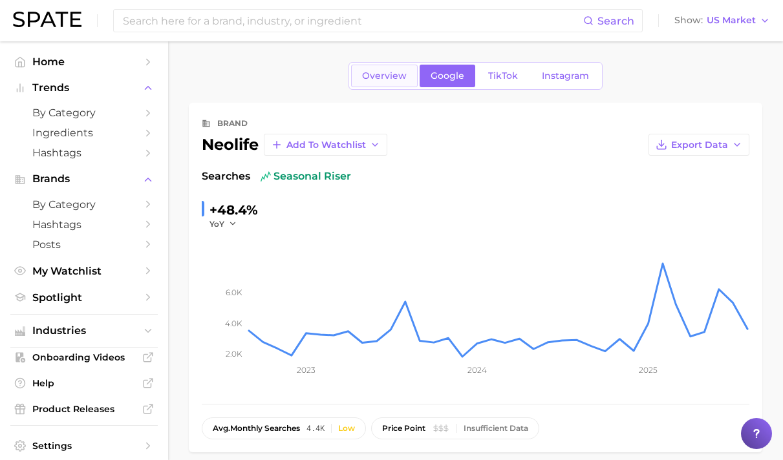
click at [405, 78] on span "Overview" at bounding box center [384, 75] width 45 height 11
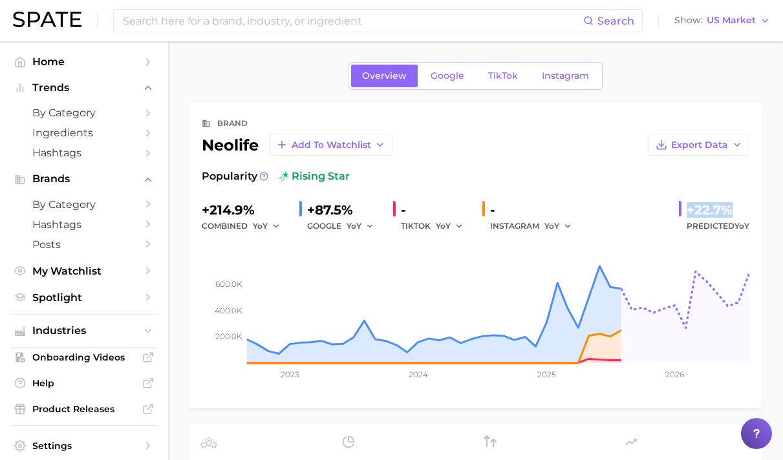
drag, startPoint x: 679, startPoint y: 203, endPoint x: 729, endPoint y: 209, distance: 50.2
click at [736, 209] on div "+214.9% combined YoY +87.5% GOOGLE YoY - TIKTOK YoY - INSTAGRAM YoY +22.7% Pred…" at bounding box center [476, 217] width 548 height 34
copy div "+22.7%"
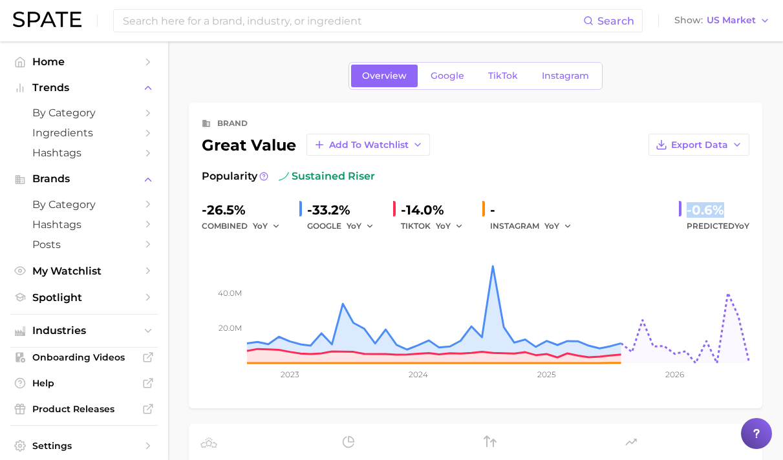
drag, startPoint x: 689, startPoint y: 208, endPoint x: 723, endPoint y: 207, distance: 33.6
click at [723, 207] on div "-0.6%" at bounding box center [718, 210] width 63 height 21
copy div "-0.6%"
click at [456, 78] on span "Google" at bounding box center [448, 75] width 34 height 11
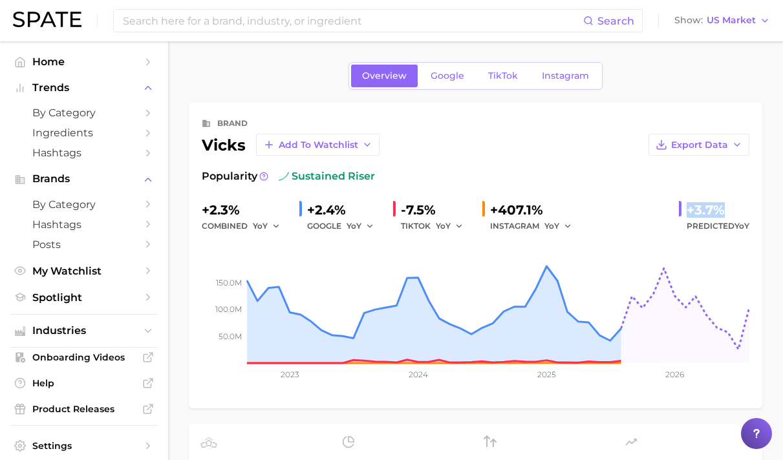
drag, startPoint x: 688, startPoint y: 213, endPoint x: 744, endPoint y: 210, distance: 55.7
click at [744, 210] on div "+3.7%" at bounding box center [718, 210] width 63 height 21
copy div "+3.7%"
click at [462, 78] on span "Google" at bounding box center [448, 75] width 34 height 11
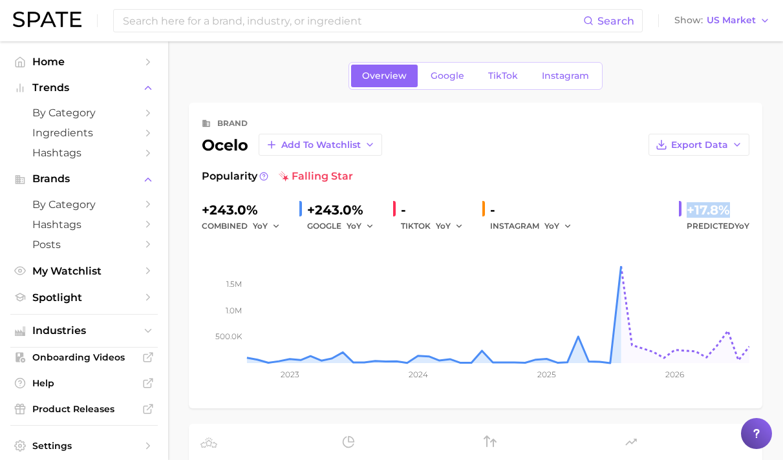
drag, startPoint x: 685, startPoint y: 200, endPoint x: 733, endPoint y: 209, distance: 49.5
click at [759, 210] on div "brand ocelo Add to Watchlist Export Data Popularity falling star +243.0% combin…" at bounding box center [476, 256] width 574 height 306
copy div "+17.8%"
click at [437, 69] on link "Google" at bounding box center [448, 76] width 56 height 23
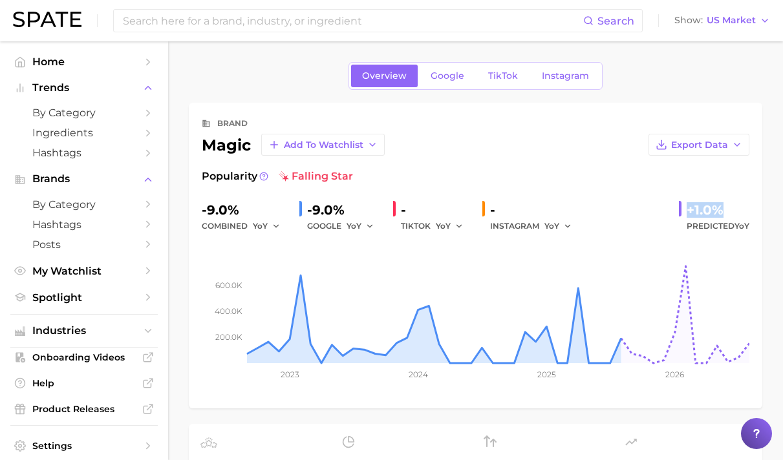
drag, startPoint x: 693, startPoint y: 205, endPoint x: 736, endPoint y: 207, distance: 43.4
click at [736, 207] on div "+1.0% Predicted YoY" at bounding box center [714, 217] width 70 height 34
copy div "+1.0%"
click at [435, 76] on span "Google" at bounding box center [448, 75] width 34 height 11
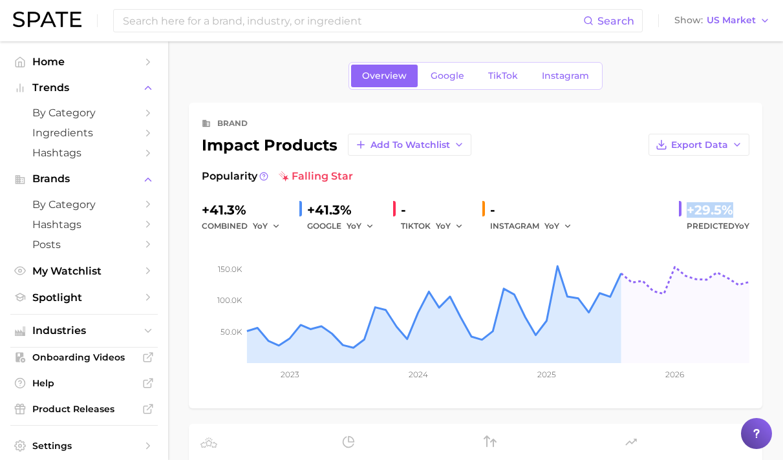
drag, startPoint x: 713, startPoint y: 208, endPoint x: 736, endPoint y: 210, distance: 24.0
click at [738, 210] on div "+29.5% Predicted YoY" at bounding box center [714, 217] width 70 height 34
click at [456, 73] on span "Google" at bounding box center [448, 75] width 34 height 11
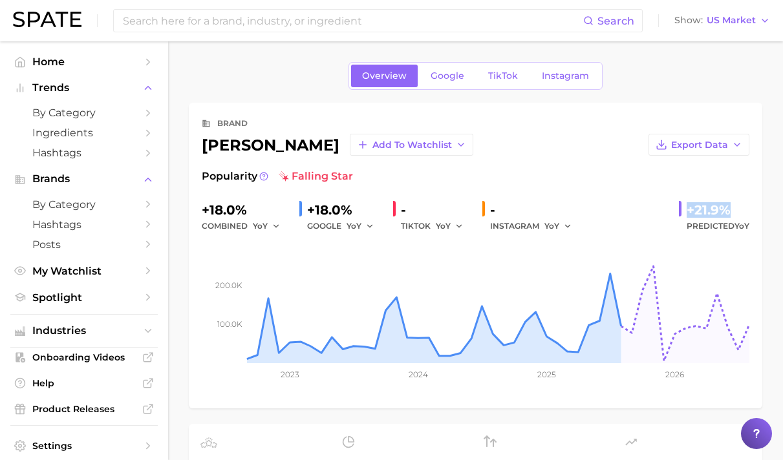
drag, startPoint x: 688, startPoint y: 211, endPoint x: 735, endPoint y: 212, distance: 47.2
click at [735, 212] on div "+21.9%" at bounding box center [718, 210] width 63 height 21
copy div "+21.9%"
click at [473, 77] on link "Google" at bounding box center [448, 76] width 56 height 23
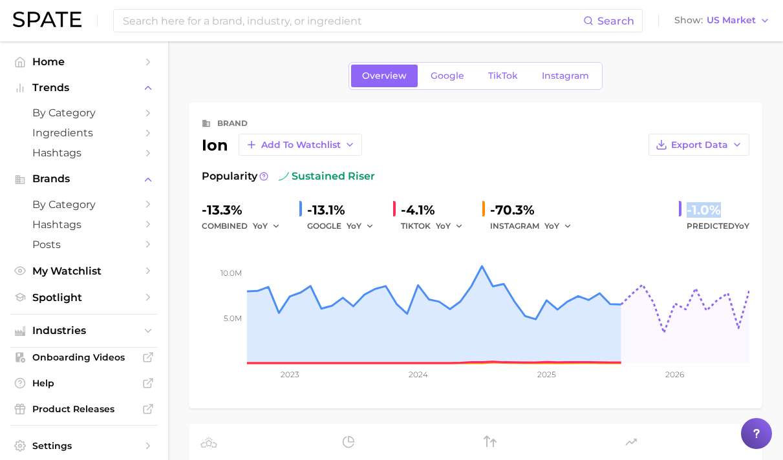
drag, startPoint x: 681, startPoint y: 211, endPoint x: 740, endPoint y: 208, distance: 59.5
click at [740, 208] on div "-1.0% Predicted YoY" at bounding box center [714, 217] width 70 height 34
click at [460, 84] on link "Google" at bounding box center [448, 76] width 56 height 23
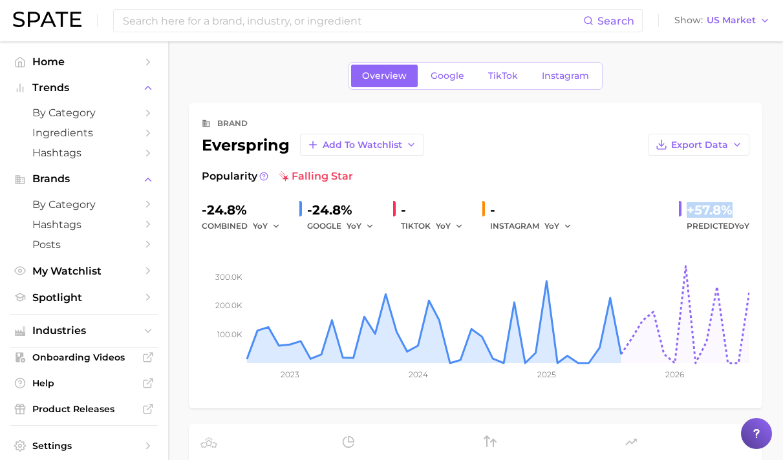
drag, startPoint x: 698, startPoint y: 209, endPoint x: 780, endPoint y: 209, distance: 82.1
copy div "+57.8%"
click at [459, 74] on span "Google" at bounding box center [448, 75] width 34 height 11
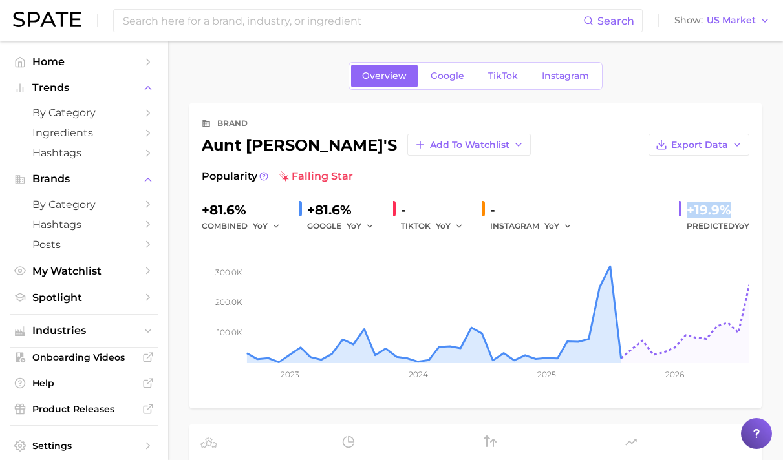
drag, startPoint x: 703, startPoint y: 210, endPoint x: 741, endPoint y: 213, distance: 37.6
click at [741, 213] on div "+19.9% Predicted YoY" at bounding box center [714, 217] width 70 height 34
copy div "+19.9%"
click at [463, 79] on span "Google" at bounding box center [448, 75] width 34 height 11
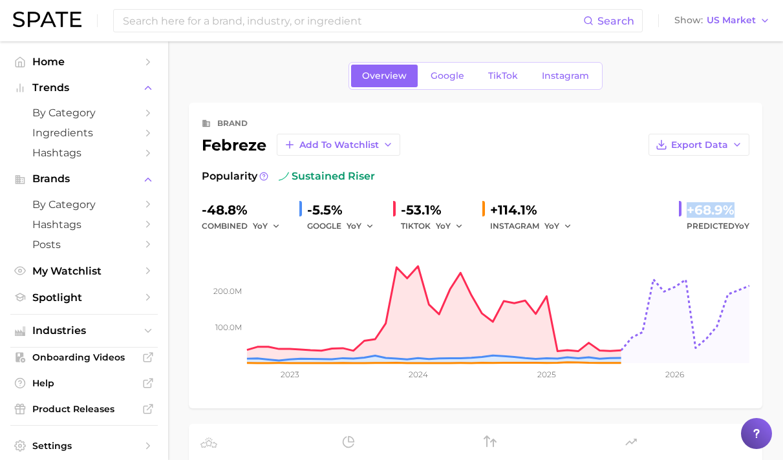
drag, startPoint x: 691, startPoint y: 208, endPoint x: 759, endPoint y: 209, distance: 68.6
click at [759, 209] on div "brand febreze Add to Watchlist Export Data Popularity sustained riser -48.8% co…" at bounding box center [476, 256] width 574 height 306
copy div "+68.9%"
click at [451, 81] on link "Google" at bounding box center [448, 76] width 56 height 23
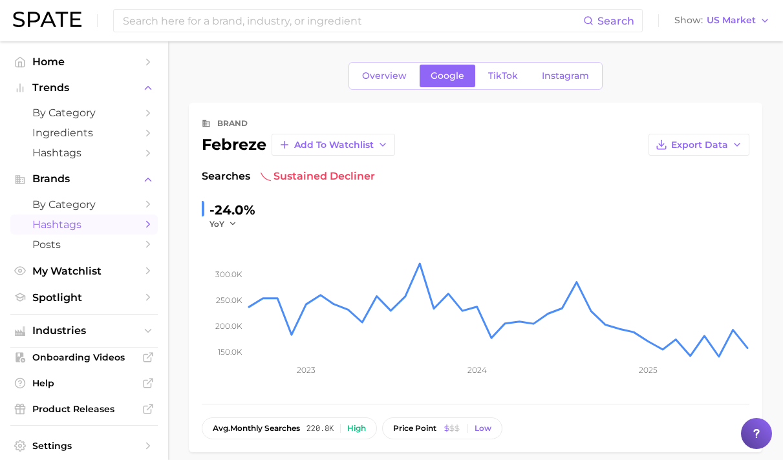
click at [142, 221] on icon "Sidebar" at bounding box center [148, 225] width 12 height 12
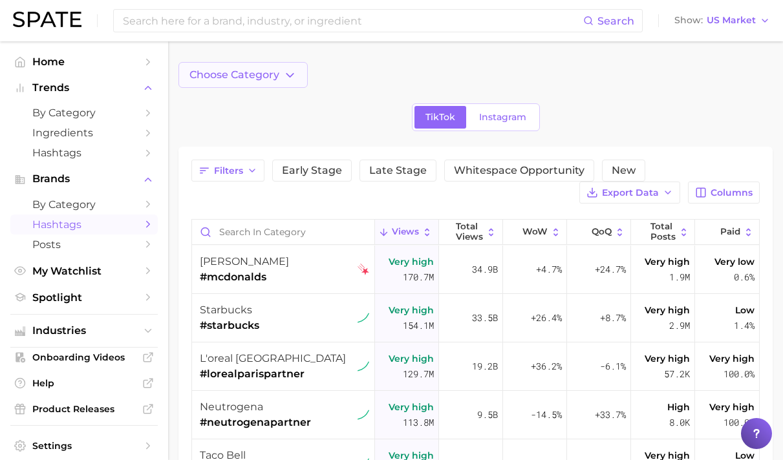
click at [288, 74] on icon "button" at bounding box center [290, 76] width 14 height 14
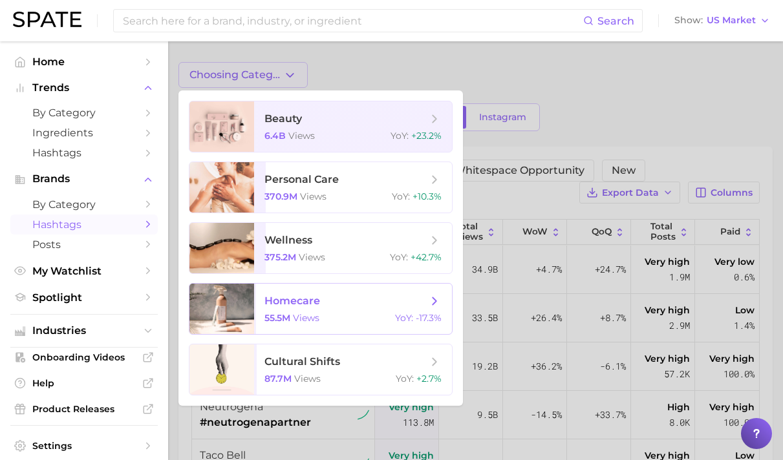
click at [400, 301] on span "homecare" at bounding box center [345, 301] width 163 height 14
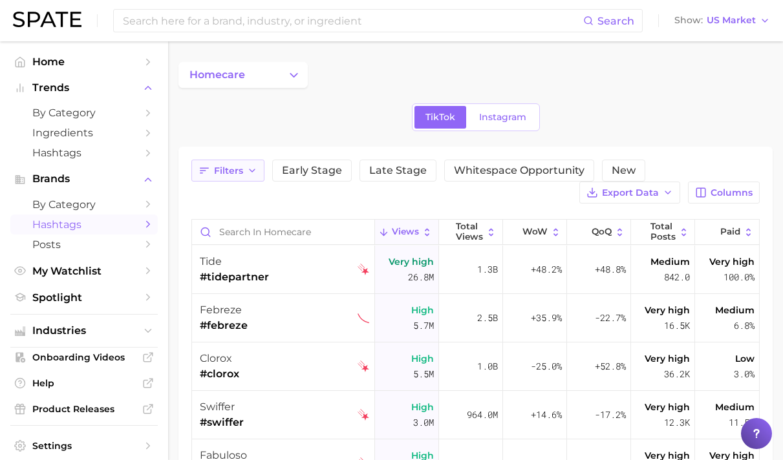
click at [240, 173] on span "Filters" at bounding box center [228, 171] width 29 height 11
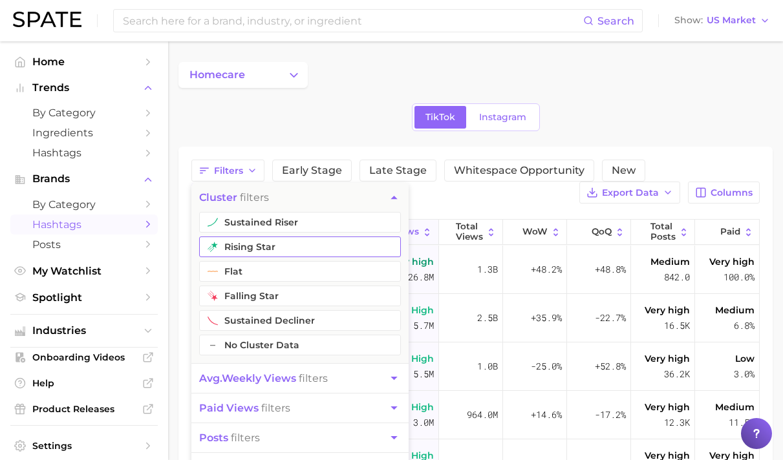
click at [317, 245] on button "rising star" at bounding box center [300, 247] width 202 height 21
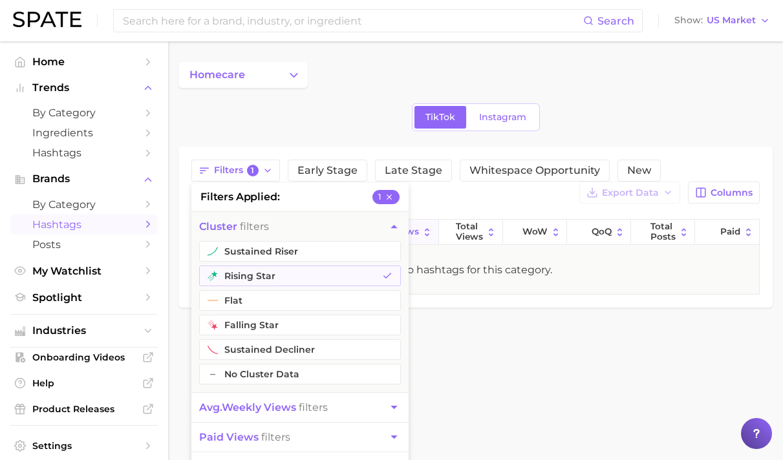
click at [359, 80] on div "homecare" at bounding box center [475, 75] width 594 height 26
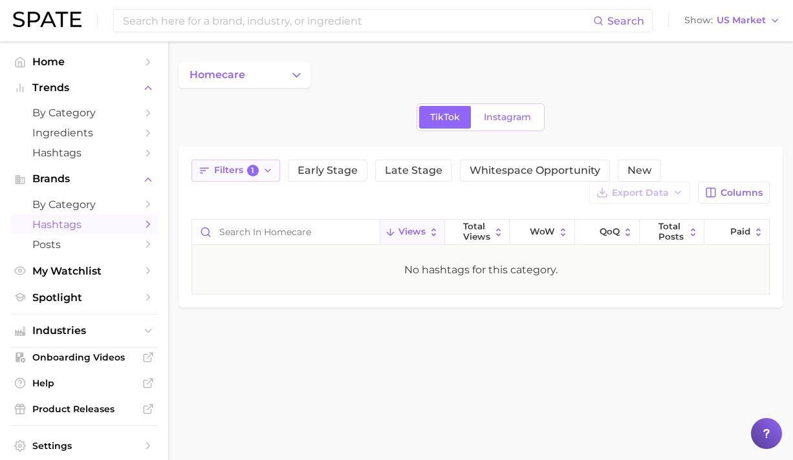
click at [266, 171] on icon "button" at bounding box center [268, 171] width 10 height 10
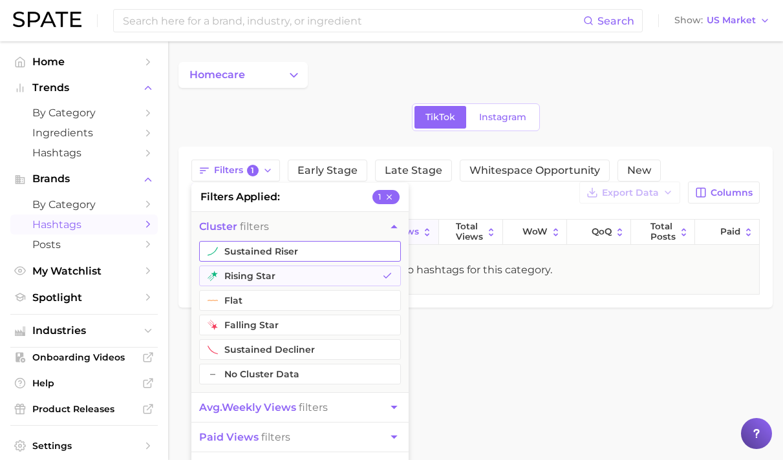
click at [283, 249] on button "sustained riser" at bounding box center [300, 251] width 202 height 21
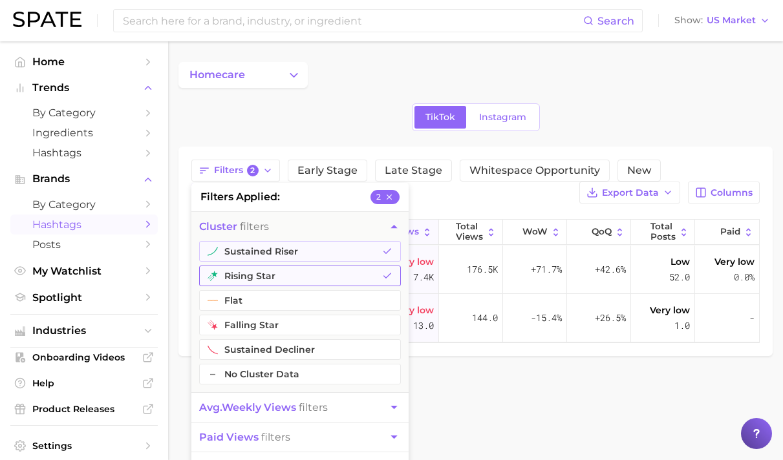
click at [281, 274] on button "rising star" at bounding box center [300, 276] width 202 height 21
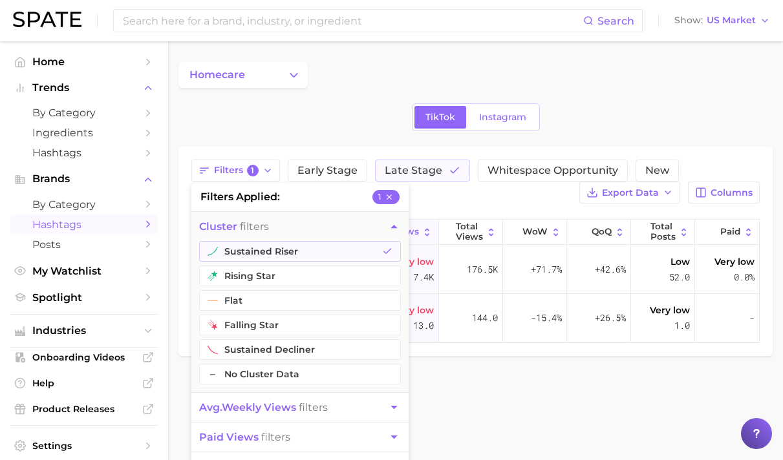
click at [552, 416] on main "homecare TikTok Instagram Filters 1 filters applied 1 cluster filters sustained…" at bounding box center [475, 231] width 615 height 380
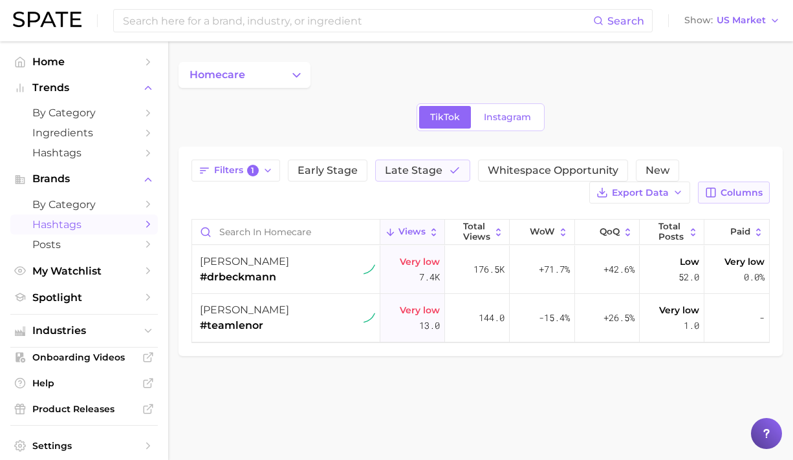
click at [737, 189] on span "Columns" at bounding box center [741, 193] width 42 height 11
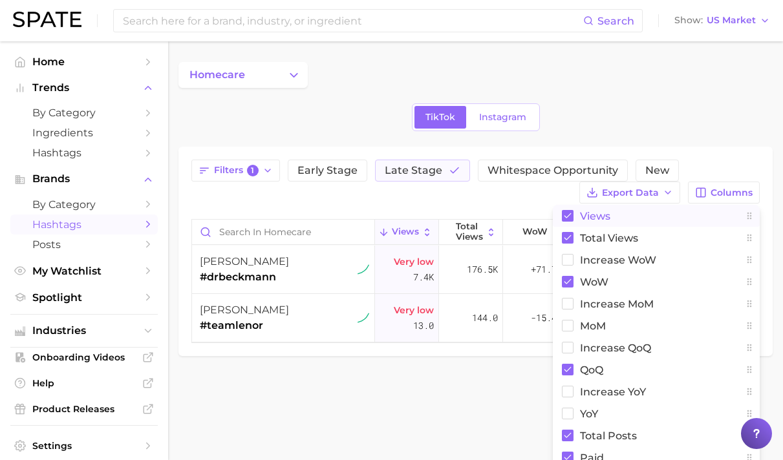
click at [569, 214] on rect at bounding box center [568, 216] width 12 height 12
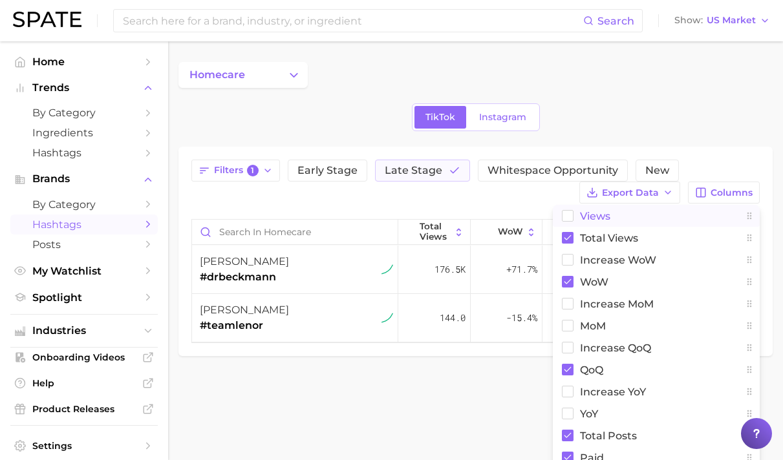
click at [569, 214] on rect at bounding box center [568, 216] width 11 height 11
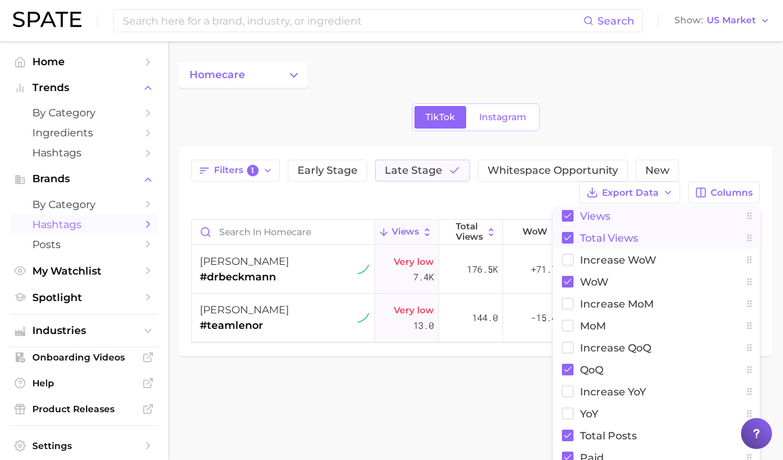
click at [570, 240] on rect at bounding box center [568, 238] width 12 height 12
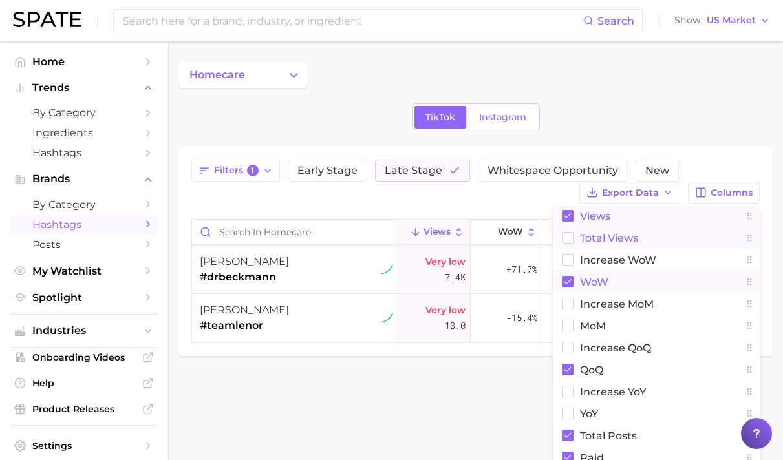
click at [571, 284] on rect at bounding box center [568, 282] width 12 height 12
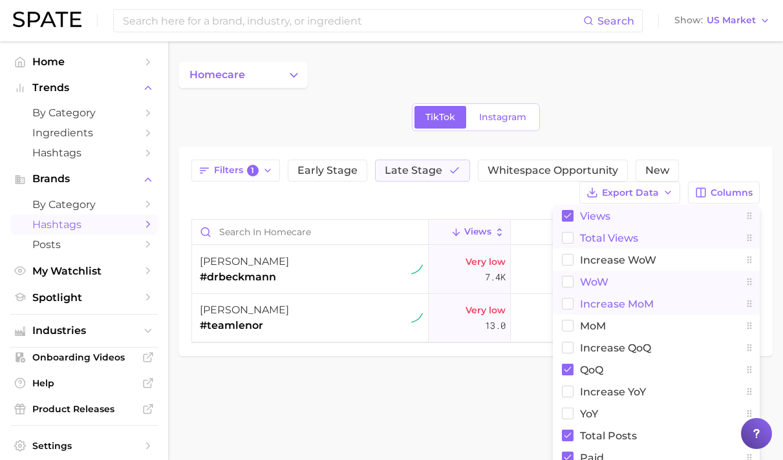
click at [571, 300] on rect at bounding box center [568, 304] width 11 height 11
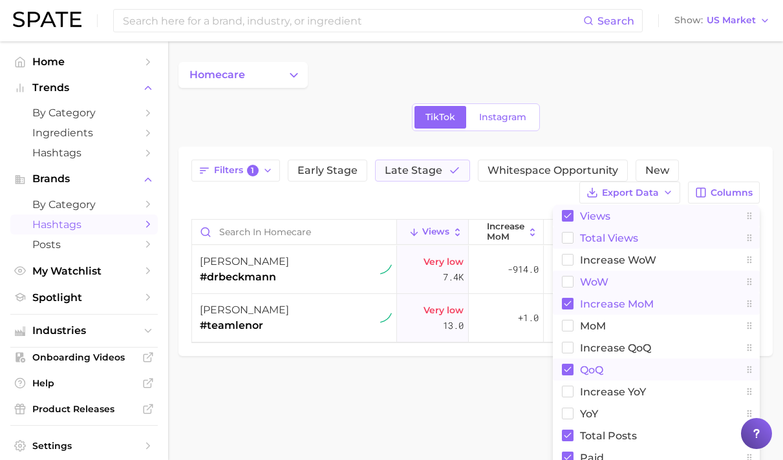
click at [570, 370] on rect at bounding box center [568, 370] width 12 height 12
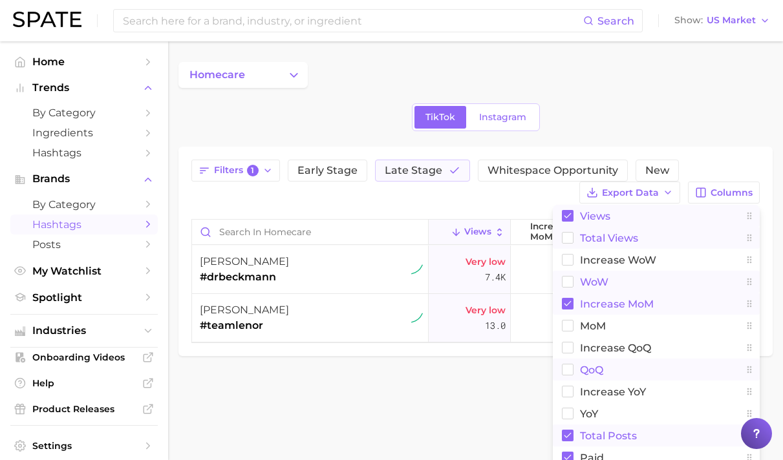
click at [573, 431] on rect at bounding box center [568, 436] width 12 height 12
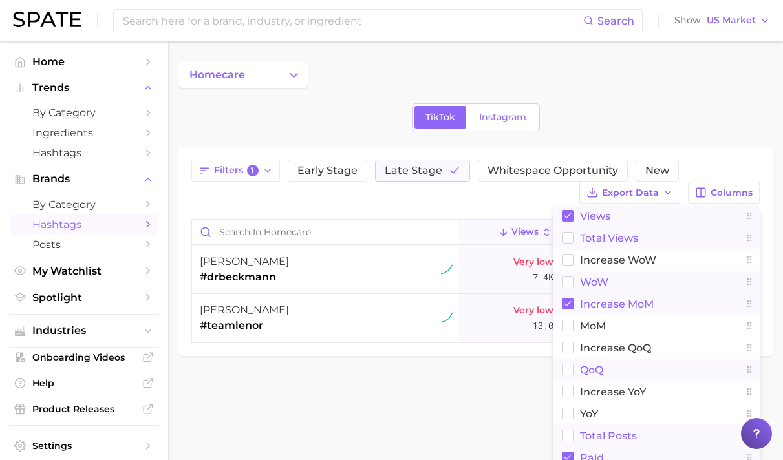
click at [571, 454] on rect at bounding box center [568, 458] width 12 height 12
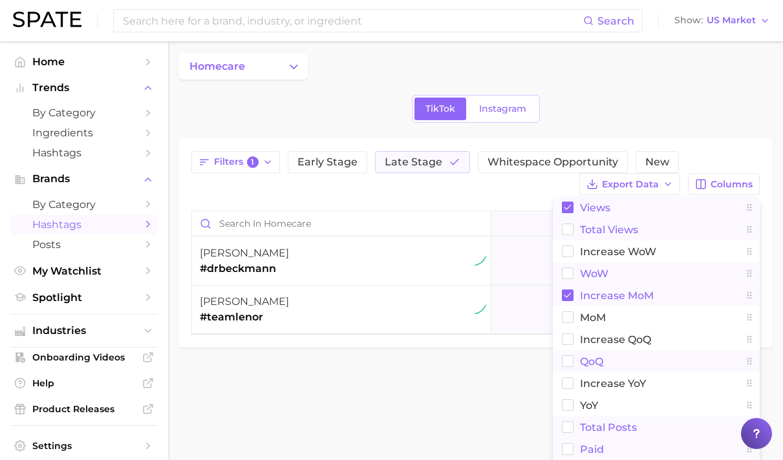
click at [489, 416] on body "Search Show US Market Home Trends by Category Ingredients Hashtags Brands by Ca…" at bounding box center [391, 222] width 783 height 460
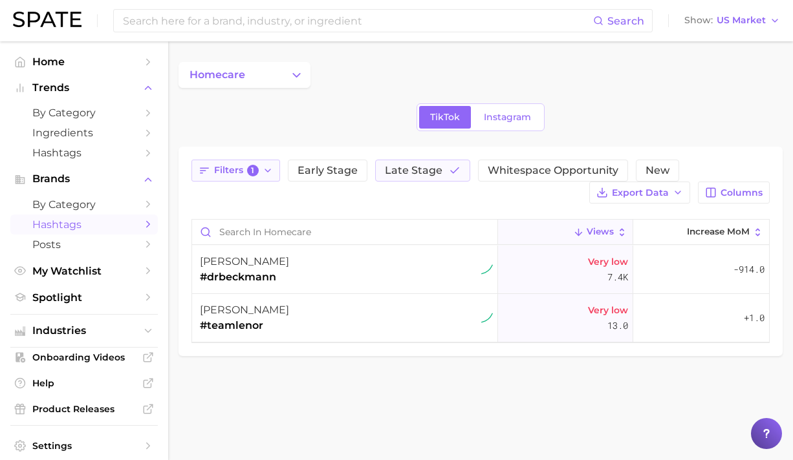
click at [250, 175] on span "1" at bounding box center [253, 171] width 12 height 12
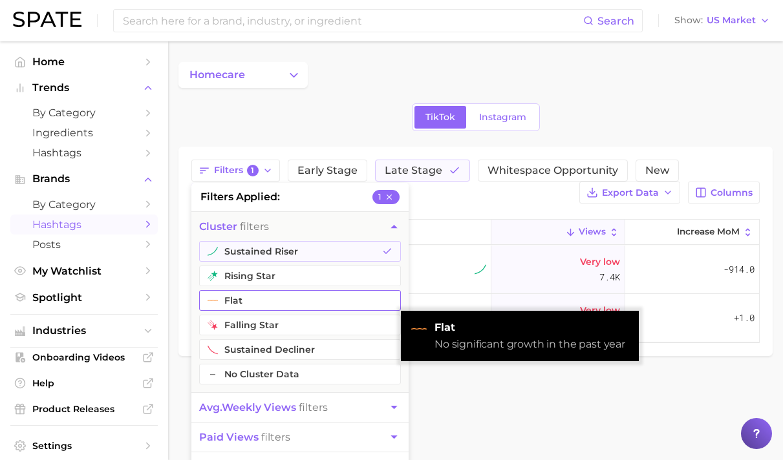
click at [301, 300] on button "flat" at bounding box center [300, 300] width 202 height 21
click at [307, 248] on button "sustained riser" at bounding box center [300, 251] width 202 height 21
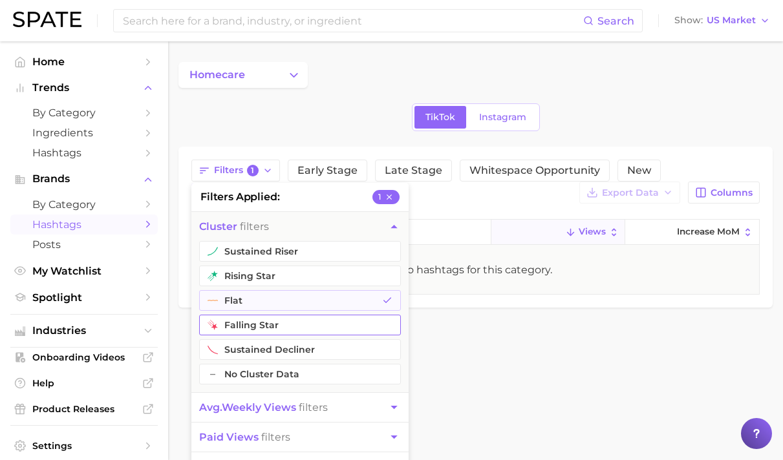
click at [347, 329] on button "falling star" at bounding box center [300, 325] width 202 height 21
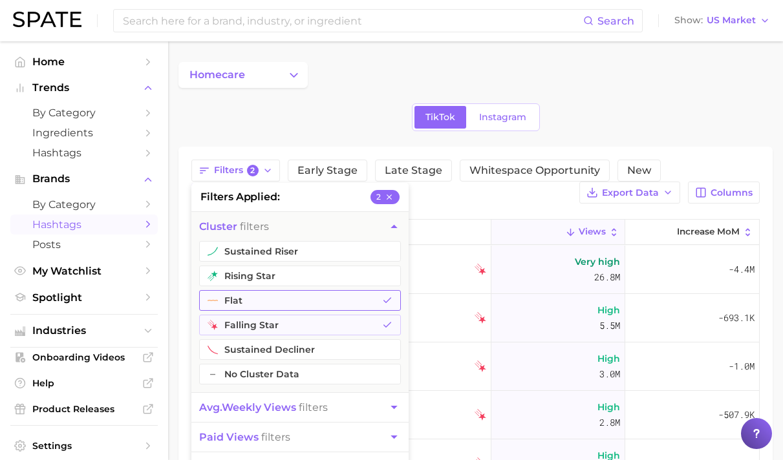
click at [341, 295] on button "flat" at bounding box center [300, 300] width 202 height 21
click at [363, 120] on div "TikTok Instagram" at bounding box center [475, 117] width 594 height 28
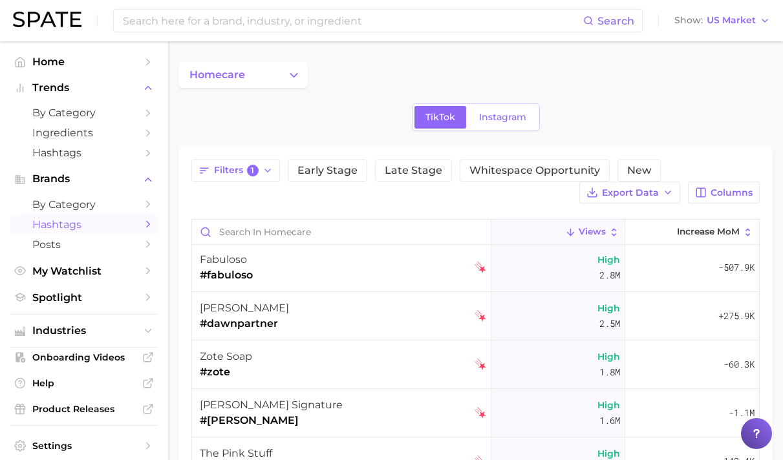
scroll to position [197, 0]
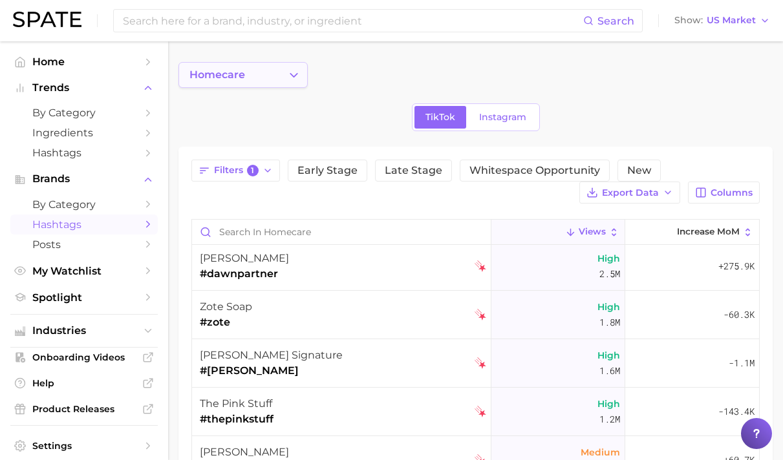
click at [288, 76] on icon "Change Category" at bounding box center [294, 76] width 14 height 14
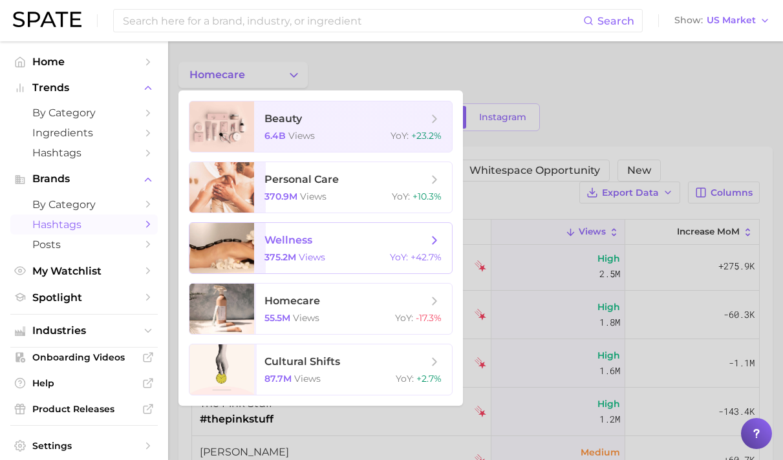
click at [299, 237] on span "wellness" at bounding box center [288, 240] width 48 height 12
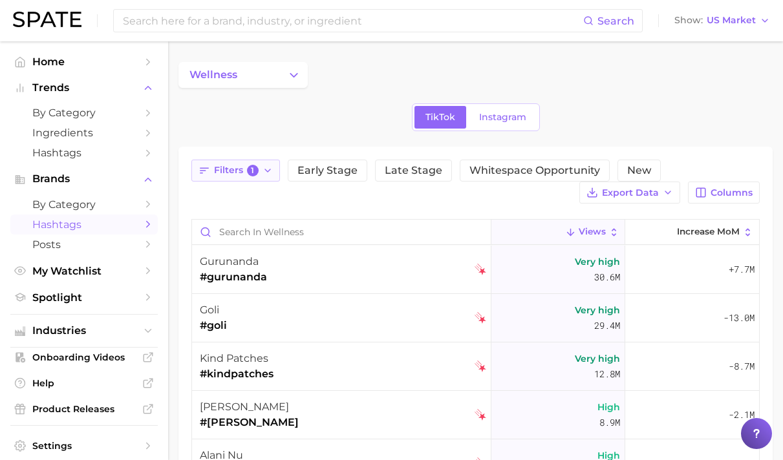
click at [251, 165] on span "1" at bounding box center [253, 171] width 12 height 12
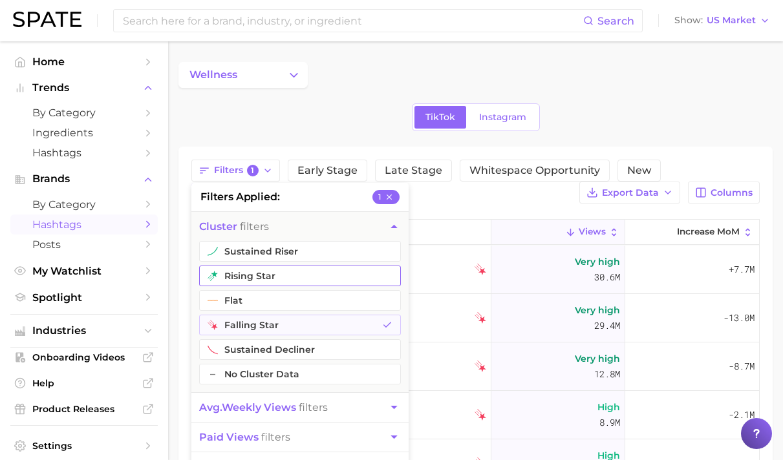
click at [276, 268] on button "rising star" at bounding box center [300, 276] width 202 height 21
click at [359, 321] on button "falling star" at bounding box center [300, 325] width 202 height 21
click at [387, 100] on div "wellness TikTok Instagram Filters 1 filters applied 1 cluster filters sustained…" at bounding box center [475, 377] width 594 height 630
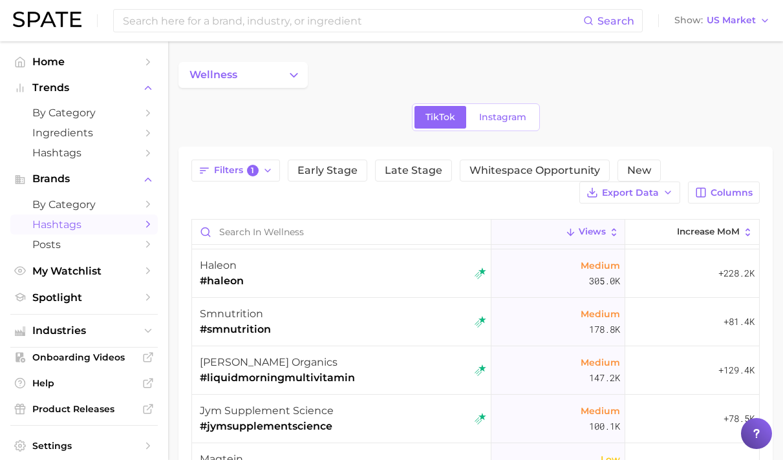
scroll to position [257, 0]
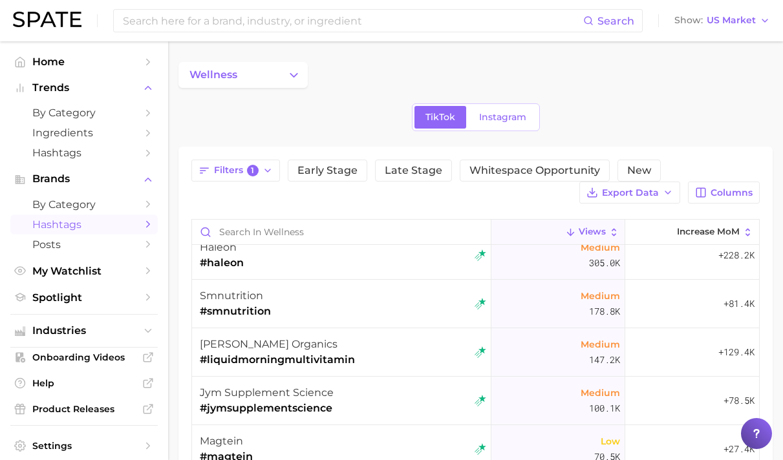
click at [257, 82] on button "wellness" at bounding box center [242, 75] width 129 height 26
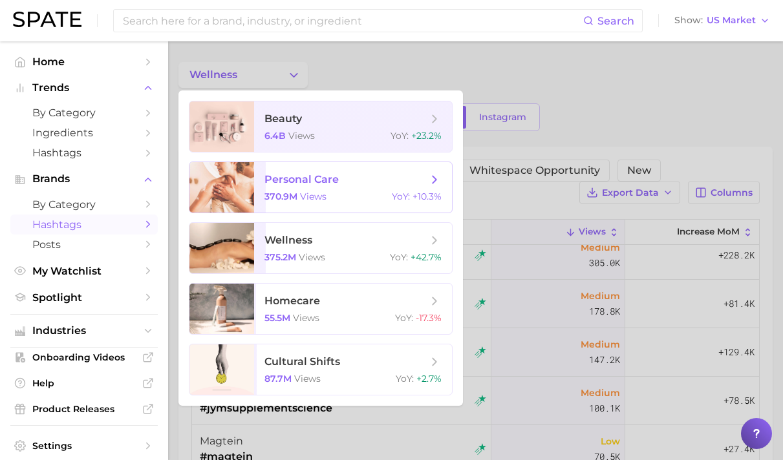
click at [272, 183] on span "personal care" at bounding box center [301, 179] width 74 height 12
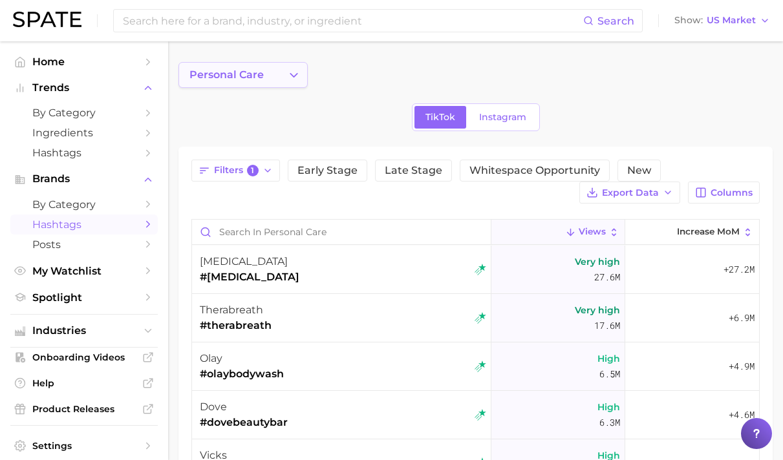
click at [292, 72] on icon "Change Category" at bounding box center [294, 76] width 14 height 14
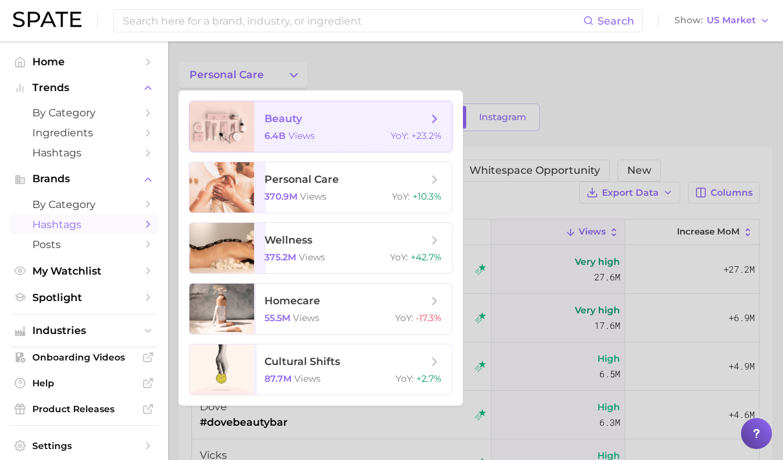
click at [314, 142] on span "beauty 6.4b views YoY : +23.2%" at bounding box center [353, 127] width 198 height 50
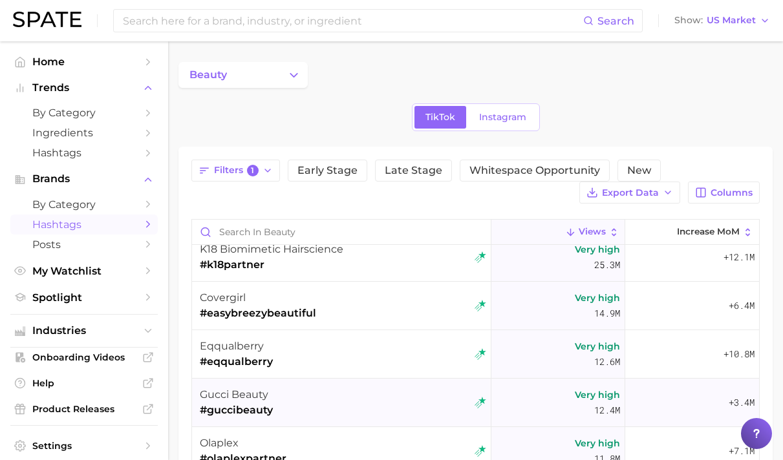
scroll to position [289, 0]
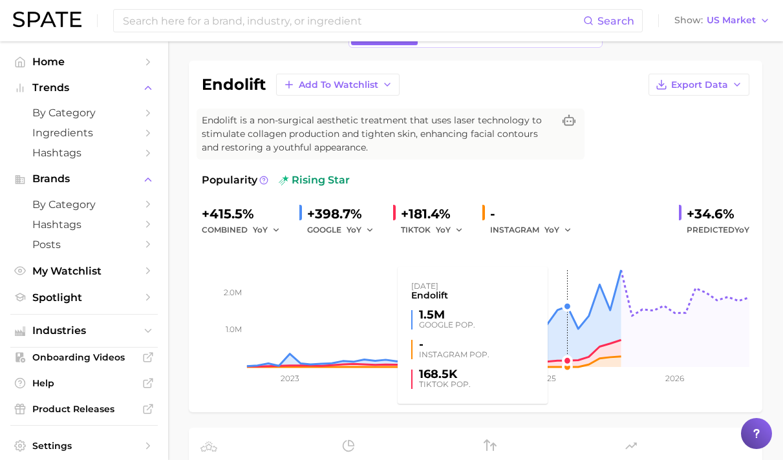
scroll to position [52, 0]
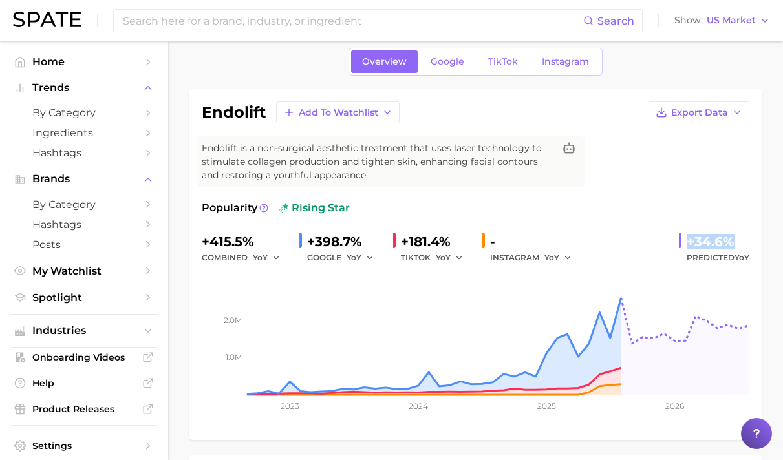
drag, startPoint x: 691, startPoint y: 245, endPoint x: 731, endPoint y: 245, distance: 40.1
click at [731, 245] on div "+34.6%" at bounding box center [718, 241] width 63 height 21
copy div "+34.6%"
click at [440, 67] on link "Google" at bounding box center [448, 61] width 56 height 23
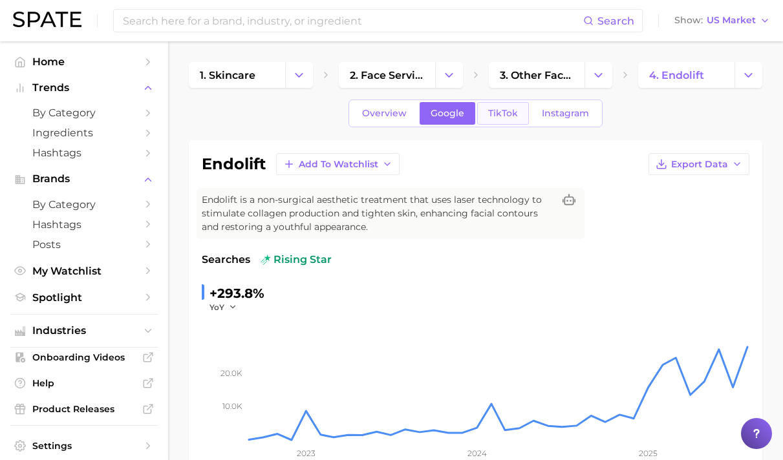
click at [493, 114] on span "TikTok" at bounding box center [503, 113] width 30 height 11
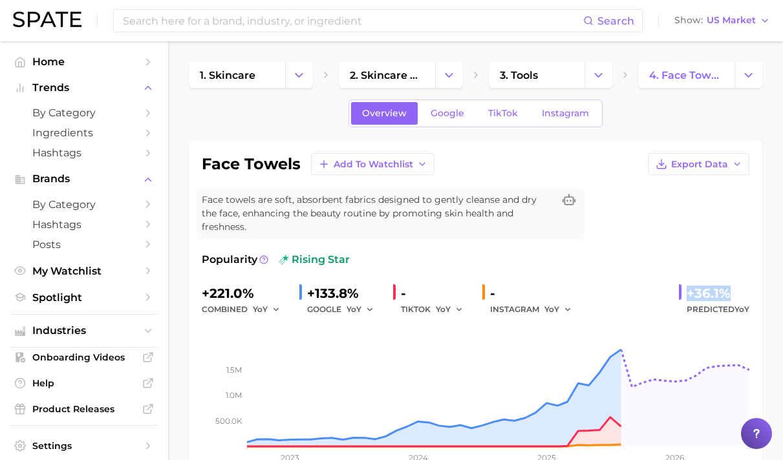
drag, startPoint x: 686, startPoint y: 278, endPoint x: 735, endPoint y: 276, distance: 48.5
click at [735, 283] on div "+36.1% Predicted YoY" at bounding box center [714, 300] width 70 height 34
copy div "+36.1%"
click at [462, 119] on link "Google" at bounding box center [448, 113] width 56 height 23
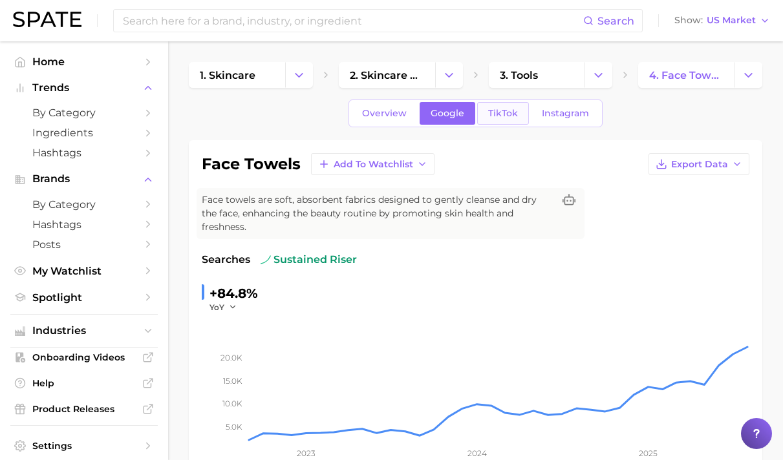
click at [501, 120] on link "TikTok" at bounding box center [503, 113] width 52 height 23
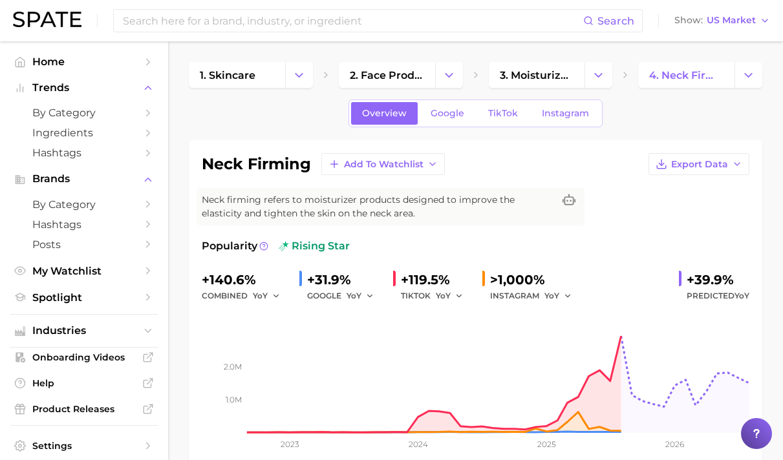
drag, startPoint x: 686, startPoint y: 291, endPoint x: 766, endPoint y: 286, distance: 79.7
click at [711, 279] on div "+39.9%" at bounding box center [718, 280] width 63 height 21
drag, startPoint x: 675, startPoint y: 275, endPoint x: 732, endPoint y: 277, distance: 56.9
click at [732, 277] on div "+140.6% combined YoY +31.9% GOOGLE YoY +119.5% TIKTOK YoY >1,000% INSTAGRAM YoY…" at bounding box center [476, 287] width 548 height 34
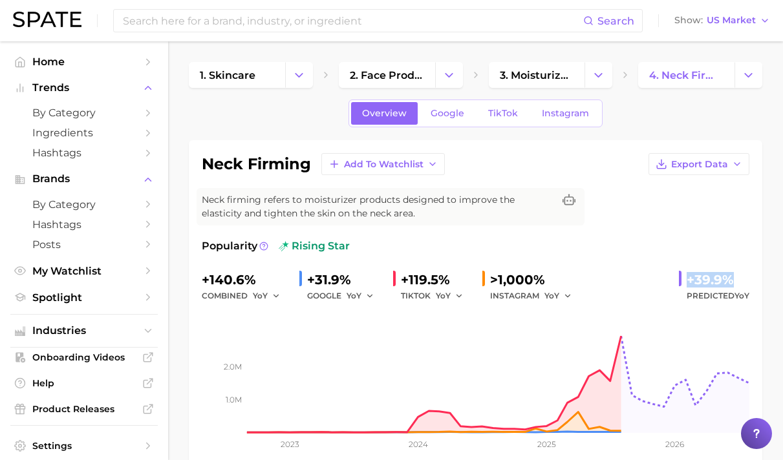
copy div "+39.9%"
click at [456, 117] on span "Google" at bounding box center [448, 113] width 34 height 11
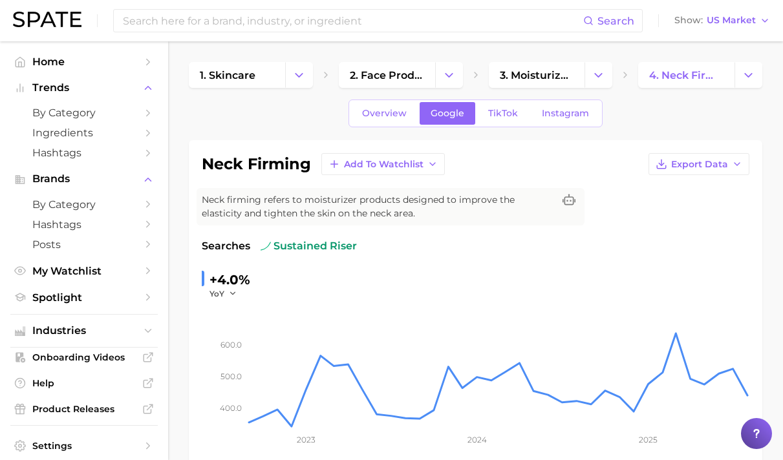
click at [526, 109] on div "Overview Google TikTok Instagram" at bounding box center [476, 114] width 254 height 28
click at [511, 121] on link "TikTok" at bounding box center [503, 113] width 52 height 23
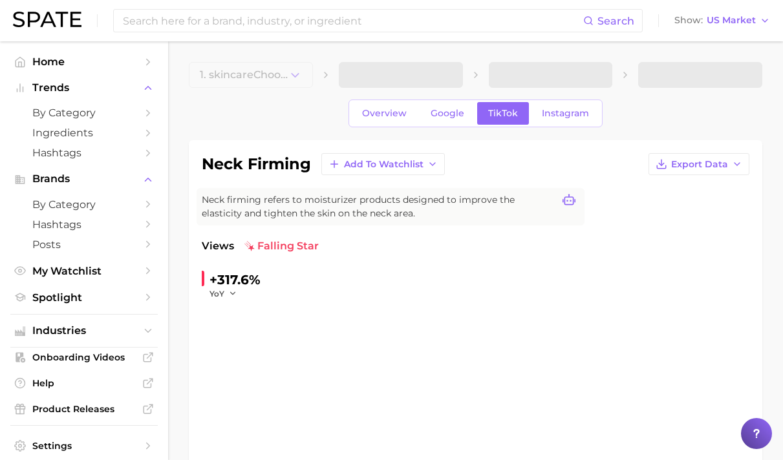
scroll to position [92, 0]
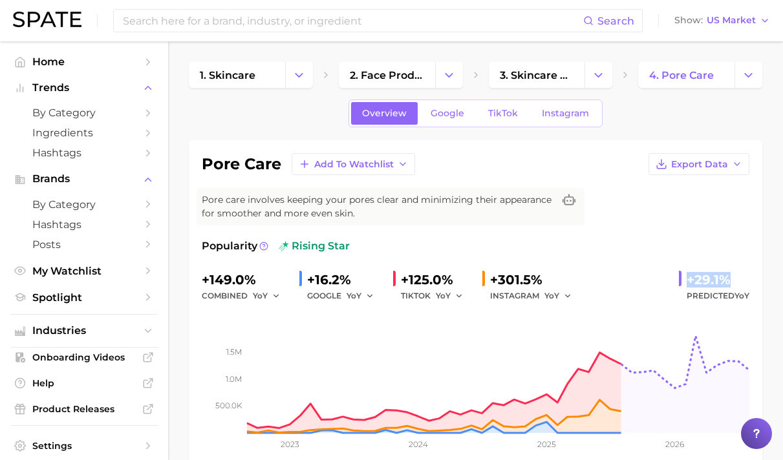
drag, startPoint x: 685, startPoint y: 271, endPoint x: 751, endPoint y: 277, distance: 66.3
click at [756, 279] on div "pore care Add to Watchlist Export Data Pore care involves keeping your pores cl…" at bounding box center [476, 309] width 574 height 338
click at [453, 126] on div "Overview Google TikTok Instagram" at bounding box center [476, 114] width 254 height 28
click at [455, 119] on link "Google" at bounding box center [448, 113] width 56 height 23
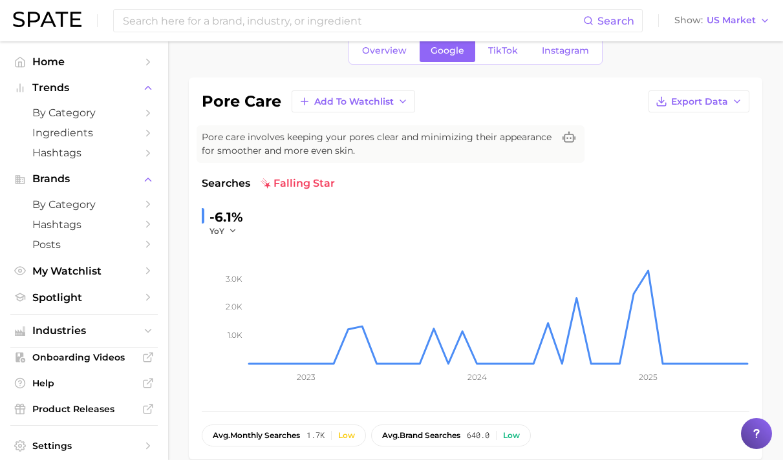
scroll to position [48, 0]
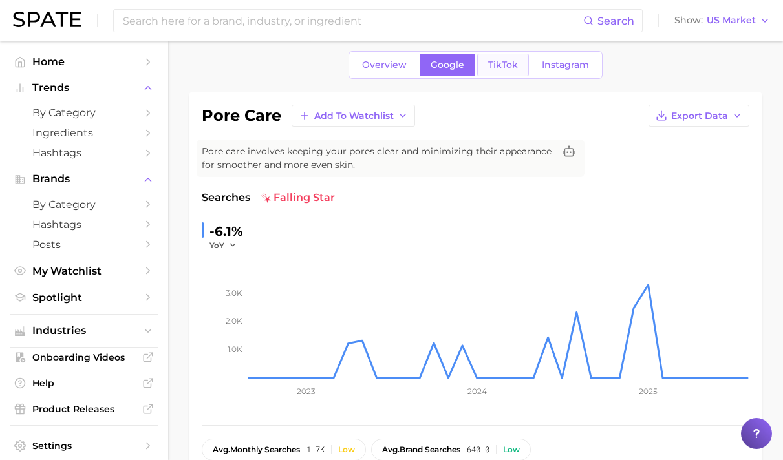
click at [486, 64] on link "TikTok" at bounding box center [503, 65] width 52 height 23
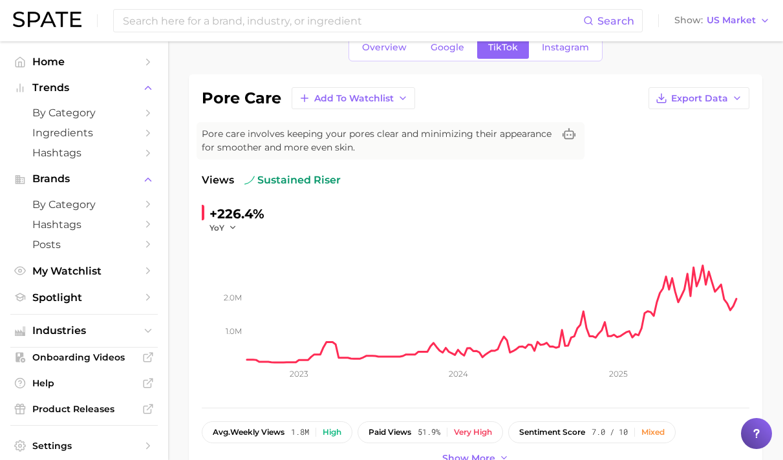
scroll to position [107, 0]
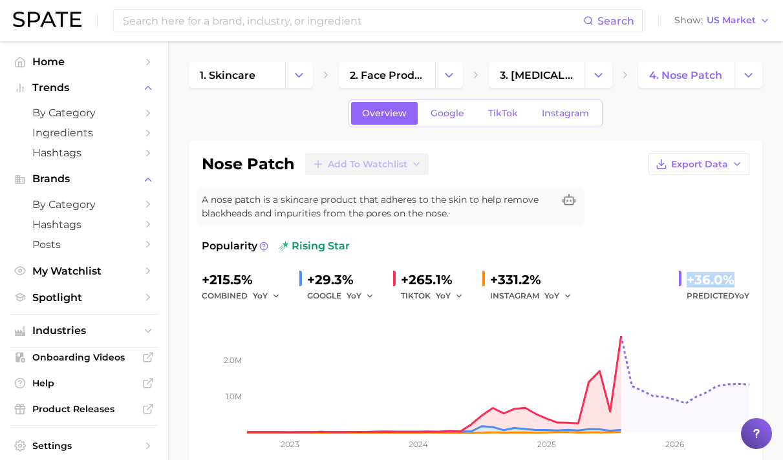
drag, startPoint x: 678, startPoint y: 274, endPoint x: 760, endPoint y: 273, distance: 82.1
click at [760, 273] on div "nose patch Add to Watchlist Export Data A nose patch is a skincare product that…" at bounding box center [476, 309] width 574 height 338
copy div "+36.0%"
click at [434, 105] on link "Google" at bounding box center [448, 113] width 56 height 23
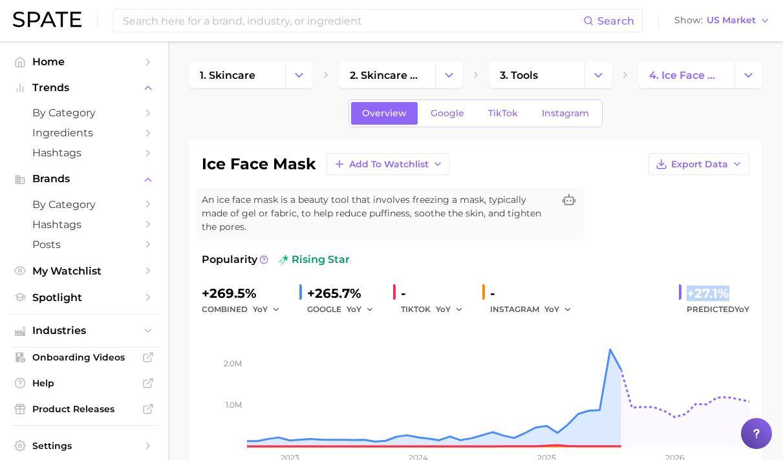
drag, startPoint x: 699, startPoint y: 278, endPoint x: 733, endPoint y: 279, distance: 33.6
click at [733, 283] on div "+27.1% Predicted YoY" at bounding box center [714, 300] width 70 height 34
copy div "+27.1%"
click at [458, 113] on span "Google" at bounding box center [448, 113] width 34 height 11
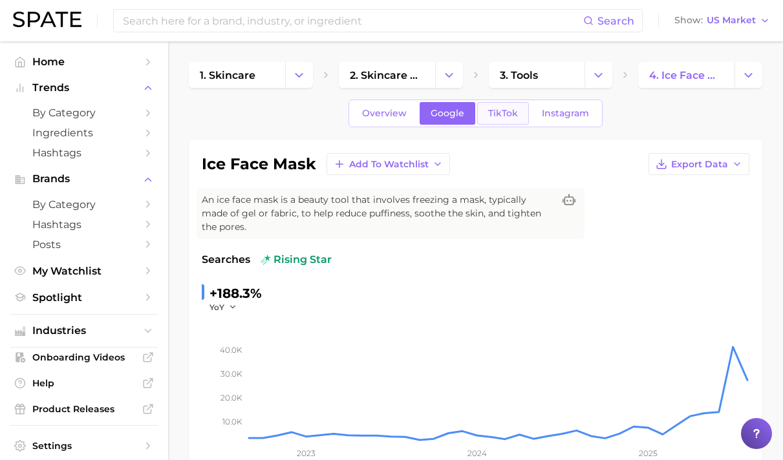
click at [509, 113] on span "TikTok" at bounding box center [503, 113] width 30 height 11
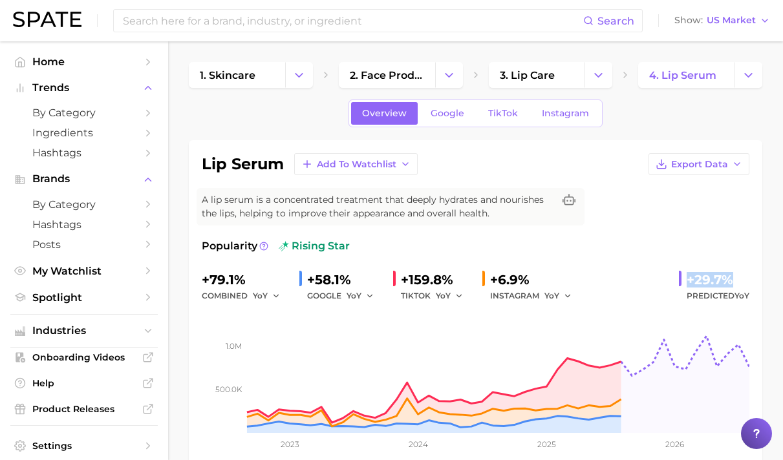
drag, startPoint x: 673, startPoint y: 270, endPoint x: 756, endPoint y: 276, distance: 83.0
click at [756, 276] on div "lip serum Add to Watchlist Export Data A lip serum is a concentrated treatment …" at bounding box center [476, 309] width 574 height 338
copy div "+29.7%"
click at [457, 107] on link "Google" at bounding box center [448, 113] width 56 height 23
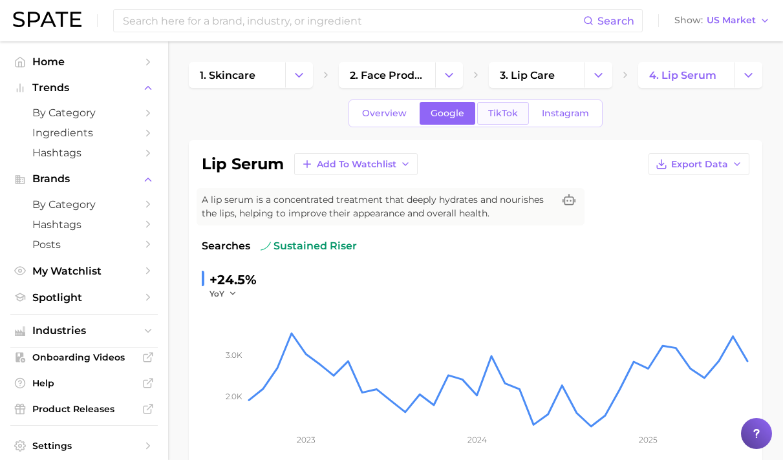
click at [515, 116] on link "TikTok" at bounding box center [503, 113] width 52 height 23
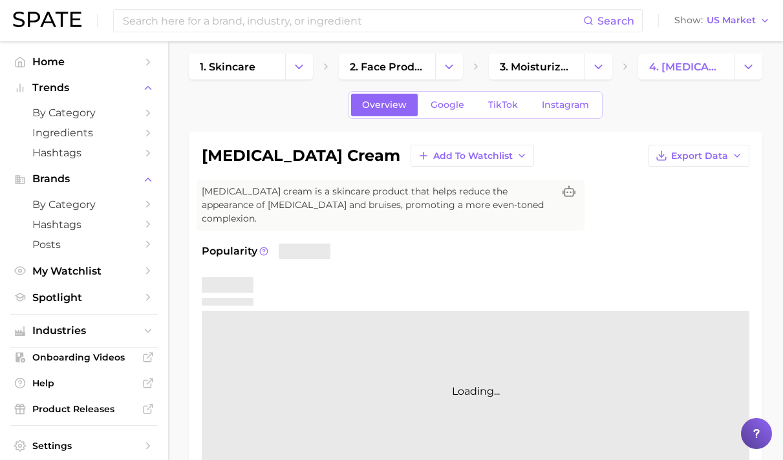
scroll to position [14, 0]
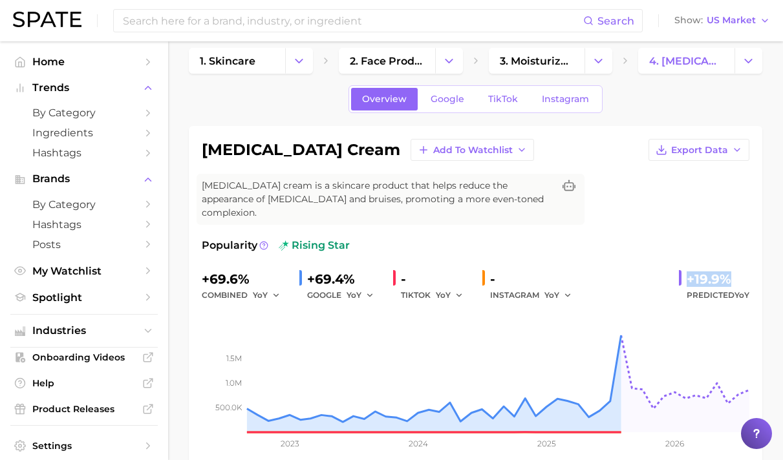
drag, startPoint x: 687, startPoint y: 263, endPoint x: 740, endPoint y: 264, distance: 53.7
click at [740, 269] on div "+19.9% Predicted YoY" at bounding box center [714, 286] width 70 height 34
copy div "+19.9%"
click at [457, 94] on span "Google" at bounding box center [448, 99] width 34 height 11
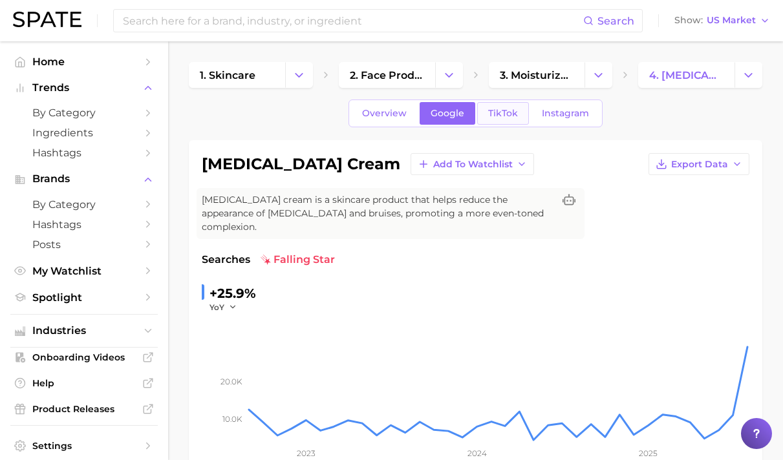
click at [498, 115] on span "TikTok" at bounding box center [503, 113] width 30 height 11
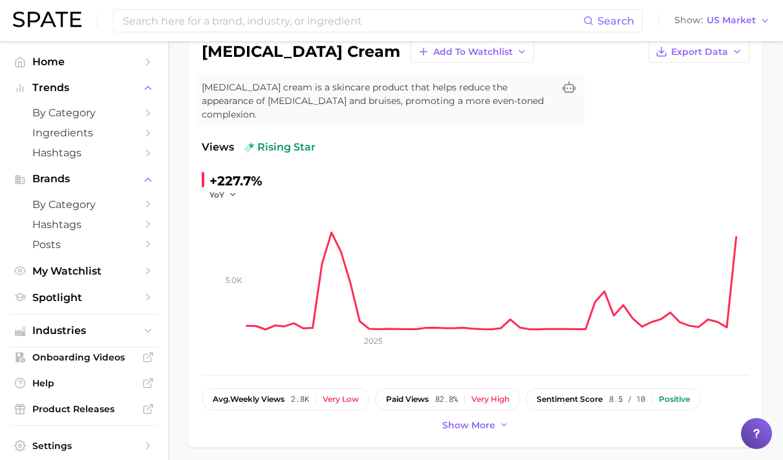
scroll to position [63, 0]
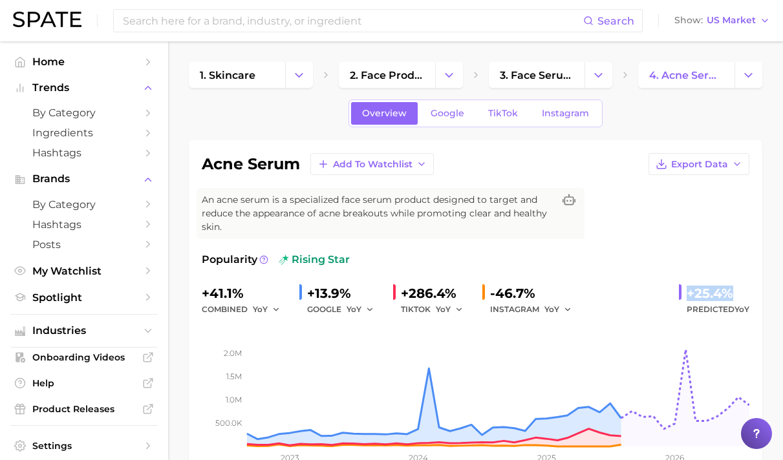
drag, startPoint x: 685, startPoint y: 277, endPoint x: 736, endPoint y: 272, distance: 51.9
click at [736, 283] on div "+25.4% Predicted YoY" at bounding box center [714, 300] width 70 height 34
copy div "+25.4%"
click at [459, 116] on span "Google" at bounding box center [448, 113] width 34 height 11
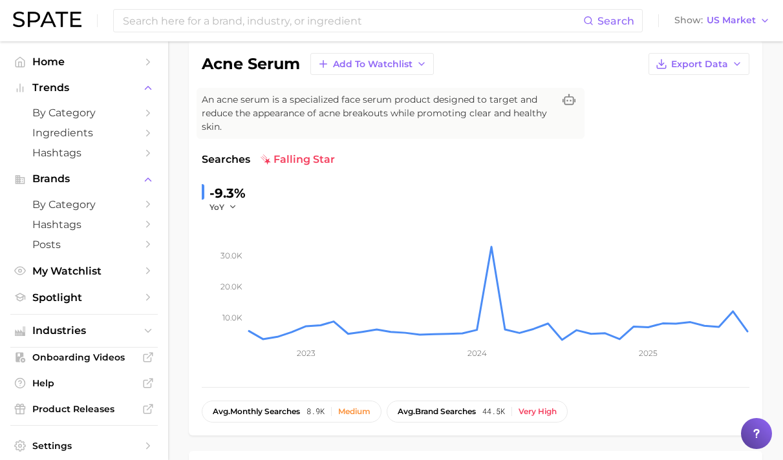
scroll to position [69, 0]
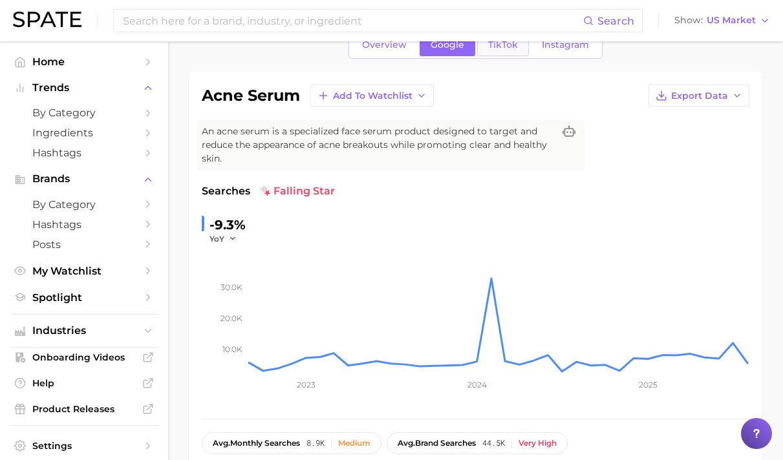
click at [495, 54] on link "TikTok" at bounding box center [503, 45] width 52 height 23
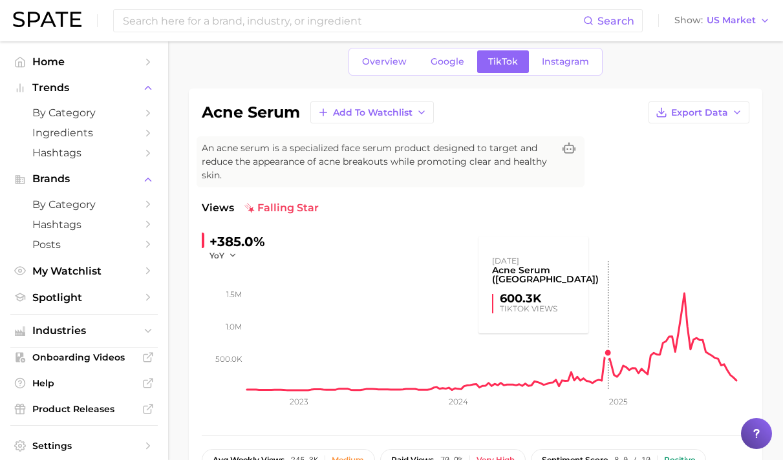
scroll to position [70, 0]
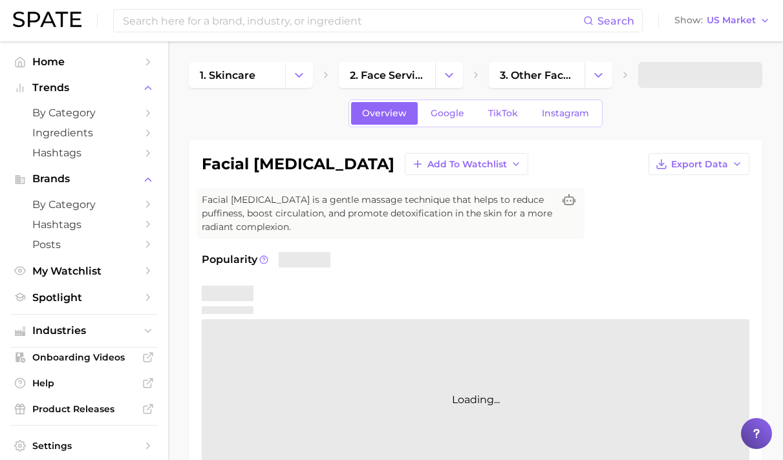
scroll to position [77, 0]
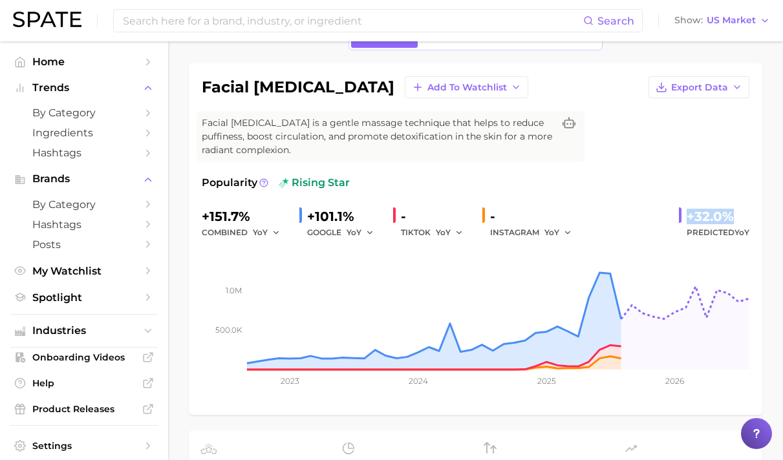
drag, startPoint x: 689, startPoint y: 197, endPoint x: 724, endPoint y: 201, distance: 35.8
click at [736, 206] on div "+32.0%" at bounding box center [718, 216] width 63 height 21
copy div "+32.0%"
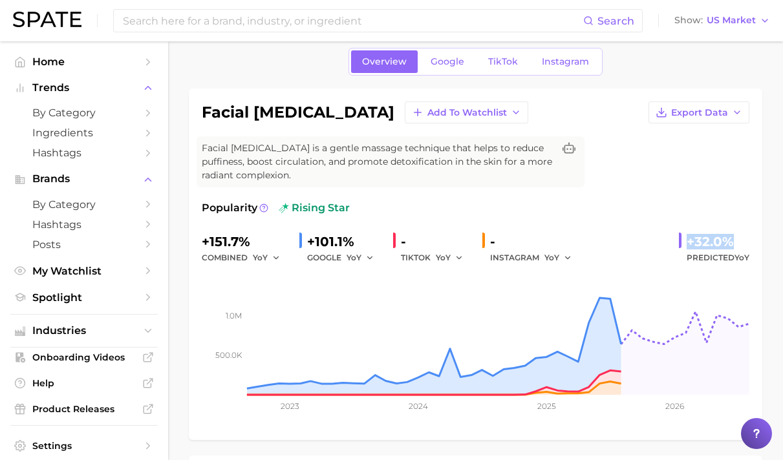
scroll to position [19, 0]
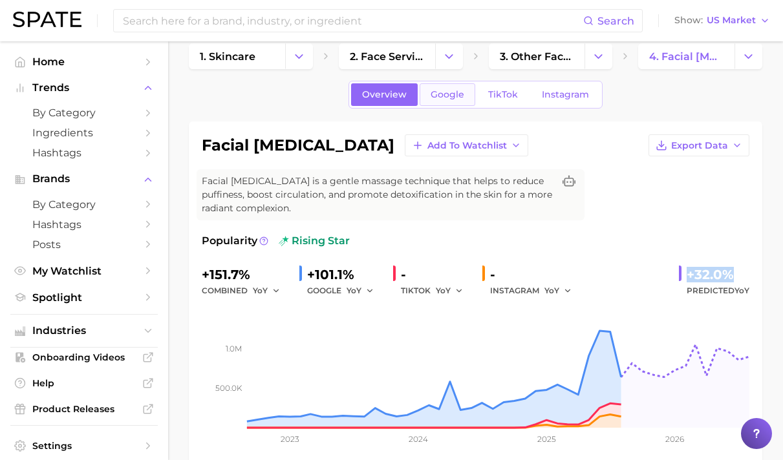
click at [462, 96] on span "Google" at bounding box center [448, 94] width 34 height 11
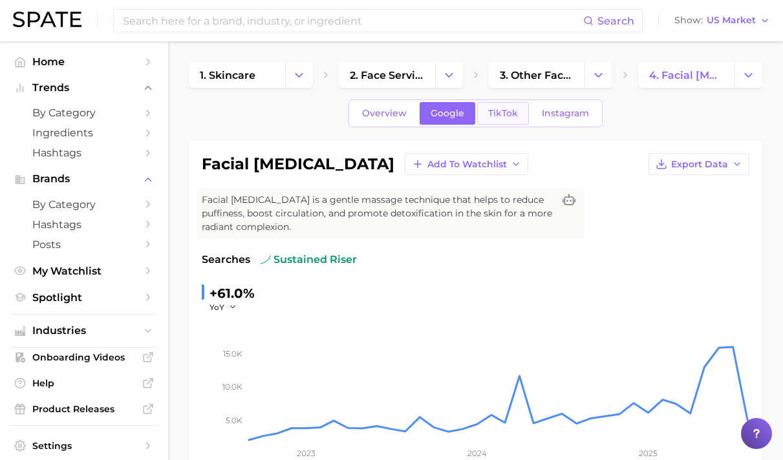
click at [495, 112] on span "TikTok" at bounding box center [503, 113] width 30 height 11
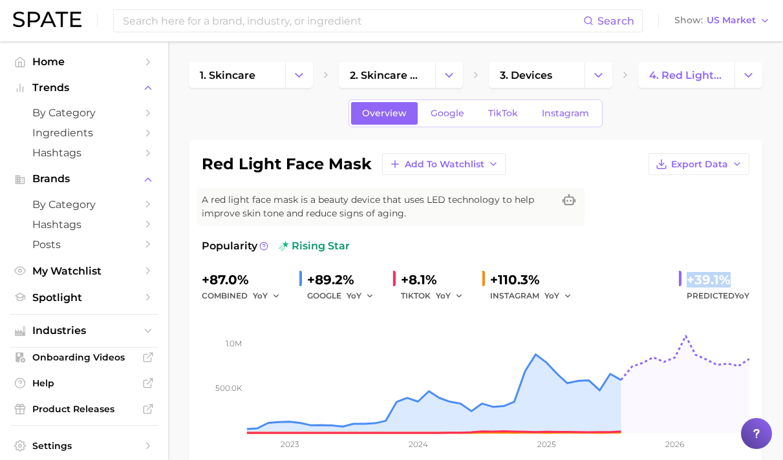
drag, startPoint x: 690, startPoint y: 277, endPoint x: 747, endPoint y: 279, distance: 56.9
click at [747, 279] on div "+39.1%" at bounding box center [718, 280] width 63 height 21
copy div "+39.1%"
click at [462, 114] on span "Google" at bounding box center [448, 113] width 34 height 11
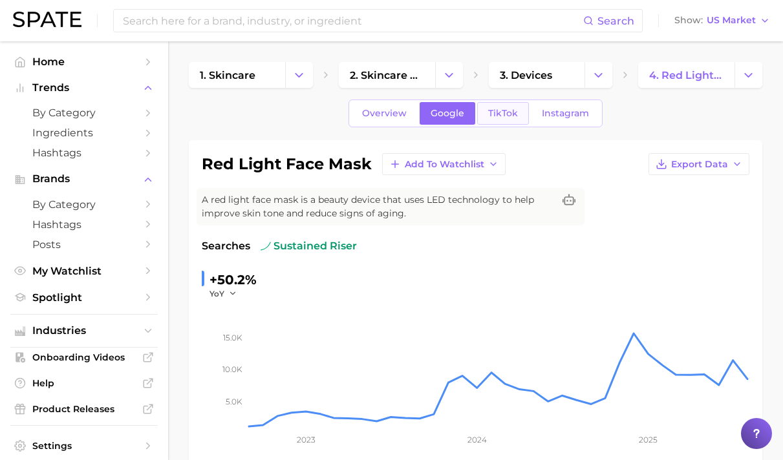
click at [499, 108] on span "TikTok" at bounding box center [503, 113] width 30 height 11
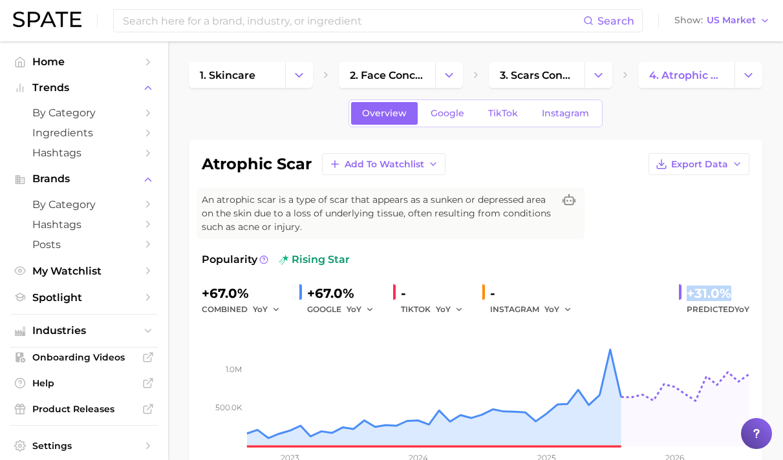
drag, startPoint x: 698, startPoint y: 291, endPoint x: 732, endPoint y: 300, distance: 34.8
click at [734, 300] on div "+67.0% combined YoY +67.0% GOOGLE YoY - TIKTOK YoY - INSTAGRAM YoY +31.0% Predi…" at bounding box center [476, 300] width 548 height 34
click at [455, 114] on span "Google" at bounding box center [448, 113] width 34 height 11
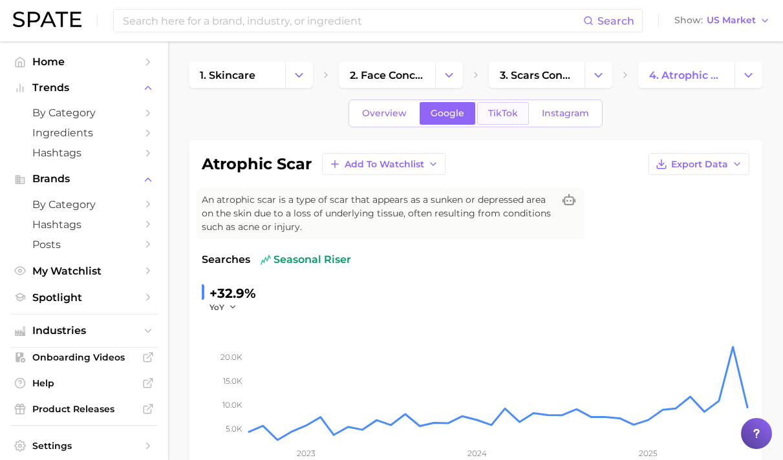
click at [489, 115] on span "TikTok" at bounding box center [503, 113] width 30 height 11
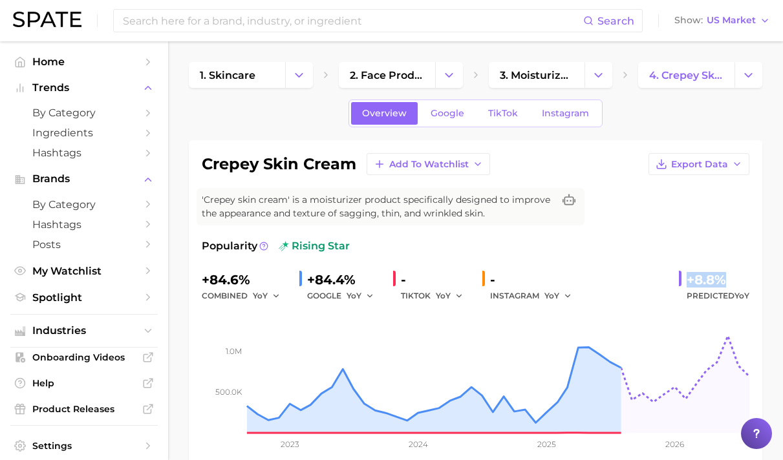
drag, startPoint x: 691, startPoint y: 279, endPoint x: 746, endPoint y: 281, distance: 54.3
click at [746, 281] on div "+8.8% Predicted YoY" at bounding box center [714, 287] width 70 height 34
copy div "+8.8%"
click at [431, 107] on link "Google" at bounding box center [448, 113] width 56 height 23
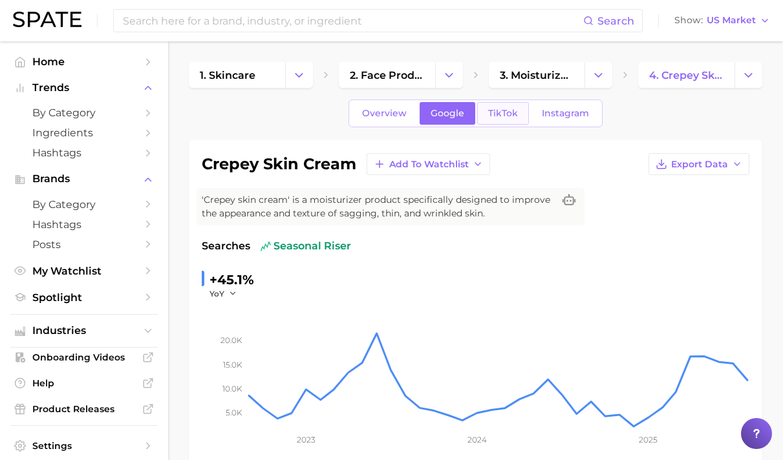
click at [499, 116] on span "TikTok" at bounding box center [503, 113] width 30 height 11
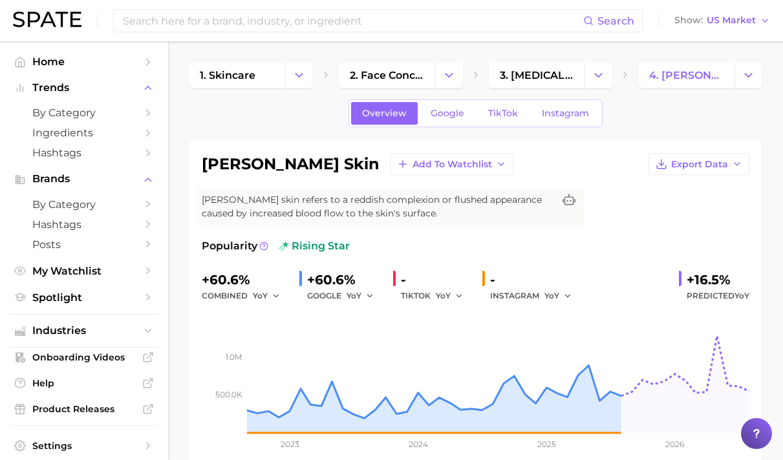
drag, startPoint x: 689, startPoint y: 286, endPoint x: 747, endPoint y: 274, distance: 59.6
click at [747, 274] on div "+16.5% Predicted YoY" at bounding box center [714, 287] width 70 height 34
click at [670, 281] on div "+60.6% combined YoY +60.6% GOOGLE YoY - TIKTOK YoY - INSTAGRAM YoY +16.5% Predi…" at bounding box center [476, 287] width 548 height 34
drag, startPoint x: 700, startPoint y: 270, endPoint x: 736, endPoint y: 270, distance: 36.2
click at [736, 270] on div "+16.5%" at bounding box center [718, 280] width 63 height 21
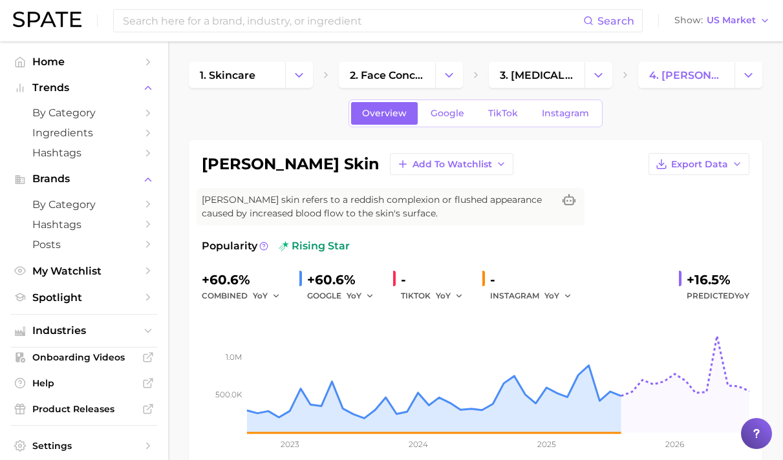
click at [696, 277] on div "+16.5%" at bounding box center [718, 280] width 63 height 21
drag, startPoint x: 682, startPoint y: 277, endPoint x: 753, endPoint y: 278, distance: 71.1
click at [753, 278] on div "ruddy skin Add to Watchlist Export Data Ruddy skin refers to a reddish complexi…" at bounding box center [476, 309] width 574 height 338
copy div "+16.5%"
click at [453, 116] on span "Google" at bounding box center [448, 113] width 34 height 11
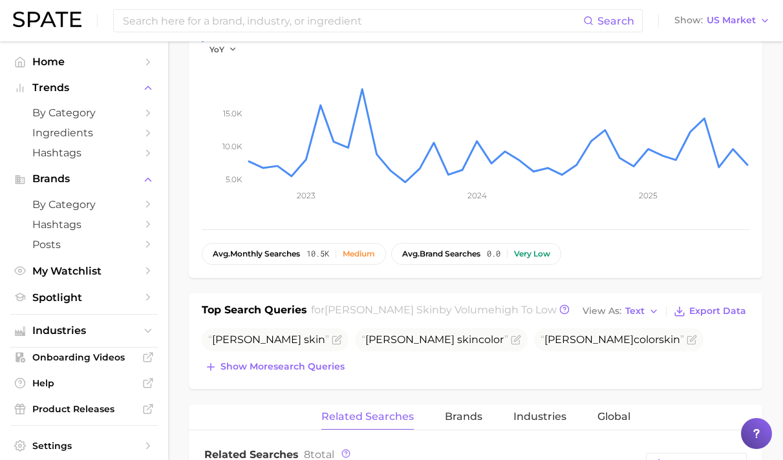
scroll to position [8, 0]
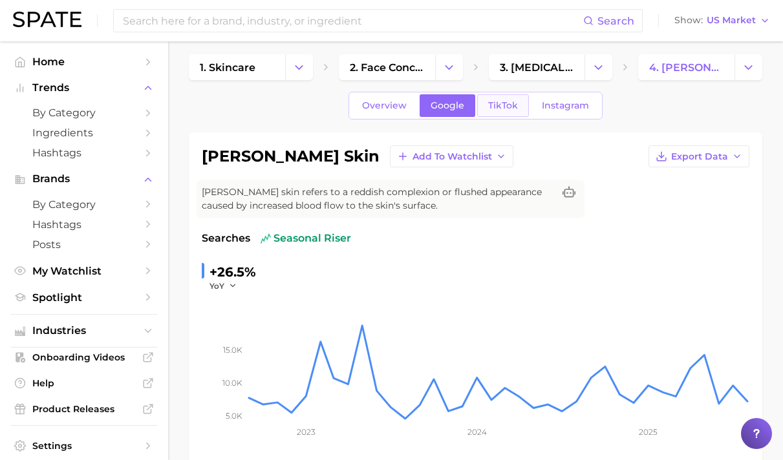
click at [508, 113] on link "TikTok" at bounding box center [503, 105] width 52 height 23
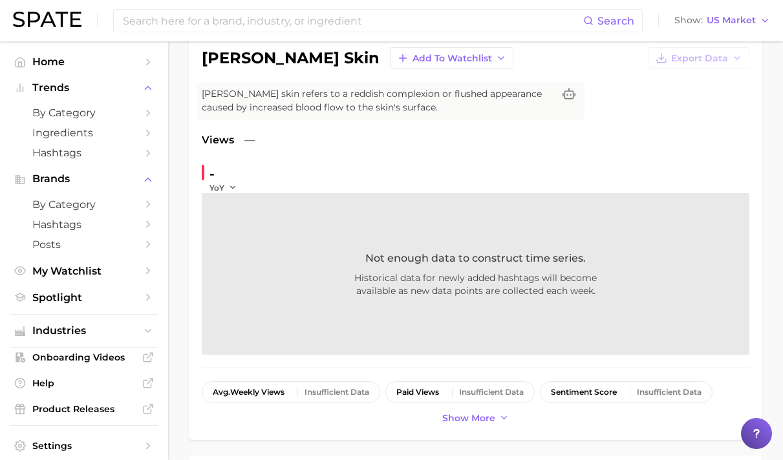
scroll to position [198, 0]
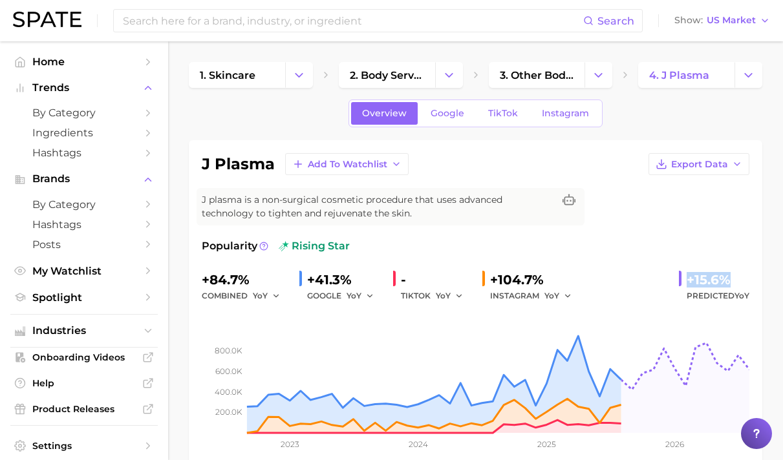
drag, startPoint x: 687, startPoint y: 279, endPoint x: 735, endPoint y: 281, distance: 48.5
click at [740, 279] on div "+15.6% Predicted YoY" at bounding box center [714, 287] width 70 height 34
copy div "+15.6%"
click at [465, 113] on link "Google" at bounding box center [448, 113] width 56 height 23
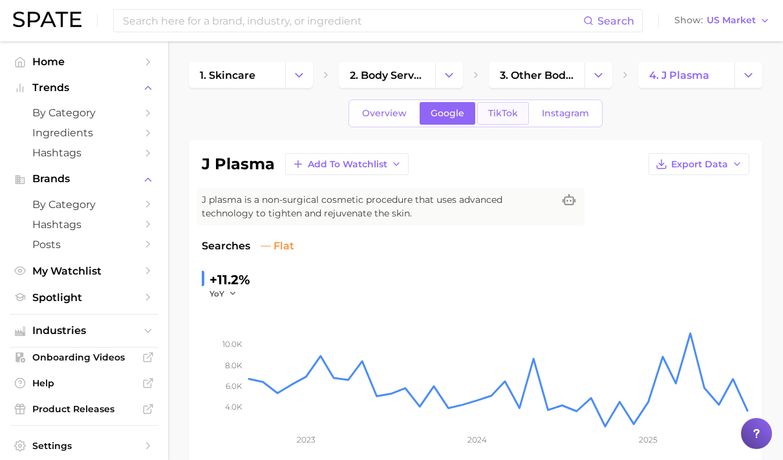
click at [488, 113] on span "TikTok" at bounding box center [503, 113] width 30 height 11
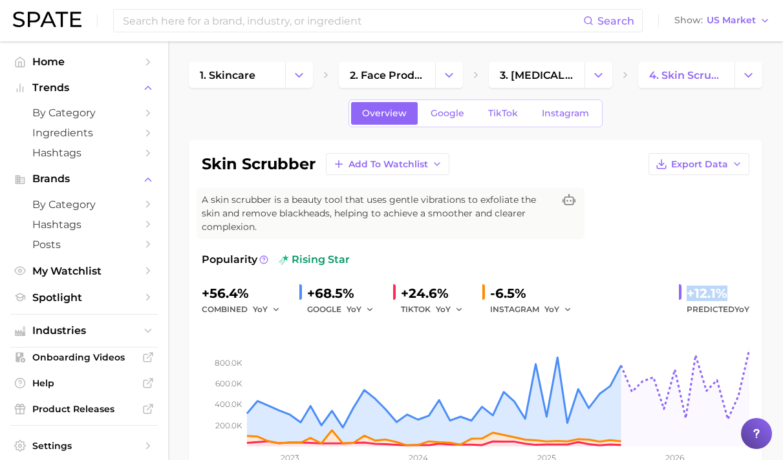
drag, startPoint x: 681, startPoint y: 279, endPoint x: 762, endPoint y: 276, distance: 80.9
click at [762, 276] on div "skin scrubber Add to Watchlist Export Data A skin scrubber is a beauty tool tha…" at bounding box center [476, 316] width 574 height 352
copy div "+12.1%"
click at [456, 113] on span "Google" at bounding box center [448, 113] width 34 height 11
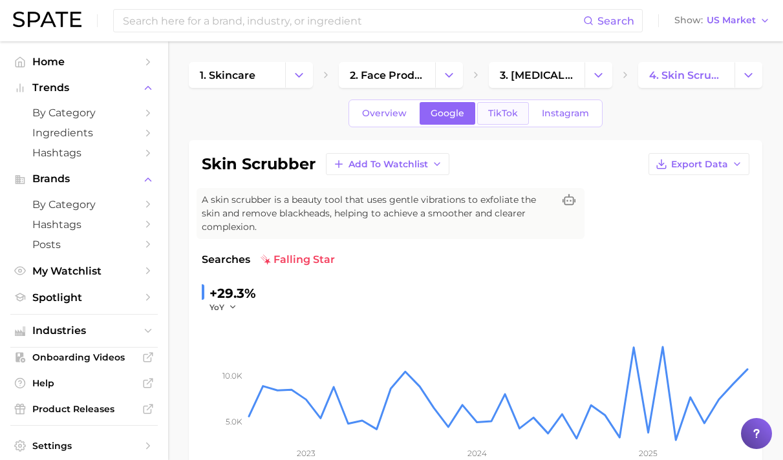
click at [493, 106] on link "TikTok" at bounding box center [503, 113] width 52 height 23
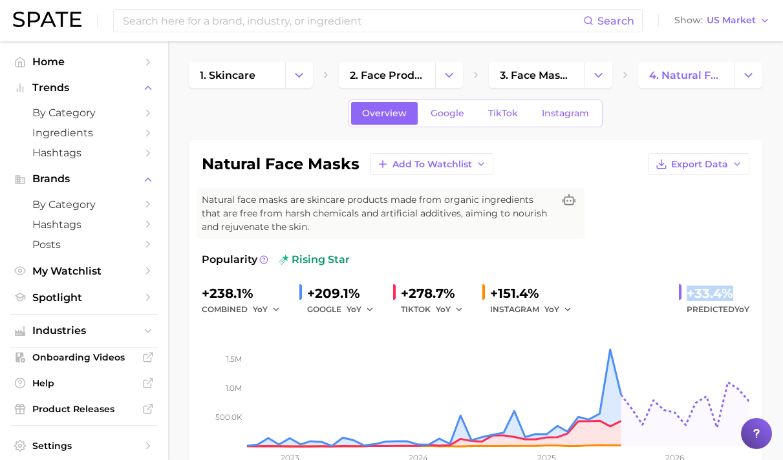
drag, startPoint x: 690, startPoint y: 282, endPoint x: 731, endPoint y: 283, distance: 40.8
click at [731, 283] on div "+33.4%" at bounding box center [718, 293] width 63 height 21
copy div "+33.4%"
click at [465, 114] on link "Google" at bounding box center [448, 113] width 56 height 23
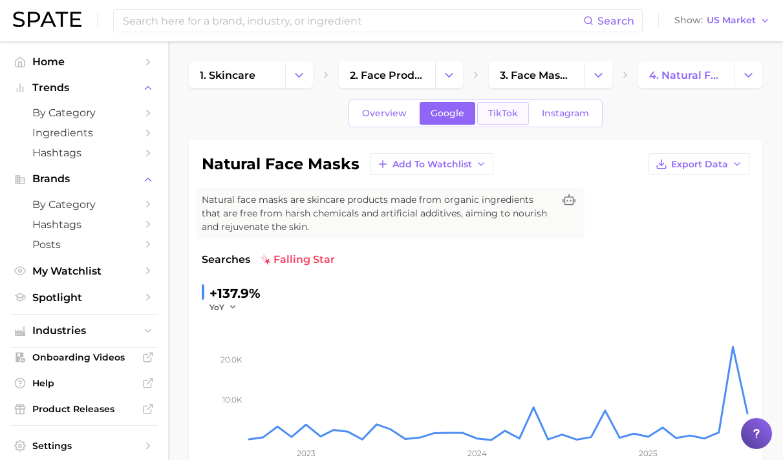
click at [510, 114] on span "TikTok" at bounding box center [503, 113] width 30 height 11
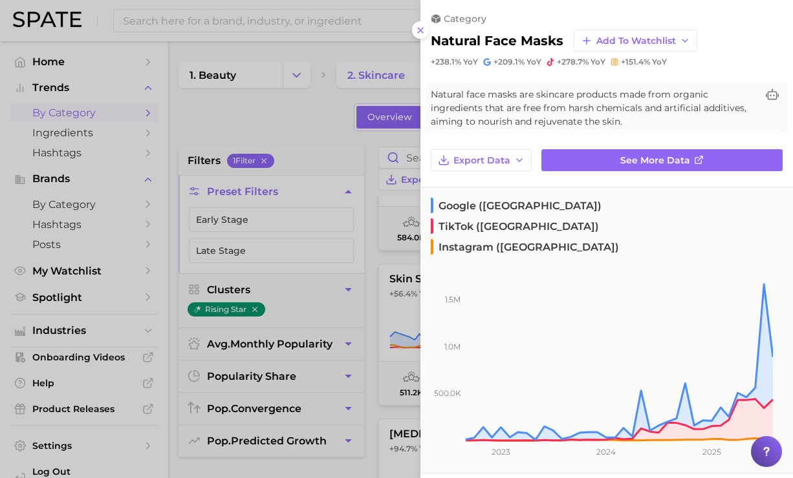
click at [318, 129] on div at bounding box center [396, 239] width 793 height 478
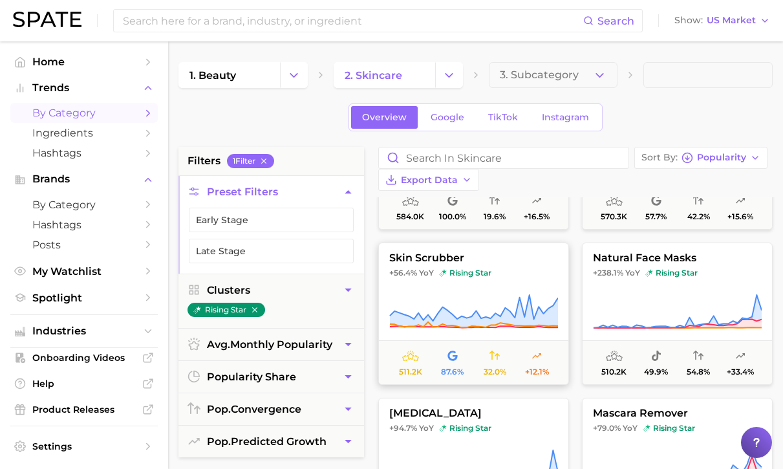
scroll to position [1249, 0]
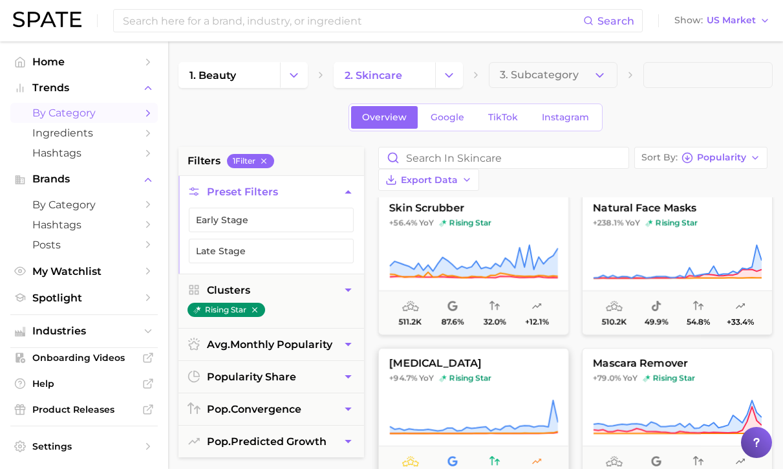
click at [520, 373] on span "+94.7% YoY rising star" at bounding box center [473, 378] width 189 height 10
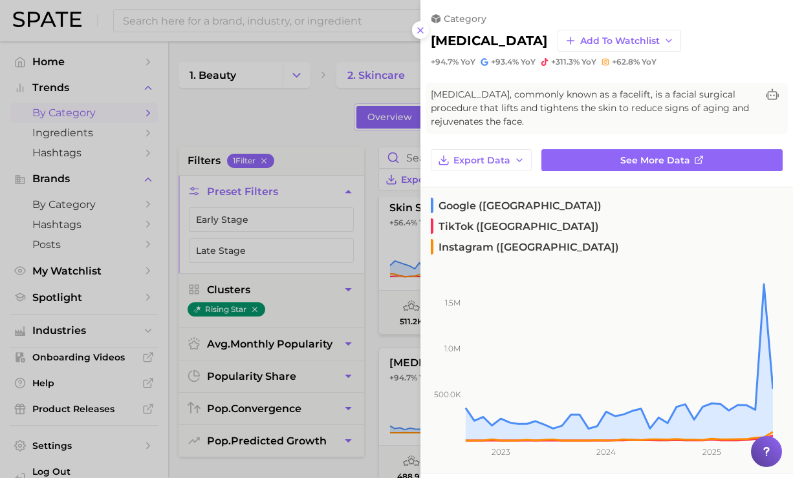
click at [326, 114] on div at bounding box center [396, 239] width 793 height 478
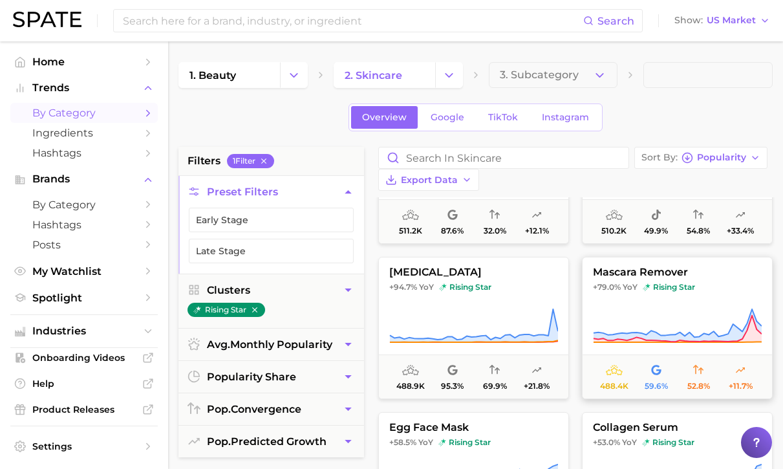
scroll to position [1338, 0]
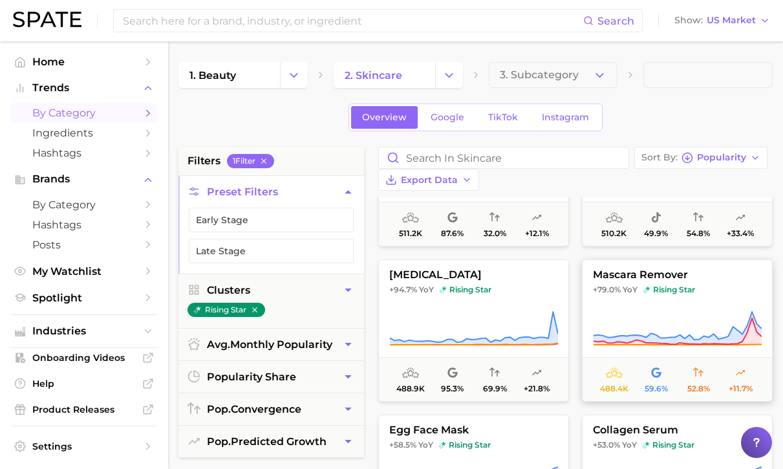
click at [642, 310] on icon at bounding box center [677, 328] width 169 height 36
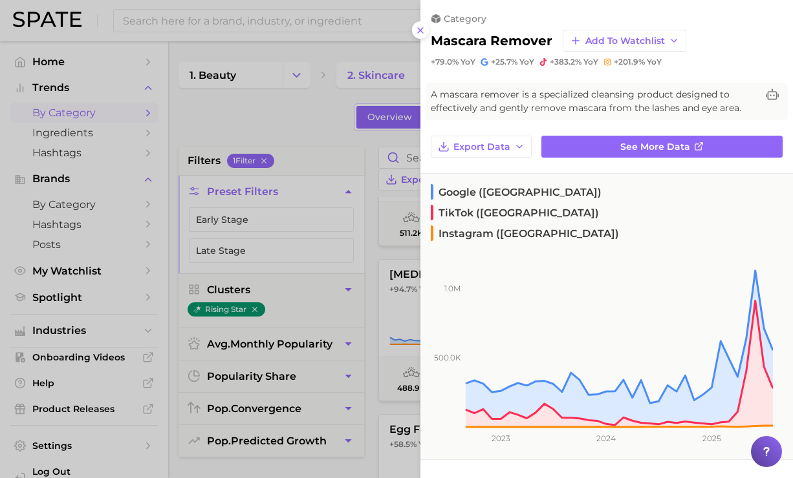
click at [295, 130] on div at bounding box center [396, 239] width 793 height 478
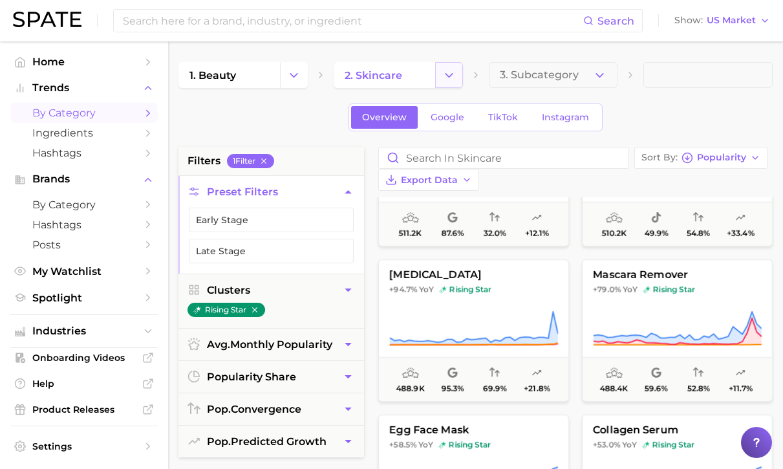
click at [447, 72] on icon "Change Category" at bounding box center [449, 76] width 14 height 14
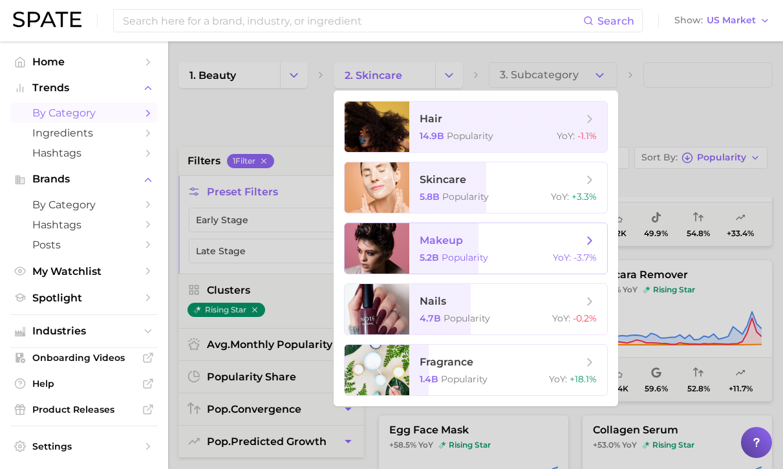
click at [506, 245] on span "makeup" at bounding box center [501, 240] width 163 height 14
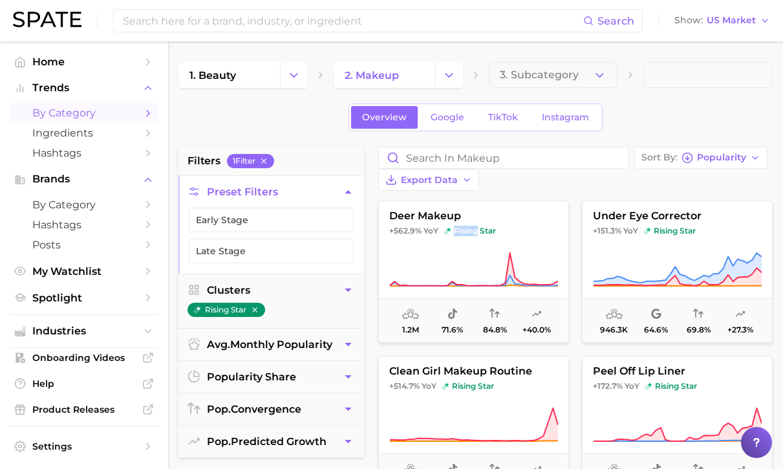
click at [409, 226] on span "+562.9%" at bounding box center [405, 231] width 32 height 10
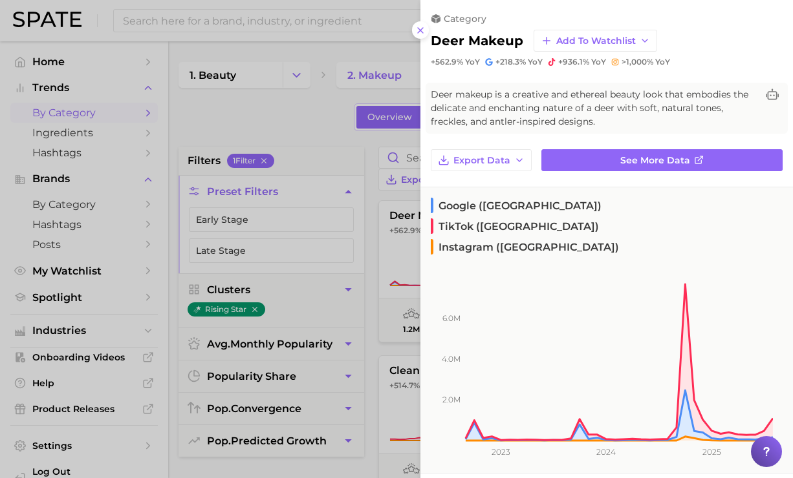
click at [359, 135] on div at bounding box center [396, 239] width 793 height 478
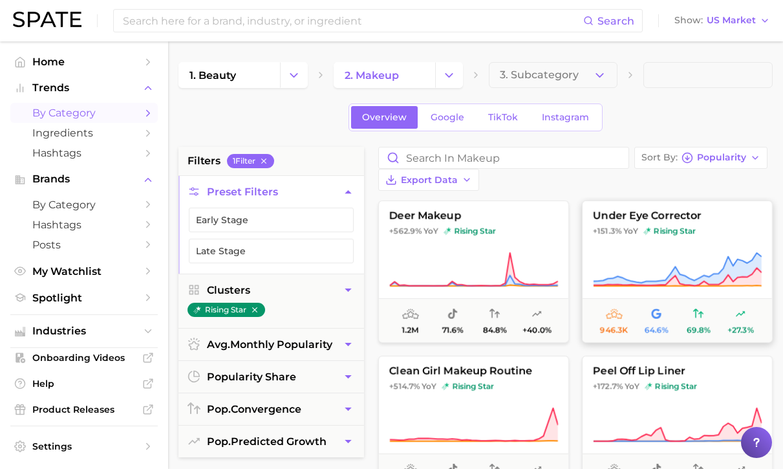
click at [658, 252] on icon at bounding box center [677, 270] width 169 height 36
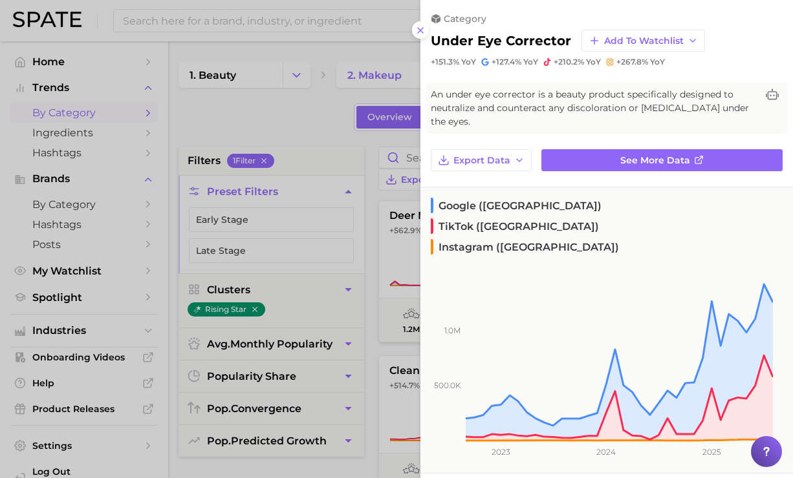
click at [362, 123] on div at bounding box center [396, 239] width 793 height 478
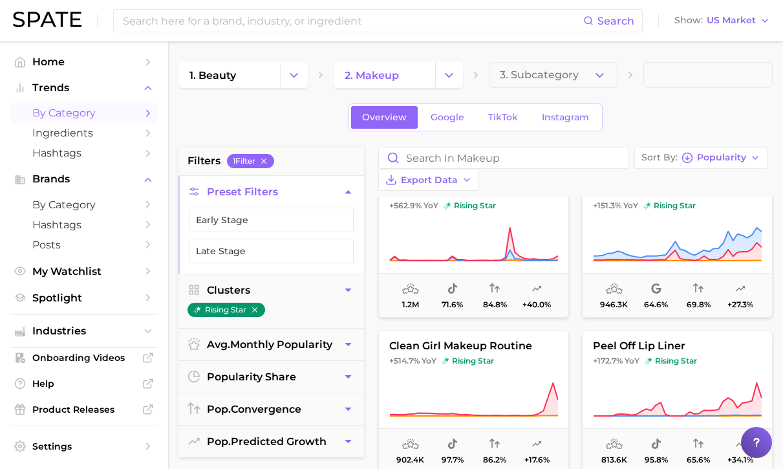
scroll to position [58, 0]
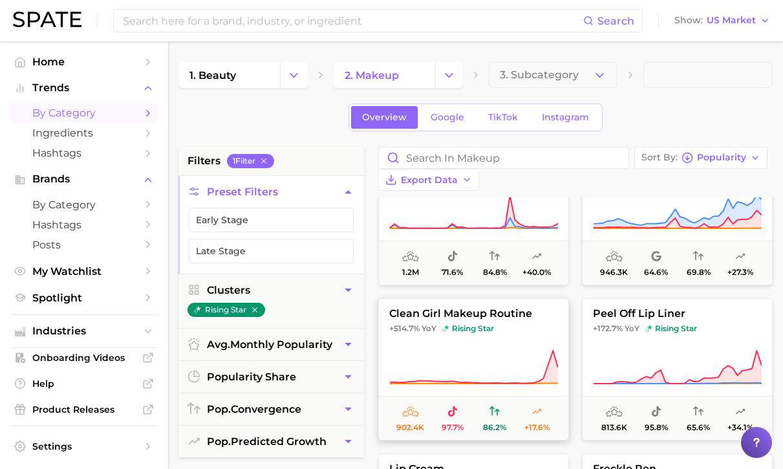
click at [484, 383] on icon at bounding box center [474, 383] width 168 height 1
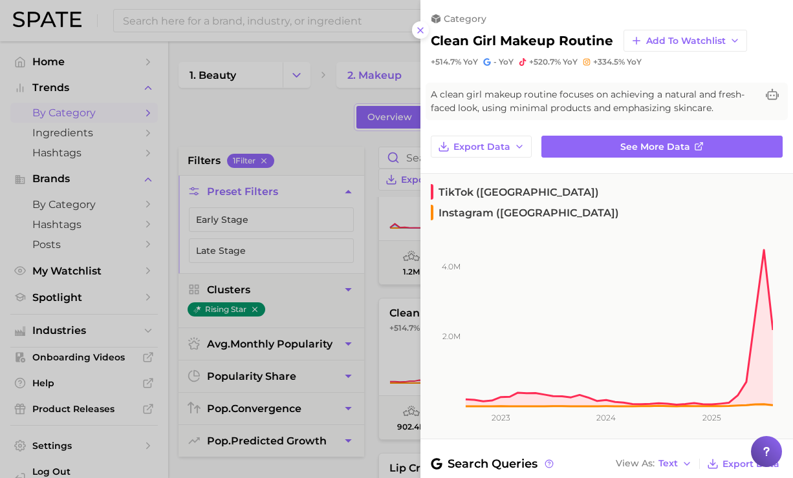
click at [324, 117] on div at bounding box center [396, 239] width 793 height 478
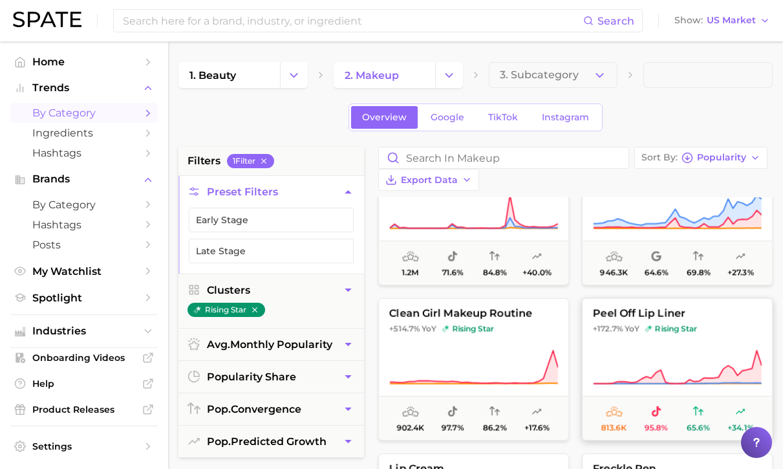
click at [662, 308] on span "peel off lip liner" at bounding box center [677, 314] width 189 height 12
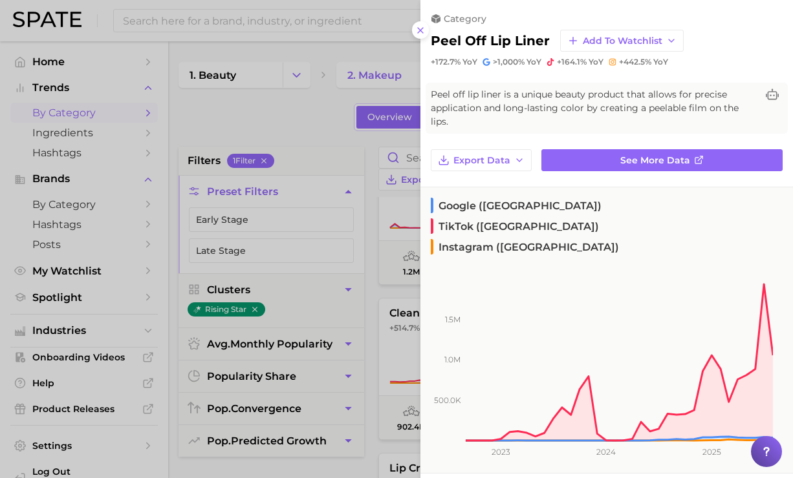
click at [328, 151] on div at bounding box center [396, 239] width 793 height 478
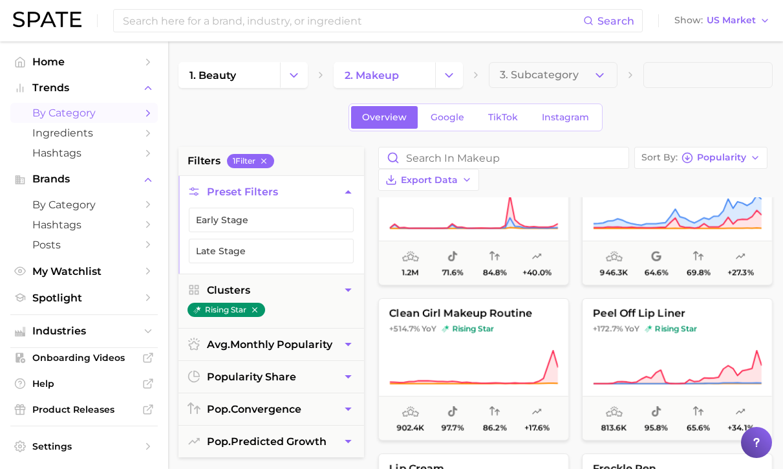
scroll to position [190, 0]
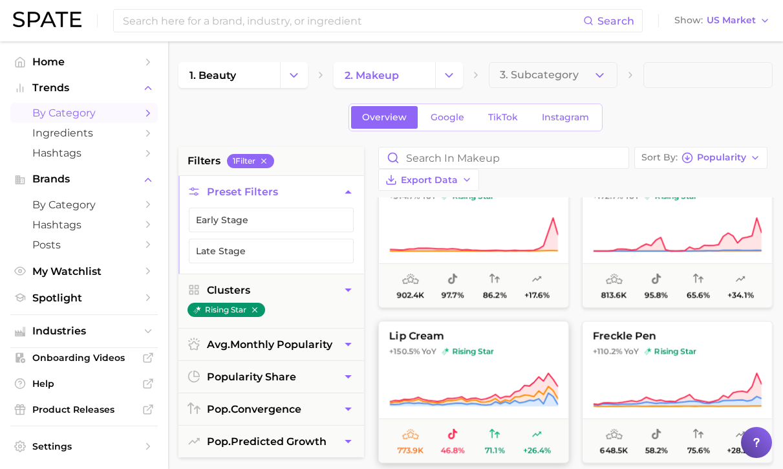
click at [462, 374] on icon at bounding box center [473, 390] width 169 height 36
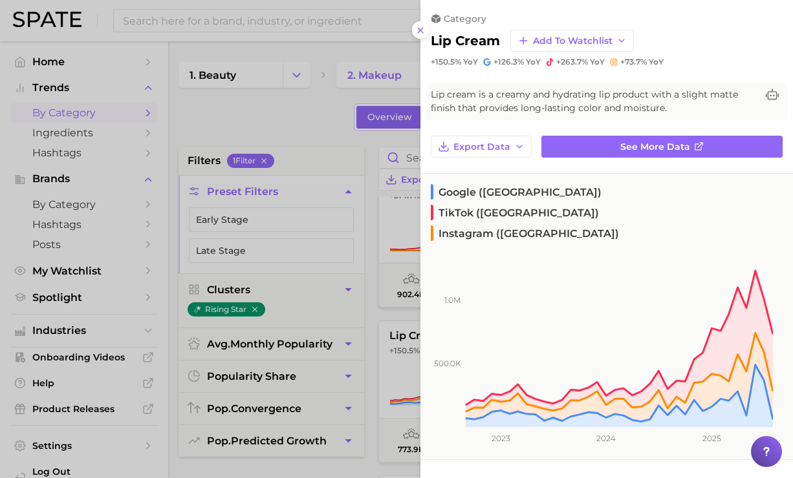
click at [345, 121] on div at bounding box center [396, 239] width 793 height 478
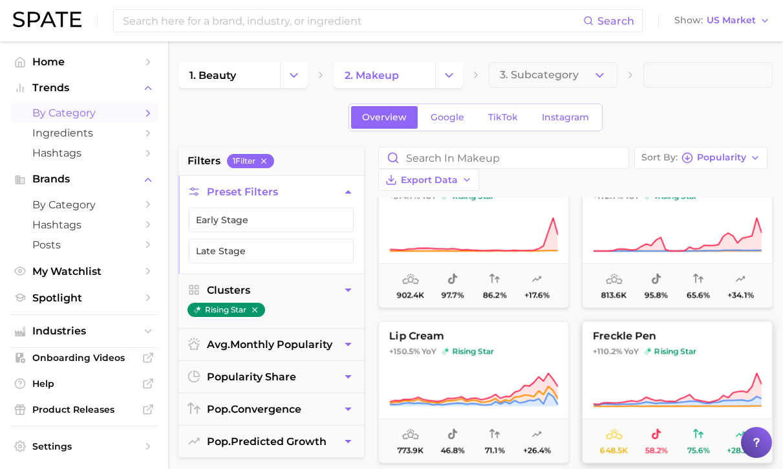
click at [692, 346] on span "rising star" at bounding box center [670, 351] width 52 height 10
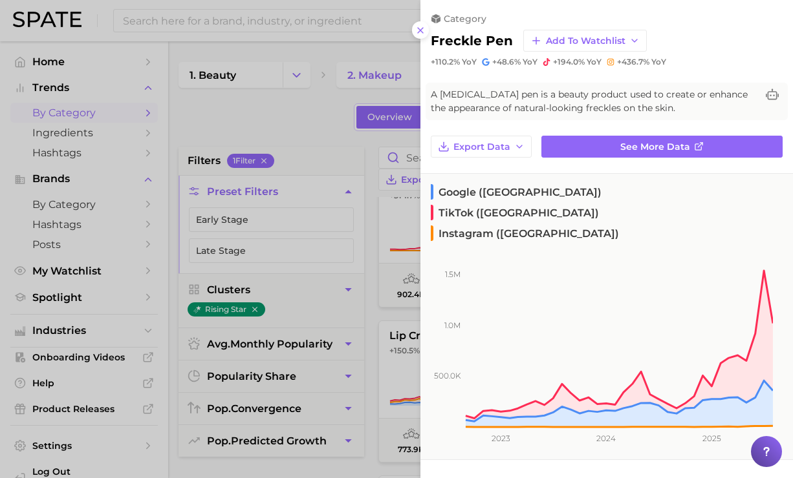
click at [290, 126] on div at bounding box center [396, 239] width 793 height 478
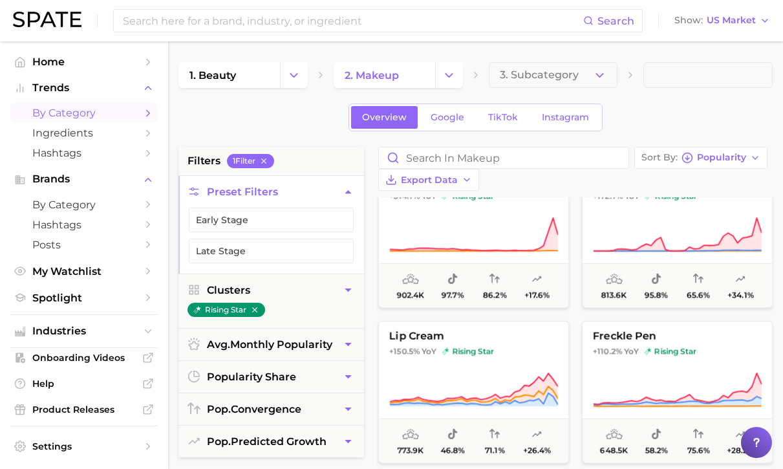
scroll to position [377, 0]
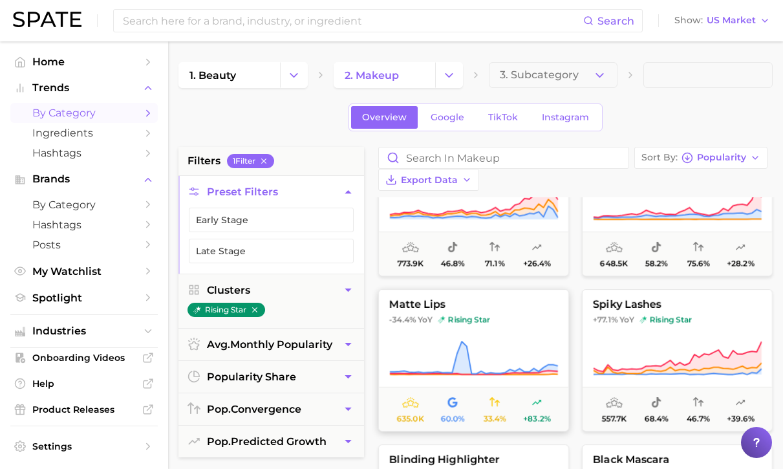
click at [497, 340] on icon at bounding box center [473, 358] width 169 height 36
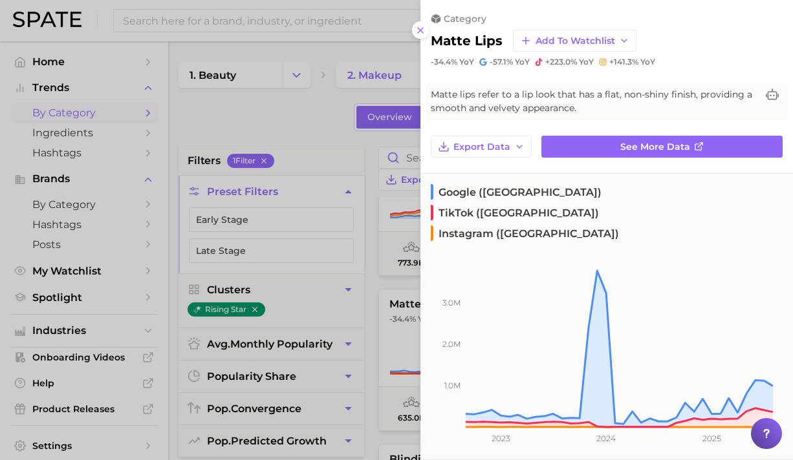
click at [663, 0] on div "category matte lips Add to Watchlist -34.4% YoY -57.1% YoY +223.0% YoY +141.3% …" at bounding box center [606, 33] width 372 height 67
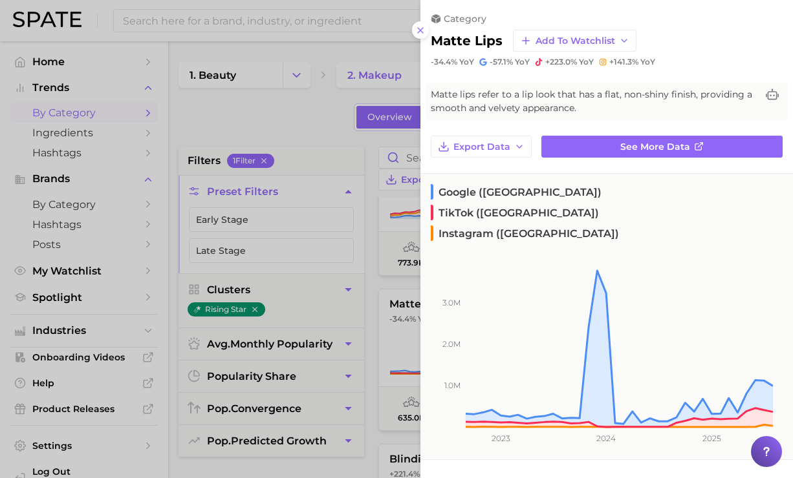
click at [335, 135] on div at bounding box center [396, 239] width 793 height 478
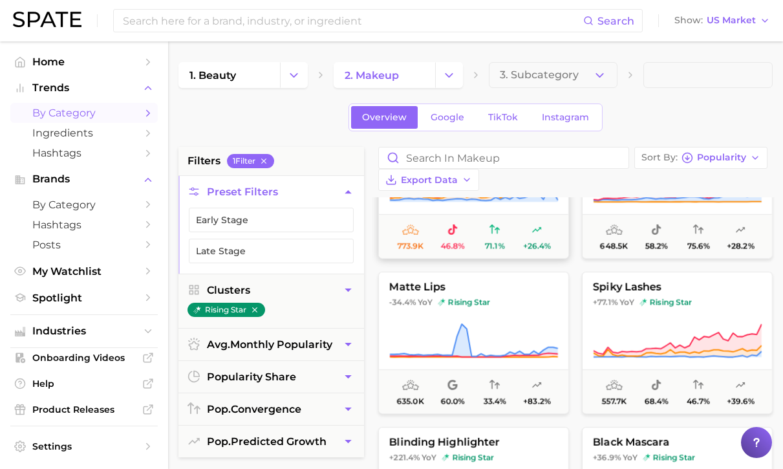
scroll to position [435, 0]
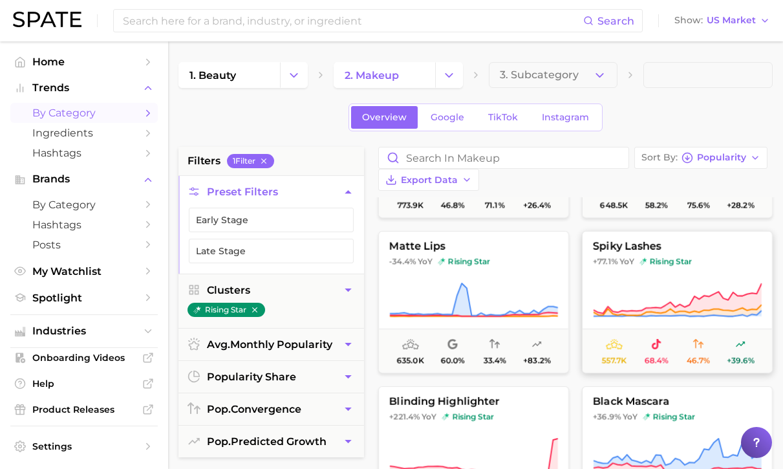
click at [627, 250] on button "spiky lashes +77.1% YoY rising star 557.7k 68.4% 46.7% +39.6%" at bounding box center [677, 302] width 191 height 142
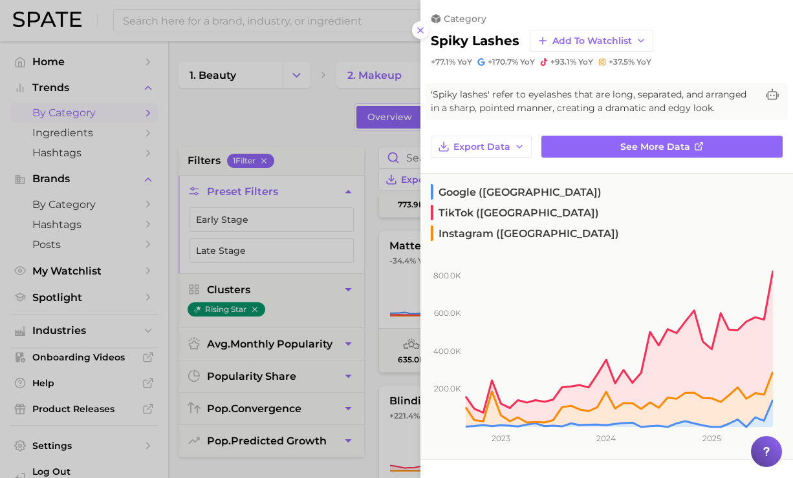
click at [322, 138] on div at bounding box center [396, 239] width 793 height 478
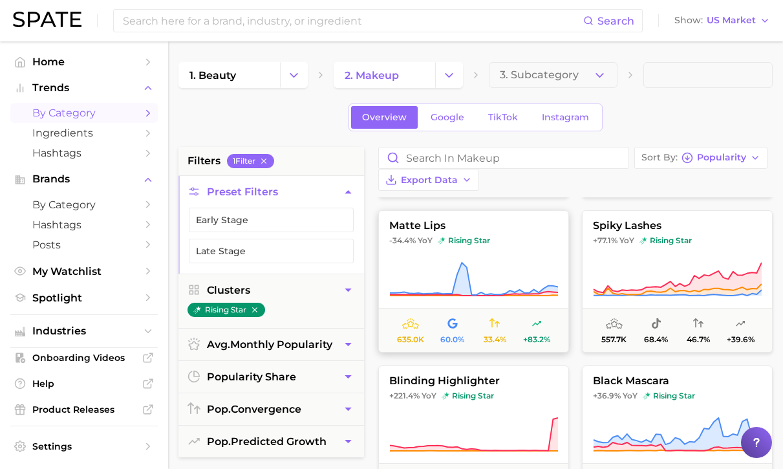
scroll to position [535, 0]
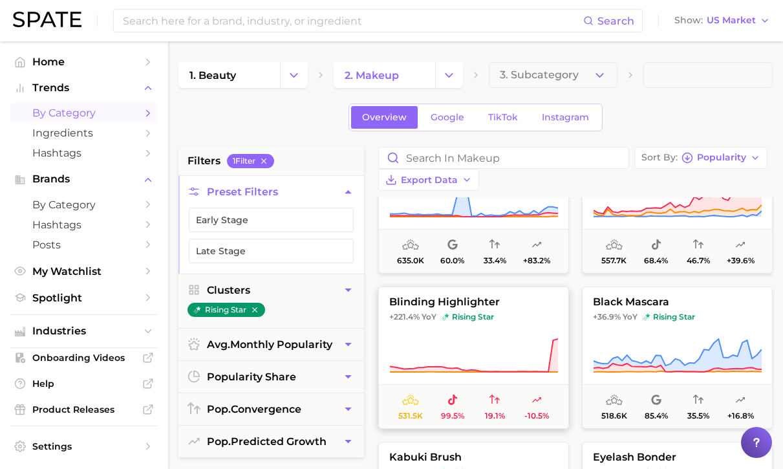
click at [522, 312] on span "+221.4% YoY rising star" at bounding box center [473, 317] width 189 height 10
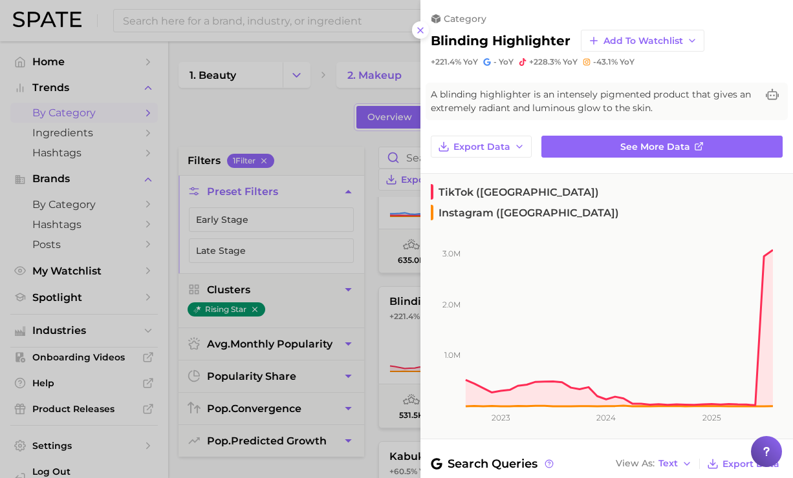
click at [357, 104] on div at bounding box center [396, 239] width 793 height 478
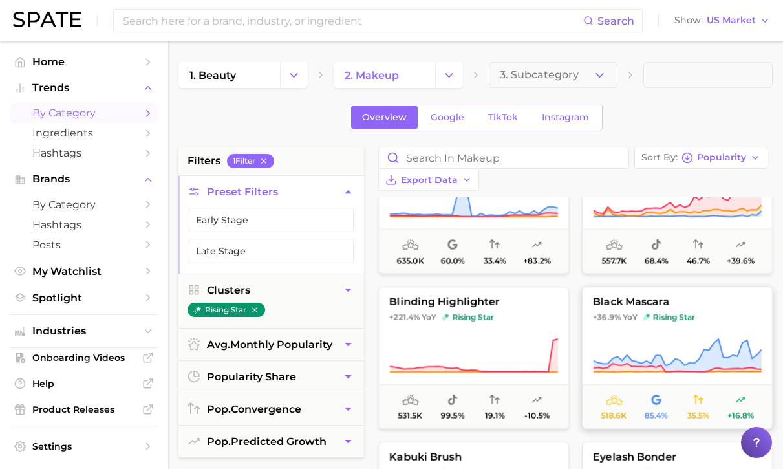
click at [658, 312] on span "rising star" at bounding box center [669, 317] width 52 height 10
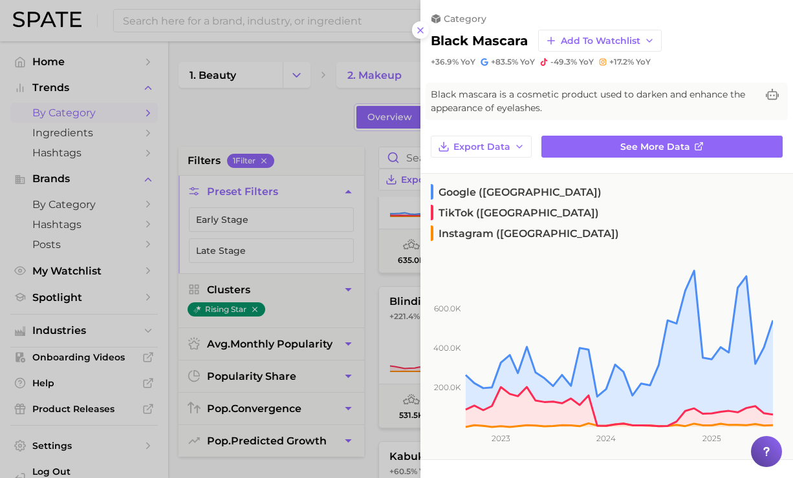
click at [338, 125] on div at bounding box center [396, 239] width 793 height 478
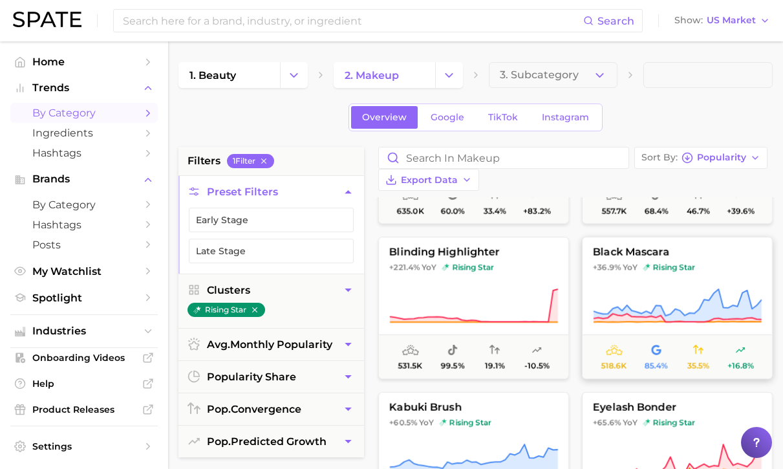
scroll to position [655, 0]
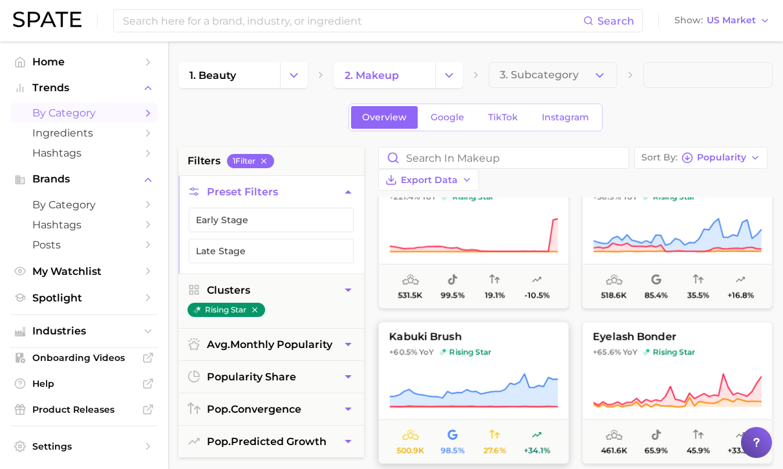
click at [509, 347] on span "+60.5% YoY rising star" at bounding box center [473, 352] width 189 height 10
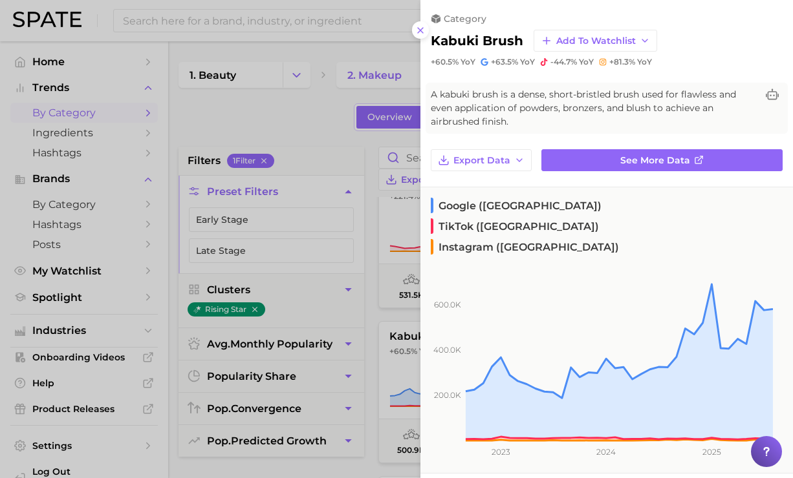
click at [334, 133] on div at bounding box center [396, 239] width 793 height 478
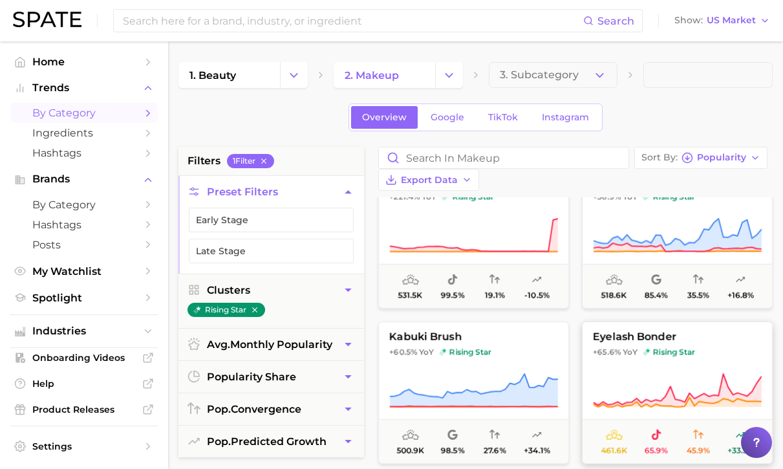
click at [652, 323] on button "eyelash bonder +65.6% YoY rising star 461.6k 65.9% 45.9% +33.3%" at bounding box center [677, 392] width 191 height 142
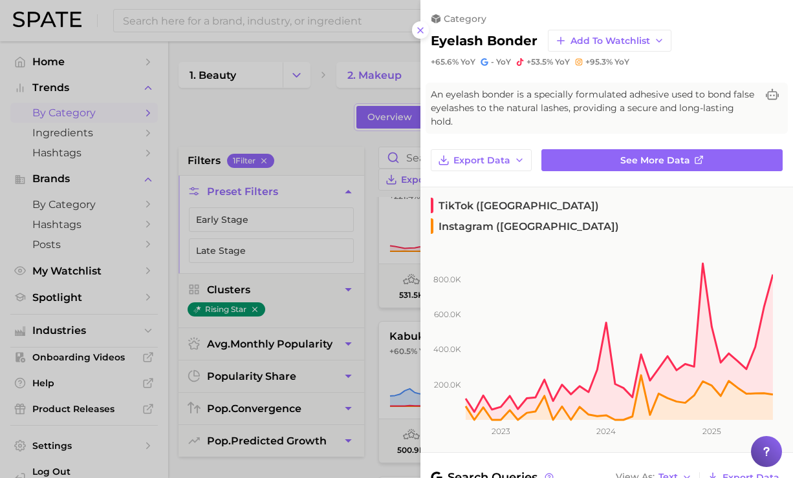
click at [326, 136] on div at bounding box center [396, 239] width 793 height 478
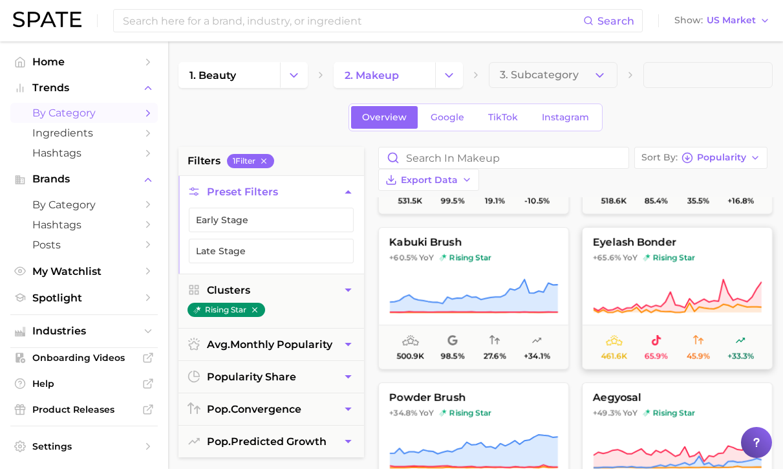
scroll to position [855, 0]
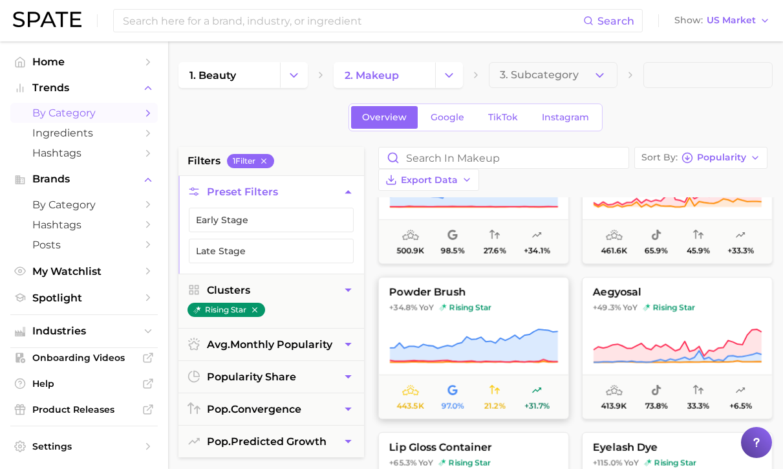
click at [457, 328] on icon at bounding box center [473, 346] width 169 height 36
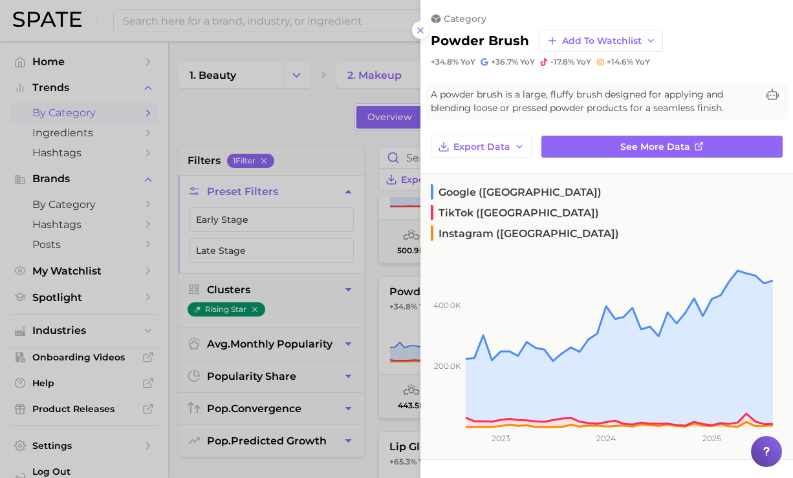
click at [334, 114] on div at bounding box center [396, 239] width 793 height 478
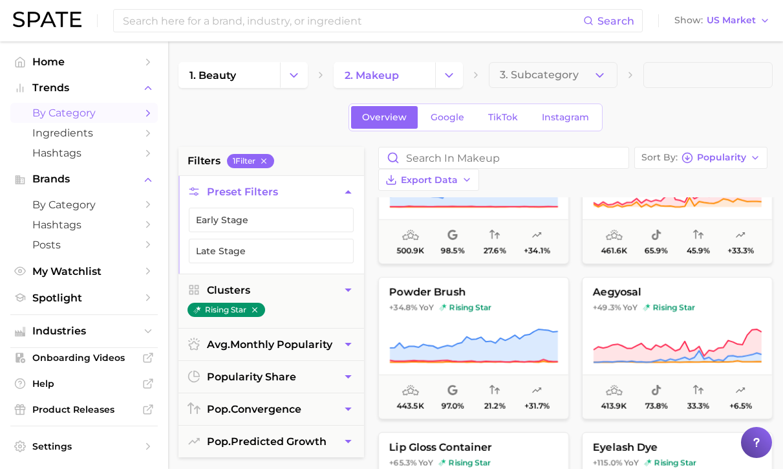
click at [599, 252] on div "blinding highlighter +221.4% YoY rising star 531.5k 99.5% 19.1% -10.5% black ma…" at bounding box center [575, 441] width 407 height 2198
click at [632, 286] on span "aegyosal" at bounding box center [677, 292] width 189 height 12
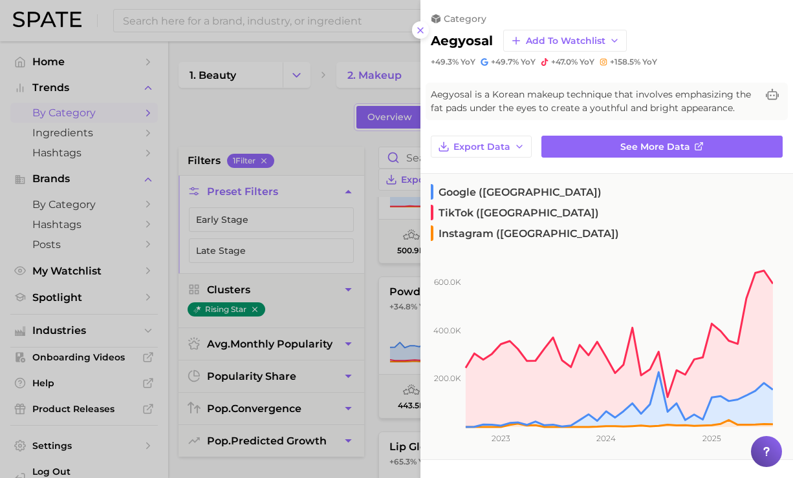
click at [354, 138] on div at bounding box center [396, 239] width 793 height 478
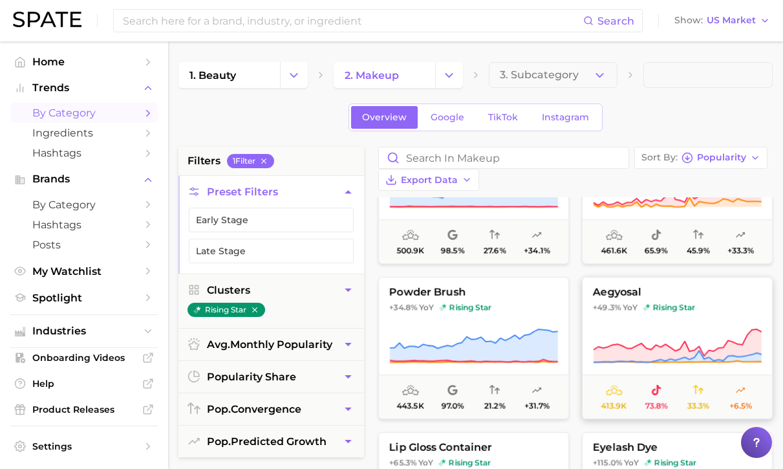
scroll to position [942, 0]
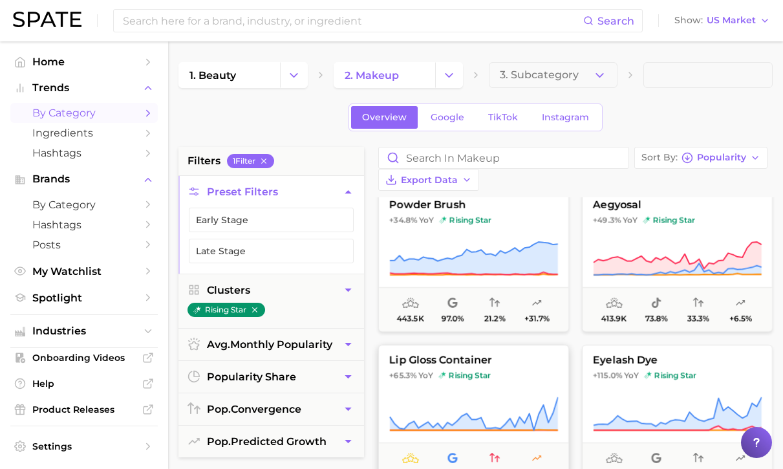
click at [497, 359] on button "lip gloss container +65.3% YoY rising star 399.3k 99.0% 19.5% +26.4%" at bounding box center [473, 416] width 191 height 142
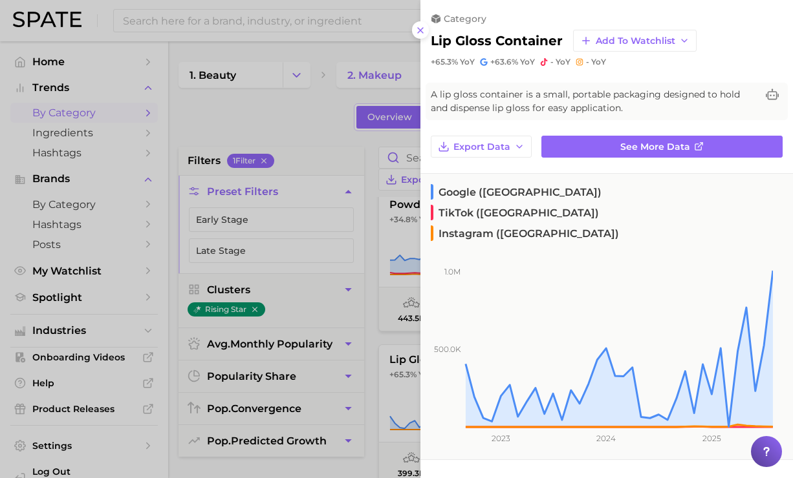
click at [354, 147] on div at bounding box center [396, 239] width 793 height 478
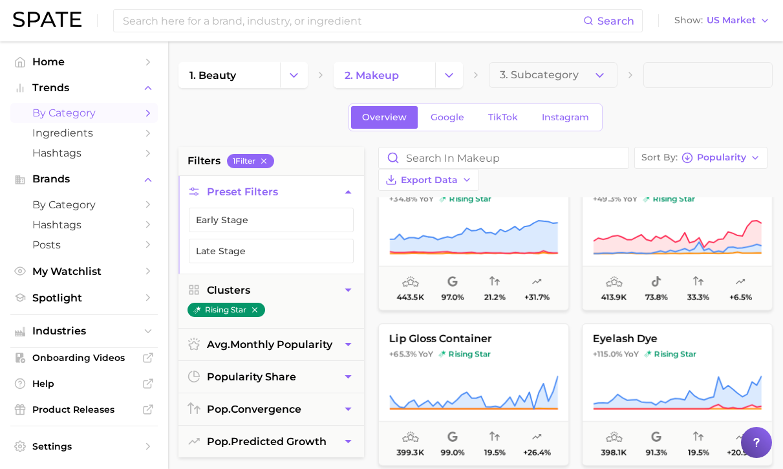
scroll to position [1012, 0]
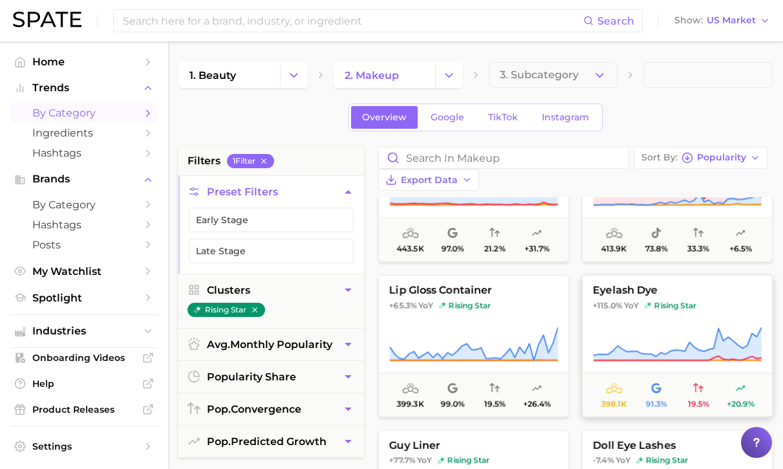
click at [595, 297] on button "eyelash dye +115.0% YoY rising star 398.1k 91.3% 19.5% +20.9%" at bounding box center [677, 346] width 191 height 142
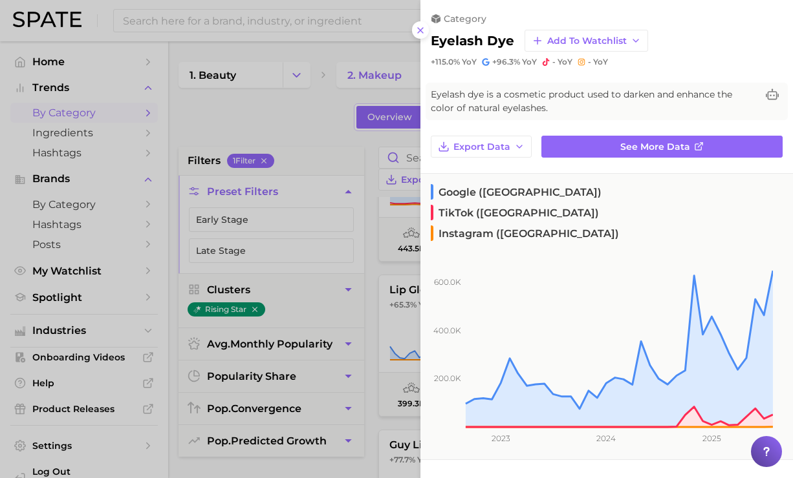
click at [348, 132] on div at bounding box center [396, 239] width 793 height 478
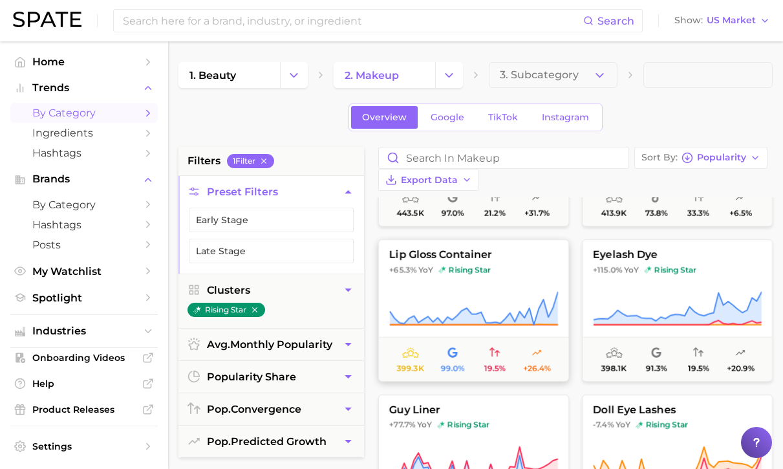
scroll to position [1081, 0]
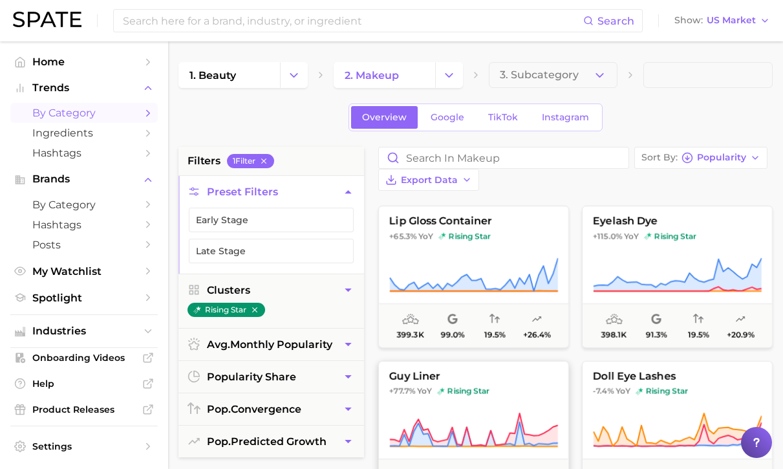
click at [539, 386] on span "+77.7% YoY rising star" at bounding box center [473, 391] width 189 height 10
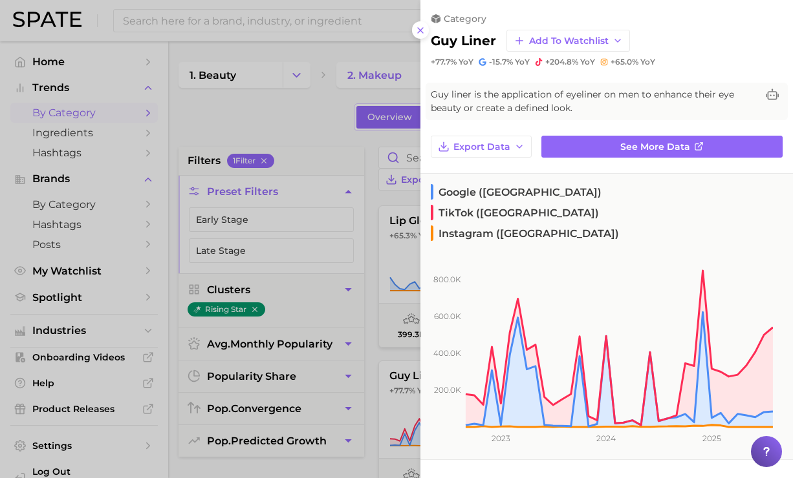
click at [323, 123] on div at bounding box center [396, 239] width 793 height 478
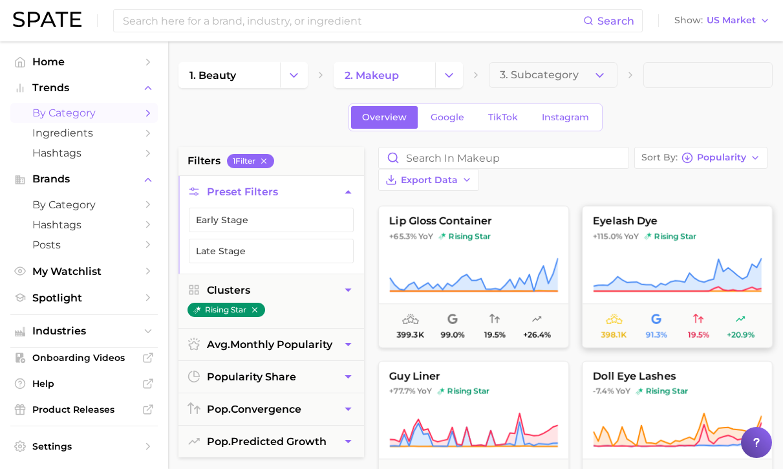
scroll to position [1194, 0]
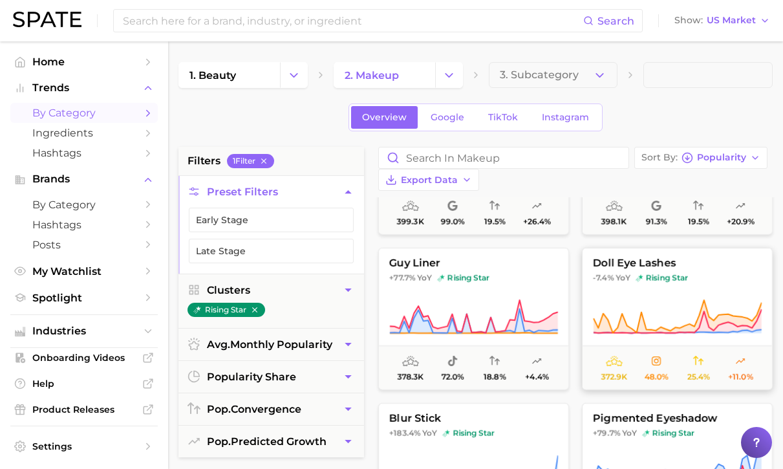
click at [685, 299] on icon at bounding box center [677, 317] width 169 height 36
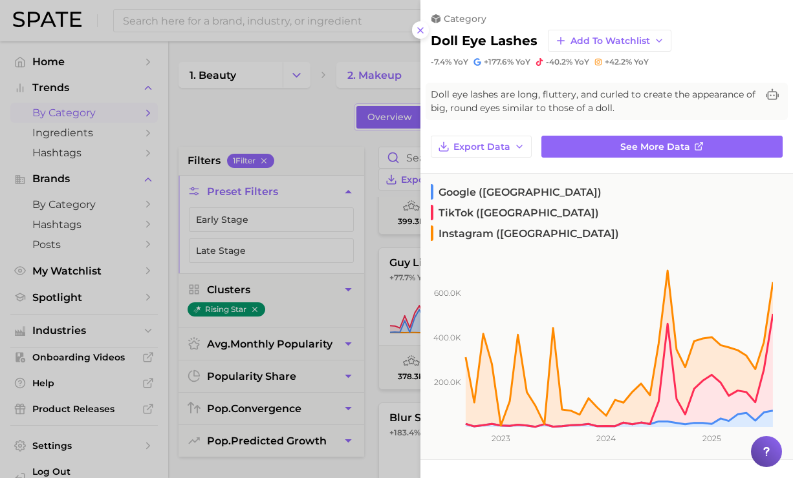
click at [327, 99] on div at bounding box center [396, 239] width 793 height 478
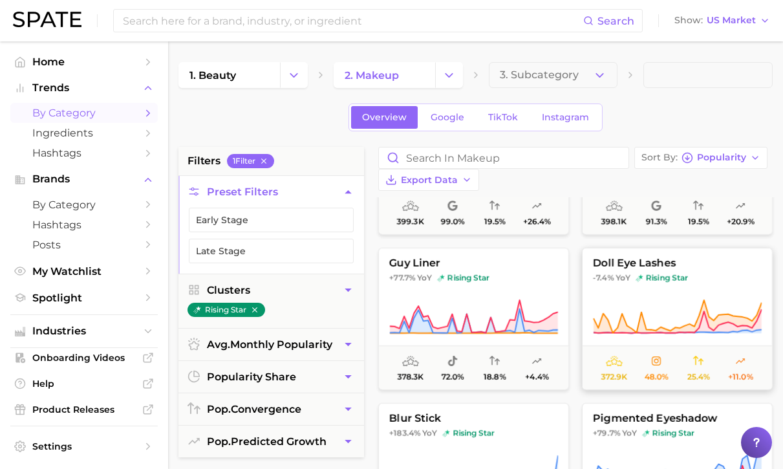
scroll to position [1212, 0]
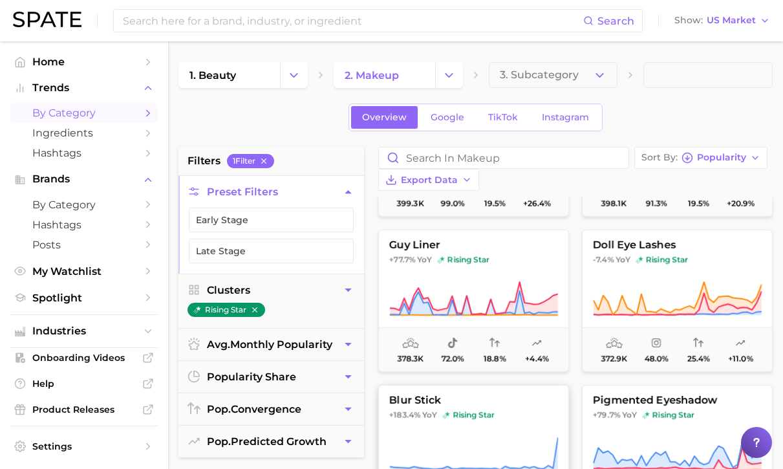
click at [523, 385] on button "blur stick +183.4% YoY rising star 355.8k 99.0% 27.7% +13.1%" at bounding box center [473, 456] width 191 height 142
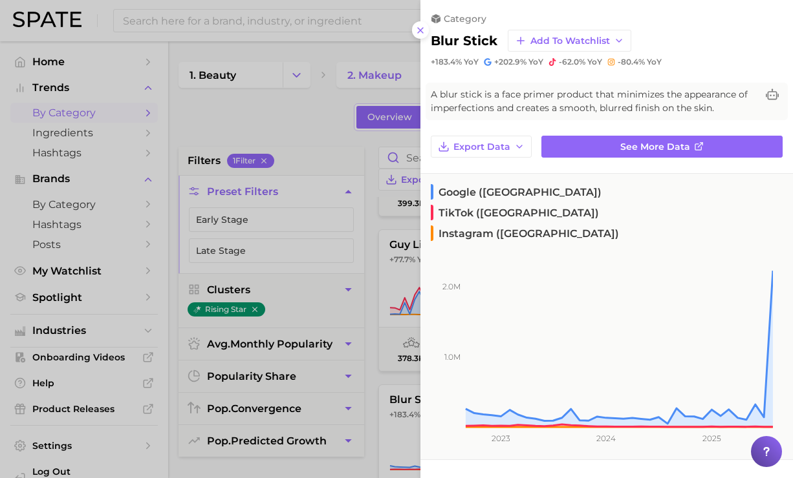
click at [282, 134] on div at bounding box center [396, 239] width 793 height 478
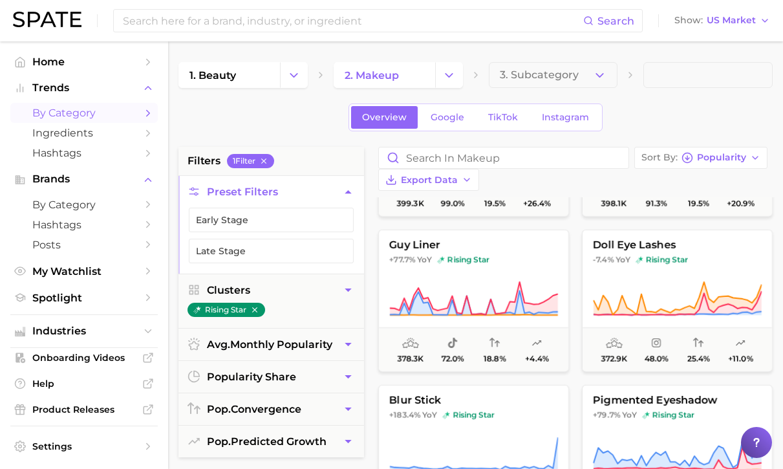
scroll to position [1306, 0]
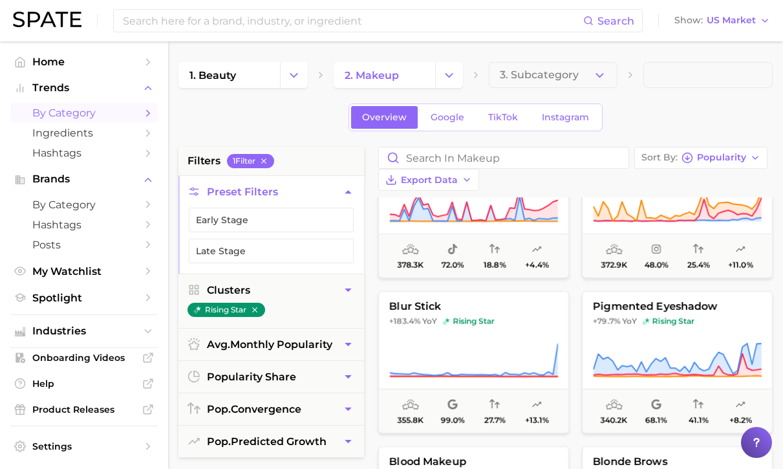
click at [707, 348] on icon at bounding box center [678, 358] width 168 height 30
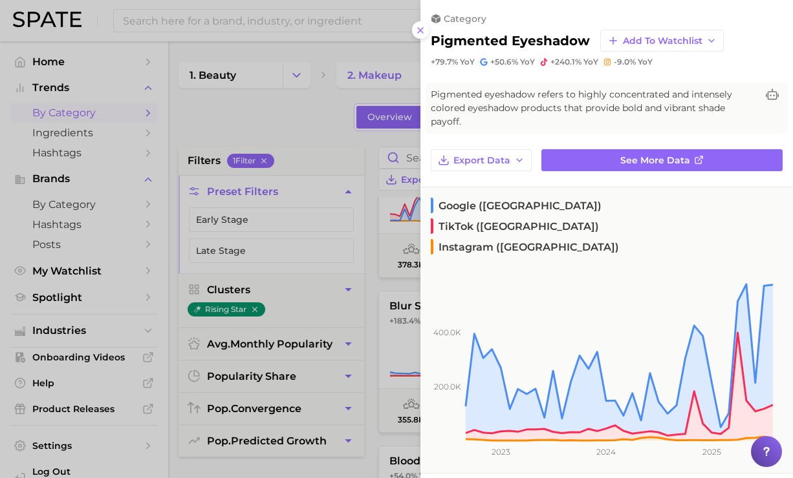
click at [305, 116] on div at bounding box center [396, 239] width 793 height 478
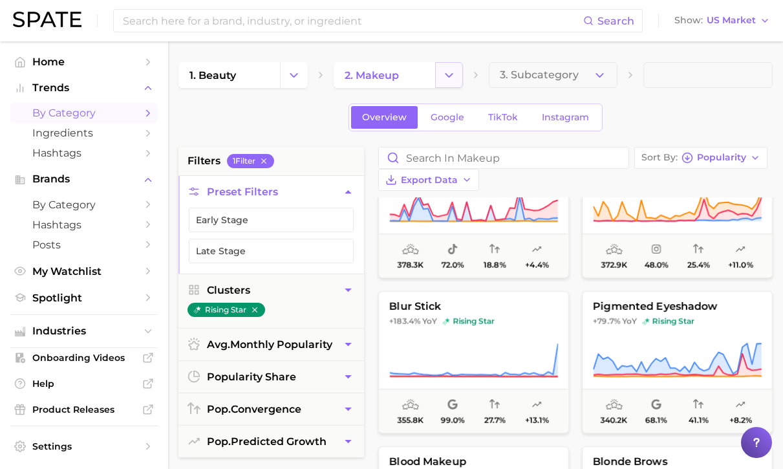
click at [449, 70] on icon "Change Category" at bounding box center [449, 76] width 14 height 14
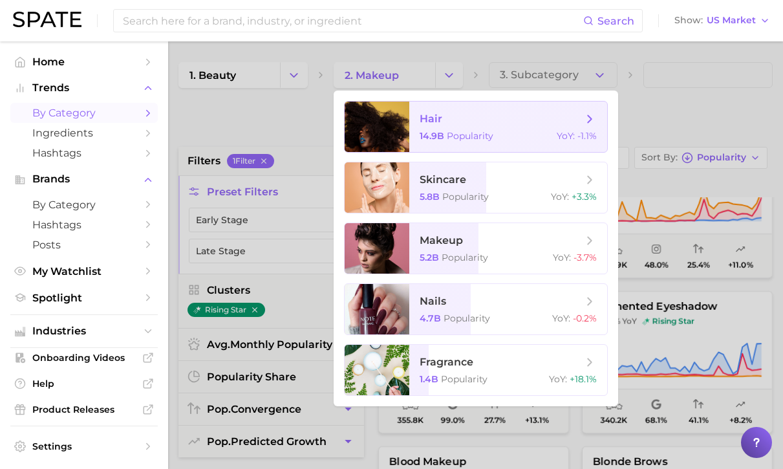
click at [454, 118] on span "hair" at bounding box center [501, 119] width 163 height 14
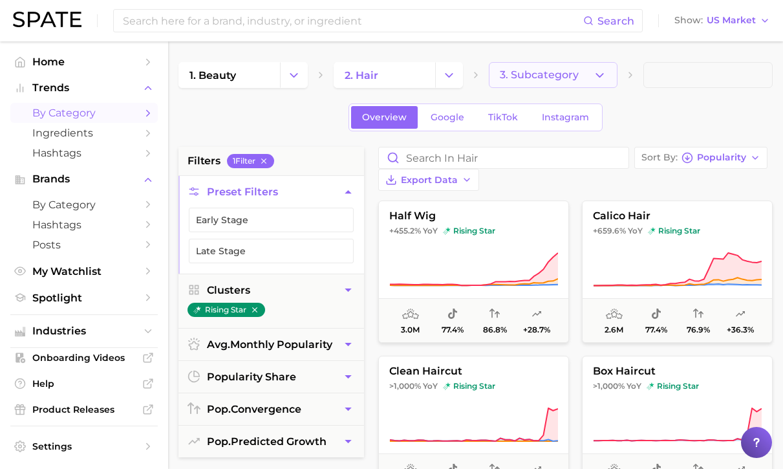
click at [540, 70] on span "3. Subcategory" at bounding box center [539, 75] width 79 height 12
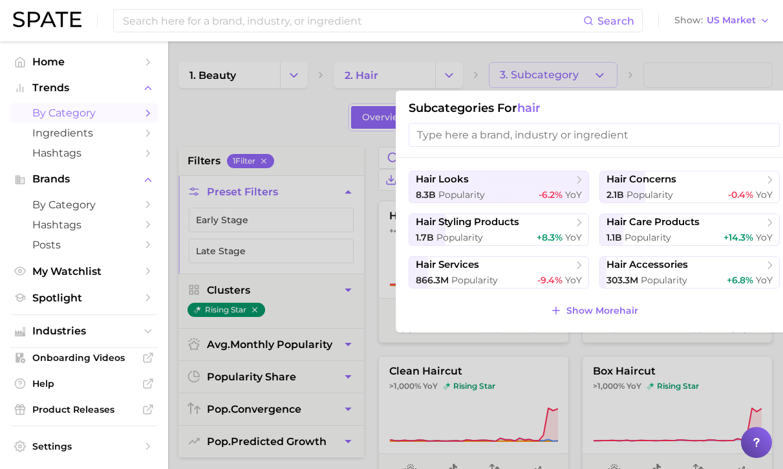
click at [552, 82] on div at bounding box center [391, 234] width 783 height 469
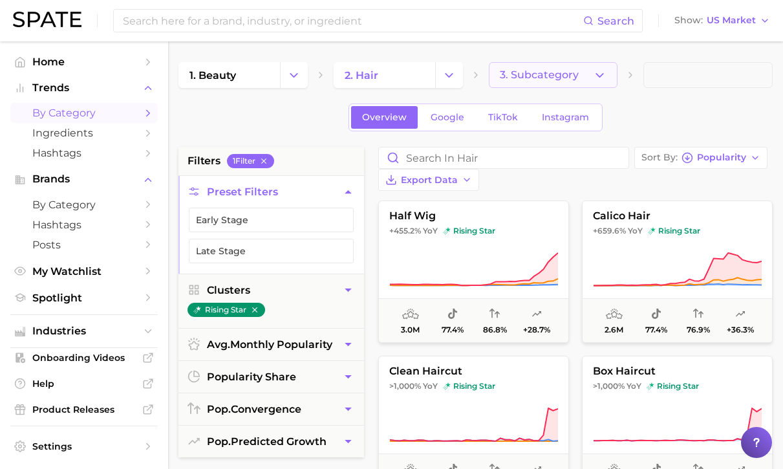
click at [569, 74] on span "3. Subcategory" at bounding box center [539, 75] width 79 height 12
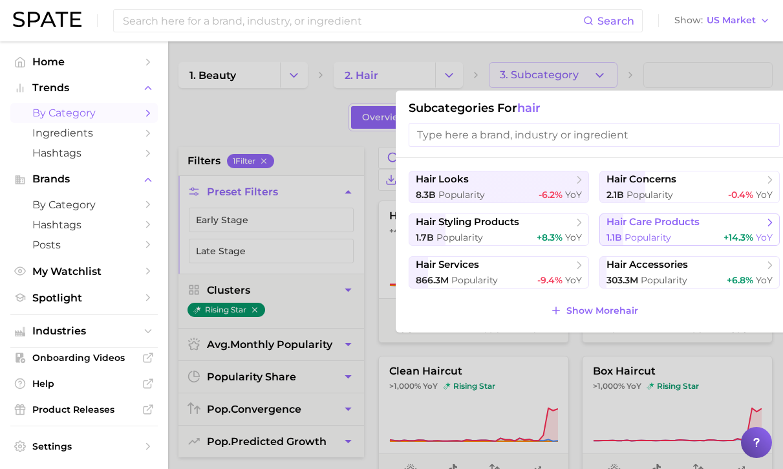
click at [672, 223] on span "hair care products" at bounding box center [652, 222] width 93 height 12
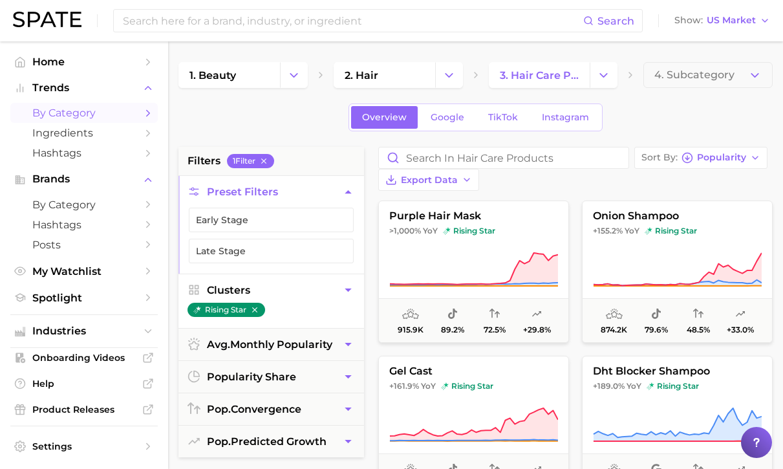
click at [345, 292] on icon "button" at bounding box center [348, 290] width 14 height 14
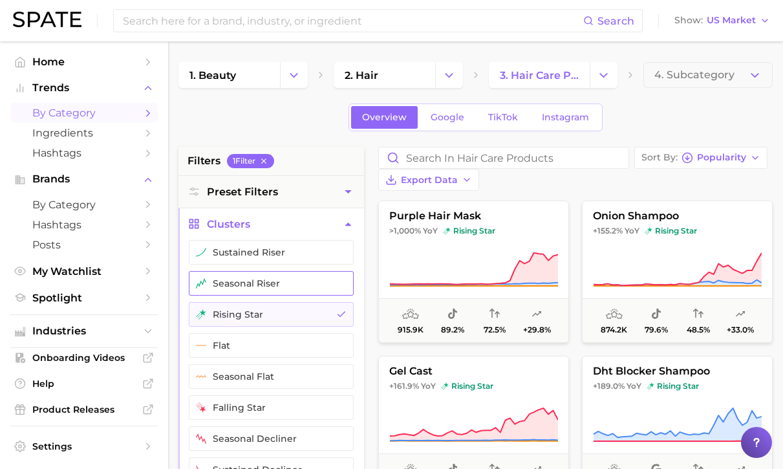
click at [329, 284] on button "seasonal riser" at bounding box center [271, 283] width 165 height 25
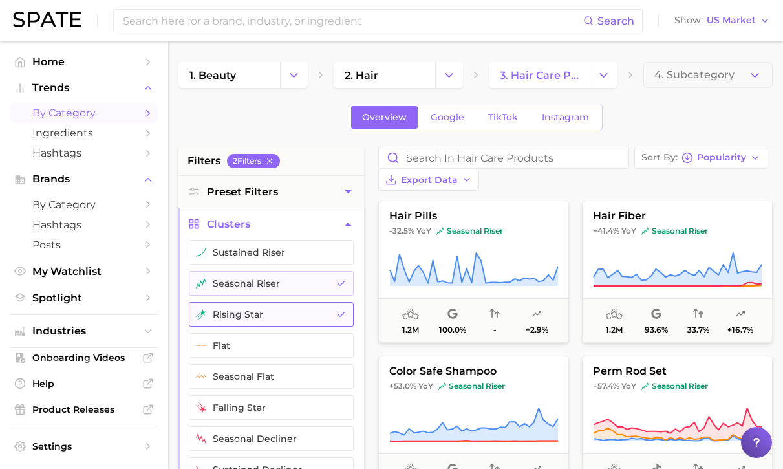
click at [330, 309] on button "rising star" at bounding box center [271, 314] width 165 height 25
click at [331, 317] on button "rising star" at bounding box center [271, 314] width 165 height 25
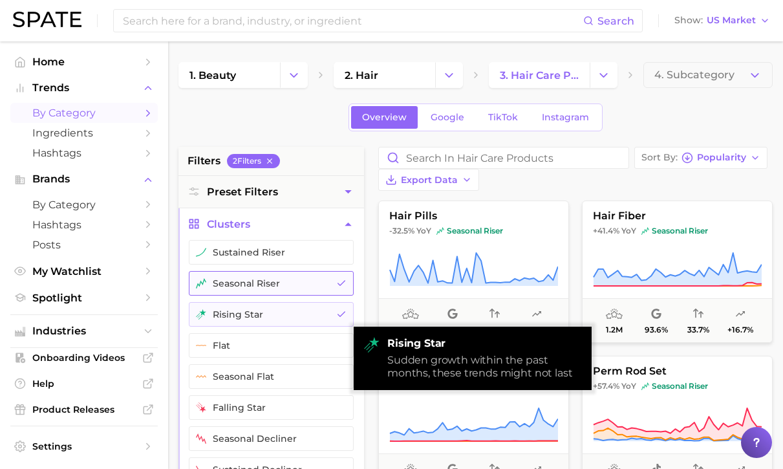
click at [339, 290] on button "seasonal riser" at bounding box center [271, 283] width 165 height 25
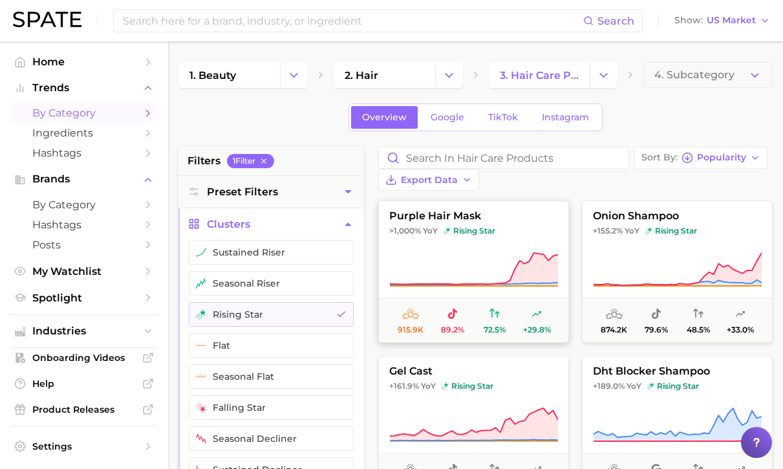
click at [527, 253] on icon at bounding box center [474, 269] width 168 height 32
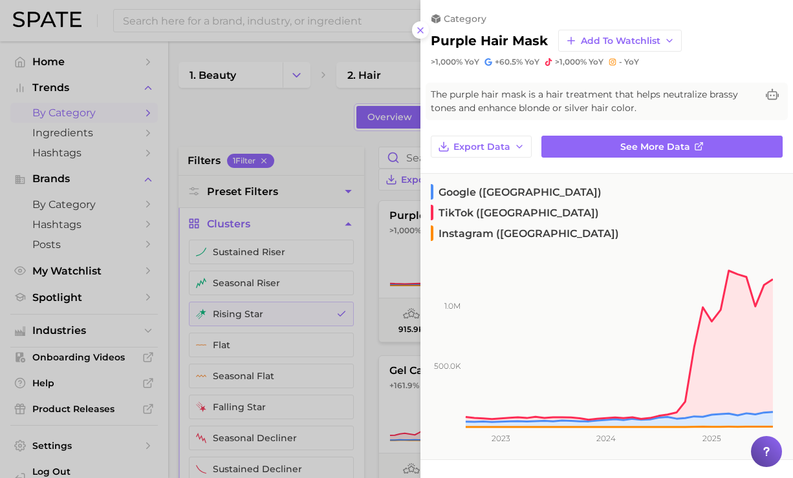
click at [302, 135] on div at bounding box center [396, 239] width 793 height 478
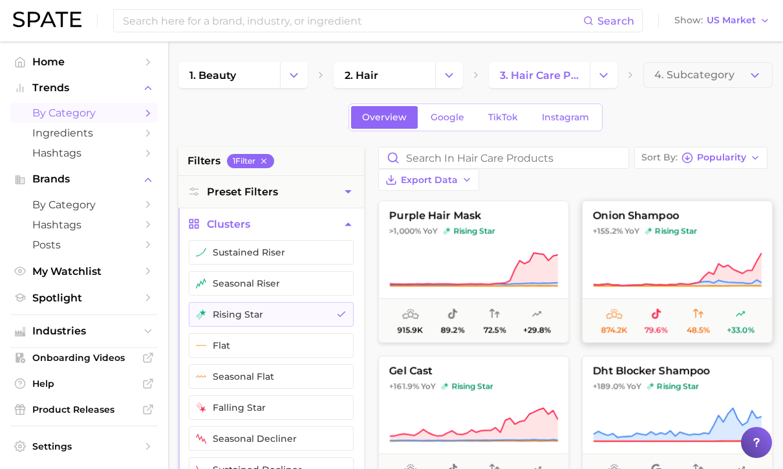
click at [628, 252] on icon at bounding box center [677, 270] width 169 height 36
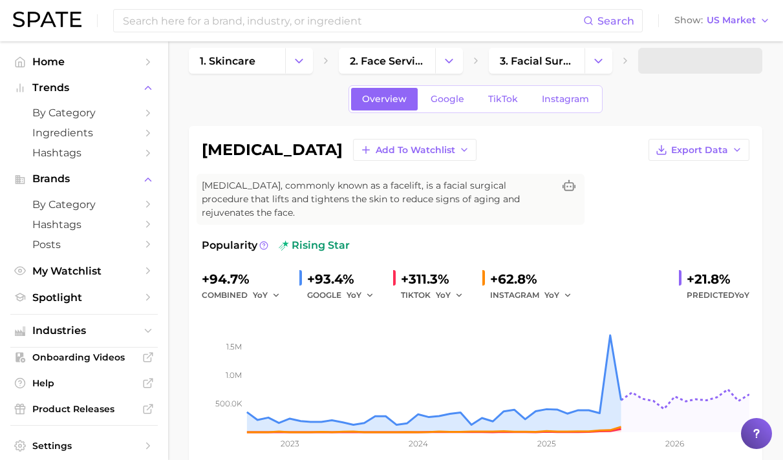
scroll to position [8, 0]
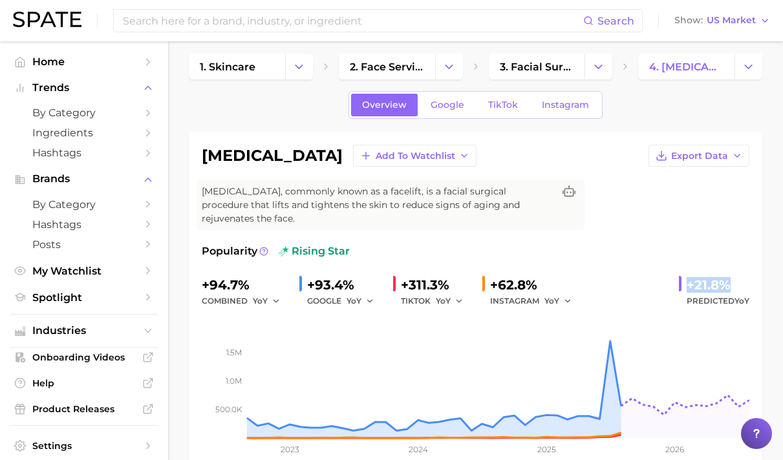
drag, startPoint x: 685, startPoint y: 272, endPoint x: 733, endPoint y: 270, distance: 47.2
click at [733, 275] on div "+21.8% Predicted YoY" at bounding box center [714, 292] width 70 height 34
copy div "+21.8%"
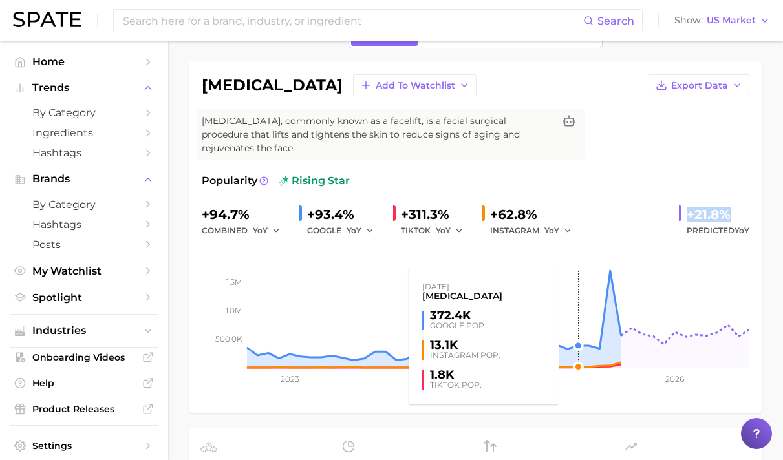
scroll to position [0, 0]
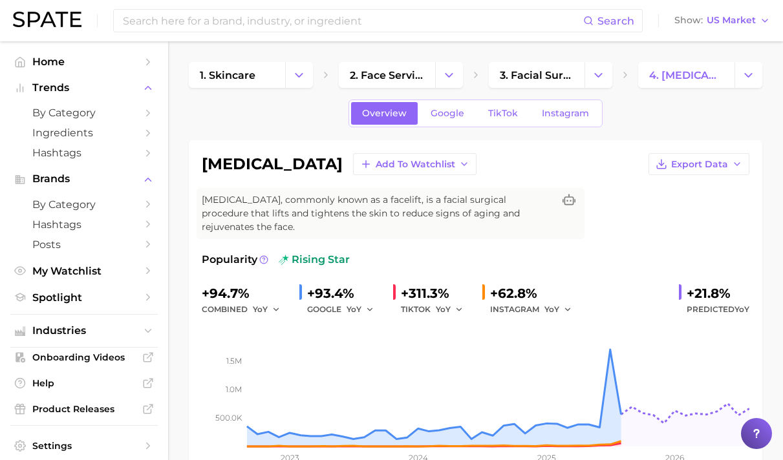
click at [455, 119] on link "Google" at bounding box center [448, 113] width 56 height 23
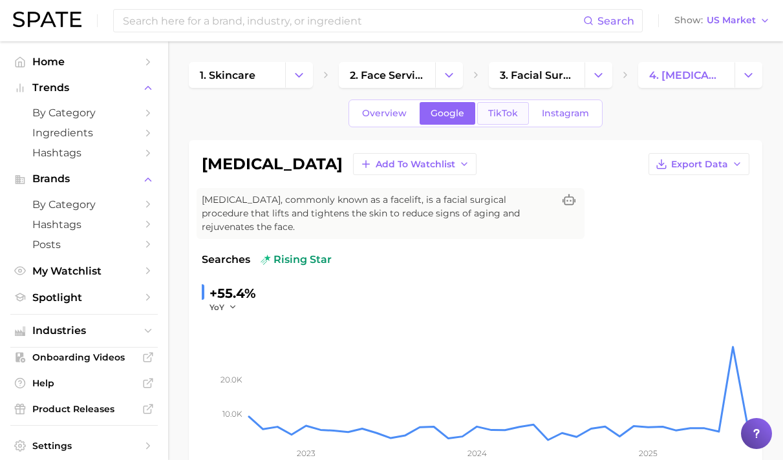
click at [506, 116] on span "TikTok" at bounding box center [503, 113] width 30 height 11
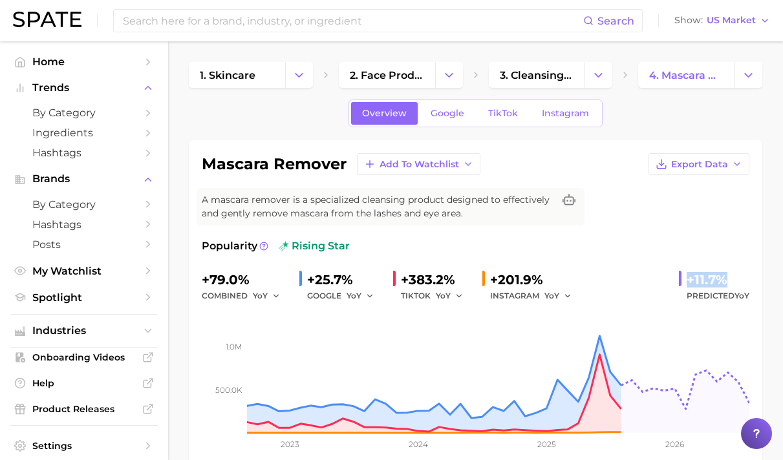
drag, startPoint x: 695, startPoint y: 277, endPoint x: 745, endPoint y: 280, distance: 49.9
click at [745, 280] on div "+11.7% Predicted YoY" at bounding box center [714, 287] width 70 height 34
copy div "+11.7%"
click at [452, 115] on span "Google" at bounding box center [448, 113] width 34 height 11
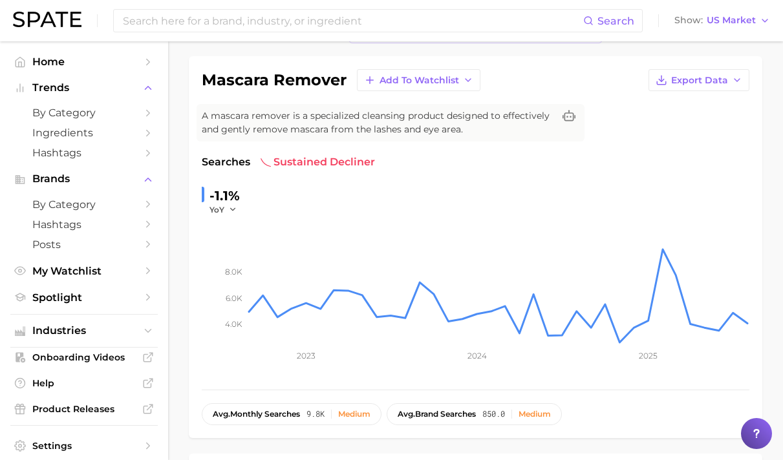
scroll to position [27, 0]
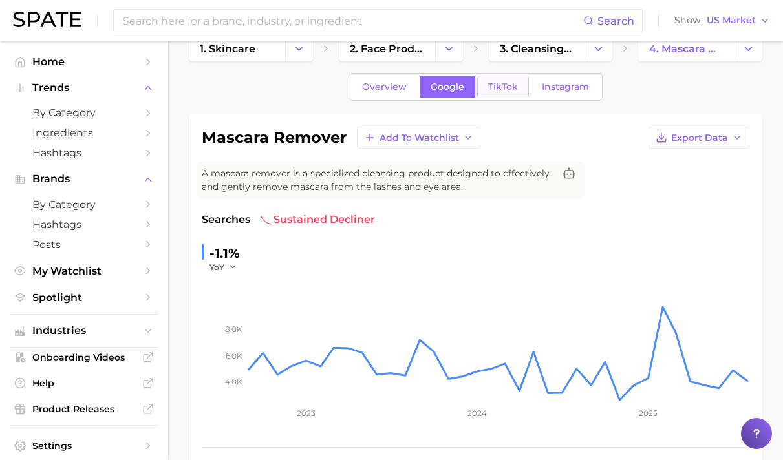
click at [496, 92] on span "TikTok" at bounding box center [503, 86] width 30 height 11
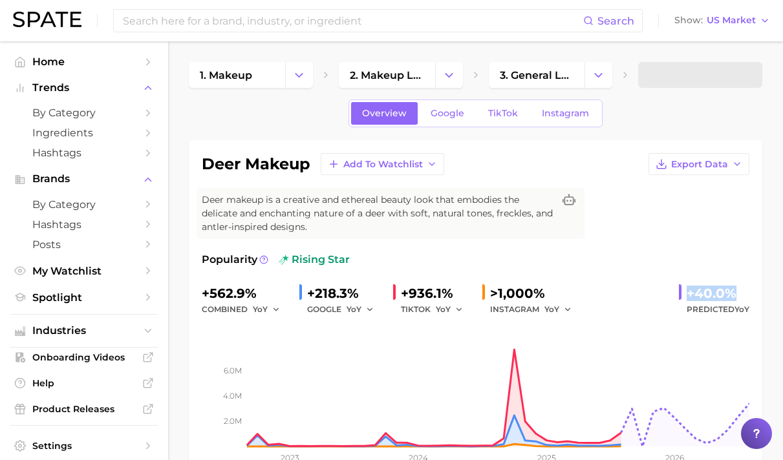
drag, startPoint x: 725, startPoint y: 288, endPoint x: 740, endPoint y: 290, distance: 14.9
click at [750, 288] on div "deer makeup Add to Watchlist Export Data Deer makeup is a creative and ethereal…" at bounding box center [476, 316] width 574 height 352
copy div "+40.0%"
click at [464, 116] on span "Google" at bounding box center [448, 113] width 34 height 11
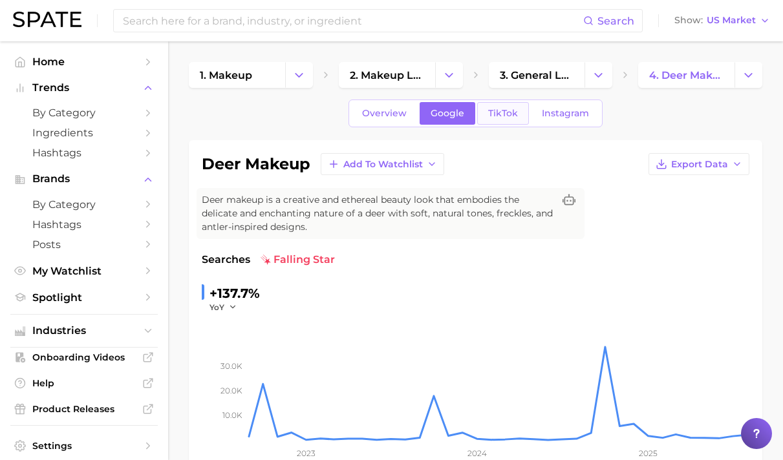
click at [484, 109] on link "TikTok" at bounding box center [503, 113] width 52 height 23
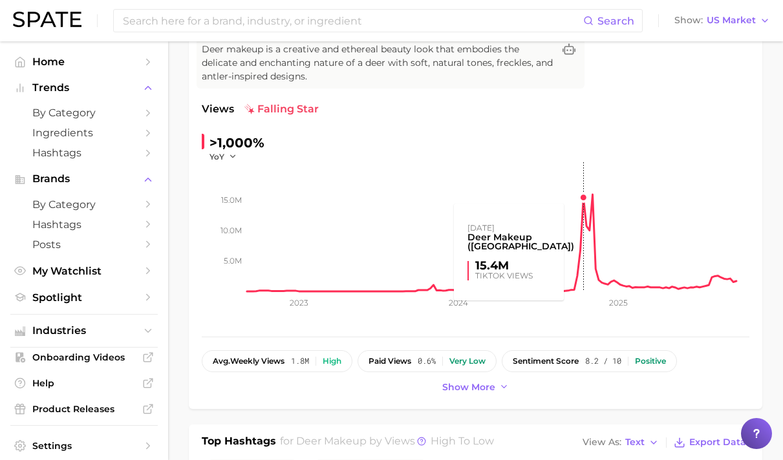
scroll to position [34, 0]
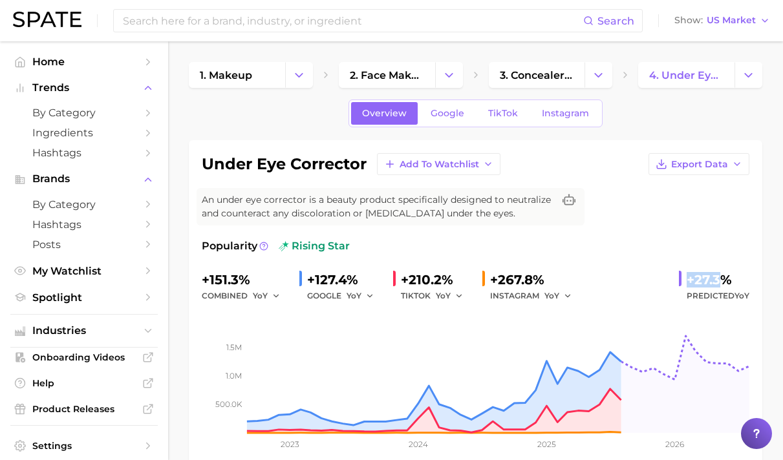
drag, startPoint x: 683, startPoint y: 271, endPoint x: 725, endPoint y: 274, distance: 42.1
click at [725, 274] on div "+27.3% Predicted YoY" at bounding box center [714, 287] width 70 height 34
click at [705, 284] on div "+27.3%" at bounding box center [718, 280] width 63 height 21
drag, startPoint x: 662, startPoint y: 279, endPoint x: 740, endPoint y: 279, distance: 77.6
click at [740, 279] on div "+151.3% combined YoY +127.4% GOOGLE YoY +210.2% TIKTOK YoY +267.8% INSTAGRAM Yo…" at bounding box center [476, 287] width 548 height 34
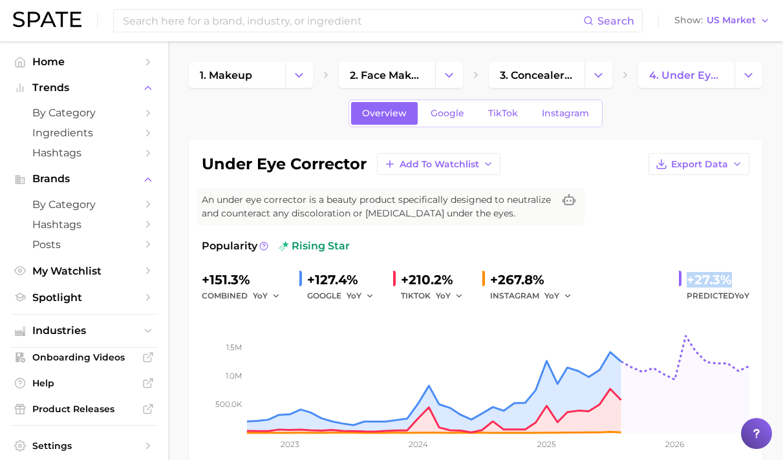
copy div "+27.3%"
click at [449, 113] on span "Google" at bounding box center [448, 113] width 34 height 11
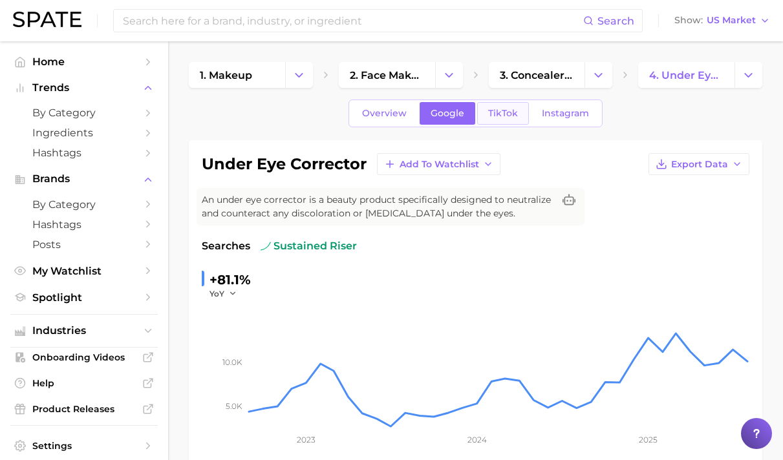
click at [489, 109] on span "TikTok" at bounding box center [503, 113] width 30 height 11
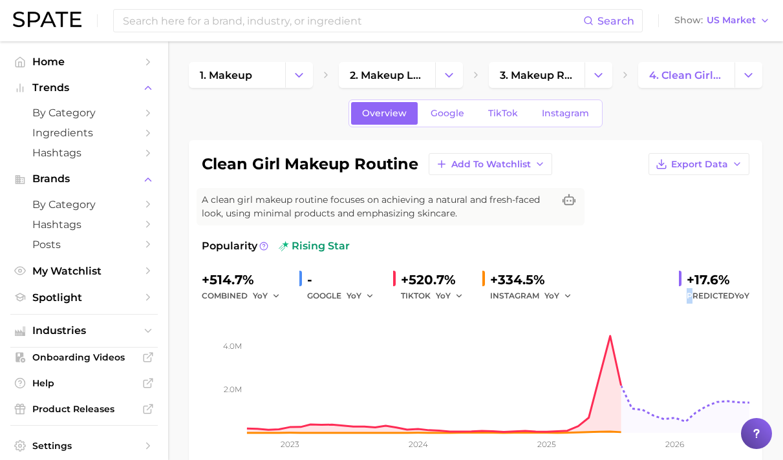
drag, startPoint x: 692, startPoint y: 288, endPoint x: 762, endPoint y: 283, distance: 70.1
click at [762, 283] on div "clean girl makeup routine Add to Watchlist Export Data A clean girl makeup rout…" at bounding box center [476, 309] width 574 height 338
click at [727, 284] on div "+17.6%" at bounding box center [718, 280] width 63 height 21
drag, startPoint x: 702, startPoint y: 276, endPoint x: 750, endPoint y: 276, distance: 47.8
click at [750, 276] on div "clean girl makeup routine Add to Watchlist Export Data A clean girl makeup rout…" at bounding box center [476, 309] width 574 height 338
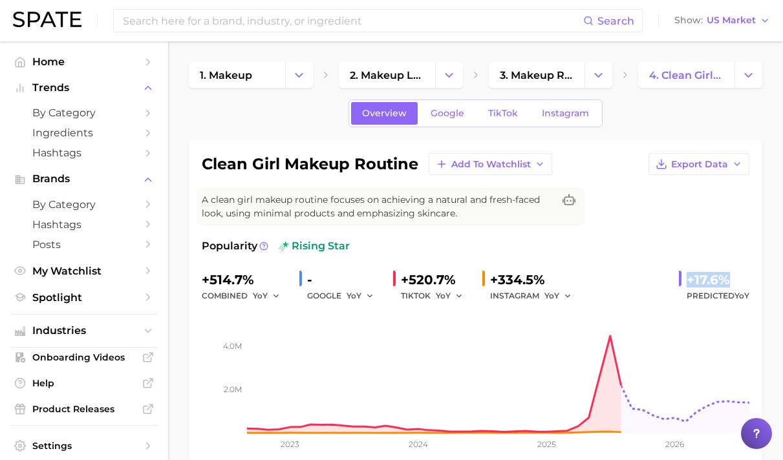
copy div "+17.6%"
click at [419, 268] on div "Popularity rising star +514.7% combined YoY - GOOGLE YoY +520.7% TIKTOK YoY +33…" at bounding box center [476, 352] width 548 height 227
click at [448, 115] on span "Google" at bounding box center [448, 113] width 34 height 11
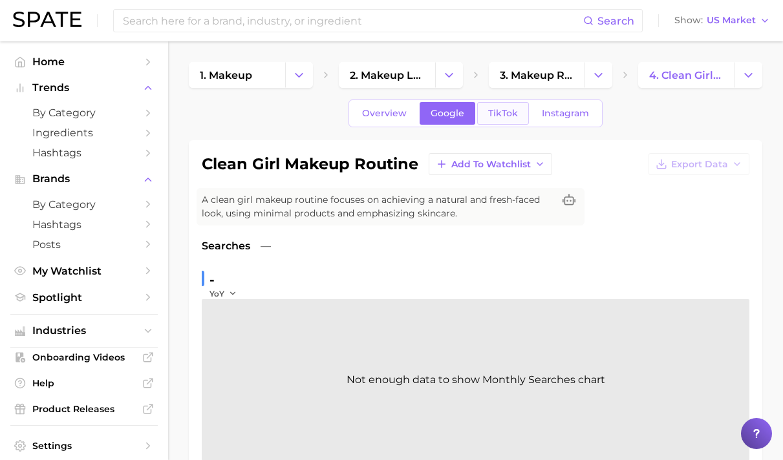
click at [492, 111] on span "TikTok" at bounding box center [503, 113] width 30 height 11
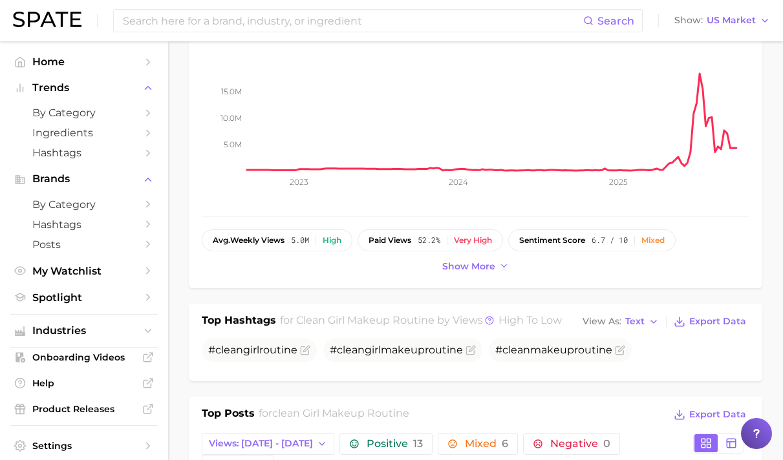
scroll to position [255, 0]
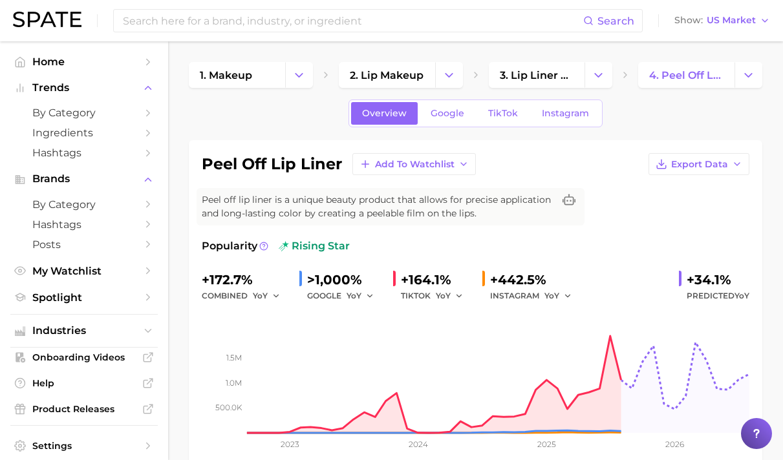
drag, startPoint x: 680, startPoint y: 261, endPoint x: 703, endPoint y: 277, distance: 28.3
click at [749, 266] on div "peel off lip liner Add to Watchlist Export Data Peel off lip liner is a unique …" at bounding box center [476, 309] width 574 height 338
drag, startPoint x: 689, startPoint y: 281, endPoint x: 746, endPoint y: 282, distance: 56.3
click at [749, 281] on div "+34.1%" at bounding box center [718, 280] width 63 height 21
copy div "+34.1%"
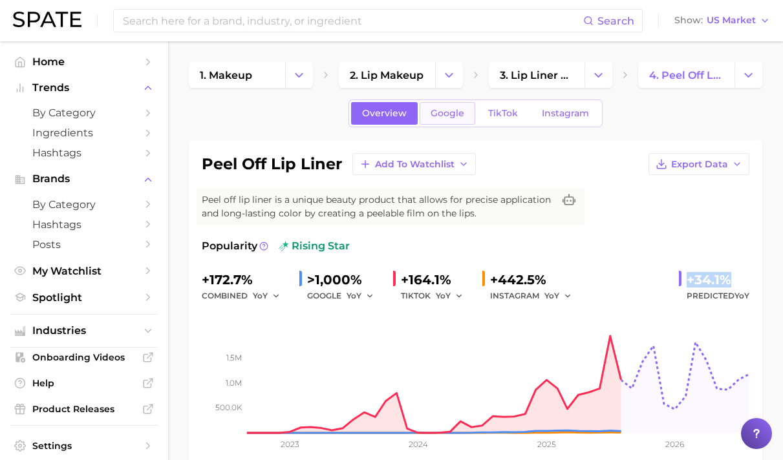
click at [462, 116] on span "Google" at bounding box center [448, 113] width 34 height 11
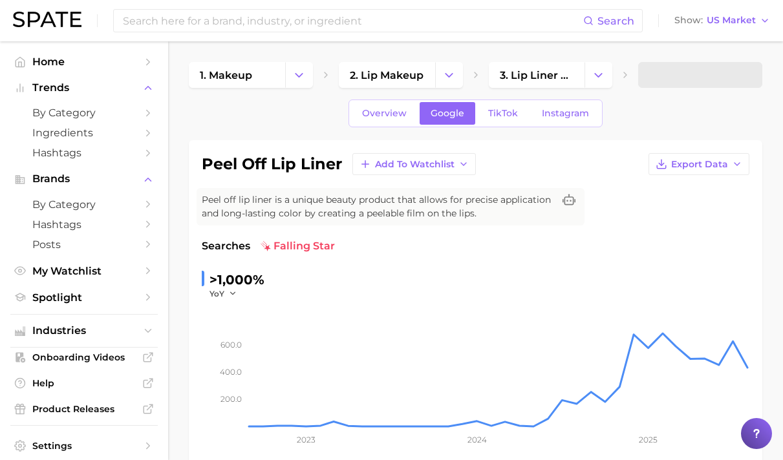
scroll to position [62, 0]
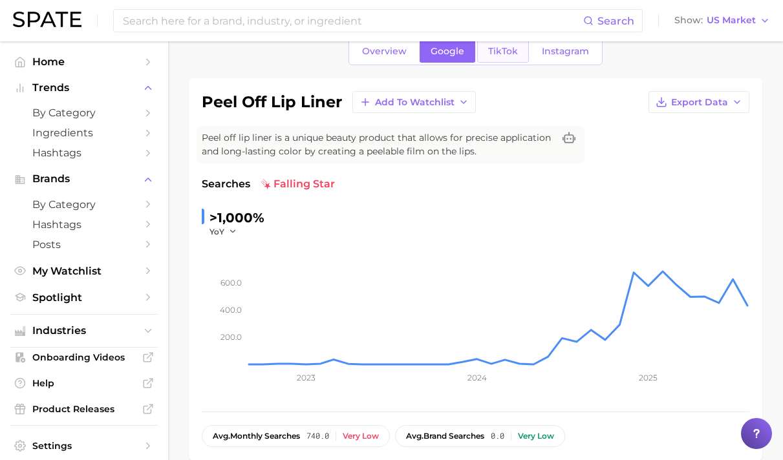
click at [488, 51] on span "TikTok" at bounding box center [503, 51] width 30 height 11
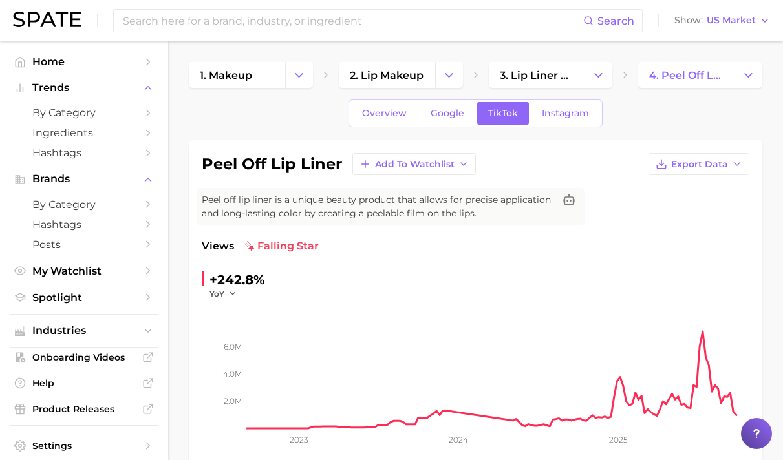
scroll to position [111, 0]
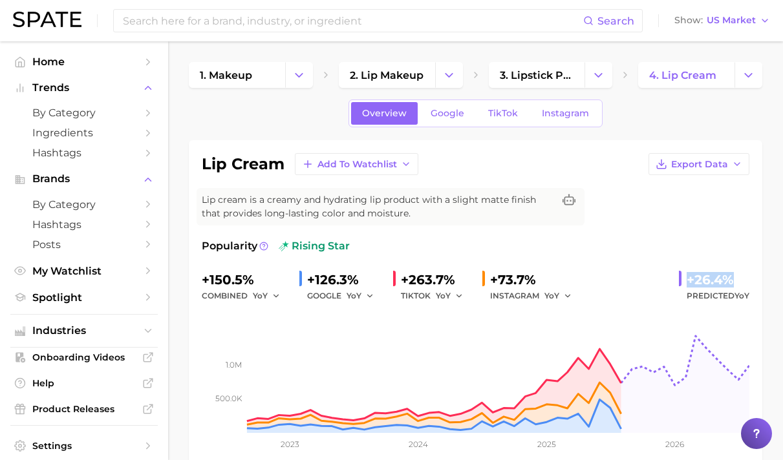
drag, startPoint x: 678, startPoint y: 281, endPoint x: 743, endPoint y: 284, distance: 64.7
click at [756, 282] on div "lip cream Add to Watchlist Export Data Lip cream is a creamy and hydrating lip …" at bounding box center [476, 309] width 574 height 338
copy div "+26.4%"
click at [442, 116] on span "Google" at bounding box center [448, 113] width 34 height 11
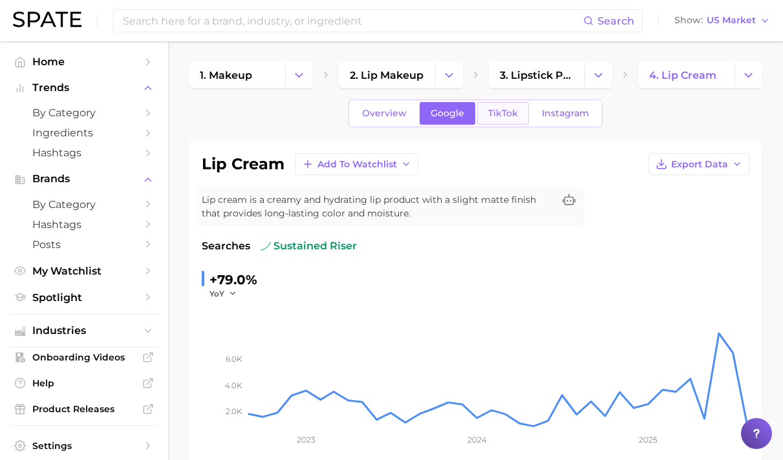
click at [518, 109] on link "TikTok" at bounding box center [503, 113] width 52 height 23
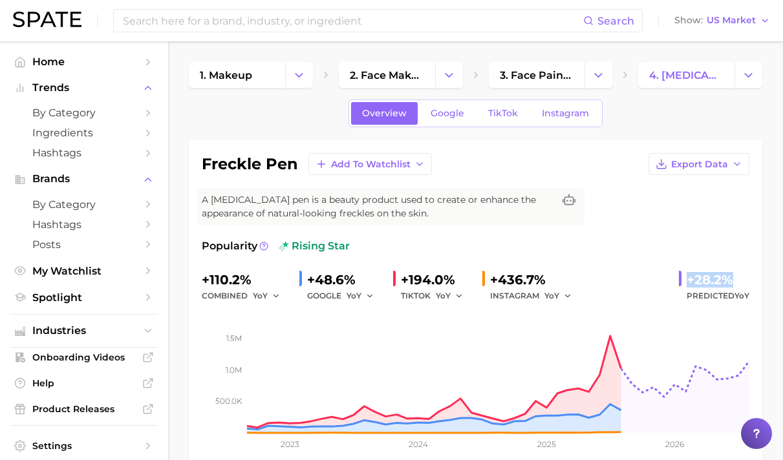
drag, startPoint x: 683, startPoint y: 280, endPoint x: 727, endPoint y: 282, distance: 43.4
click at [727, 282] on div "+28.2% Predicted YoY" at bounding box center [714, 287] width 70 height 34
copy div "+28.2%"
click at [499, 108] on span "TikTok" at bounding box center [503, 113] width 30 height 11
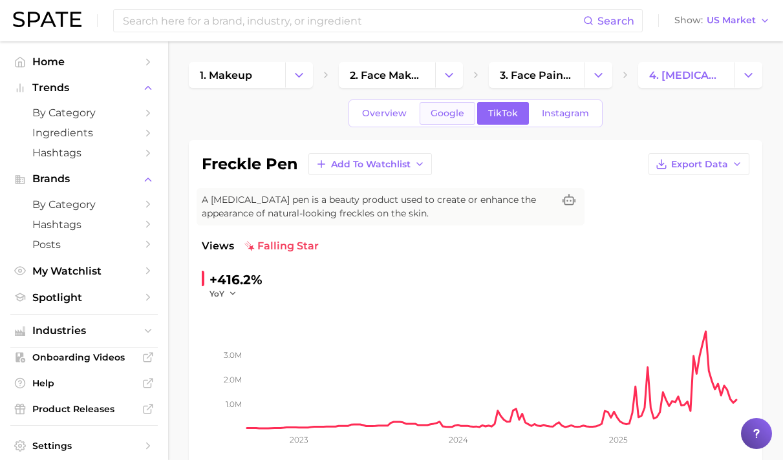
click at [445, 109] on span "Google" at bounding box center [448, 113] width 34 height 11
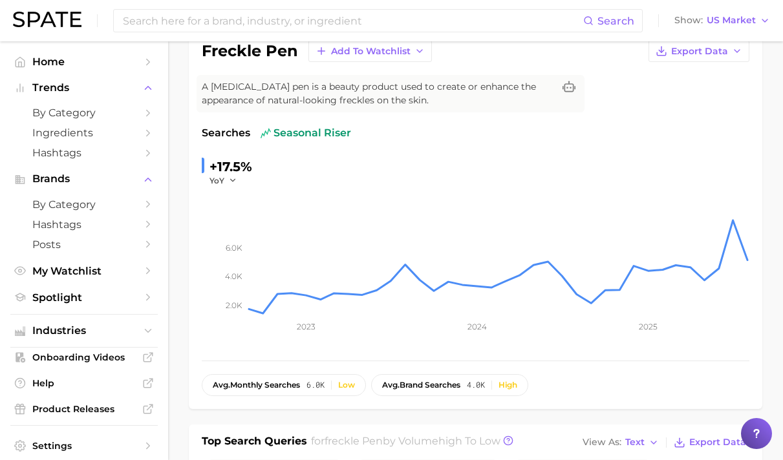
scroll to position [111, 0]
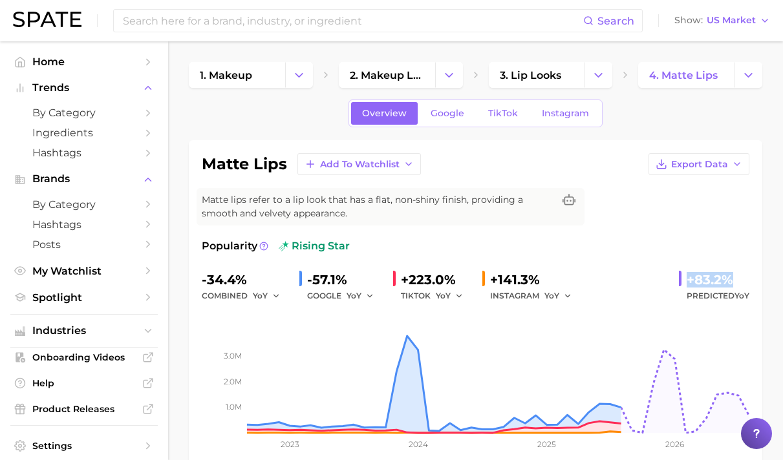
drag, startPoint x: 689, startPoint y: 283, endPoint x: 749, endPoint y: 280, distance: 59.5
click at [749, 280] on div "+83.2%" at bounding box center [718, 280] width 63 height 21
copy div "+83.2%"
click at [510, 105] on link "TikTok" at bounding box center [503, 113] width 52 height 23
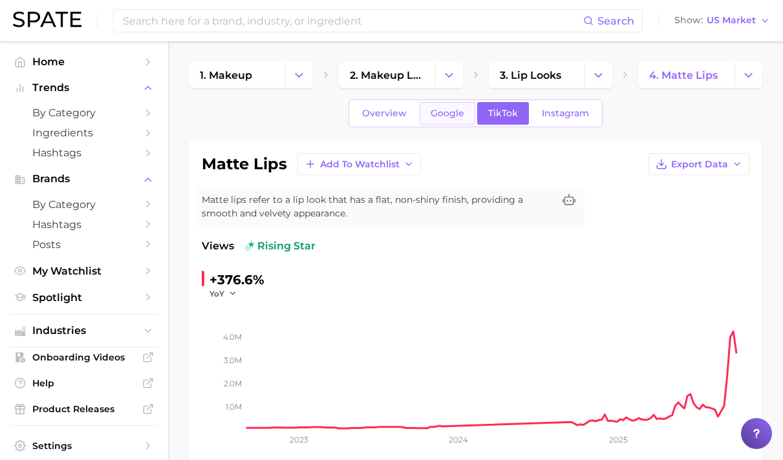
click at [452, 115] on span "Google" at bounding box center [448, 113] width 34 height 11
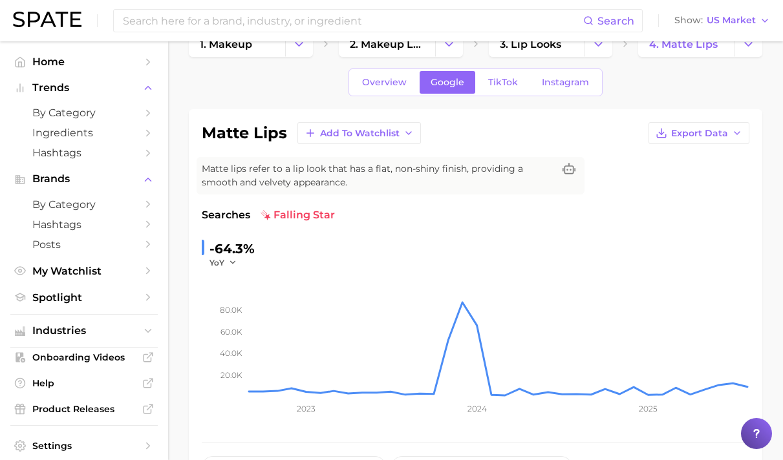
scroll to position [119, 0]
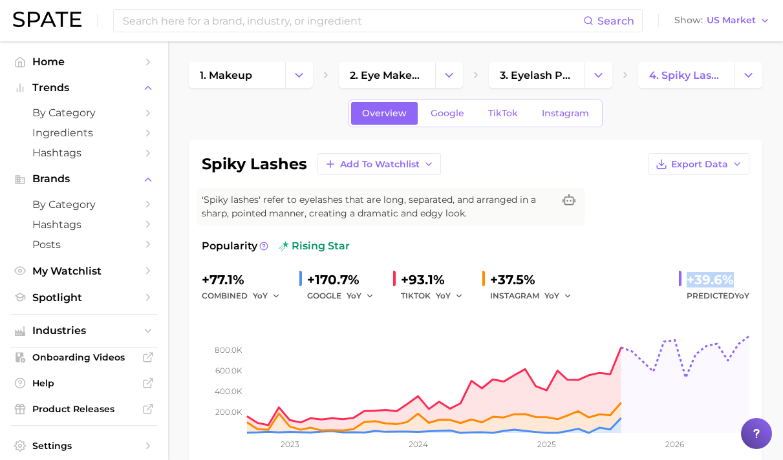
drag, startPoint x: 711, startPoint y: 275, endPoint x: 762, endPoint y: 280, distance: 51.3
copy div "+39.6%"
click at [451, 111] on span "Google" at bounding box center [448, 113] width 34 height 11
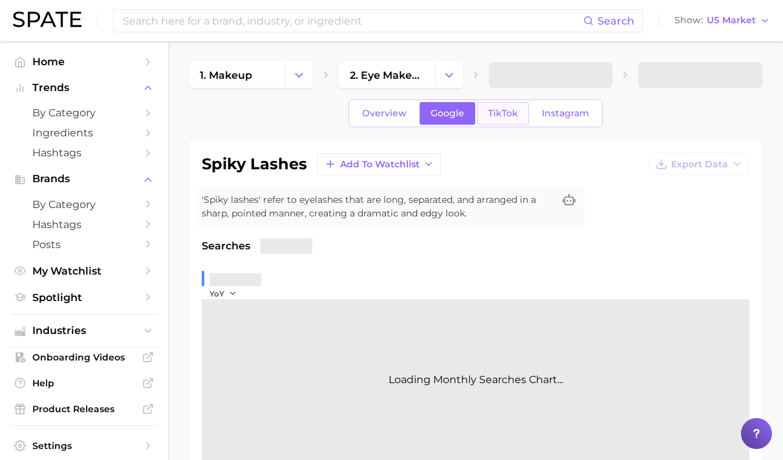
click at [488, 117] on span "TikTok" at bounding box center [503, 113] width 30 height 11
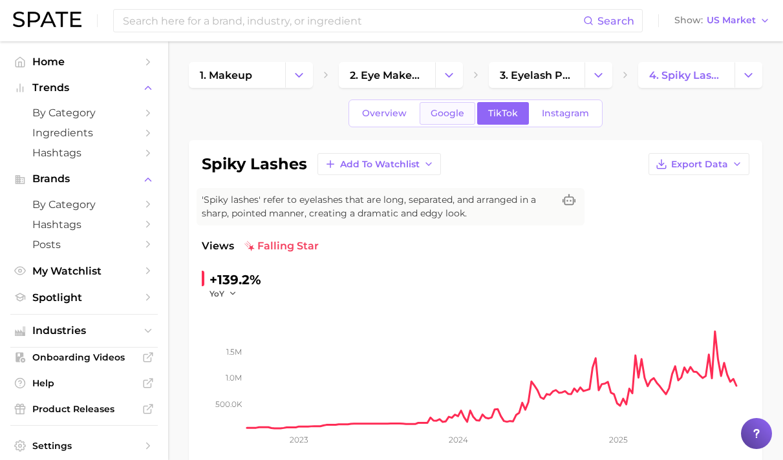
click at [459, 122] on link "Google" at bounding box center [448, 113] width 56 height 23
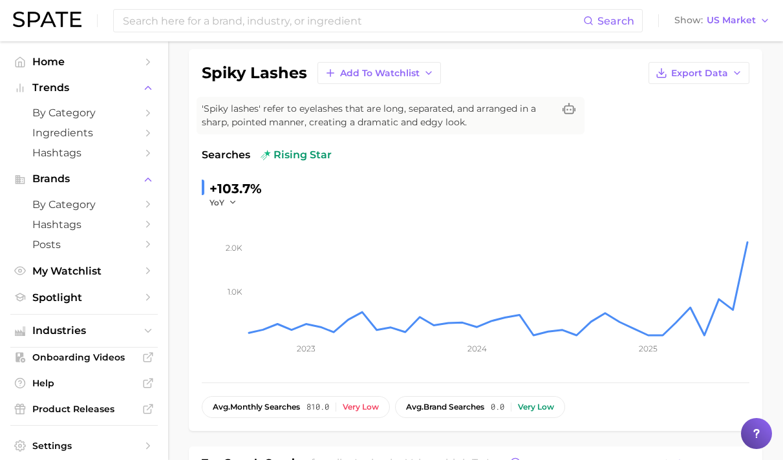
scroll to position [89, 0]
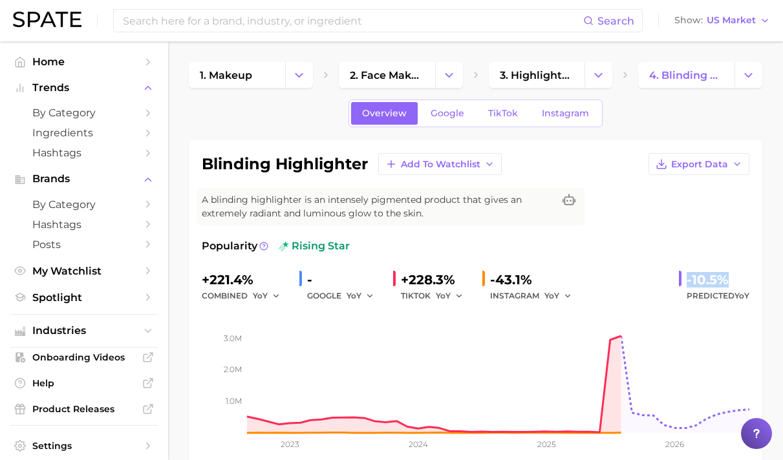
drag, startPoint x: 689, startPoint y: 281, endPoint x: 752, endPoint y: 281, distance: 63.4
click at [752, 281] on div "blinding highlighter Add to Watchlist Export Data A blinding highlighter is an …" at bounding box center [476, 309] width 574 height 338
copy div "-10.5%"
click at [492, 118] on span "TikTok" at bounding box center [503, 113] width 30 height 11
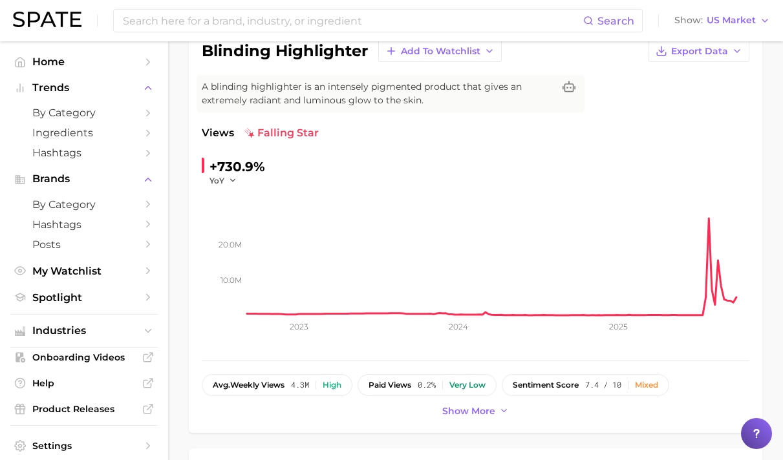
scroll to position [3, 0]
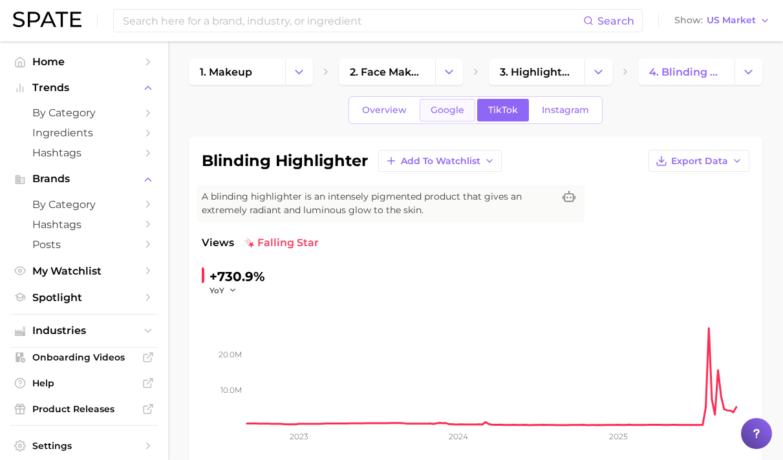
click at [452, 115] on span "Google" at bounding box center [448, 110] width 34 height 11
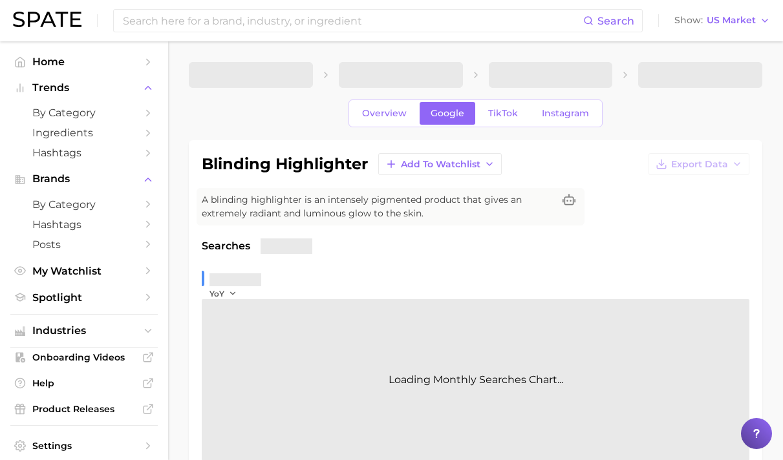
scroll to position [134, 0]
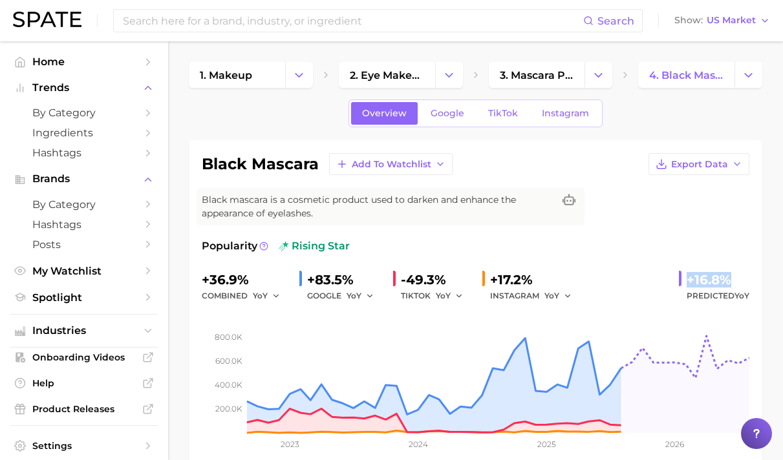
drag, startPoint x: 682, startPoint y: 283, endPoint x: 765, endPoint y: 279, distance: 82.8
copy div "+16.8%"
click at [507, 112] on span "TikTok" at bounding box center [503, 113] width 30 height 11
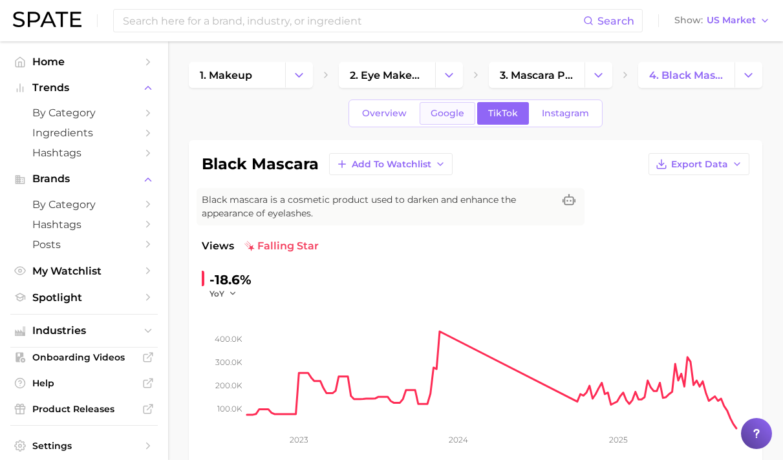
click at [443, 120] on link "Google" at bounding box center [448, 113] width 56 height 23
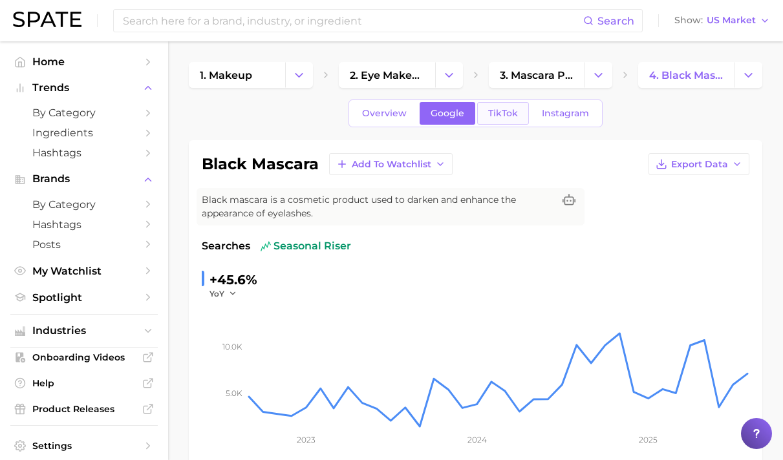
click at [509, 118] on span "TikTok" at bounding box center [503, 113] width 30 height 11
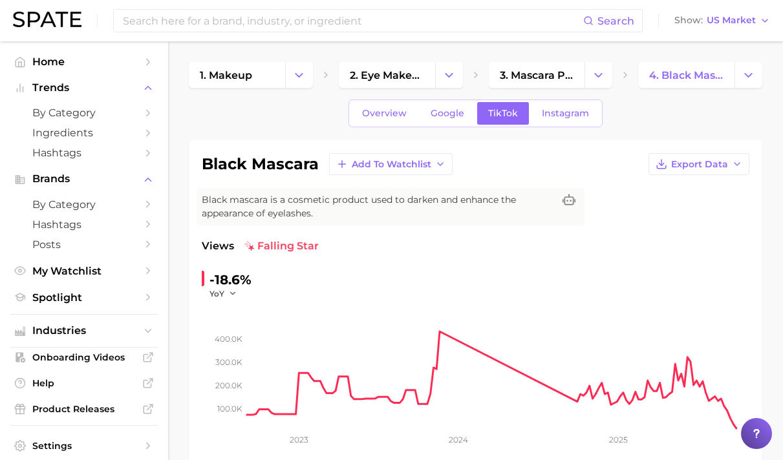
drag, startPoint x: 459, startPoint y: 131, endPoint x: 464, endPoint y: 125, distance: 7.8
click at [467, 116] on link "Google" at bounding box center [448, 113] width 56 height 23
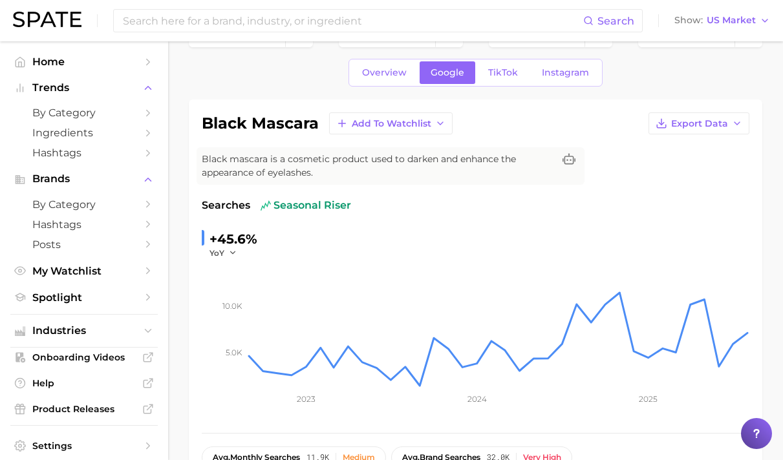
scroll to position [140, 0]
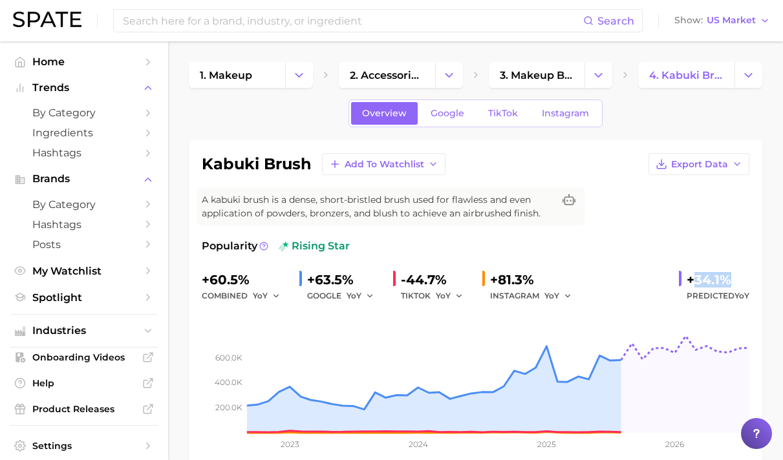
drag, startPoint x: 692, startPoint y: 277, endPoint x: 758, endPoint y: 288, distance: 66.1
click at [758, 288] on div "kabuki brush Add to Watchlist Export Data A kabuki brush is a dense, short-bris…" at bounding box center [476, 309] width 574 height 338
click at [734, 286] on div "+34.1%" at bounding box center [718, 280] width 63 height 21
drag, startPoint x: 682, startPoint y: 277, endPoint x: 727, endPoint y: 279, distance: 44.7
click at [727, 279] on div "+34.1% Predicted YoY" at bounding box center [714, 287] width 70 height 34
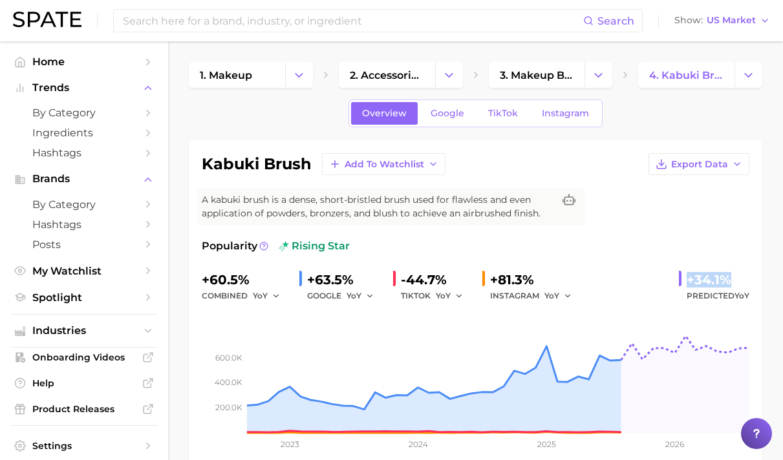
copy div "+34.1%"
click at [495, 110] on span "TikTok" at bounding box center [503, 113] width 30 height 11
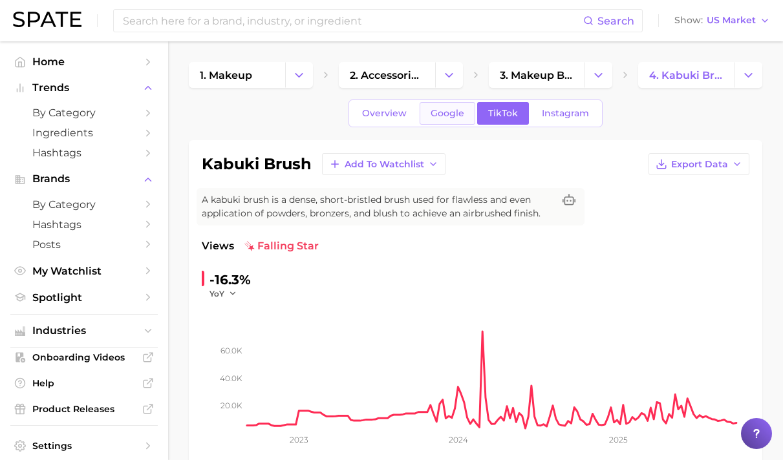
click at [442, 122] on link "Google" at bounding box center [448, 113] width 56 height 23
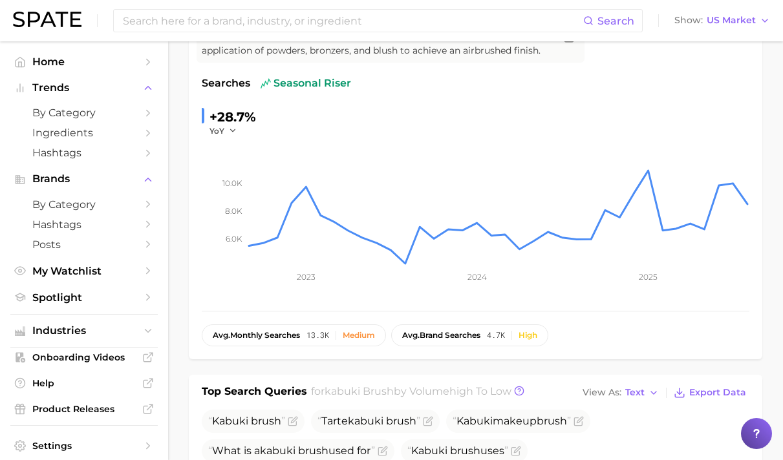
scroll to position [160, 0]
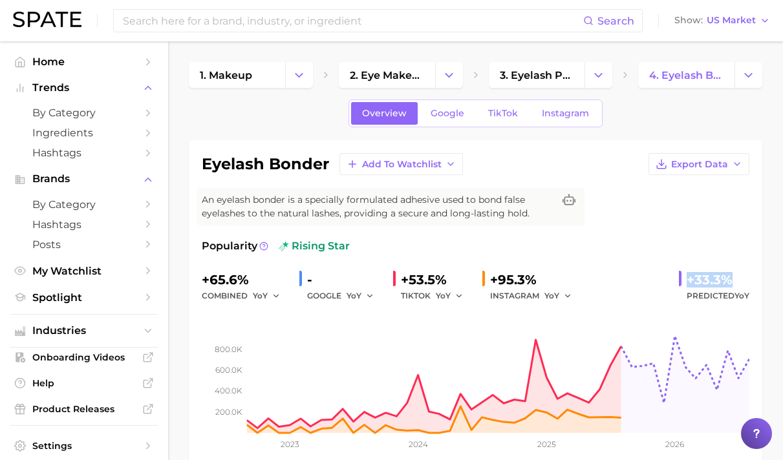
drag, startPoint x: 681, startPoint y: 270, endPoint x: 739, endPoint y: 276, distance: 57.9
click at [739, 276] on div "+33.3% Predicted YoY" at bounding box center [714, 287] width 70 height 34
copy div "+33.3%"
click at [456, 112] on span "Google" at bounding box center [448, 113] width 34 height 11
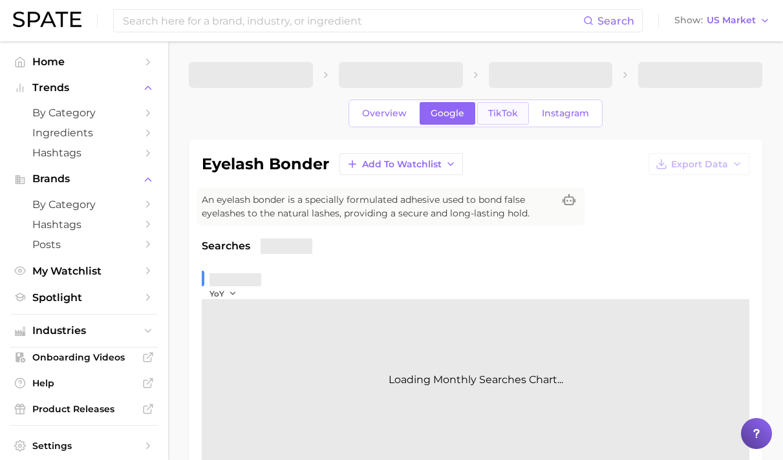
click at [502, 112] on span "TikTok" at bounding box center [503, 113] width 30 height 11
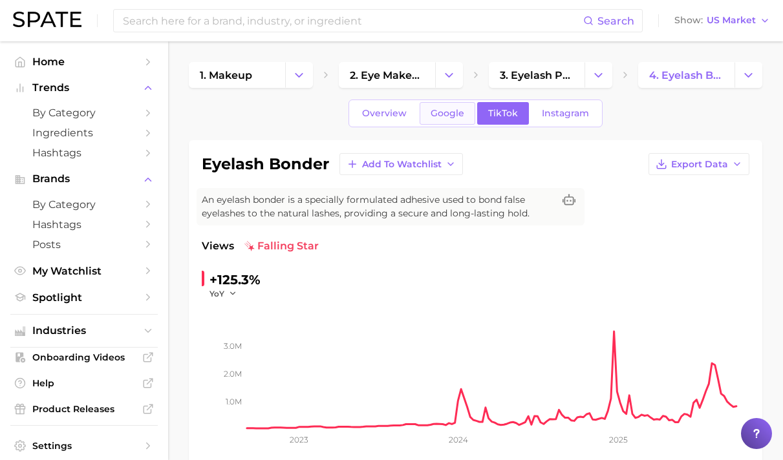
click at [458, 120] on link "Google" at bounding box center [448, 113] width 56 height 23
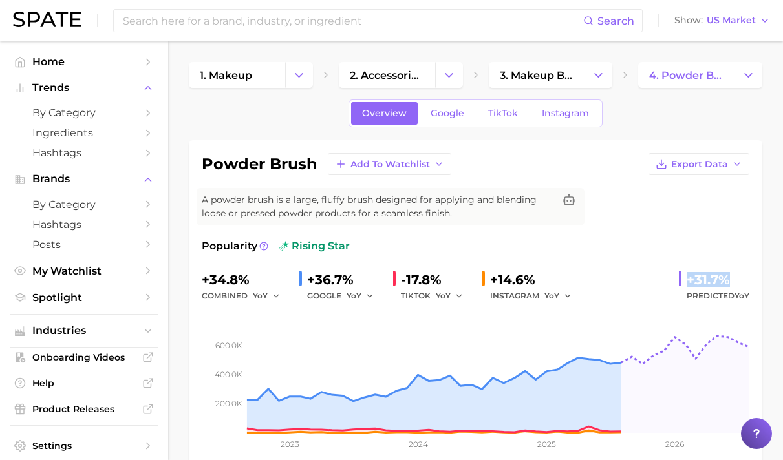
drag, startPoint x: 691, startPoint y: 275, endPoint x: 757, endPoint y: 275, distance: 66.0
click at [757, 275] on div "powder brush Add to Watchlist Export Data A powder brush is a large, fluffy bru…" at bounding box center [476, 309] width 574 height 338
copy div "+31.7%"
click at [477, 114] on link "TikTok" at bounding box center [503, 113] width 52 height 23
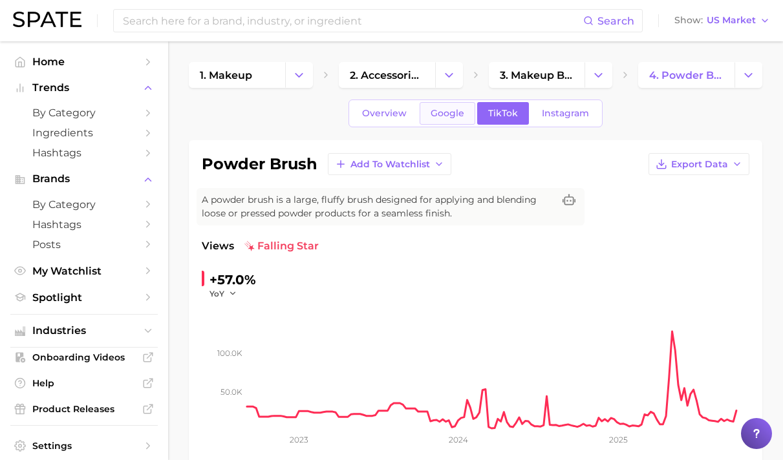
click at [464, 106] on link "Google" at bounding box center [448, 113] width 56 height 23
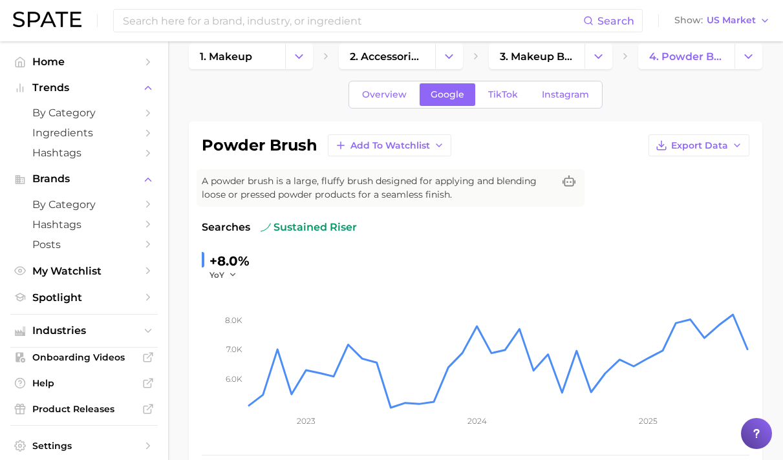
scroll to position [16, 0]
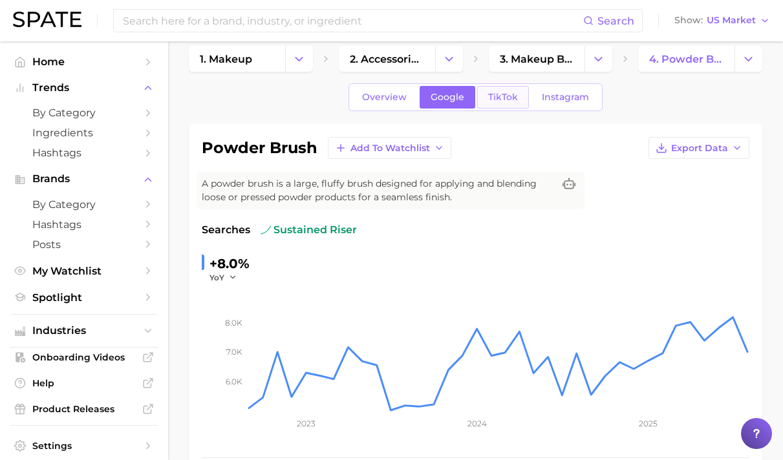
click at [507, 96] on span "TikTok" at bounding box center [503, 97] width 30 height 11
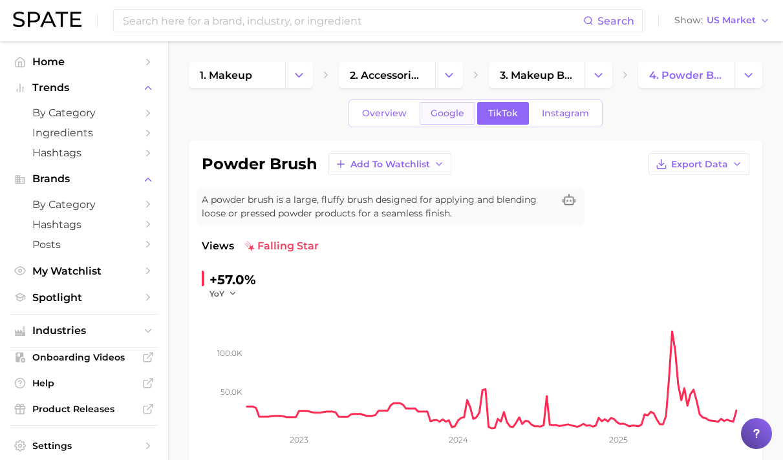
click at [455, 116] on span "Google" at bounding box center [448, 113] width 34 height 11
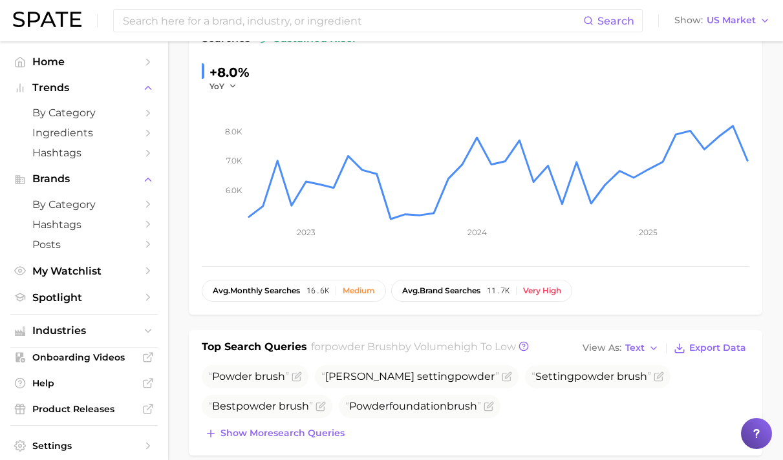
scroll to position [462, 0]
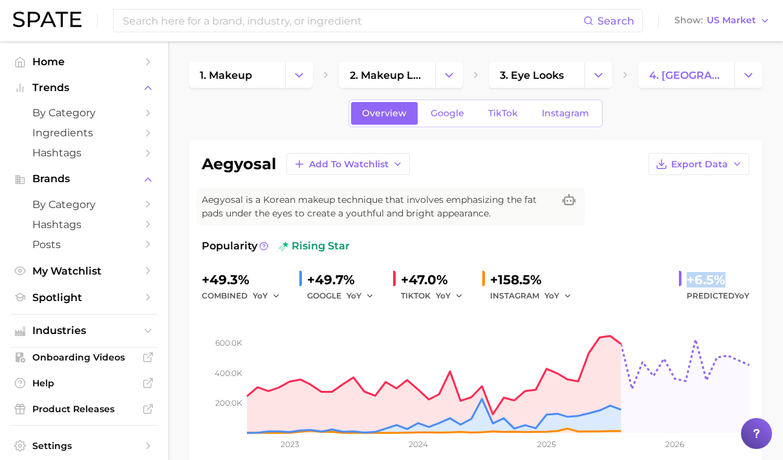
drag, startPoint x: 683, startPoint y: 281, endPoint x: 748, endPoint y: 284, distance: 64.7
click at [749, 284] on div "+6.5% Predicted YoY" at bounding box center [714, 287] width 70 height 34
copy div "+6.5%"
click at [490, 120] on link "TikTok" at bounding box center [503, 113] width 52 height 23
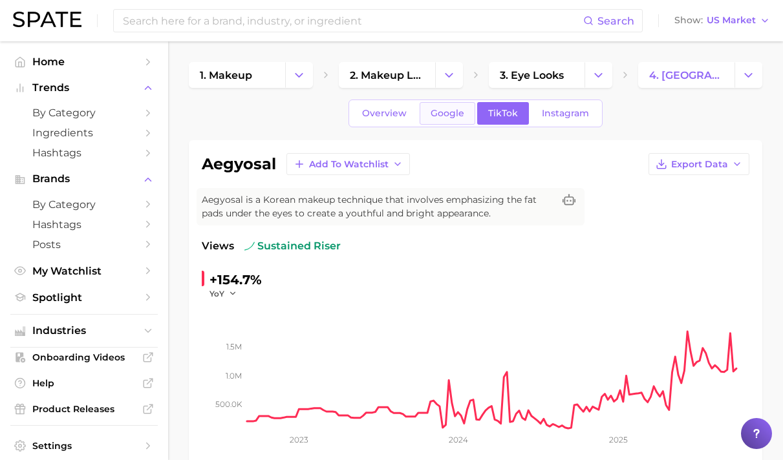
click at [466, 115] on link "Google" at bounding box center [448, 113] width 56 height 23
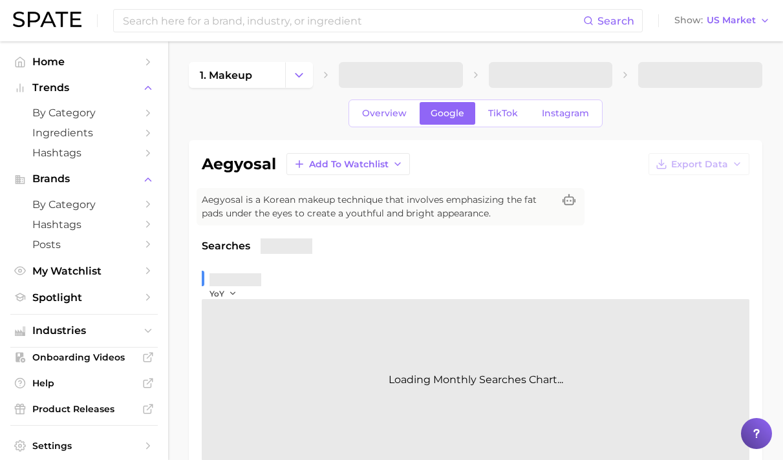
scroll to position [134, 0]
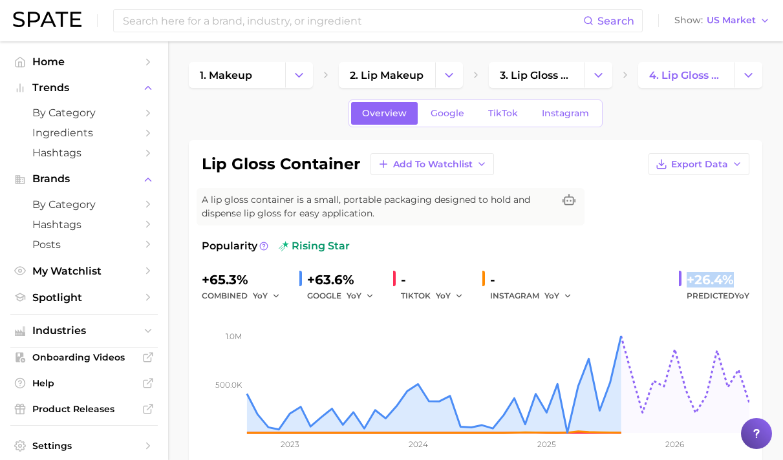
drag, startPoint x: 677, startPoint y: 274, endPoint x: 746, endPoint y: 277, distance: 68.6
click at [746, 277] on div "+65.3% combined YoY +63.6% GOOGLE YoY - TIKTOK YoY - INSTAGRAM YoY +26.4% Predi…" at bounding box center [476, 287] width 548 height 34
copy div "+26.4%"
click at [452, 109] on span "Google" at bounding box center [448, 113] width 34 height 11
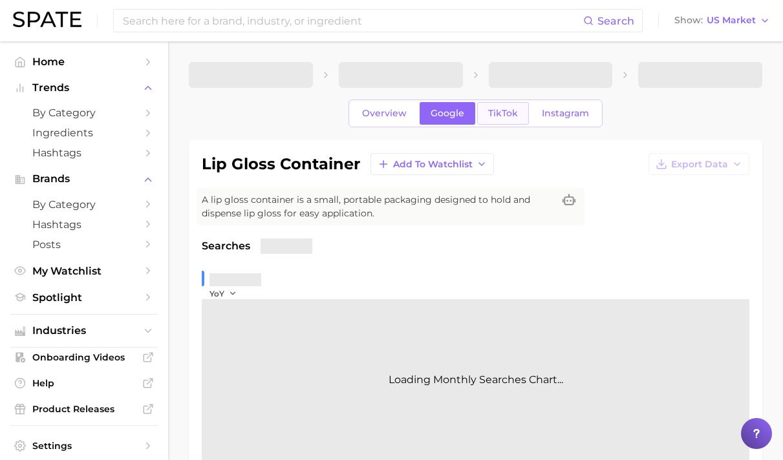
click at [492, 114] on span "TikTok" at bounding box center [503, 113] width 30 height 11
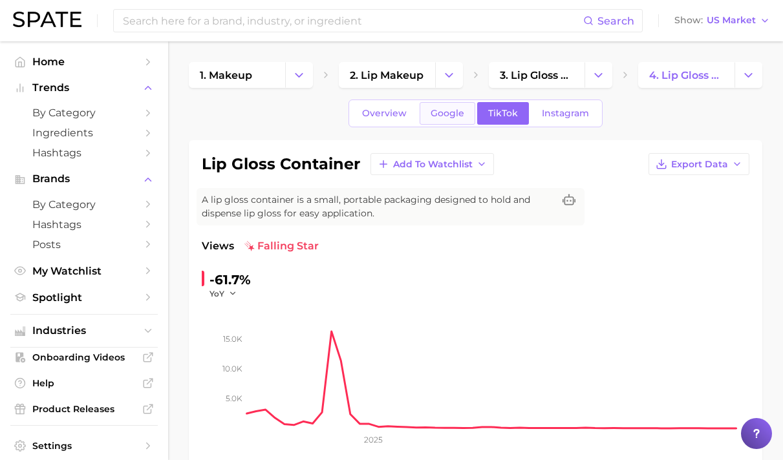
click at [456, 115] on span "Google" at bounding box center [448, 113] width 34 height 11
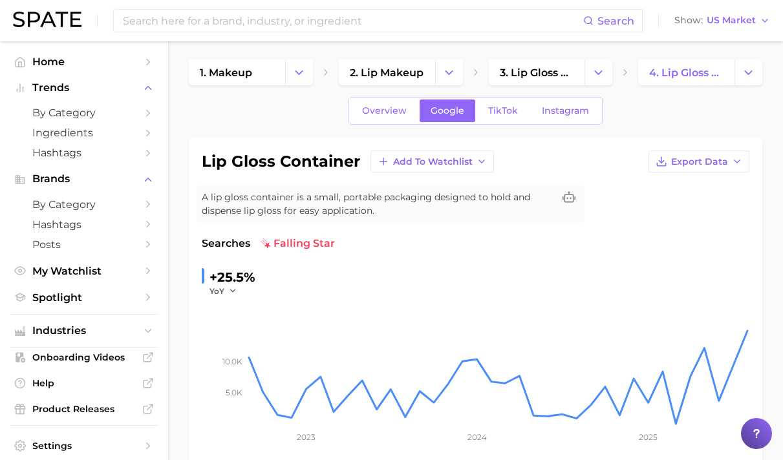
scroll to position [79, 0]
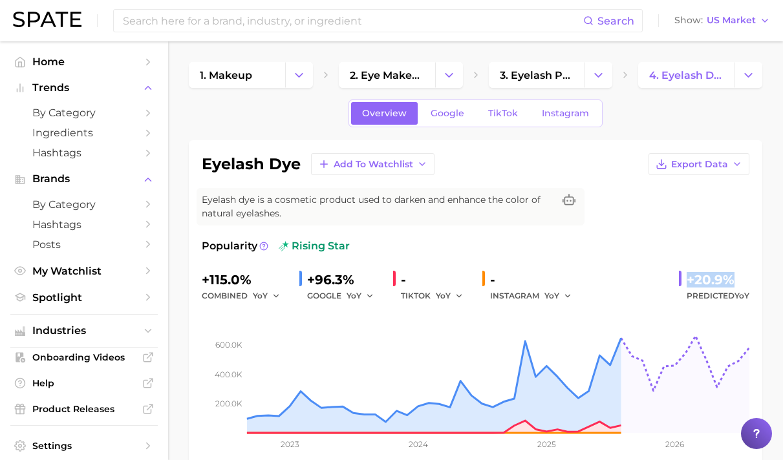
drag, startPoint x: 703, startPoint y: 273, endPoint x: 738, endPoint y: 279, distance: 35.5
click at [738, 279] on div "+20.9% Predicted YoY" at bounding box center [714, 287] width 70 height 34
click at [499, 104] on link "TikTok" at bounding box center [503, 113] width 52 height 23
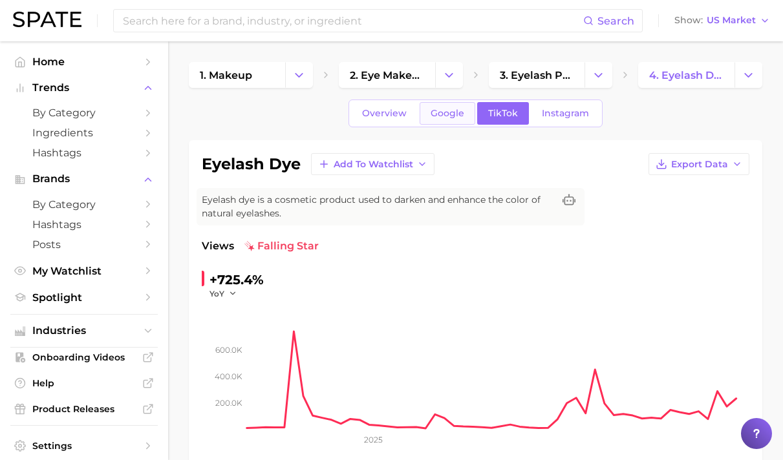
click at [453, 118] on span "Google" at bounding box center [448, 113] width 34 height 11
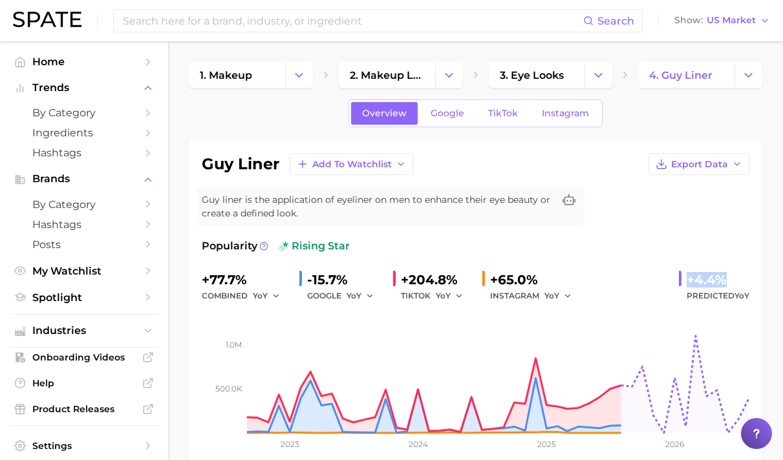
drag, startPoint x: 681, startPoint y: 278, endPoint x: 735, endPoint y: 277, distance: 54.3
click at [735, 277] on div "+4.4% Predicted YoY" at bounding box center [714, 287] width 70 height 34
copy div "+4.4%"
click at [494, 113] on span "TikTok" at bounding box center [503, 113] width 30 height 11
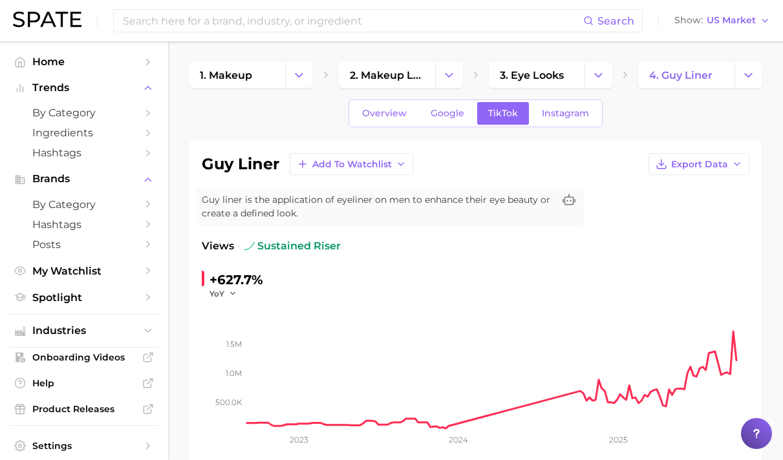
scroll to position [17, 0]
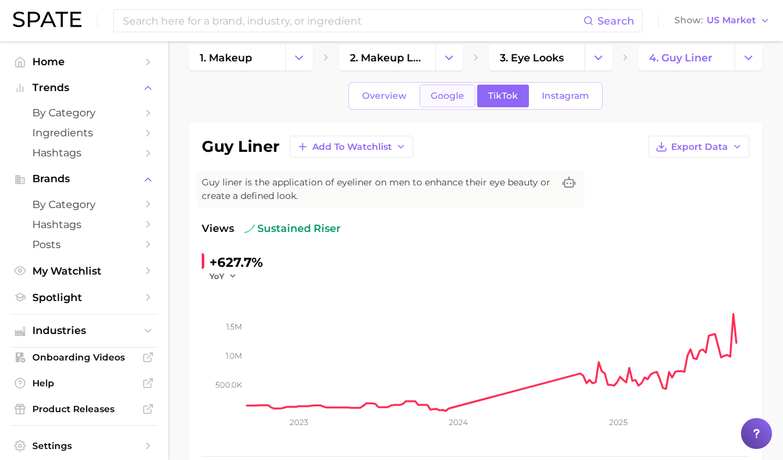
click at [453, 104] on link "Google" at bounding box center [448, 96] width 56 height 23
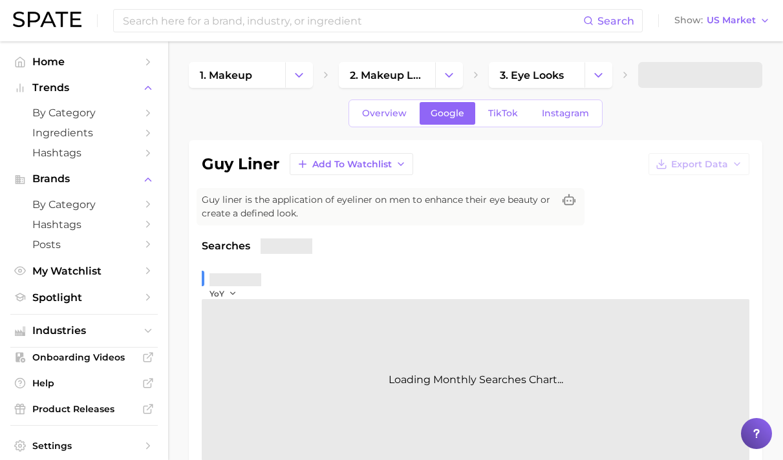
scroll to position [87, 0]
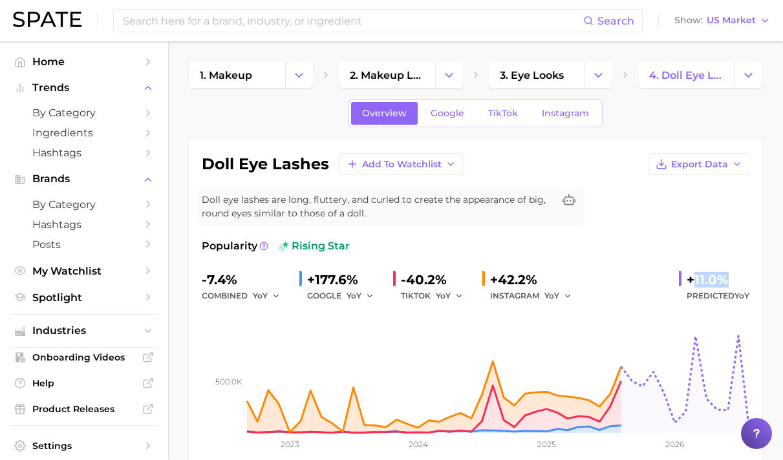
drag, startPoint x: 714, startPoint y: 276, endPoint x: 743, endPoint y: 277, distance: 28.5
click at [743, 277] on div "+11.0%" at bounding box center [718, 280] width 63 height 21
click at [677, 279] on div "-7.4% combined YoY +177.6% GOOGLE YoY -40.2% TIKTOK YoY +42.2% INSTAGRAM YoY +1…" at bounding box center [476, 287] width 548 height 34
drag, startPoint x: 703, startPoint y: 282, endPoint x: 736, endPoint y: 288, distance: 34.1
click at [736, 288] on div "-7.4% combined YoY +177.6% GOOGLE YoY -40.2% TIKTOK YoY +42.2% INSTAGRAM YoY +1…" at bounding box center [476, 287] width 548 height 34
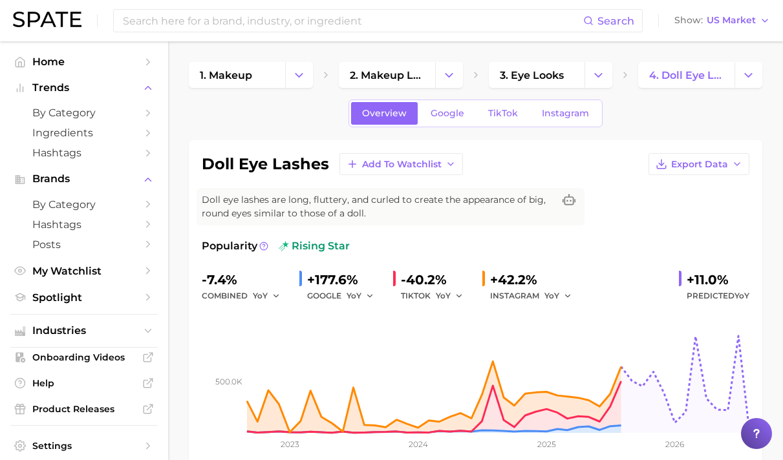
drag, startPoint x: 727, startPoint y: 271, endPoint x: 751, endPoint y: 271, distance: 24.6
click at [751, 271] on div "doll eye lashes Add to Watchlist Export Data Doll eye lashes are long, fluttery…" at bounding box center [476, 309] width 574 height 338
click at [723, 279] on div "+11.0%" at bounding box center [718, 280] width 63 height 21
drag, startPoint x: 685, startPoint y: 281, endPoint x: 731, endPoint y: 280, distance: 45.3
click at [731, 280] on div "+11.0% Predicted YoY" at bounding box center [714, 287] width 70 height 34
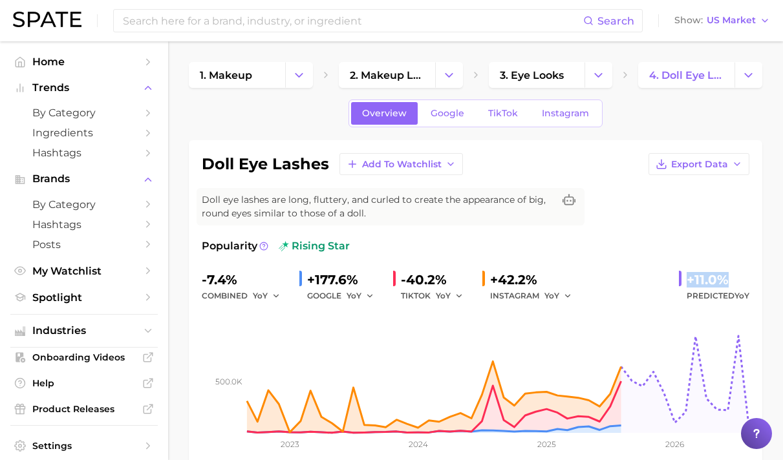
copy div "+11.0%"
click at [512, 102] on div "Overview Google TikTok Instagram" at bounding box center [476, 114] width 254 height 28
click at [502, 114] on span "TikTok" at bounding box center [503, 113] width 30 height 11
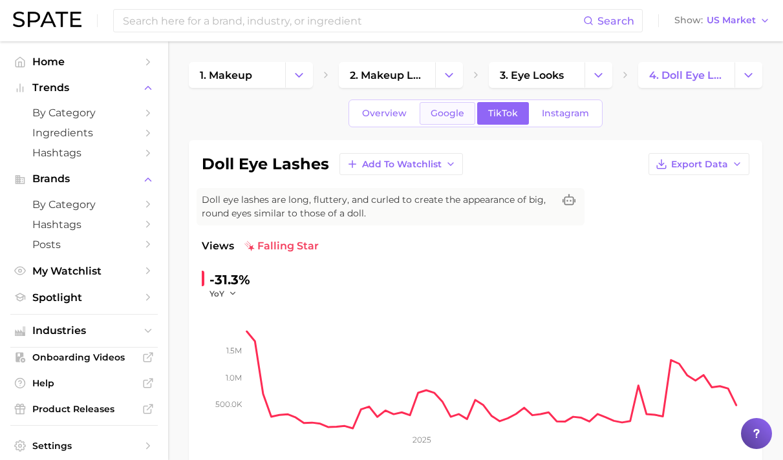
click at [456, 113] on span "Google" at bounding box center [448, 113] width 34 height 11
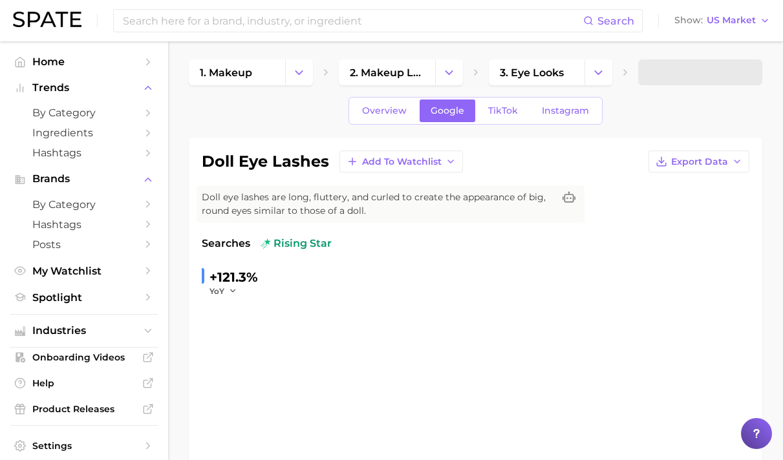
scroll to position [184, 0]
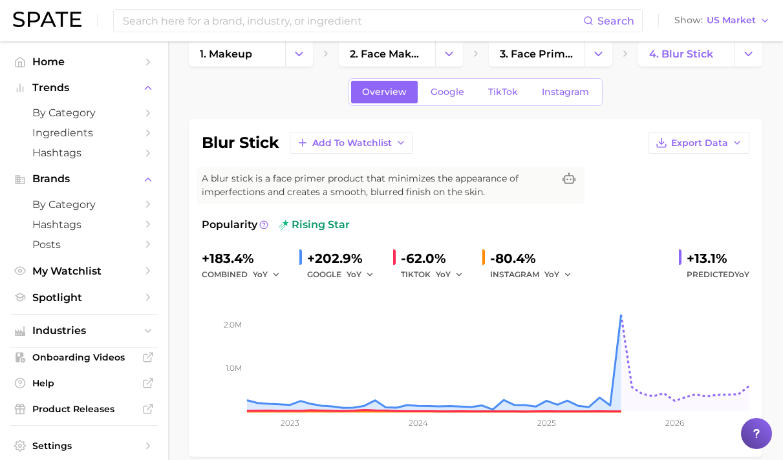
scroll to position [36, 0]
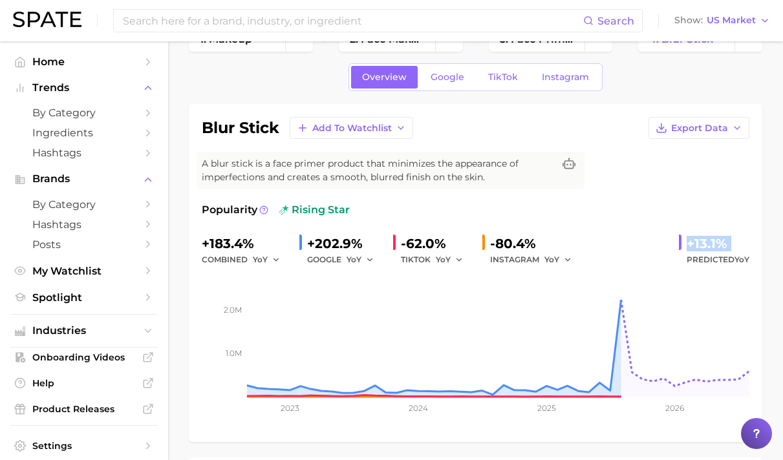
drag, startPoint x: 689, startPoint y: 245, endPoint x: 749, endPoint y: 246, distance: 60.1
click at [749, 246] on div "blur stick Add to Watchlist Export Data A blur stick is a face primer product t…" at bounding box center [476, 273] width 574 height 338
copy div "+13.1%"
click at [495, 79] on span "TikTok" at bounding box center [503, 77] width 30 height 11
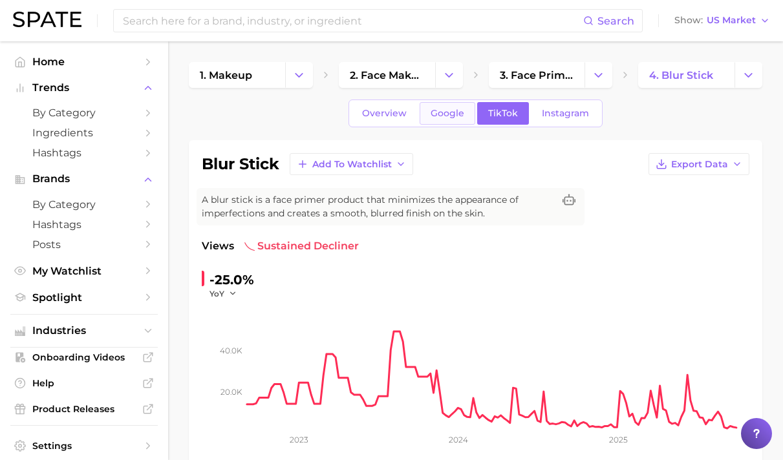
click at [447, 112] on span "Google" at bounding box center [448, 113] width 34 height 11
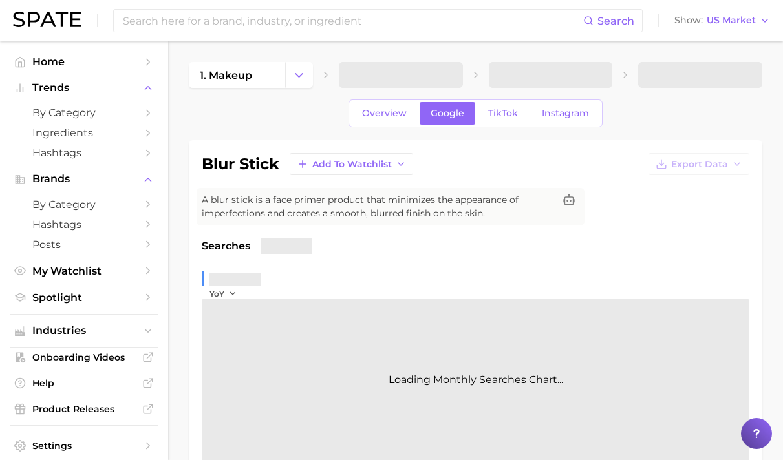
scroll to position [139, 0]
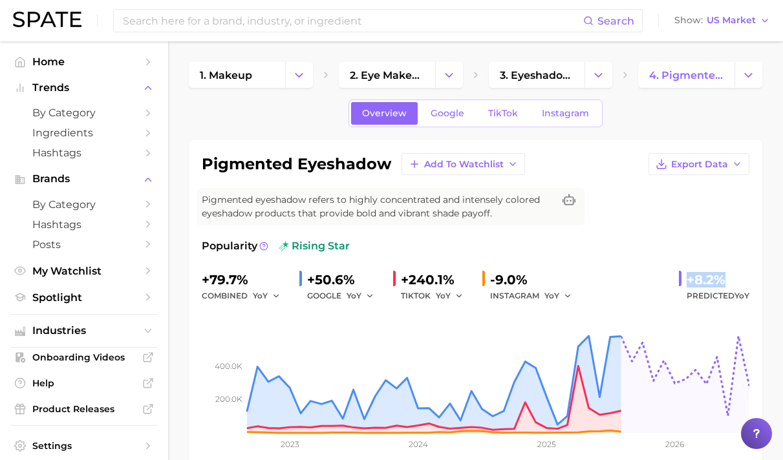
drag, startPoint x: 676, startPoint y: 281, endPoint x: 727, endPoint y: 283, distance: 51.8
click at [744, 283] on div "+79.7% combined YoY +50.6% GOOGLE YoY +240.1% TIKTOK YoY -9.0% INSTAGRAM YoY +8…" at bounding box center [476, 287] width 548 height 34
copy div "+8.2%"
click at [504, 114] on span "TikTok" at bounding box center [503, 113] width 30 height 11
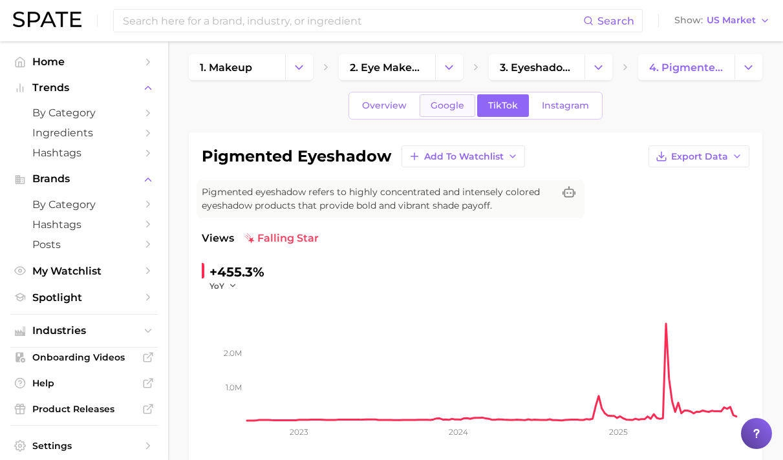
click at [440, 102] on span "Google" at bounding box center [448, 105] width 34 height 11
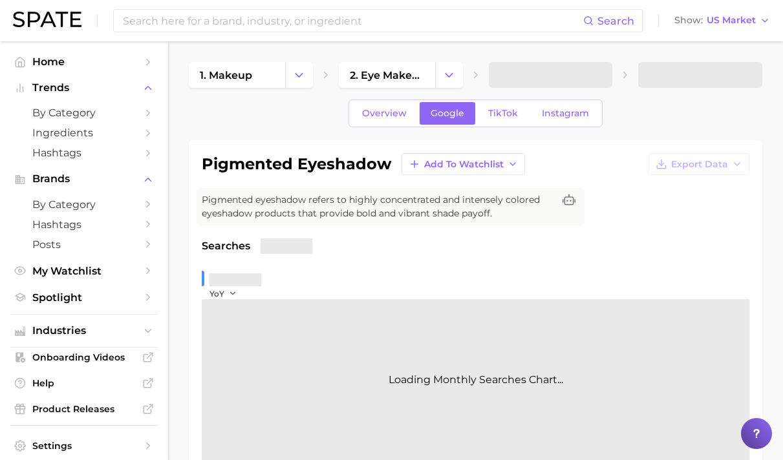
scroll to position [225, 0]
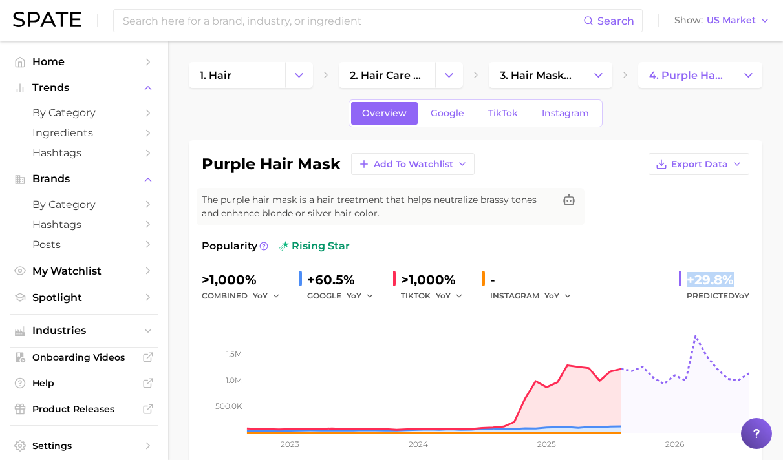
drag, startPoint x: 686, startPoint y: 285, endPoint x: 758, endPoint y: 279, distance: 72.1
click at [758, 279] on div "purple hair mask Add to Watchlist Export Data The purple hair mask is a hair tr…" at bounding box center [476, 309] width 574 height 338
click at [509, 111] on span "TikTok" at bounding box center [503, 113] width 30 height 11
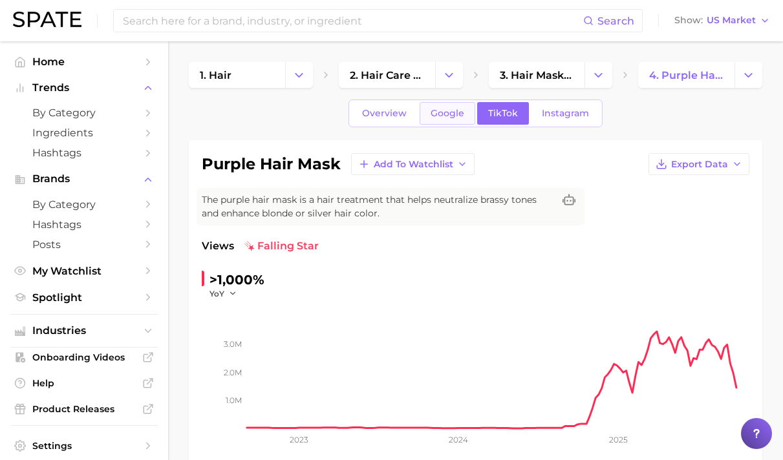
click at [456, 114] on span "Google" at bounding box center [448, 113] width 34 height 11
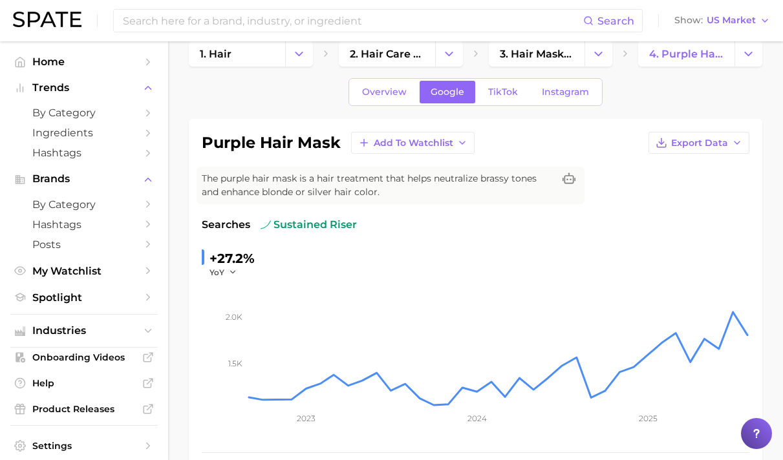
scroll to position [55, 0]
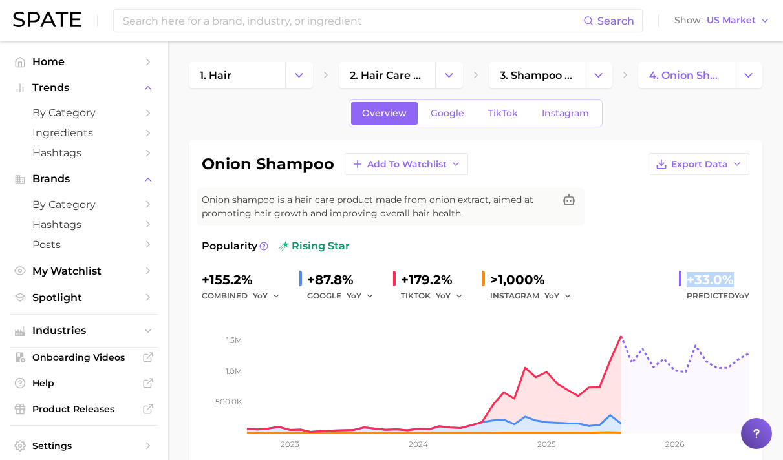
drag, startPoint x: 677, startPoint y: 275, endPoint x: 746, endPoint y: 282, distance: 69.5
click at [760, 278] on div "onion shampoo Add to Watchlist Export Data Onion shampoo is a hair care product…" at bounding box center [476, 309] width 574 height 338
copy div "+33.0%"
click at [491, 116] on span "TikTok" at bounding box center [503, 113] width 30 height 11
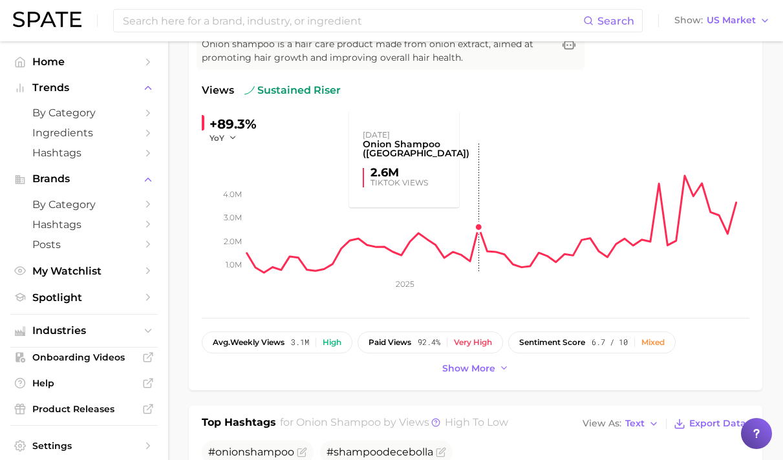
scroll to position [23, 0]
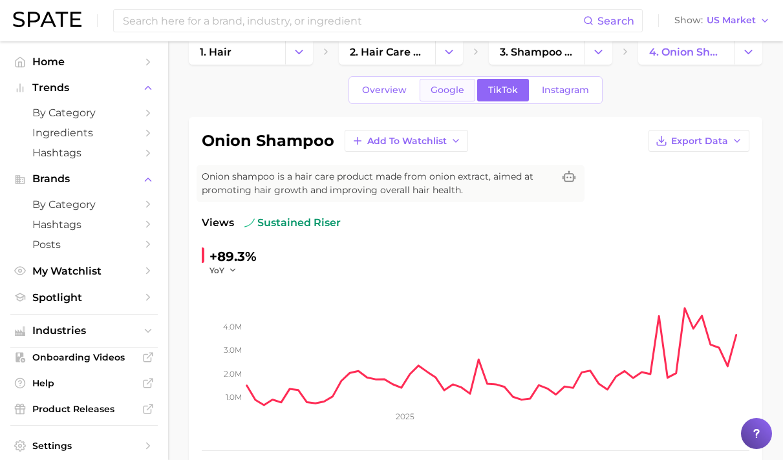
click at [451, 94] on span "Google" at bounding box center [448, 90] width 34 height 11
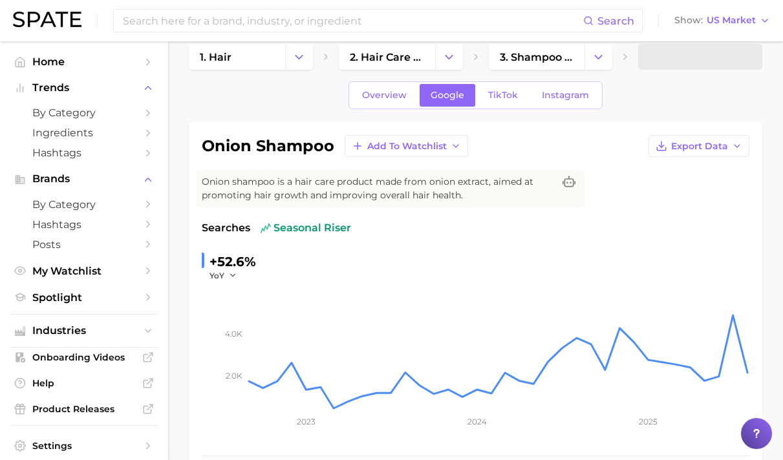
scroll to position [122, 0]
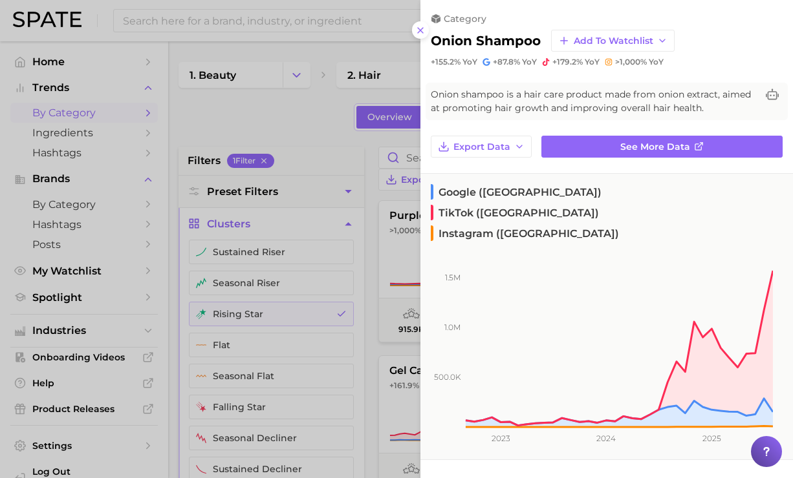
click at [352, 135] on div at bounding box center [396, 239] width 793 height 478
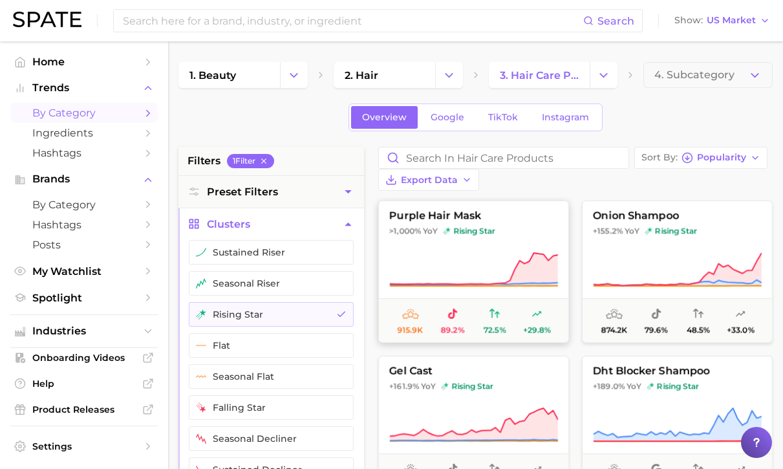
scroll to position [21, 0]
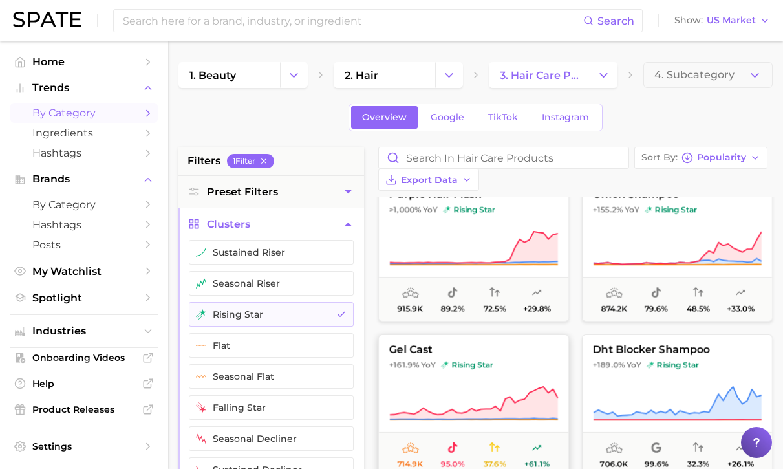
click at [543, 361] on button "gel cast +161.9% YoY rising star 714.9k 95.0% 37.6% +61.1%" at bounding box center [473, 405] width 191 height 142
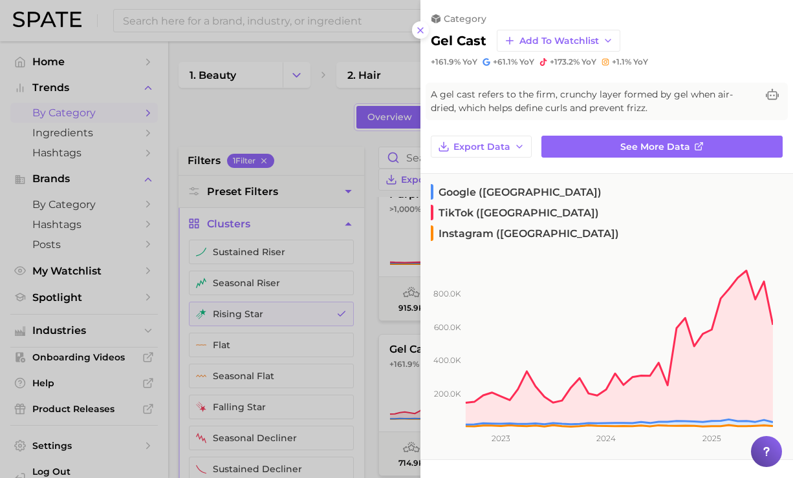
click at [334, 149] on div at bounding box center [396, 239] width 793 height 478
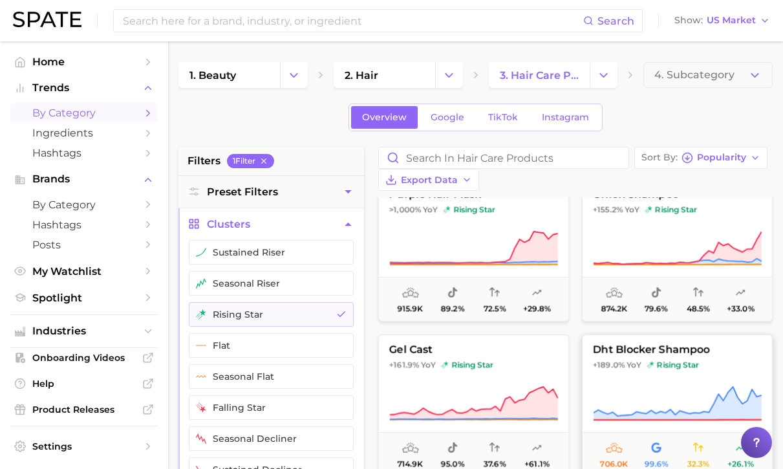
click at [612, 359] on span "+189.0%" at bounding box center [609, 364] width 32 height 10
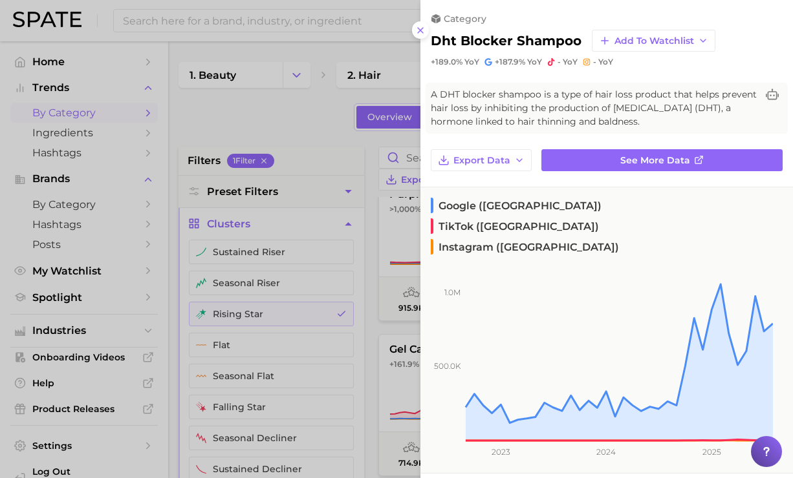
click at [345, 115] on div at bounding box center [396, 239] width 793 height 478
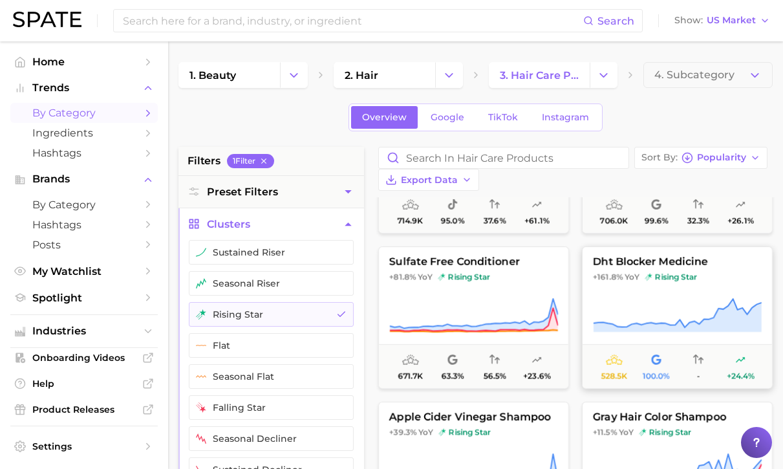
scroll to position [360, 0]
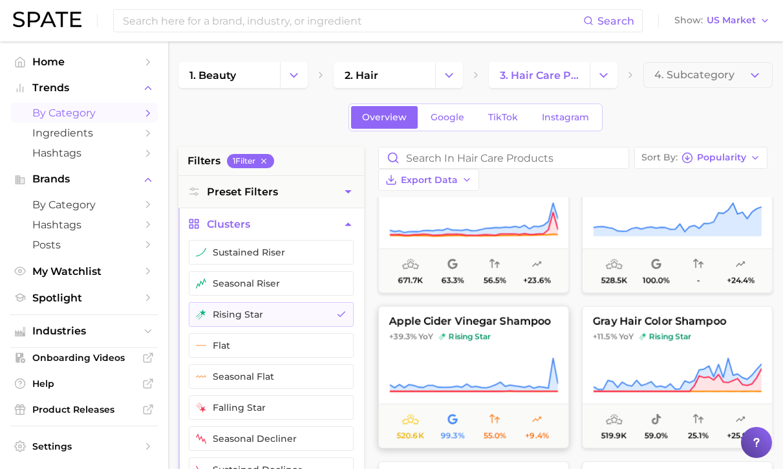
click at [524, 331] on span "+39.3% YoY rising star" at bounding box center [473, 336] width 189 height 10
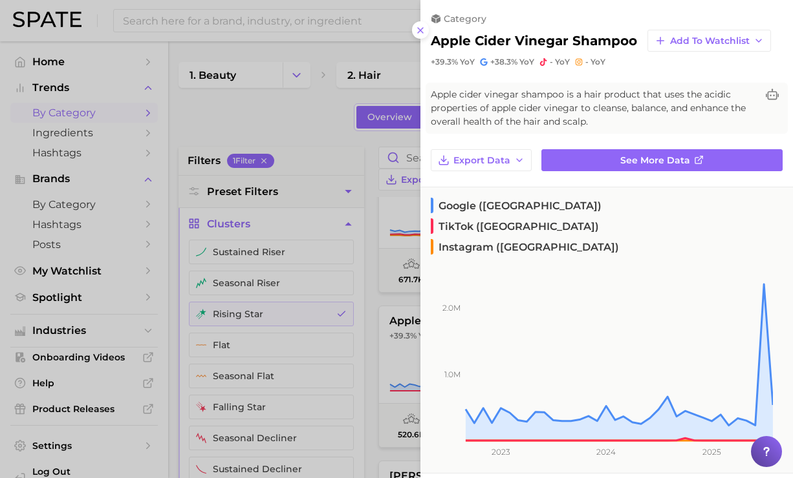
click at [327, 136] on div at bounding box center [396, 239] width 793 height 478
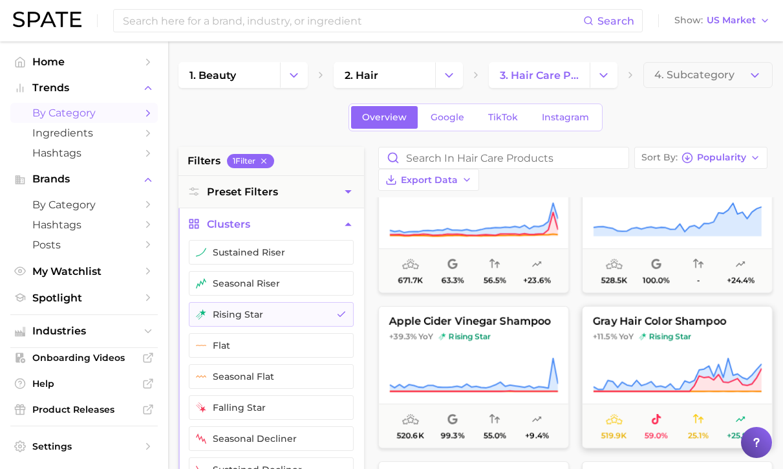
click at [738, 358] on icon at bounding box center [678, 374] width 168 height 33
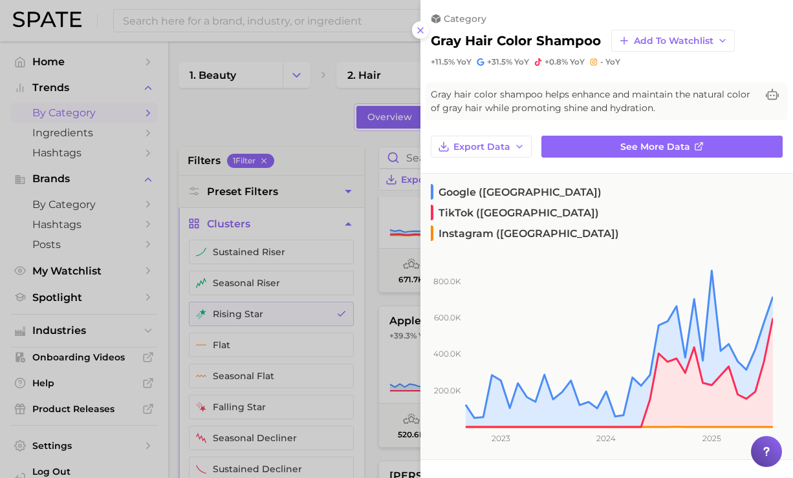
click at [271, 106] on div at bounding box center [396, 239] width 793 height 478
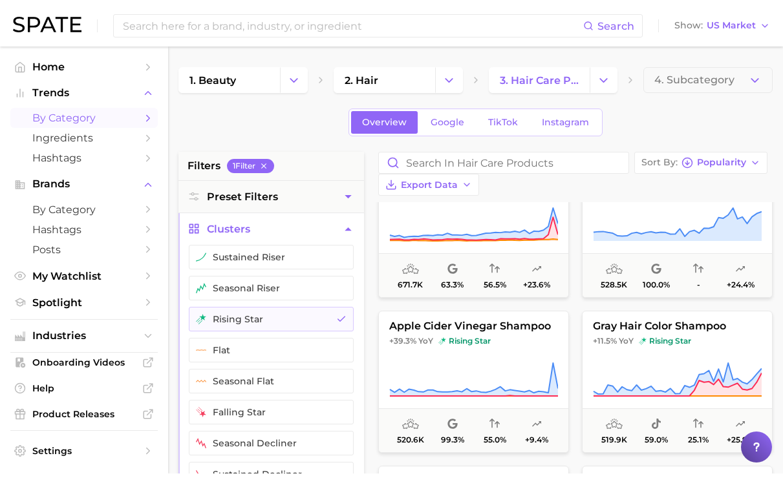
scroll to position [462, 0]
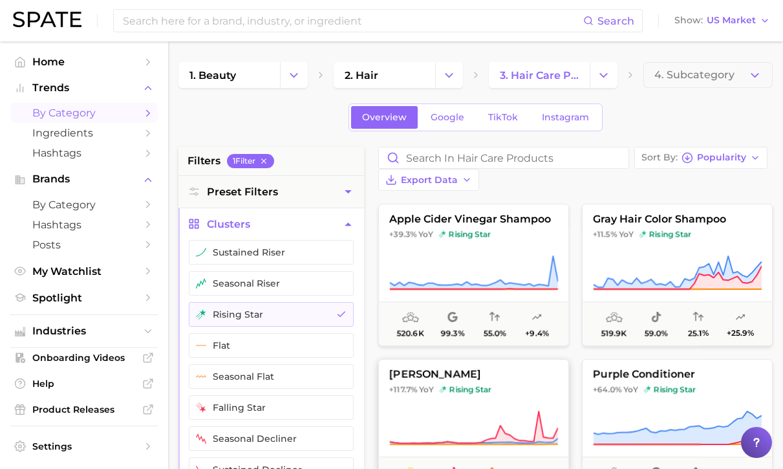
click at [545, 384] on span "+117.7% YoY rising star" at bounding box center [473, 389] width 189 height 10
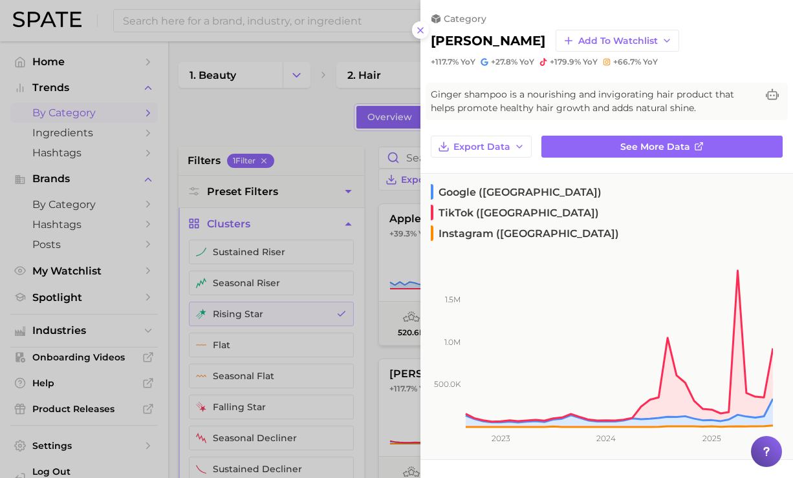
click at [339, 116] on div at bounding box center [396, 239] width 793 height 478
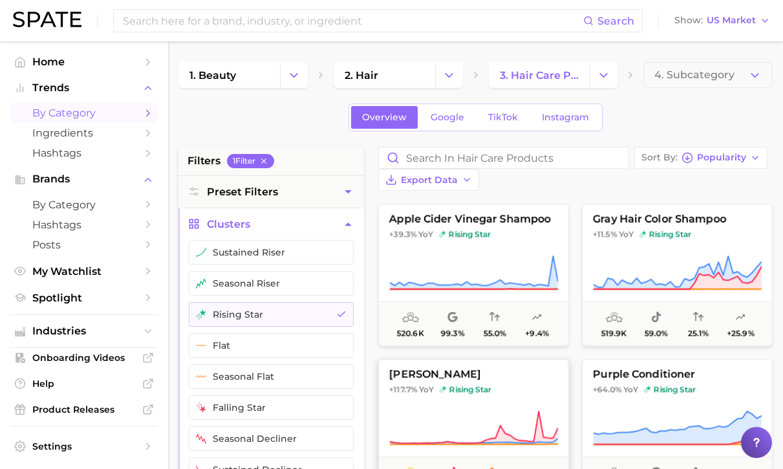
click at [520, 380] on button "ginger shampoo +117.7% YoY rising star 505.8k 75.4% 53.3% +34.9%" at bounding box center [473, 430] width 191 height 142
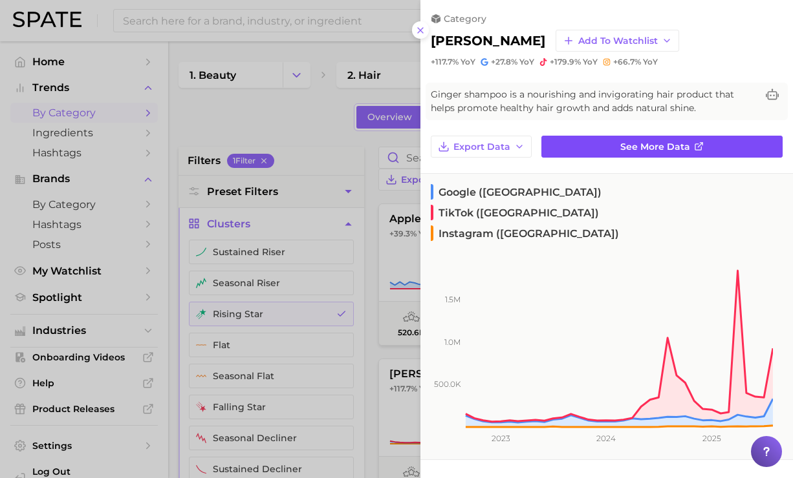
click at [606, 145] on link "See more data" at bounding box center [661, 147] width 241 height 22
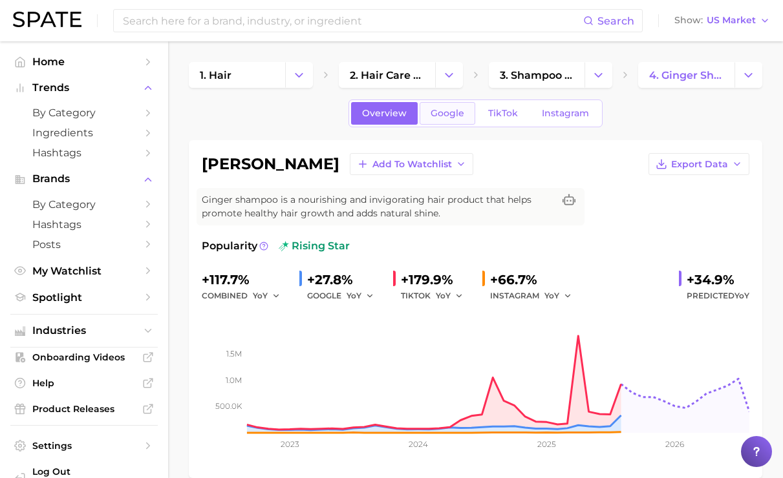
click at [459, 120] on link "Google" at bounding box center [448, 113] width 56 height 23
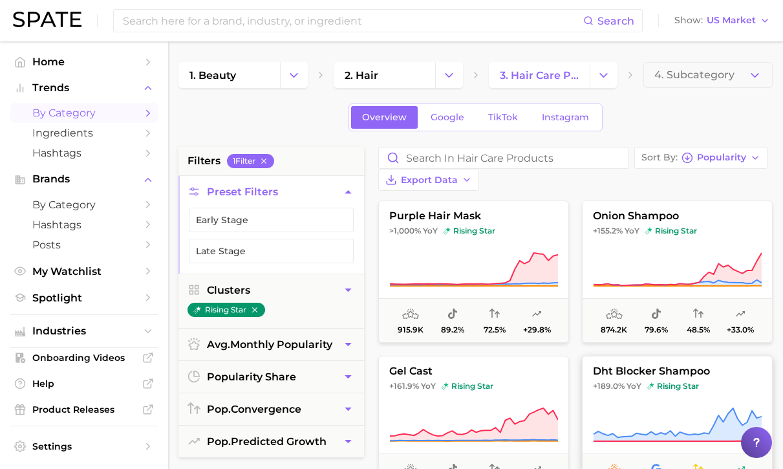
click at [709, 381] on span "+189.0% YoY rising star" at bounding box center [677, 386] width 189 height 10
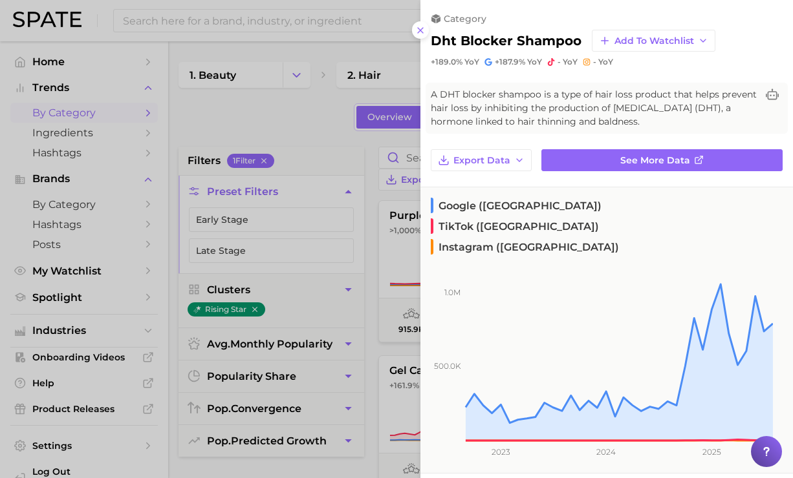
click at [322, 118] on div at bounding box center [396, 239] width 793 height 478
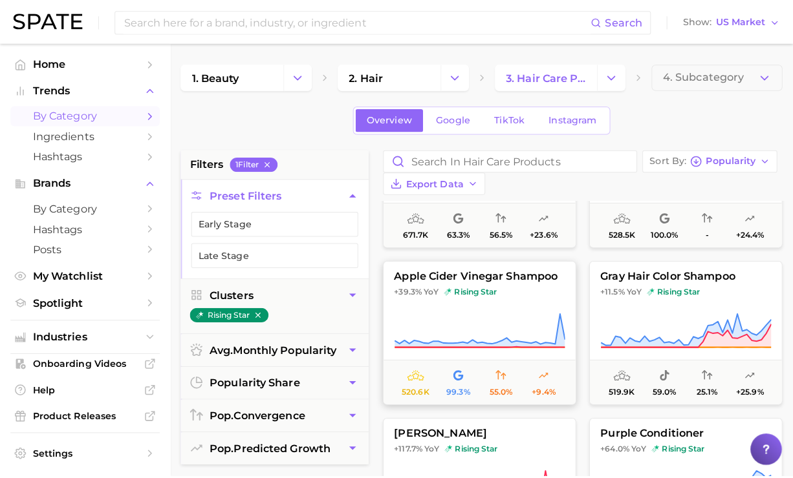
scroll to position [507, 0]
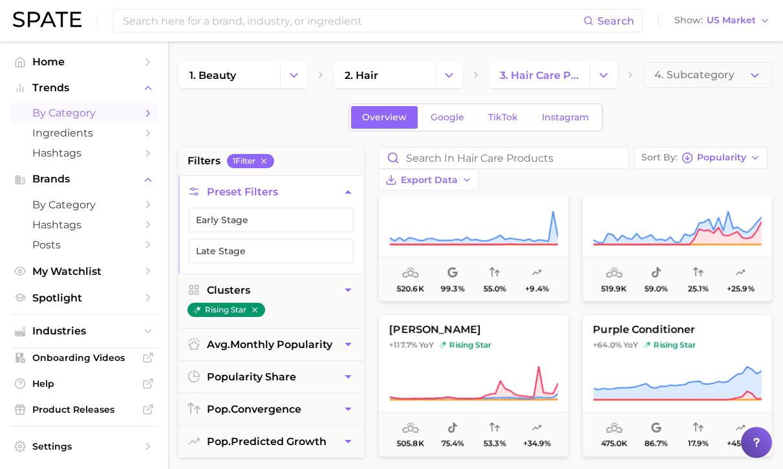
click at [610, 330] on button "purple conditioner +64.0% YoY rising star 475.0k 86.7% 17.9% +45.6%" at bounding box center [677, 385] width 191 height 142
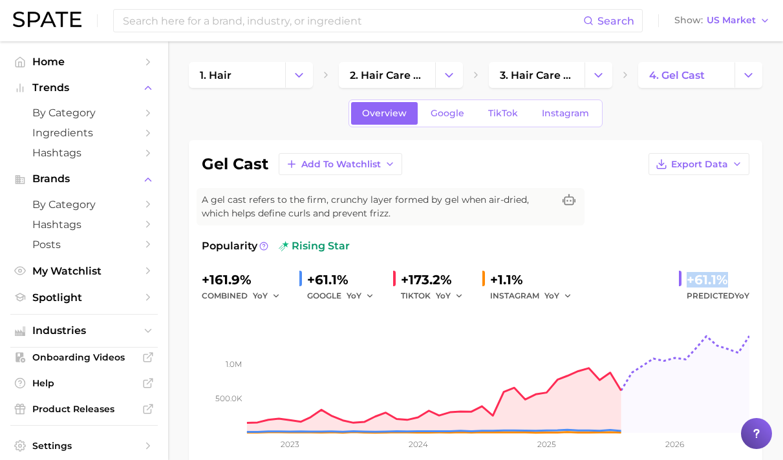
drag, startPoint x: 683, startPoint y: 277, endPoint x: 756, endPoint y: 279, distance: 72.4
click at [756, 279] on div "gel cast Add to Watchlist Export Data A gel cast refers to the firm, crunchy la…" at bounding box center [476, 309] width 574 height 338
copy div "+61.1%"
click at [486, 113] on link "TikTok" at bounding box center [503, 113] width 52 height 23
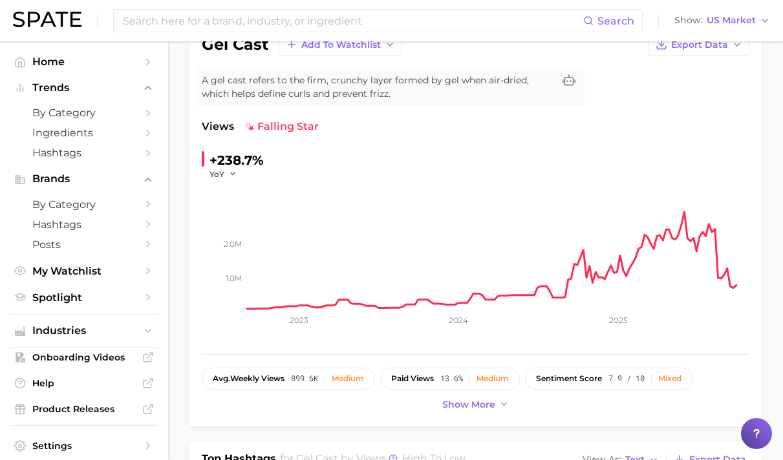
scroll to position [3, 0]
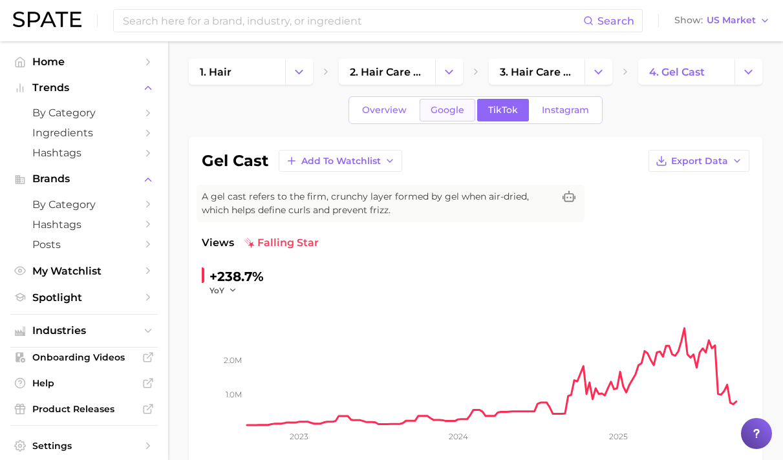
click at [439, 110] on span "Google" at bounding box center [448, 110] width 34 height 11
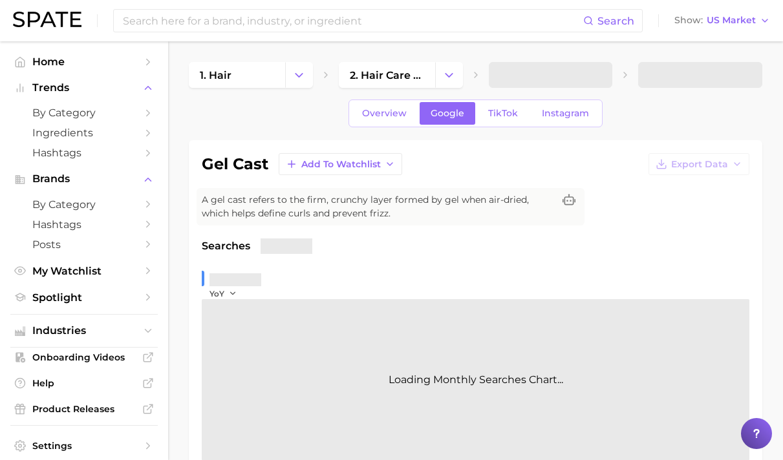
scroll to position [226, 0]
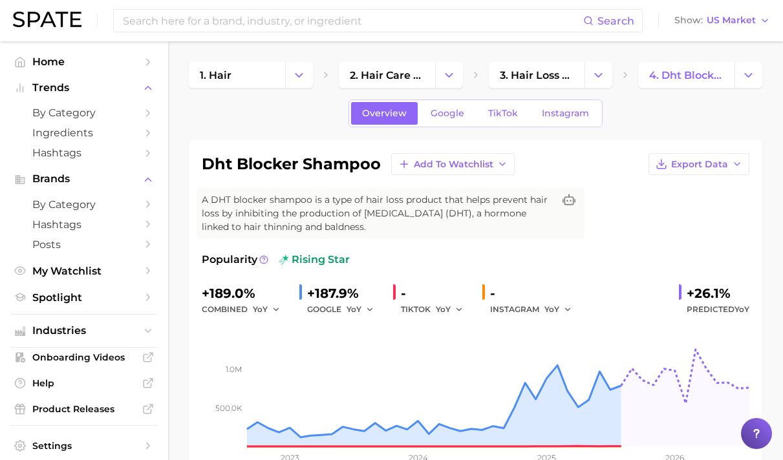
click at [692, 290] on div "+26.1%" at bounding box center [718, 293] width 63 height 21
drag, startPoint x: 689, startPoint y: 291, endPoint x: 739, endPoint y: 290, distance: 50.4
click at [739, 290] on div "+26.1%" at bounding box center [718, 293] width 63 height 21
copy div "+26.1%"
click at [515, 114] on link "TikTok" at bounding box center [503, 113] width 52 height 23
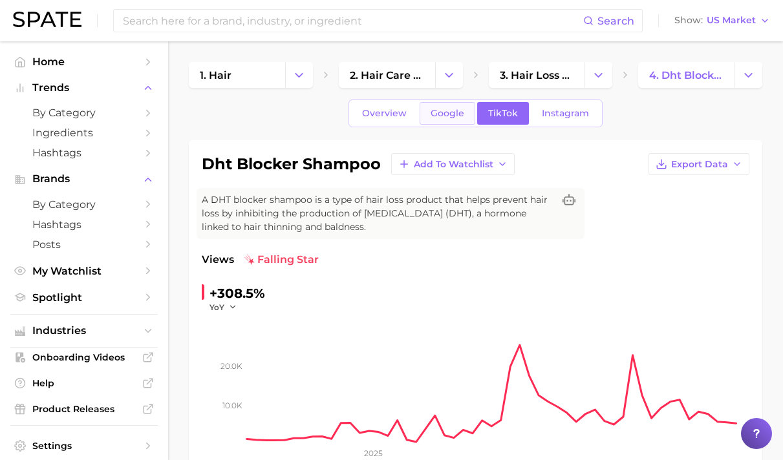
click at [441, 109] on span "Google" at bounding box center [448, 113] width 34 height 11
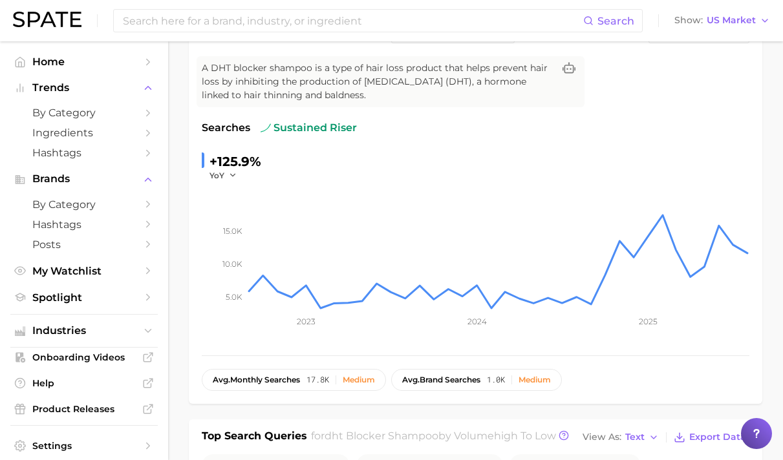
scroll to position [117, 0]
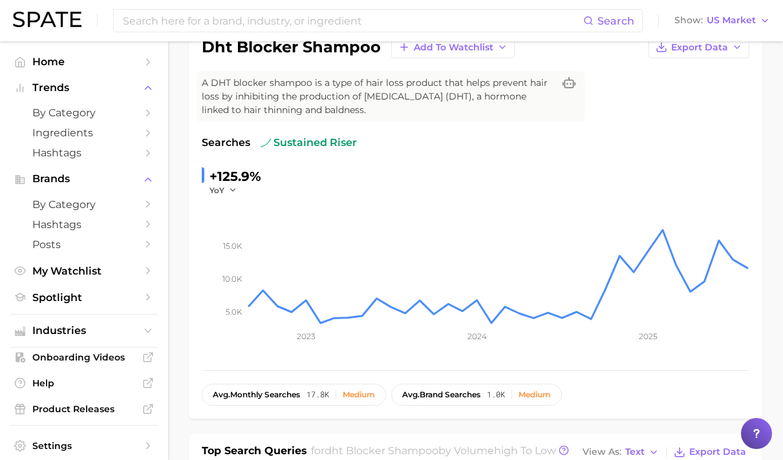
click at [650, 147] on div "Searches sustained riser" at bounding box center [476, 143] width 548 height 16
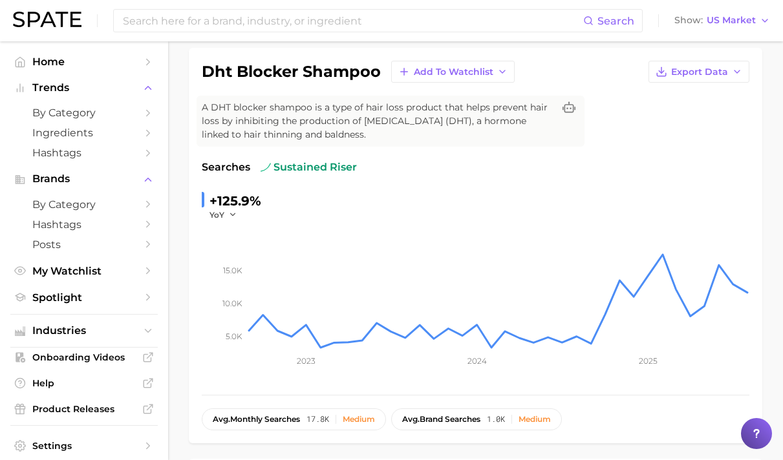
scroll to position [0, 0]
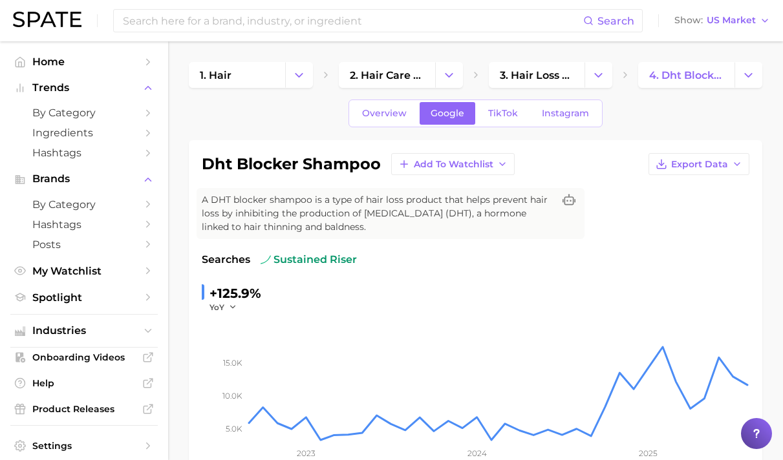
click at [389, 108] on span "Overview" at bounding box center [384, 113] width 45 height 11
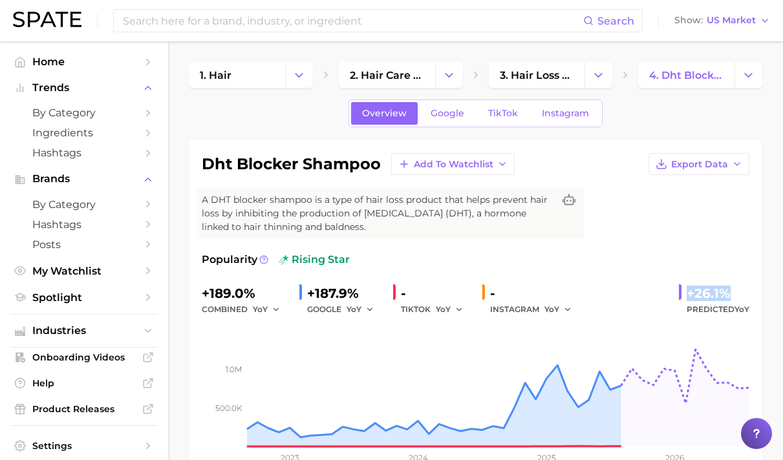
drag, startPoint x: 689, startPoint y: 291, endPoint x: 773, endPoint y: 300, distance: 84.5
copy div "+26.1%"
click at [454, 108] on span "Google" at bounding box center [448, 113] width 34 height 11
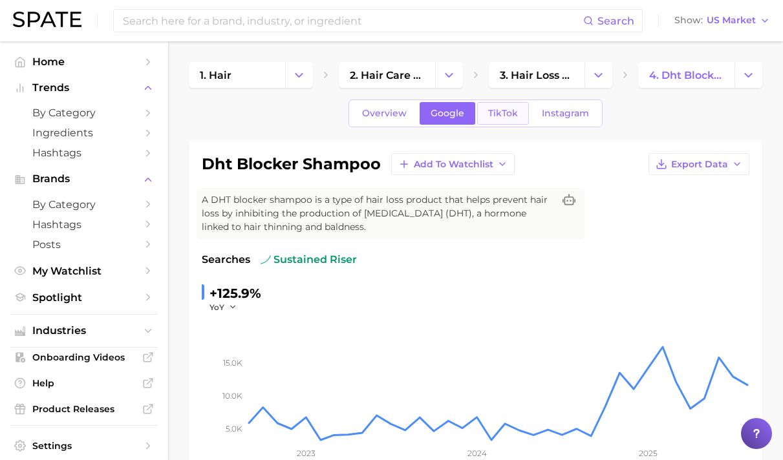
click at [508, 118] on span "TikTok" at bounding box center [503, 113] width 30 height 11
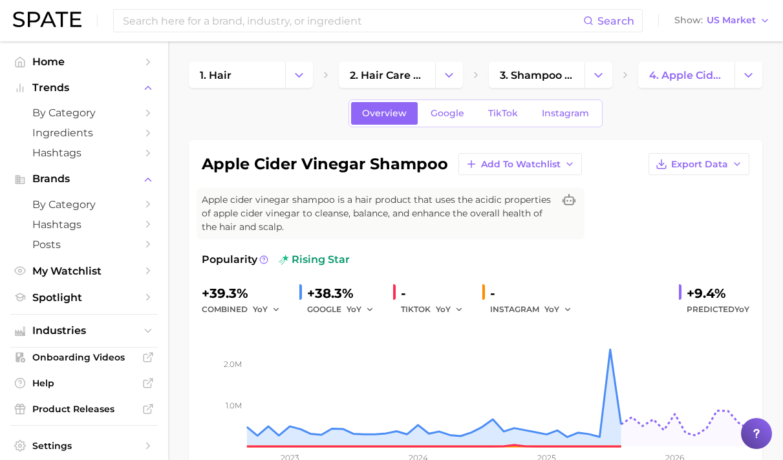
click at [638, 252] on div "Popularity rising star" at bounding box center [476, 260] width 548 height 16
click at [681, 268] on div "Popularity rising star +39.3% combined YoY +38.3% GOOGLE YoY - TIKTOK YoY - INS…" at bounding box center [476, 365] width 548 height 227
click at [688, 283] on div "+9.4%" at bounding box center [718, 293] width 63 height 21
drag, startPoint x: 688, startPoint y: 280, endPoint x: 733, endPoint y: 279, distance: 45.3
click at [733, 283] on div "+9.4%" at bounding box center [718, 293] width 63 height 21
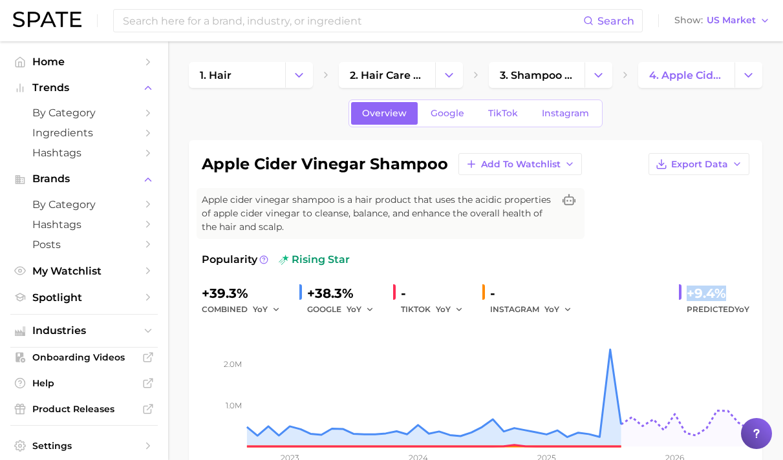
copy div "+9.4%"
click at [506, 107] on link "TikTok" at bounding box center [503, 113] width 52 height 23
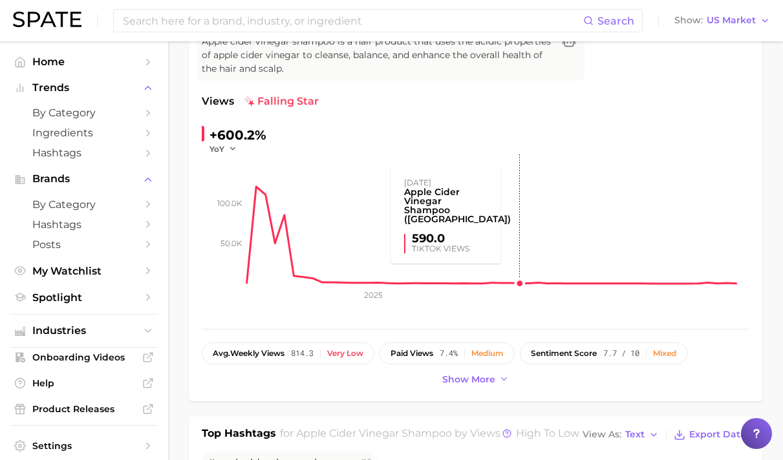
scroll to position [42, 0]
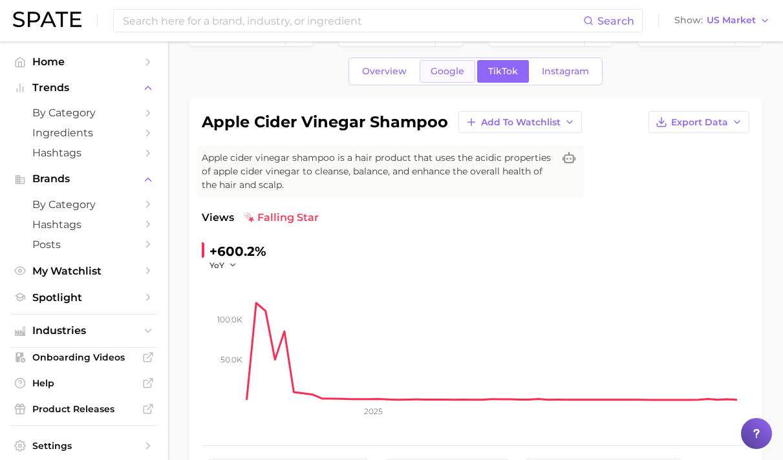
click at [460, 81] on link "Google" at bounding box center [448, 71] width 56 height 23
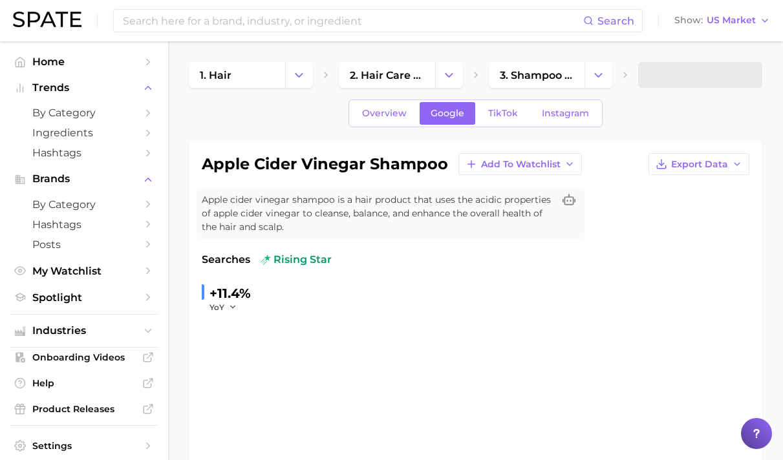
scroll to position [101, 0]
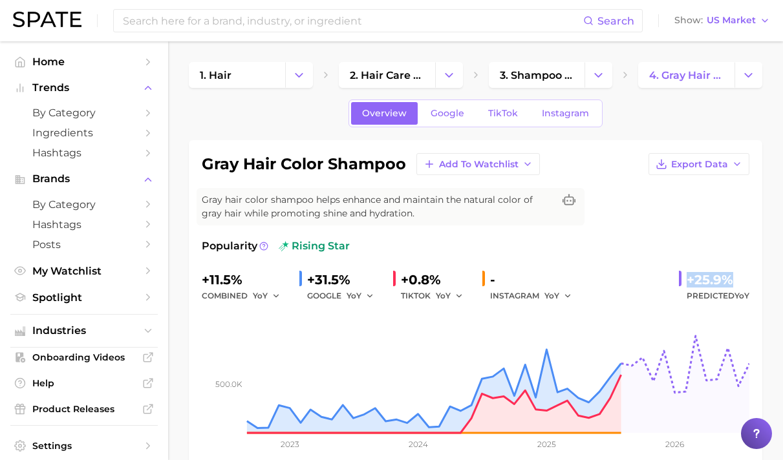
drag, startPoint x: 682, startPoint y: 277, endPoint x: 731, endPoint y: 274, distance: 49.2
click at [731, 274] on div "+25.9% Predicted YoY" at bounding box center [714, 287] width 70 height 34
copy div "+25.9%"
click at [449, 106] on link "Google" at bounding box center [448, 113] width 56 height 23
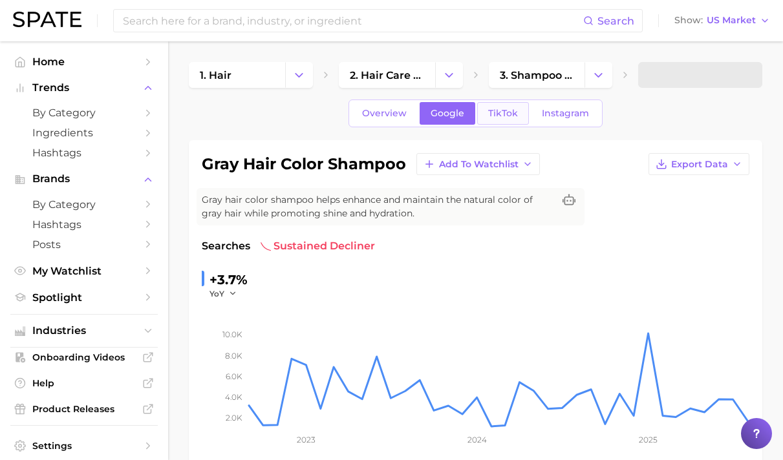
click at [510, 118] on span "TikTok" at bounding box center [503, 113] width 30 height 11
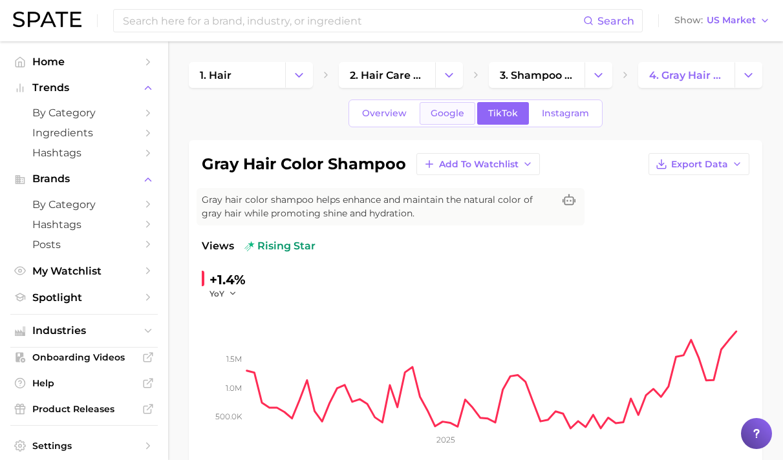
click at [434, 110] on span "Google" at bounding box center [448, 113] width 34 height 11
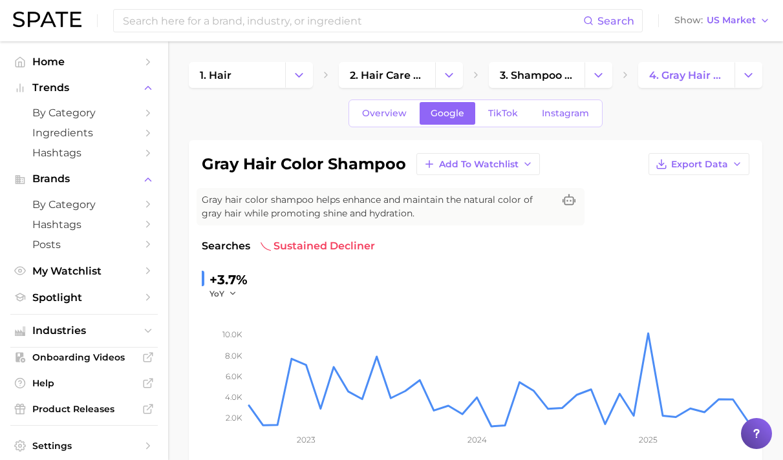
scroll to position [92, 0]
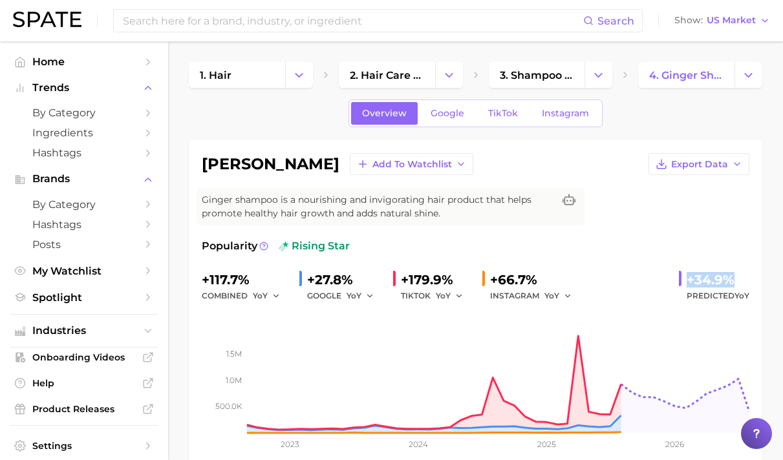
drag, startPoint x: 686, startPoint y: 279, endPoint x: 753, endPoint y: 283, distance: 66.7
click at [753, 283] on div "ginger shampoo Add to Watchlist Export Data Ginger shampoo is a nourishing and …" at bounding box center [476, 309] width 574 height 338
copy div "+34.9%"
click at [498, 124] on link "TikTok" at bounding box center [503, 113] width 52 height 23
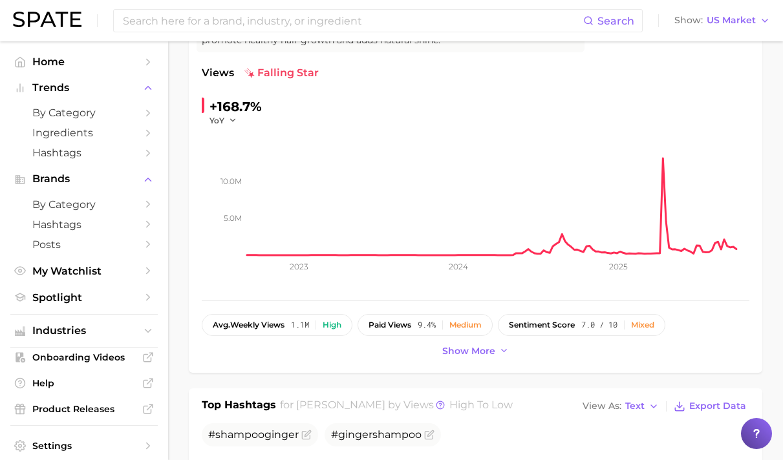
scroll to position [472, 0]
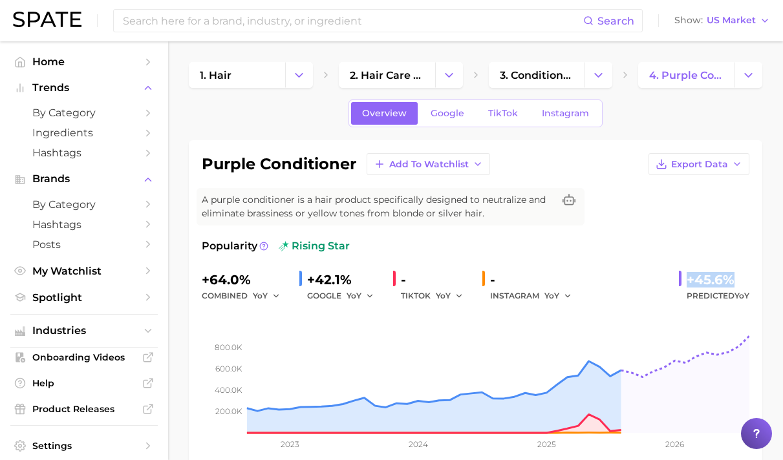
drag, startPoint x: 691, startPoint y: 275, endPoint x: 751, endPoint y: 281, distance: 61.1
click at [751, 281] on div "purple conditioner Add to Watchlist Export Data A purple conditioner is a hair …" at bounding box center [476, 309] width 574 height 338
drag, startPoint x: 708, startPoint y: 278, endPoint x: 725, endPoint y: 278, distance: 16.8
click at [725, 278] on div "Popularity rising star +64.0% combined YoY +42.1% GOOGLE YoY - TIKTOK YoY - INS…" at bounding box center [476, 352] width 548 height 227
click at [727, 279] on div "+45.6%" at bounding box center [718, 280] width 63 height 21
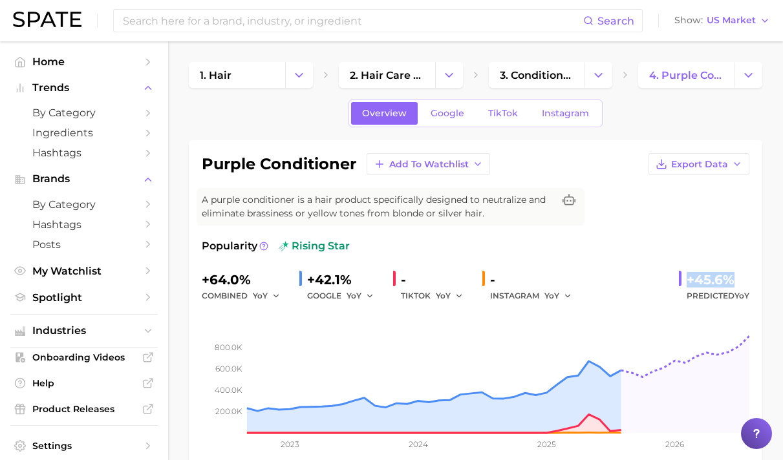
drag, startPoint x: 687, startPoint y: 279, endPoint x: 736, endPoint y: 279, distance: 49.1
click at [736, 279] on div "+45.6% Predicted YoY" at bounding box center [714, 287] width 70 height 34
copy div "+45.6%"
click at [507, 120] on link "TikTok" at bounding box center [503, 113] width 52 height 23
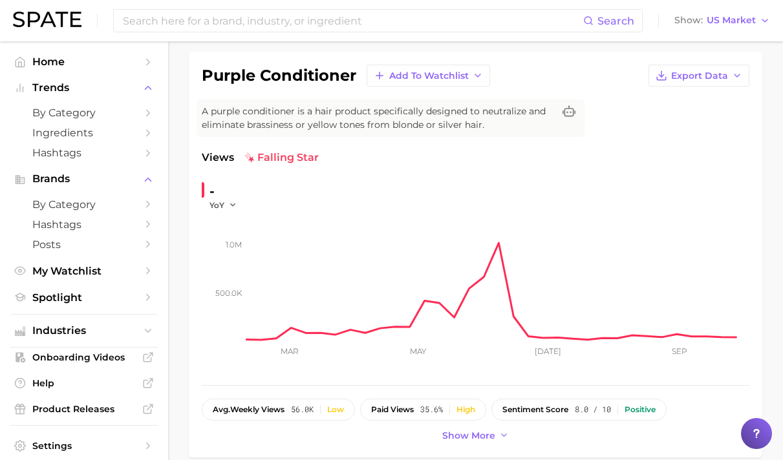
scroll to position [5, 0]
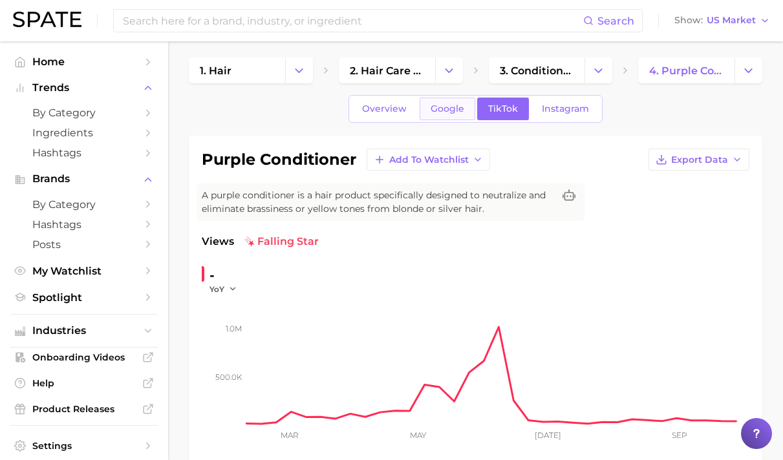
click at [451, 111] on span "Google" at bounding box center [448, 108] width 34 height 11
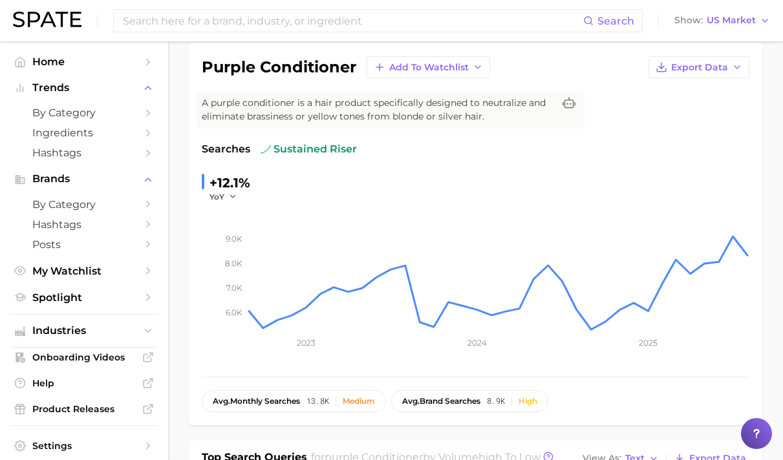
scroll to position [342, 0]
